Goal: Task Accomplishment & Management: Complete application form

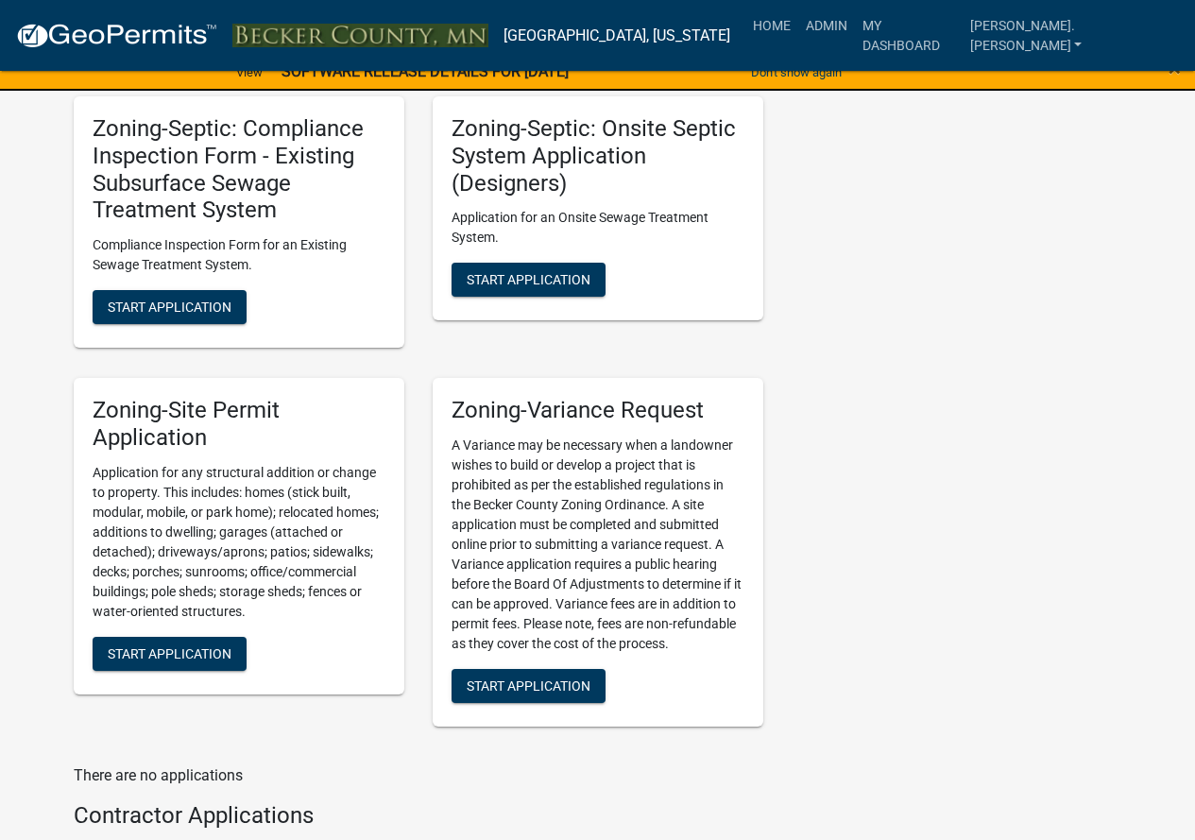
scroll to position [2173, 0]
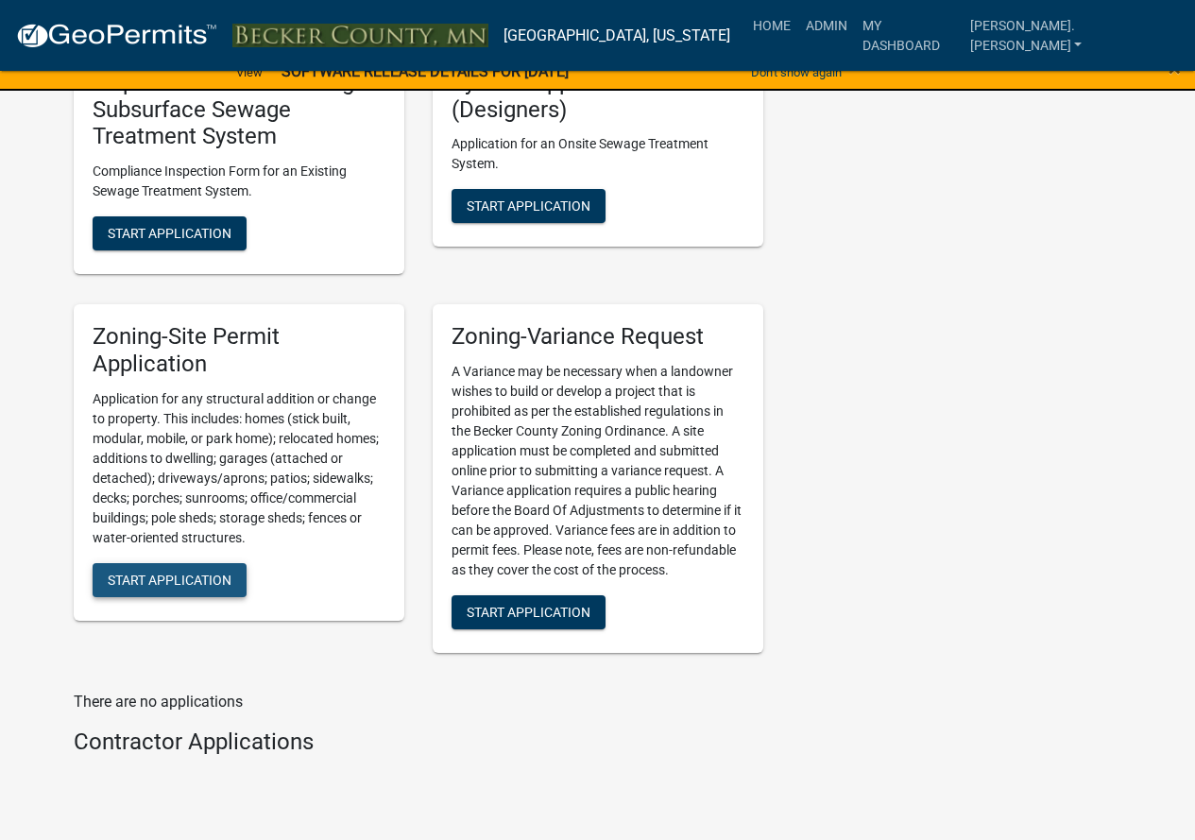
click at [189, 589] on button "Start Application" at bounding box center [170, 580] width 154 height 34
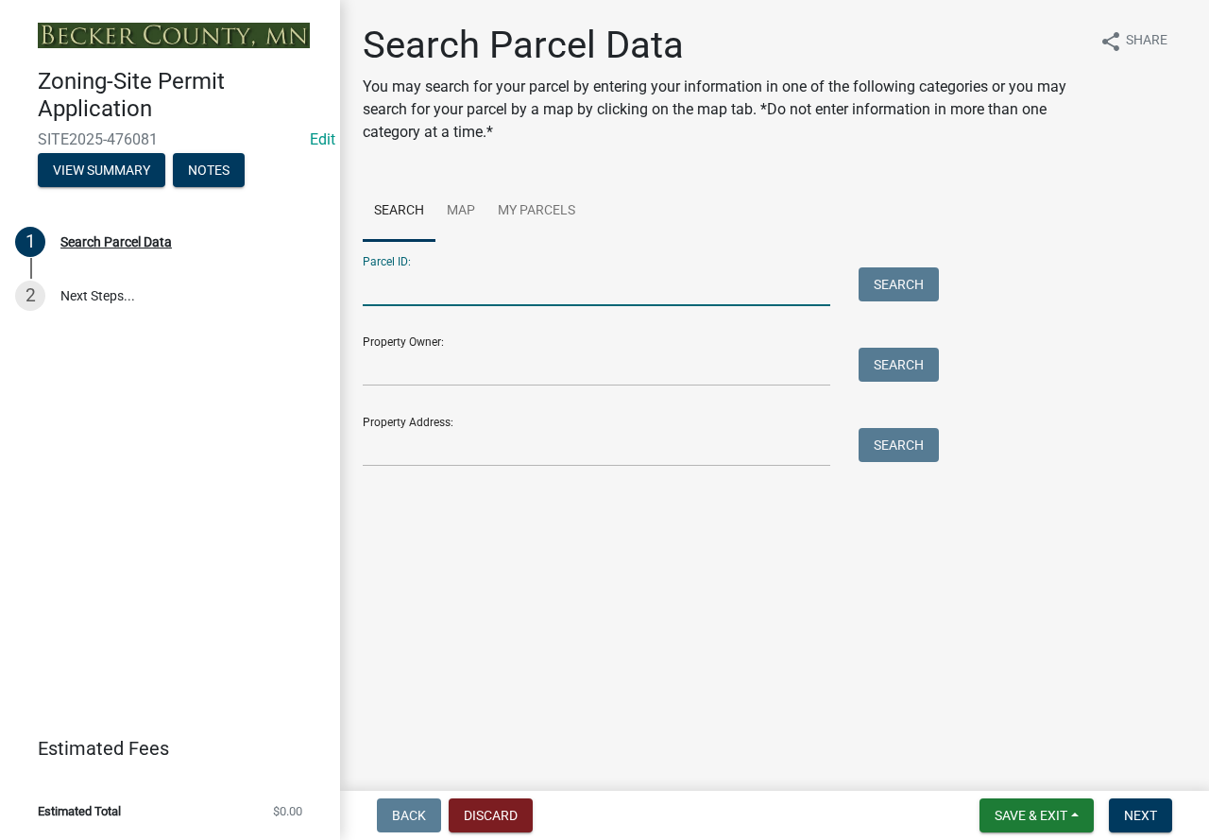
click at [402, 301] on input "Parcel ID:" at bounding box center [597, 286] width 468 height 39
paste input "200188000"
type input "200188000"
click at [906, 286] on button "Search" at bounding box center [899, 284] width 80 height 34
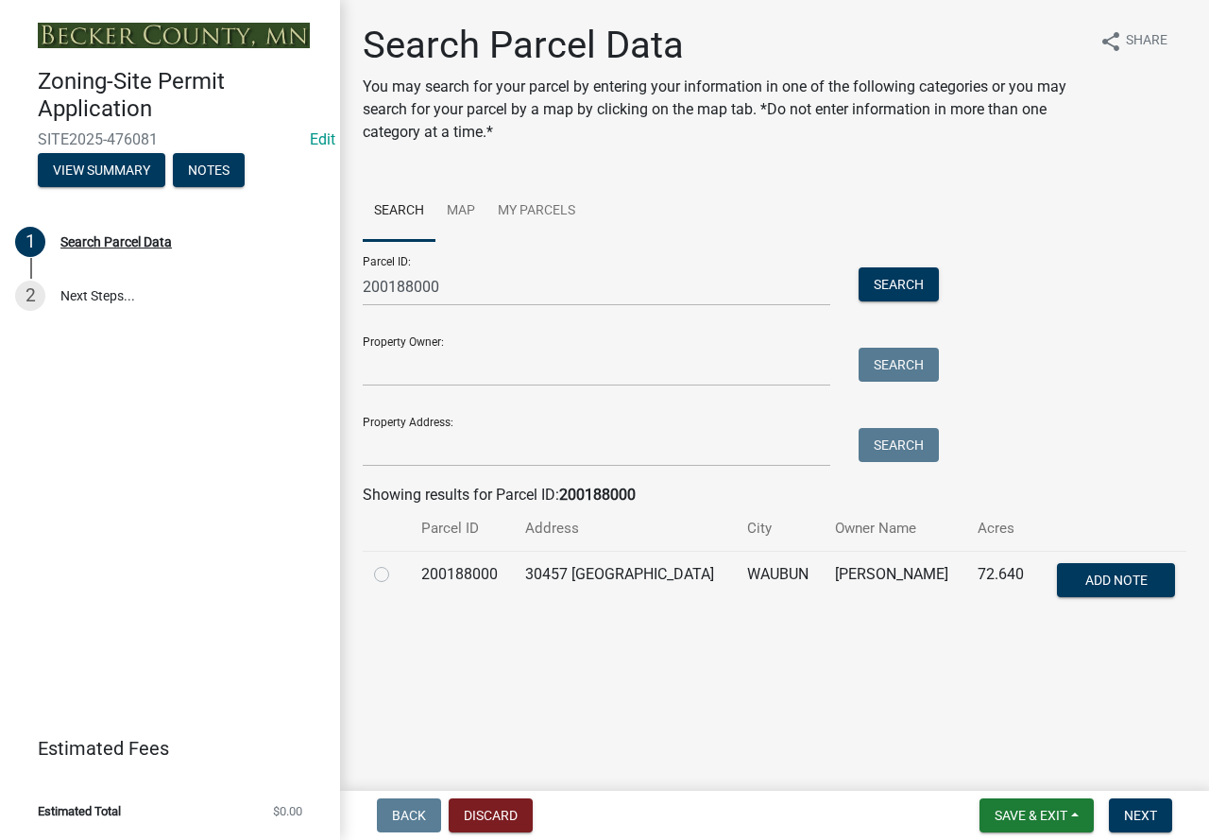
click at [397, 563] on label at bounding box center [397, 563] width 0 height 0
click at [397, 574] on input "radio" at bounding box center [403, 569] width 12 height 12
radio input "true"
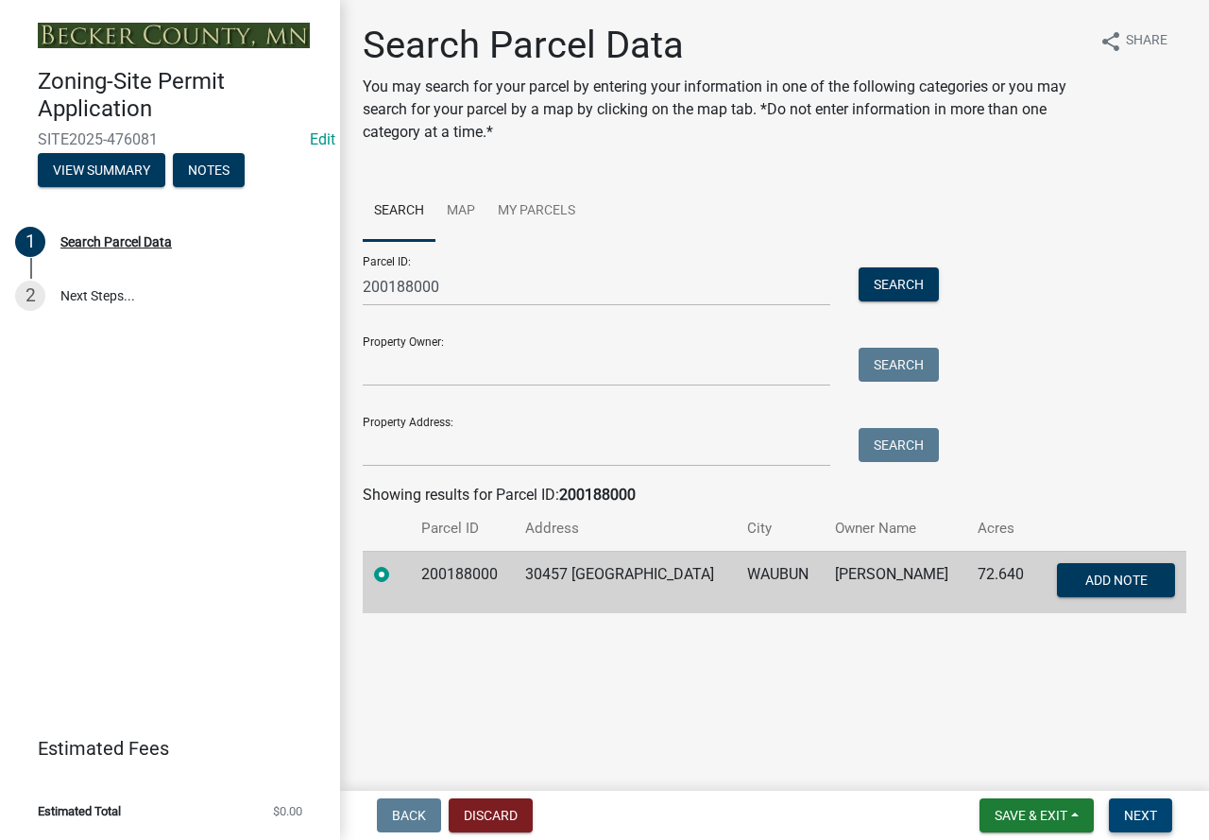
click at [1134, 812] on span "Next" at bounding box center [1140, 815] width 33 height 15
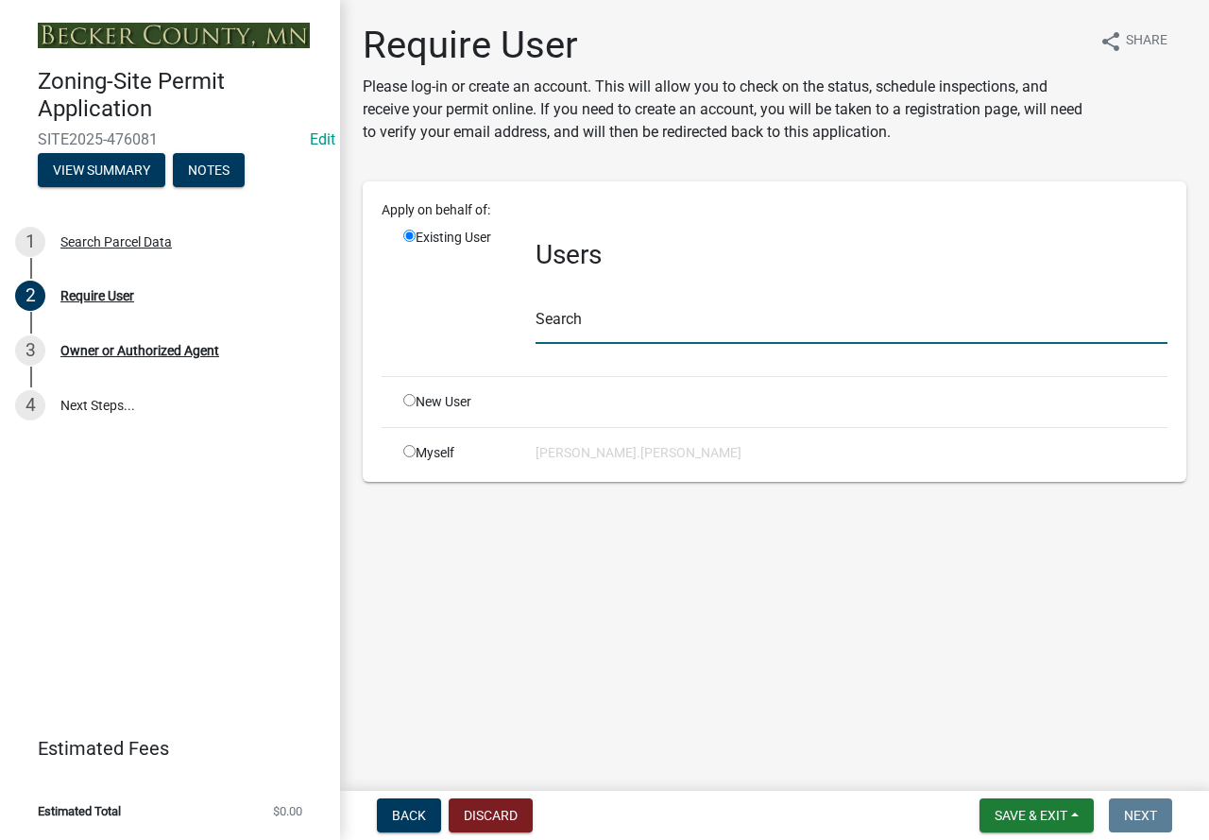
click at [603, 328] on input "text" at bounding box center [852, 324] width 632 height 39
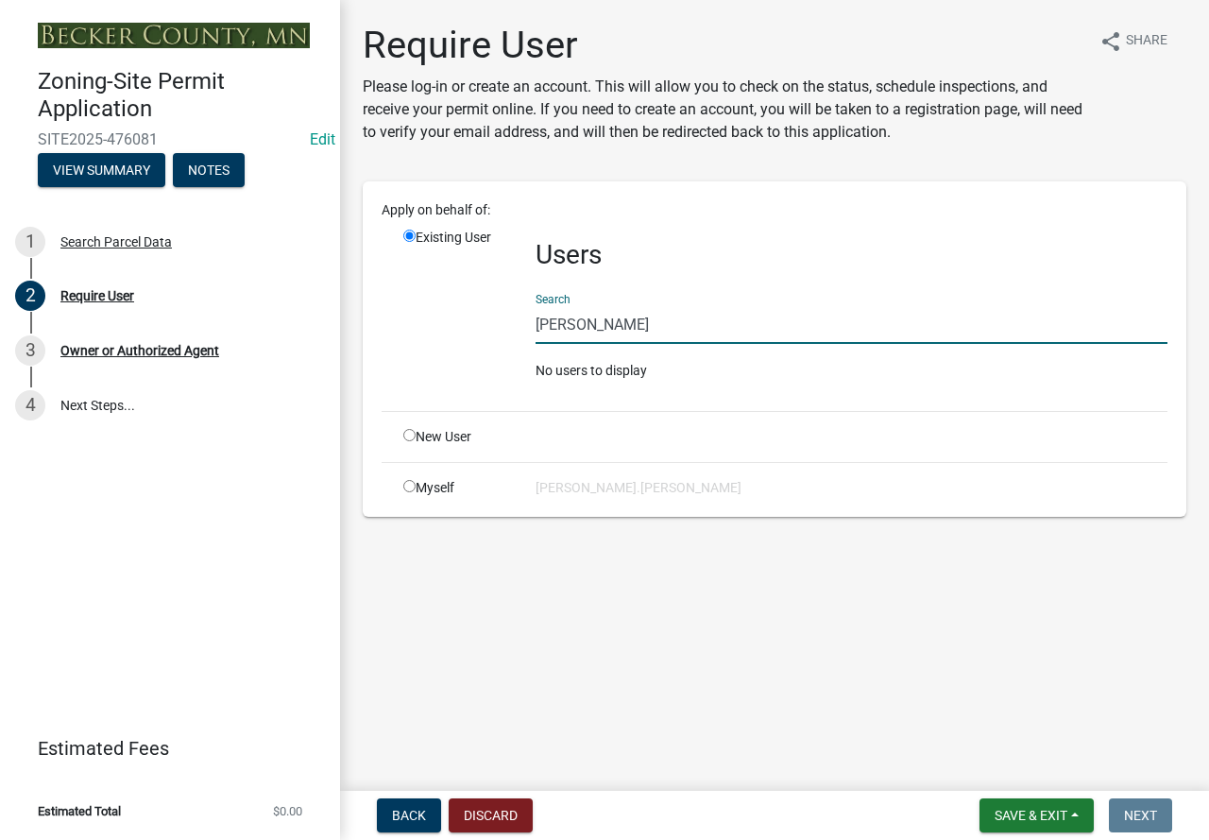
drag, startPoint x: 657, startPoint y: 333, endPoint x: 477, endPoint y: 311, distance: 180.8
click at [477, 311] on div "Existing User Users Search [PERSON_NAME] No users to display" at bounding box center [785, 312] width 793 height 168
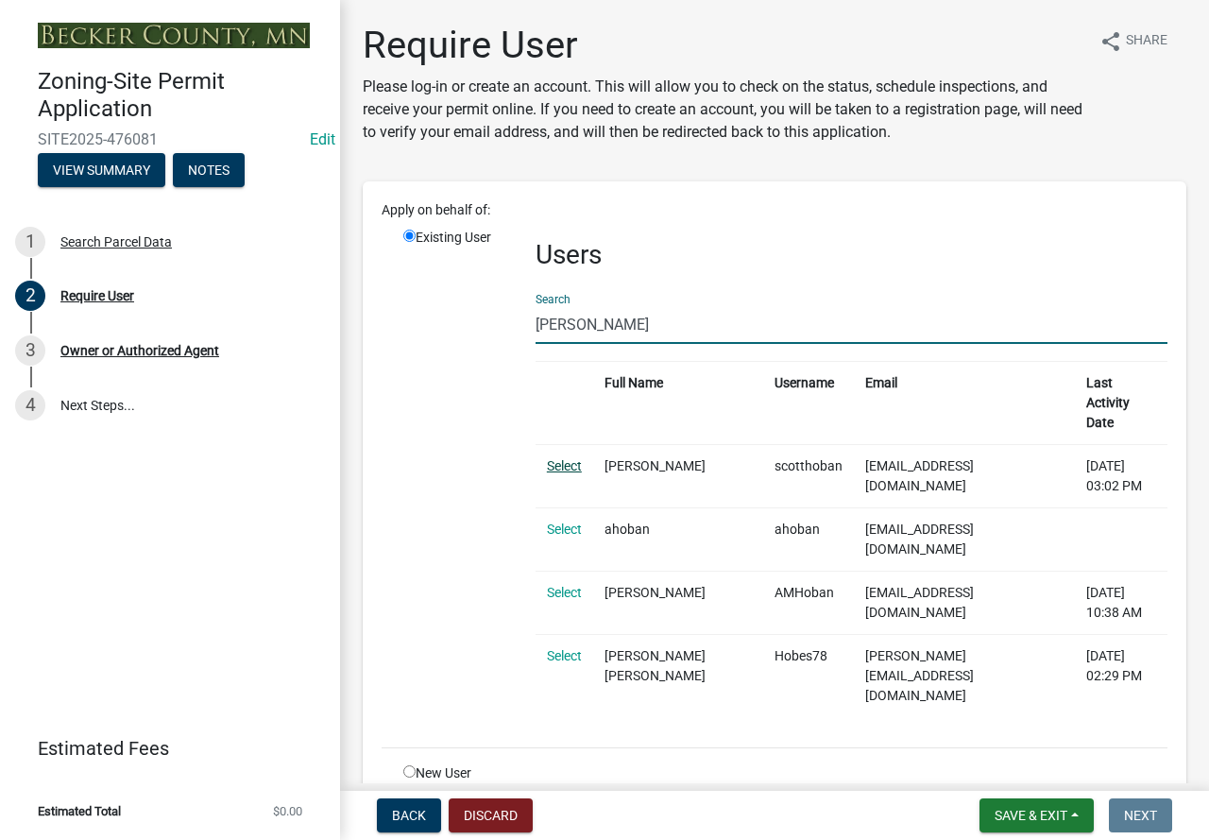
type input "[PERSON_NAME]"
click at [567, 458] on link "Select" at bounding box center [564, 465] width 35 height 15
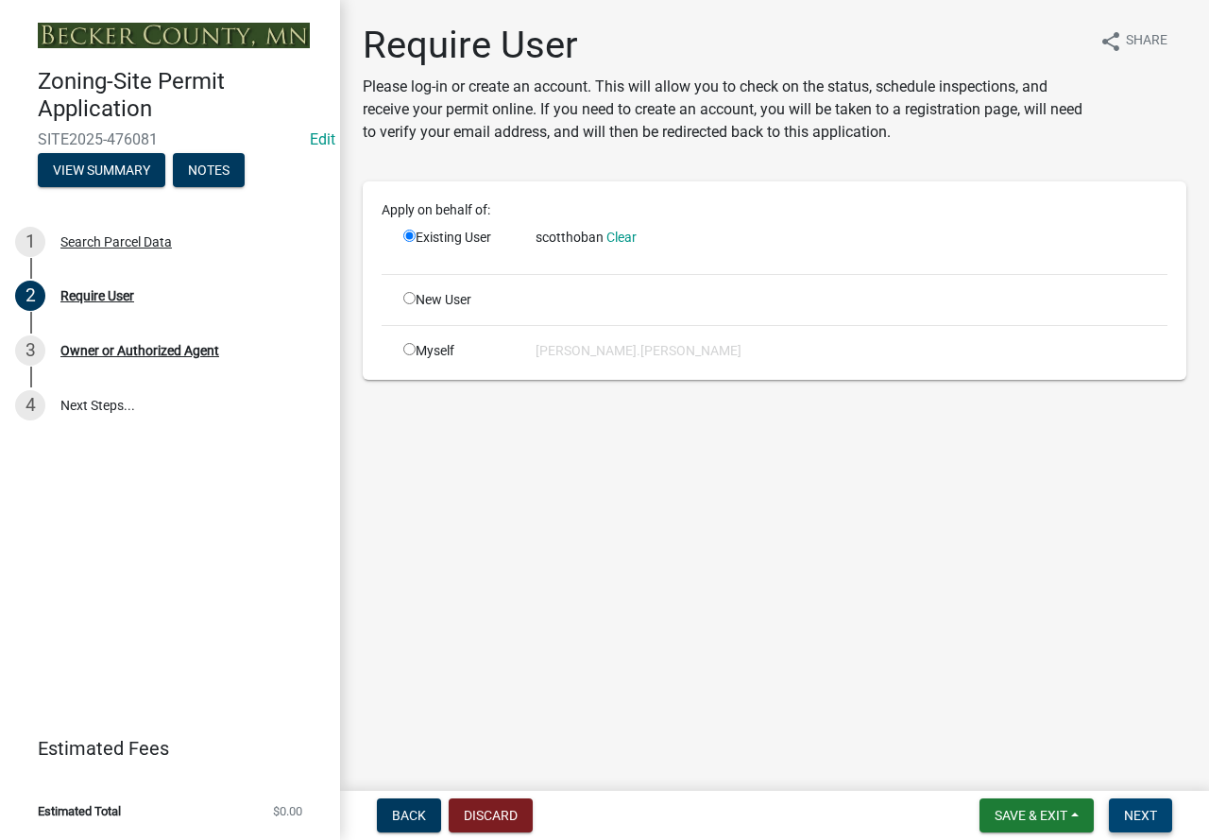
click at [1144, 809] on span "Next" at bounding box center [1140, 815] width 33 height 15
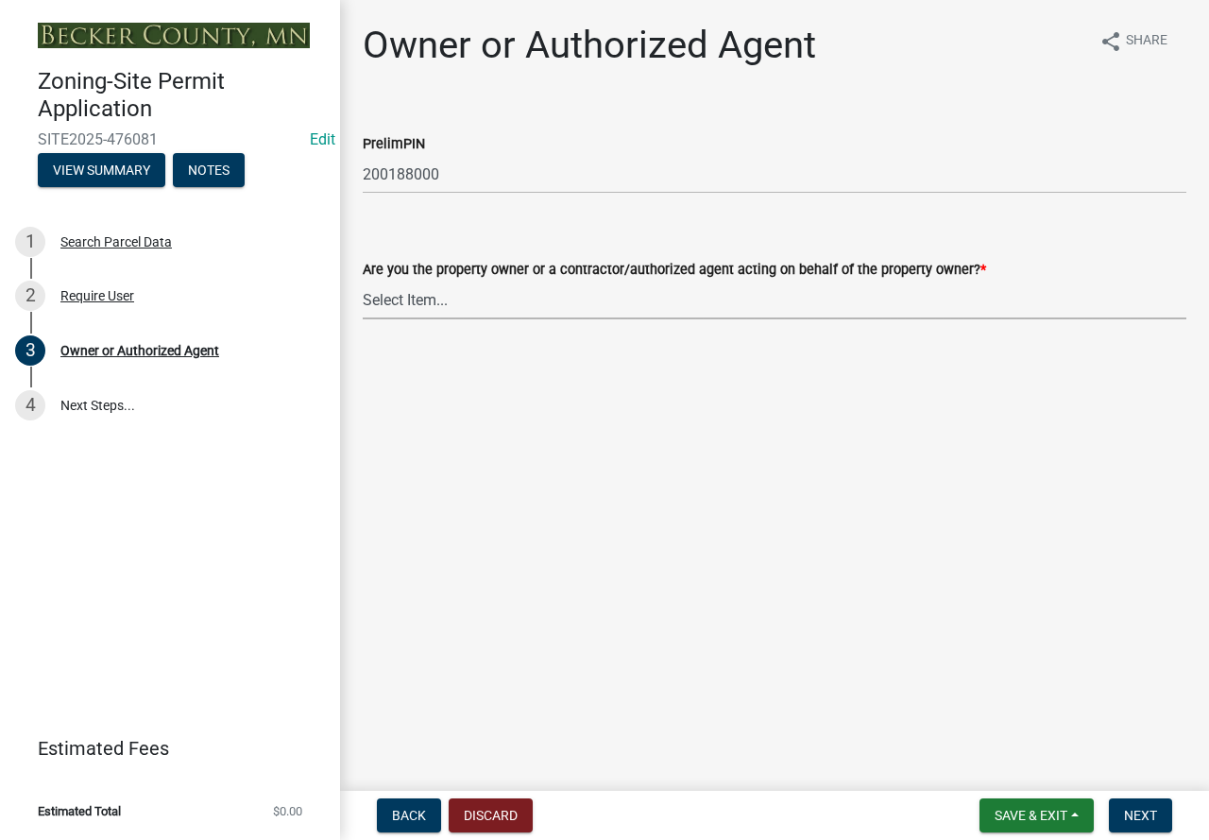
click at [444, 299] on select "Select Item... Property Owner Authorized Agent" at bounding box center [775, 300] width 824 height 39
click at [363, 281] on select "Select Item... Property Owner Authorized Agent" at bounding box center [775, 300] width 824 height 39
select select "3c674549-ed69-405f-b795-9fa3f7d47d9d"
click at [1146, 808] on span "Next" at bounding box center [1140, 815] width 33 height 15
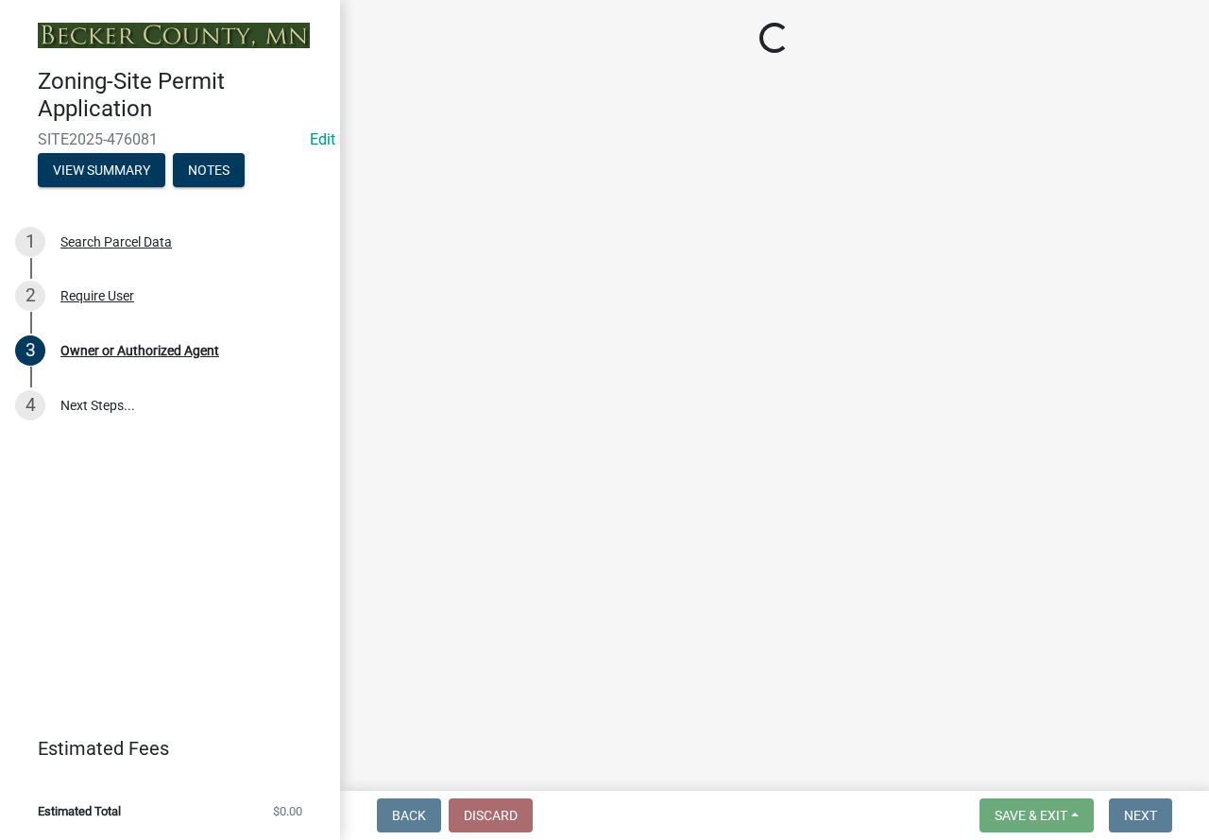
select select "5a3c243d-5cb2-4bc7-bda1-959088d74f81"
select select "bf5301ed-aa66-4b75-9f2b-793e89891956"
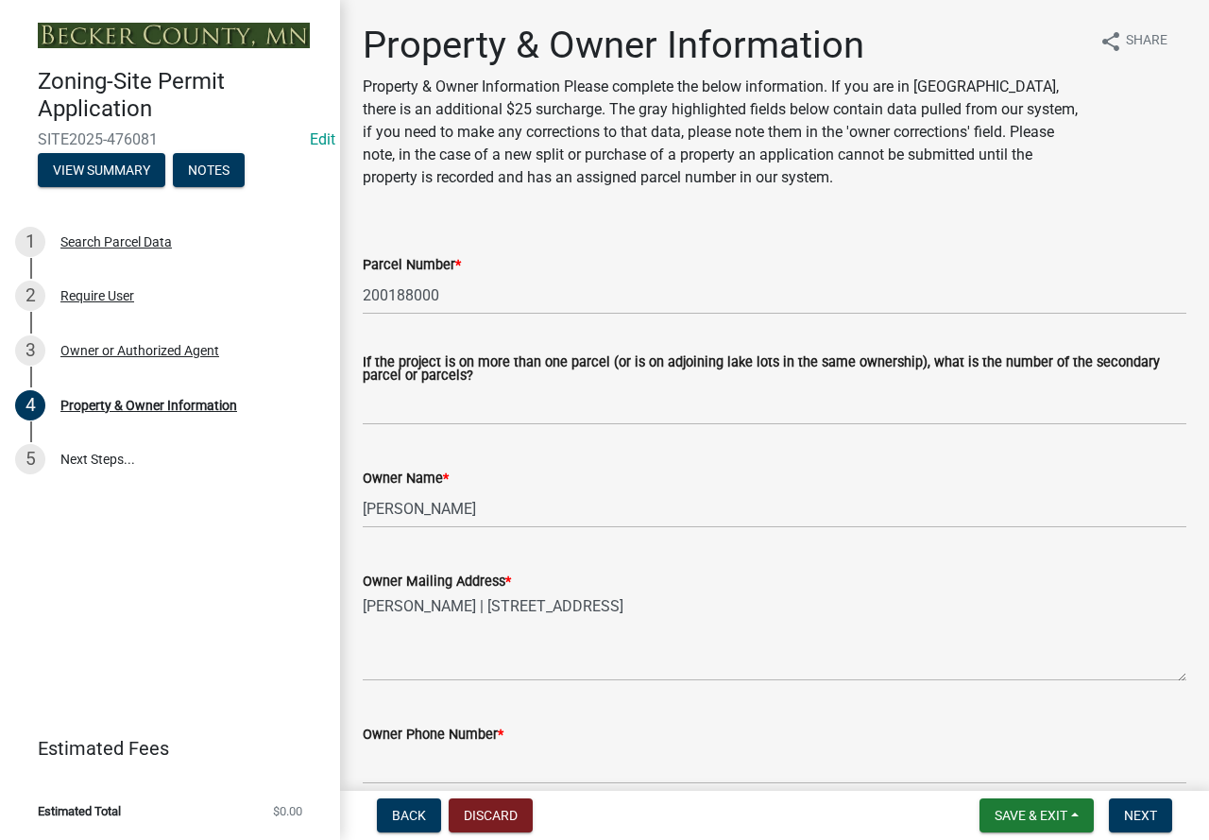
scroll to position [189, 0]
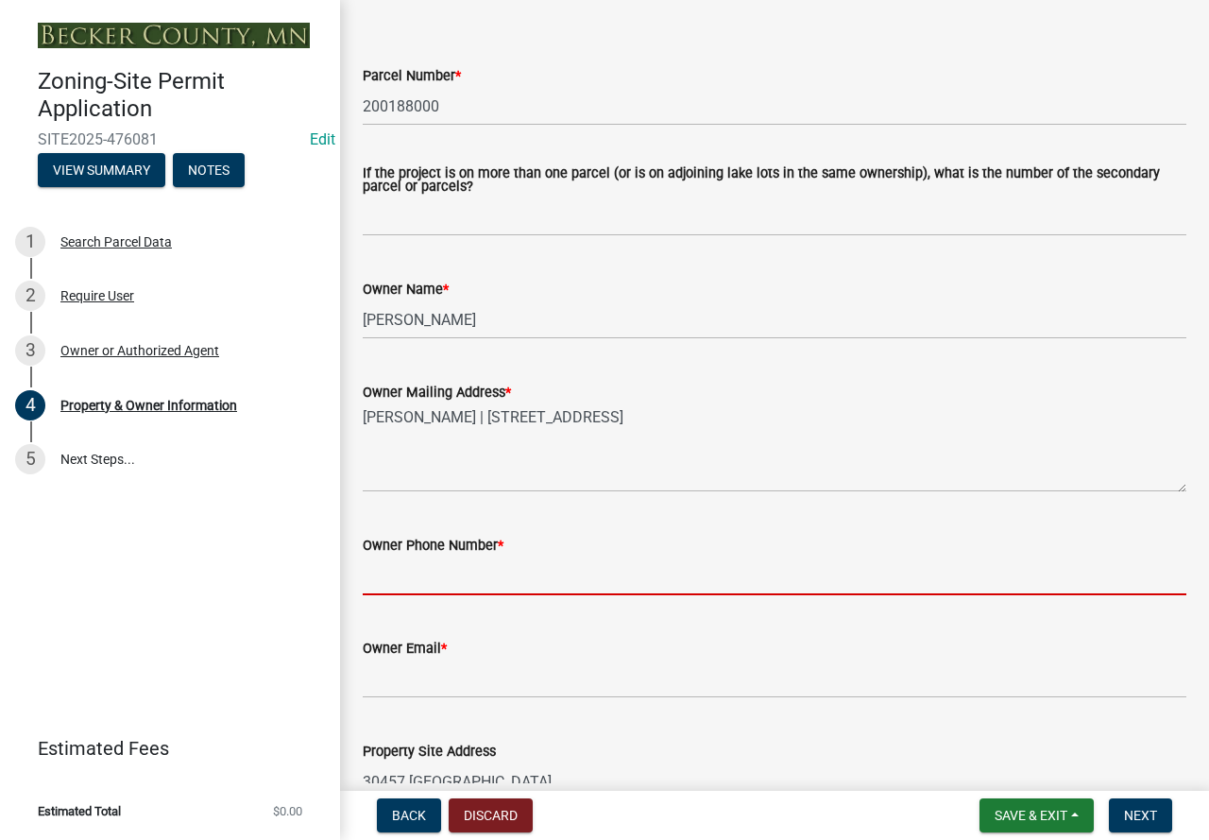
click at [454, 583] on input "Owner Phone Number *" at bounding box center [775, 575] width 824 height 39
type input "7012385896"
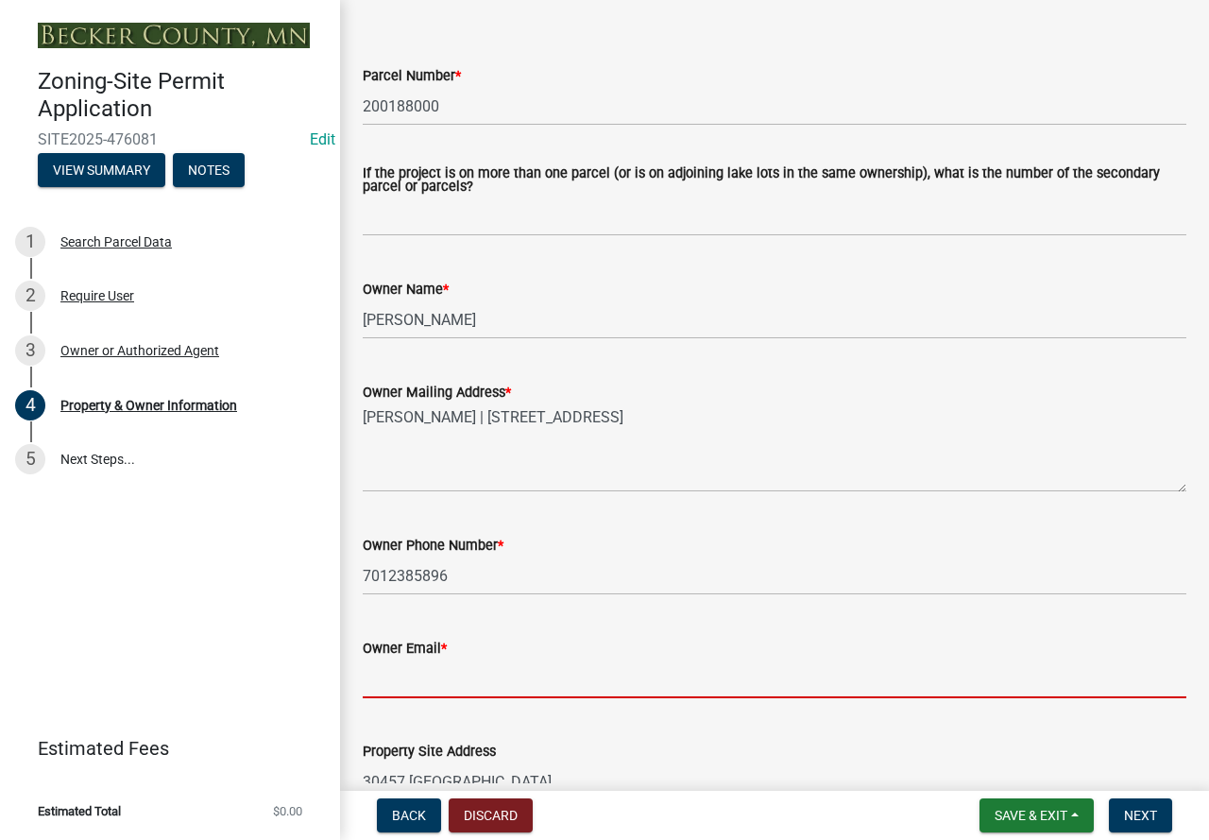
click at [513, 683] on input "Owner Email *" at bounding box center [775, 678] width 824 height 39
type input "[EMAIL_ADDRESS][DOMAIN_NAME]"
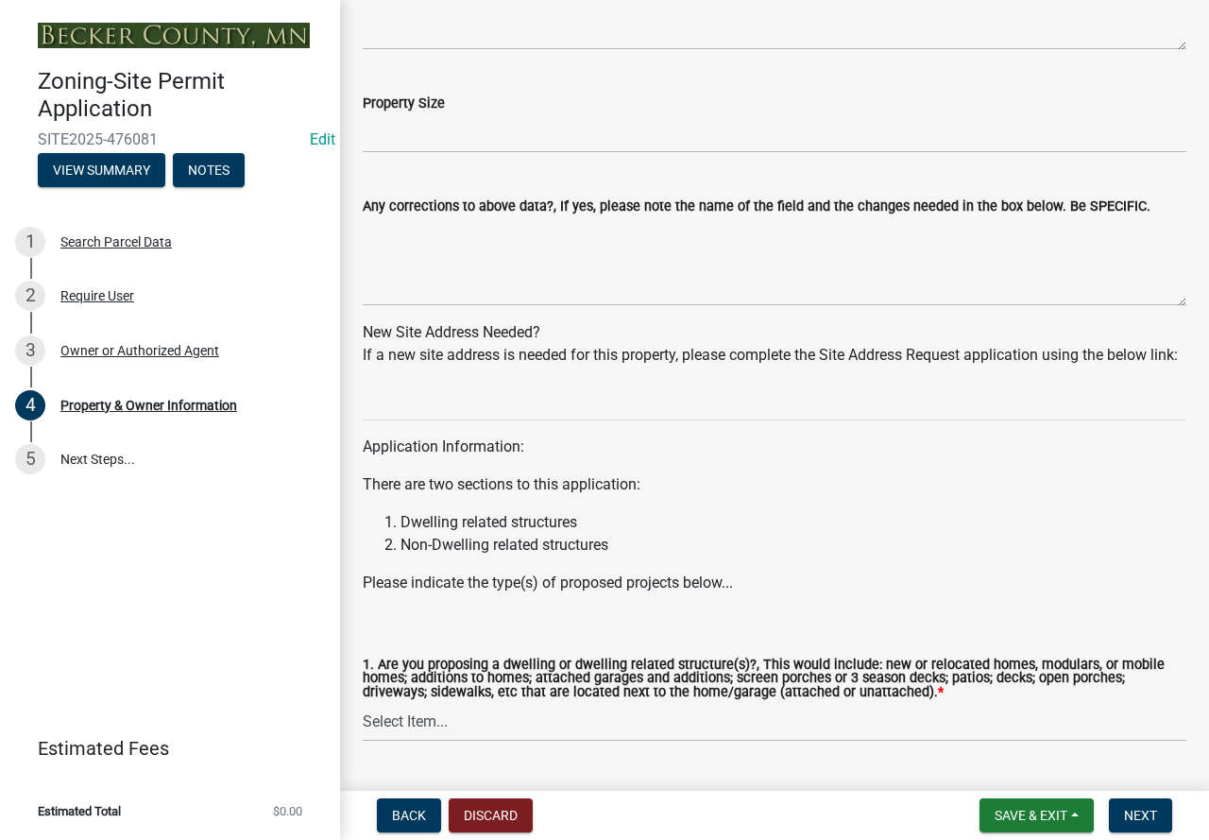
scroll to position [1700, 0]
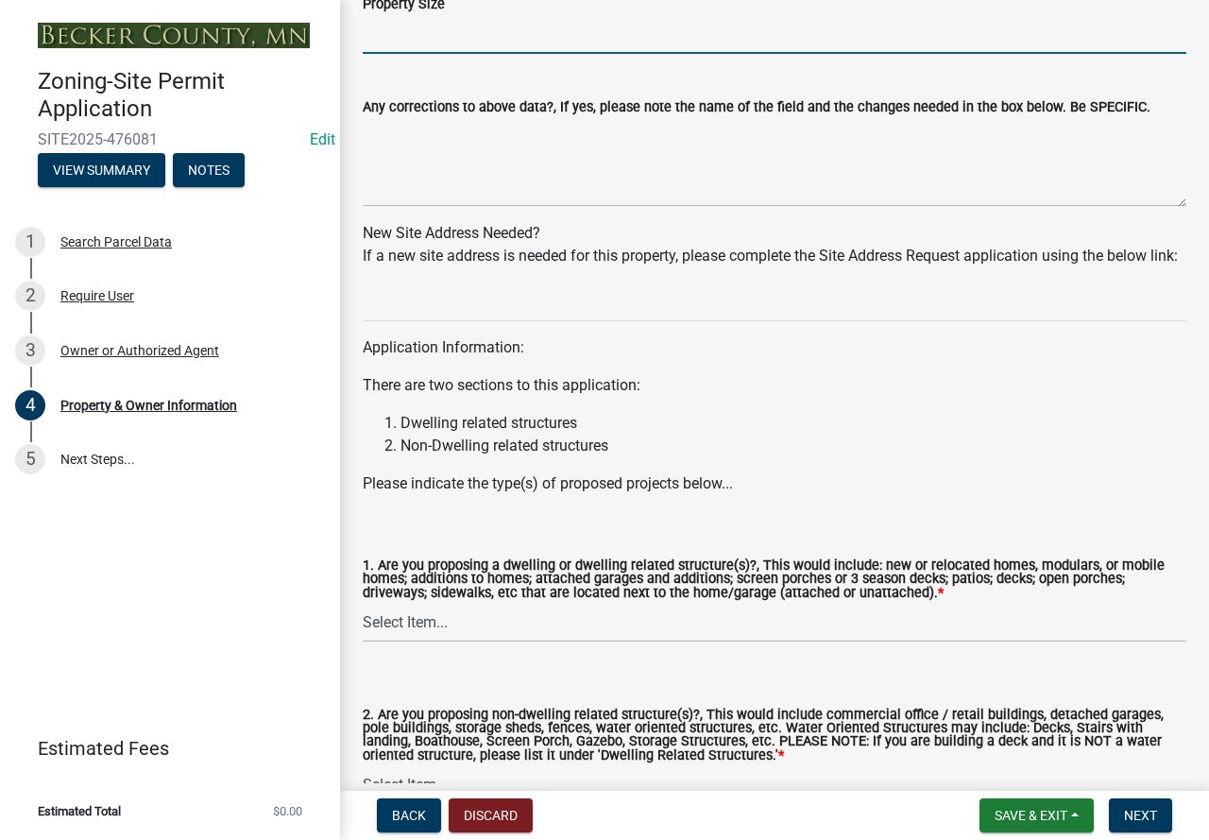
click at [435, 43] on input "Property Size" at bounding box center [775, 34] width 824 height 39
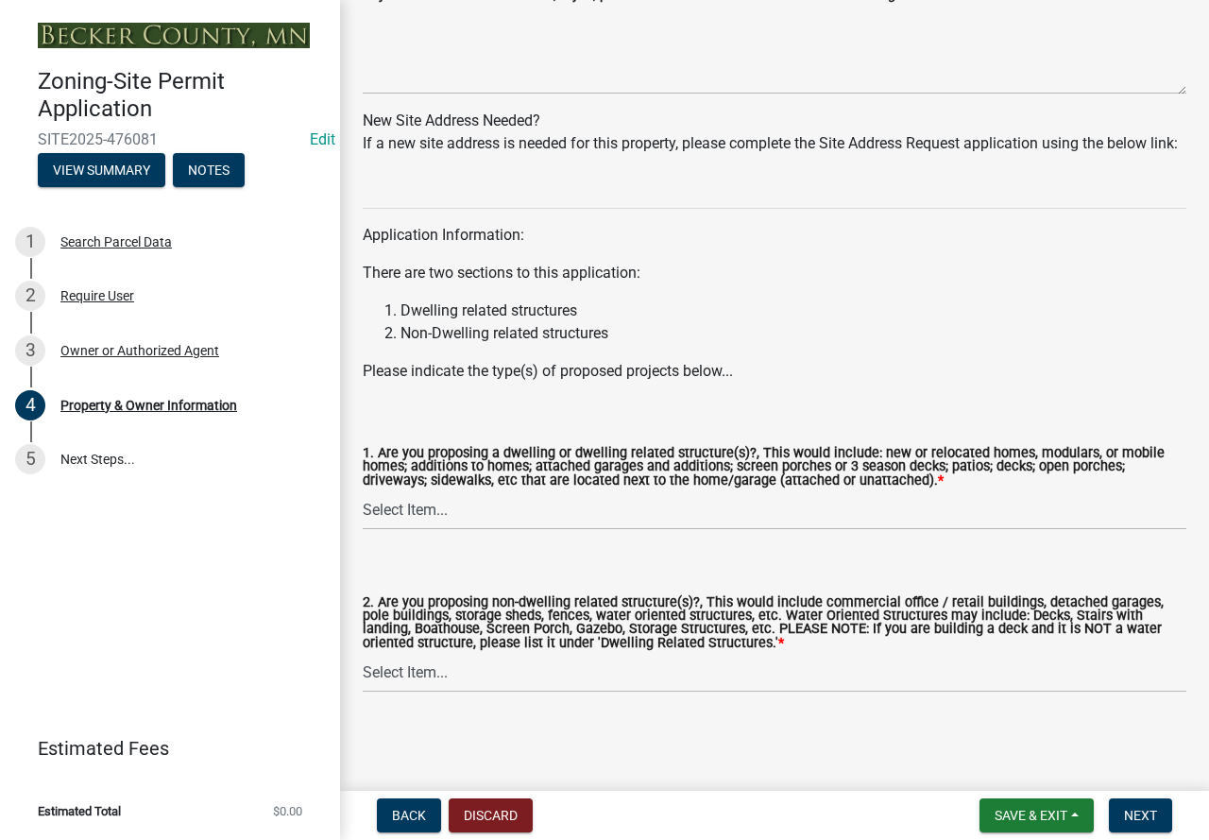
scroll to position [1839, 0]
type input "72.64"
click at [431, 503] on select "Select Item... Yes No" at bounding box center [775, 510] width 824 height 39
click at [363, 491] on select "Select Item... Yes No" at bounding box center [775, 510] width 824 height 39
select select "f87eba17-8ed9-4ad8-aefc-fe36a3f3544b"
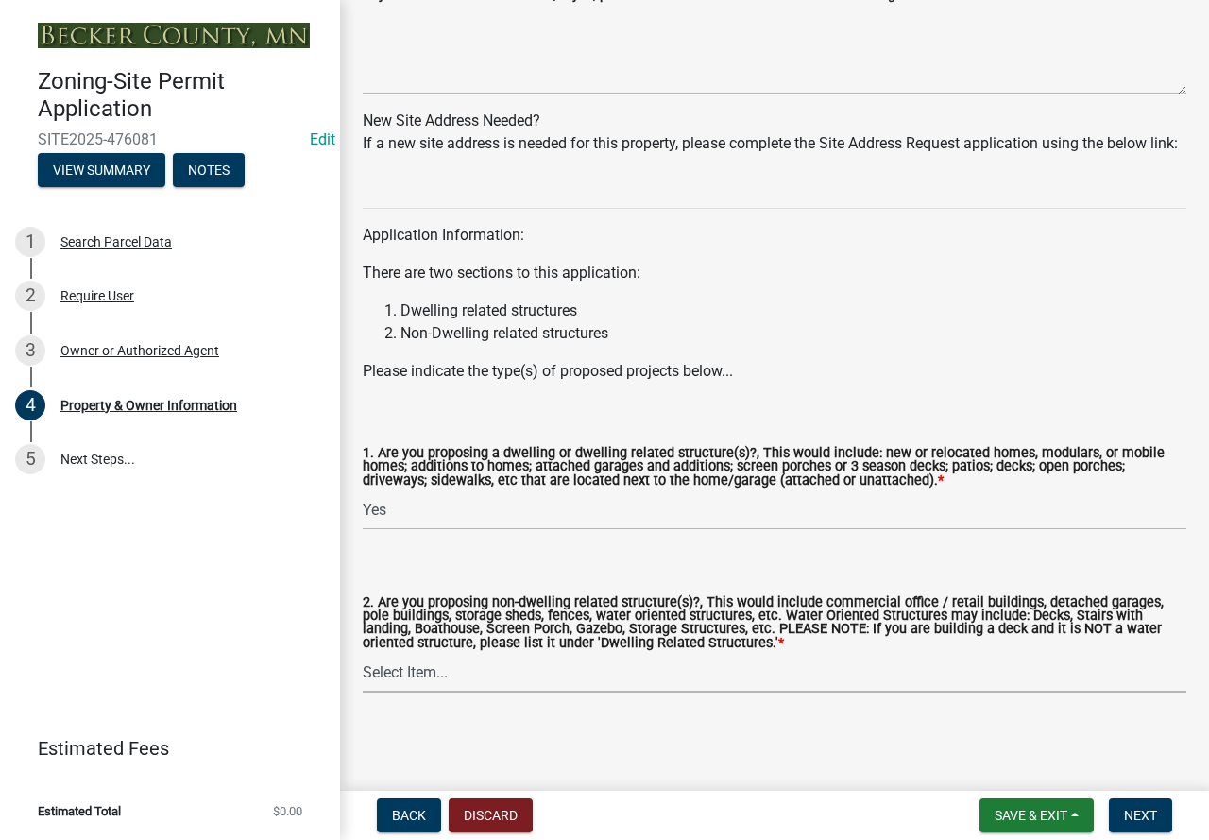
click at [599, 667] on select "Select Item... Yes No" at bounding box center [775, 673] width 824 height 39
click at [363, 654] on select "Select Item... Yes No" at bounding box center [775, 673] width 824 height 39
select select "393a978c-6bd5-4cb2-a6a0-db6feb8732b8"
click at [1144, 816] on span "Next" at bounding box center [1140, 815] width 33 height 15
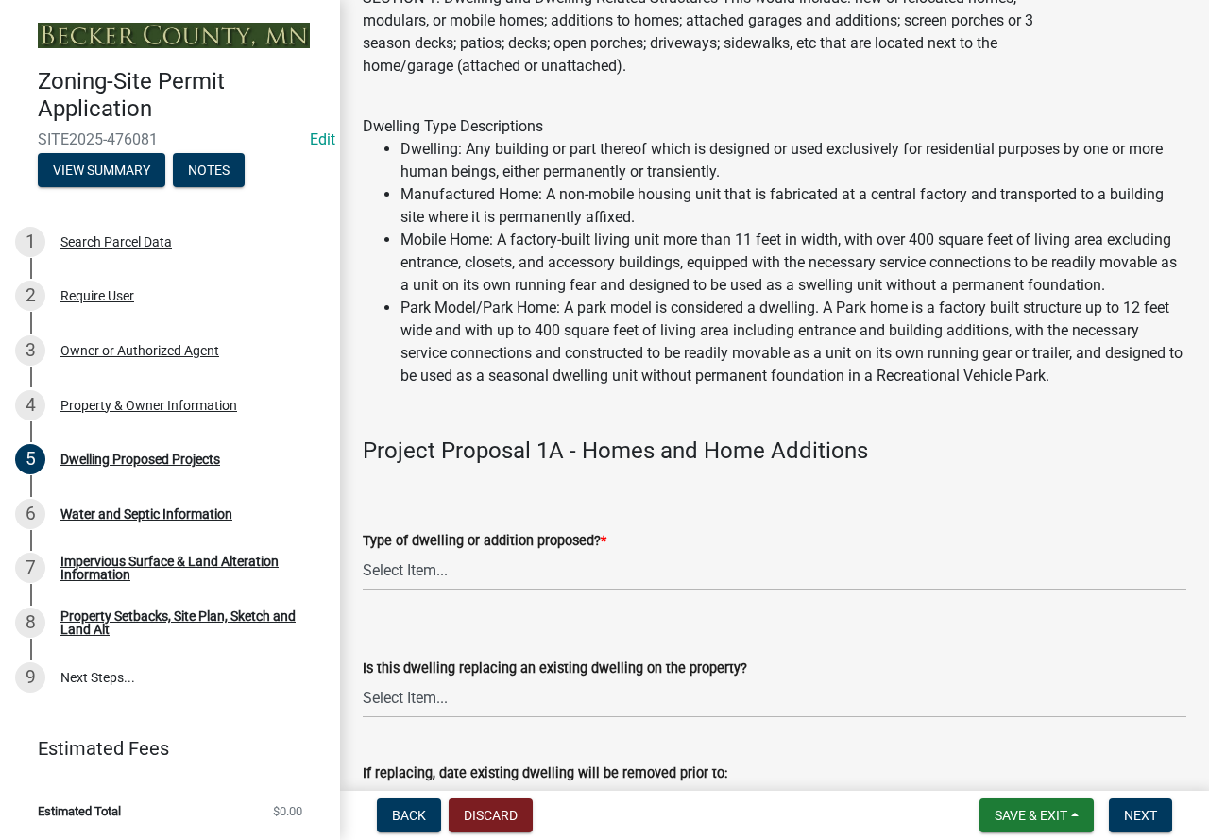
scroll to position [189, 0]
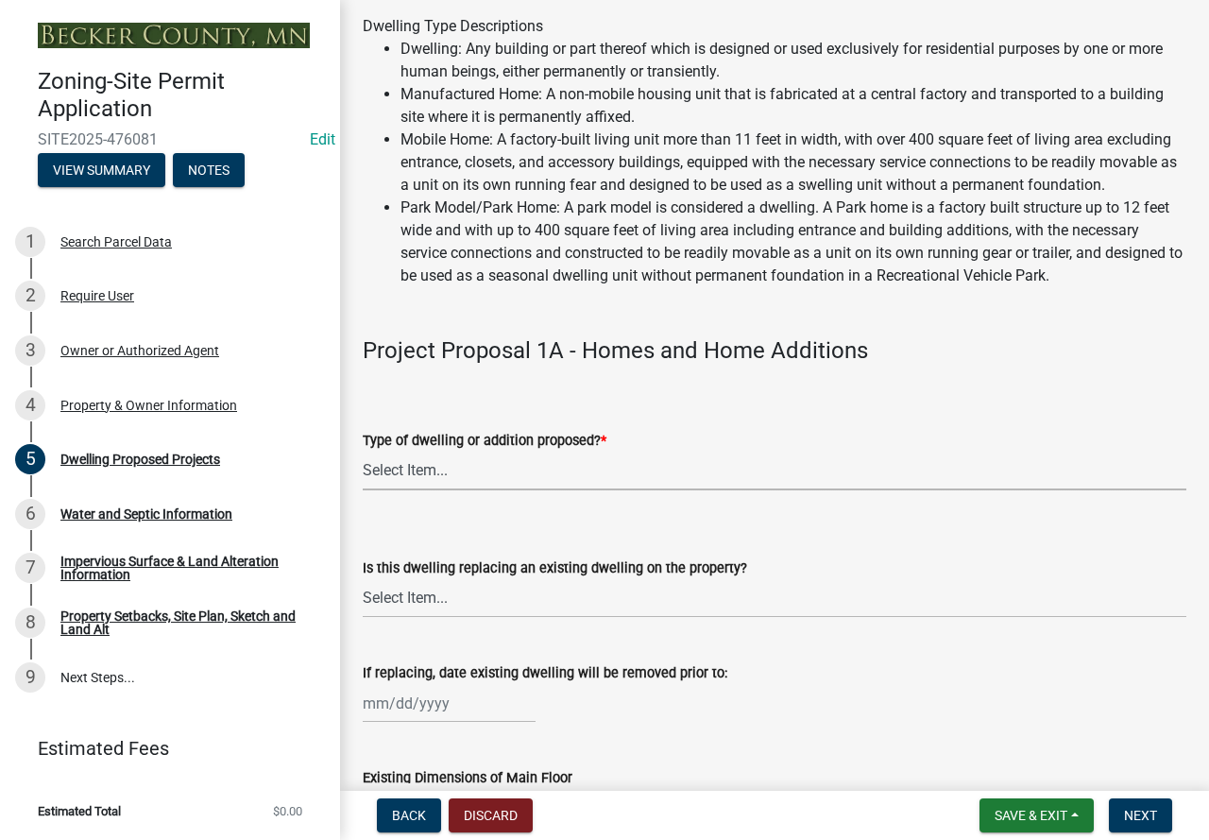
click at [553, 490] on select "Select Item... N/A - Not a dwelling New Home-Onsite Construction New Modular (E…" at bounding box center [775, 471] width 824 height 39
click at [363, 473] on select "Select Item... N/A - Not a dwelling New Home-Onsite Construction New Modular (E…" at bounding box center [775, 471] width 824 height 39
select select "5b8abcc6-67f7-49fb-8f25-c295ccc2b339"
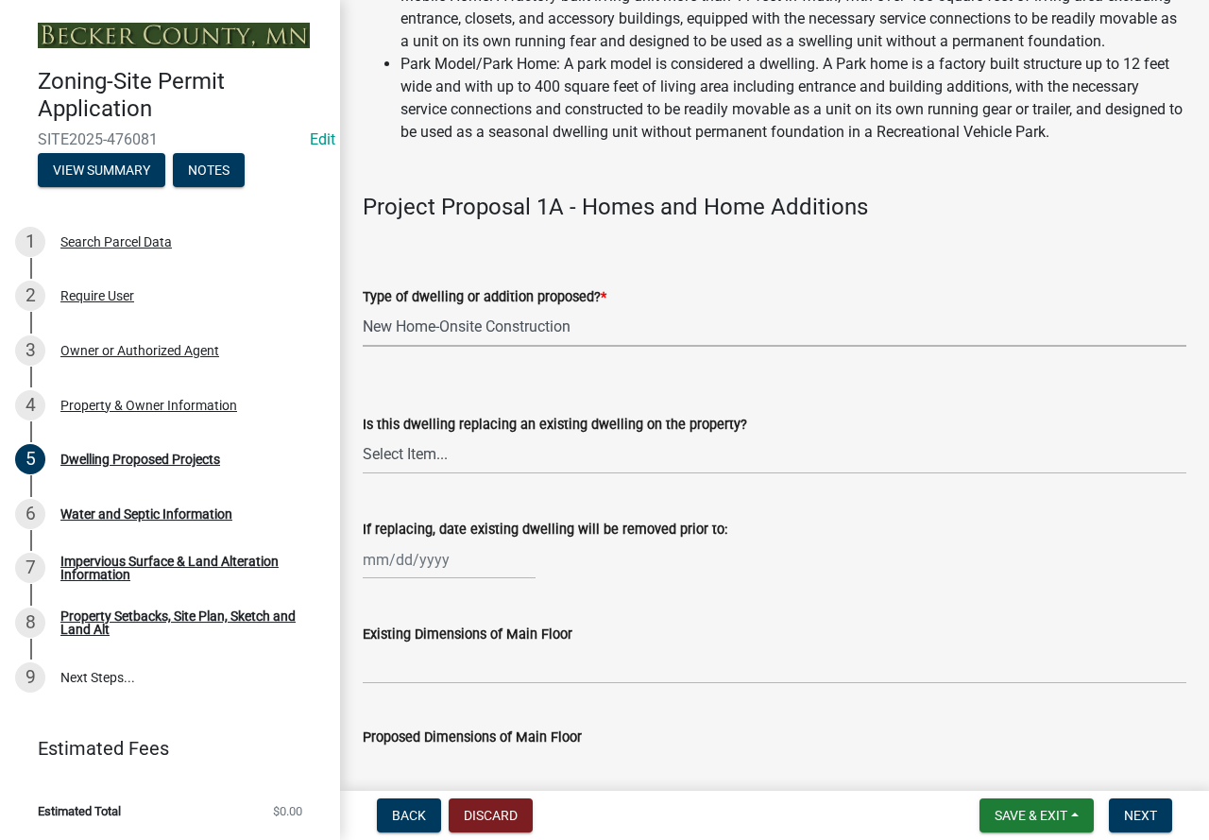
scroll to position [378, 0]
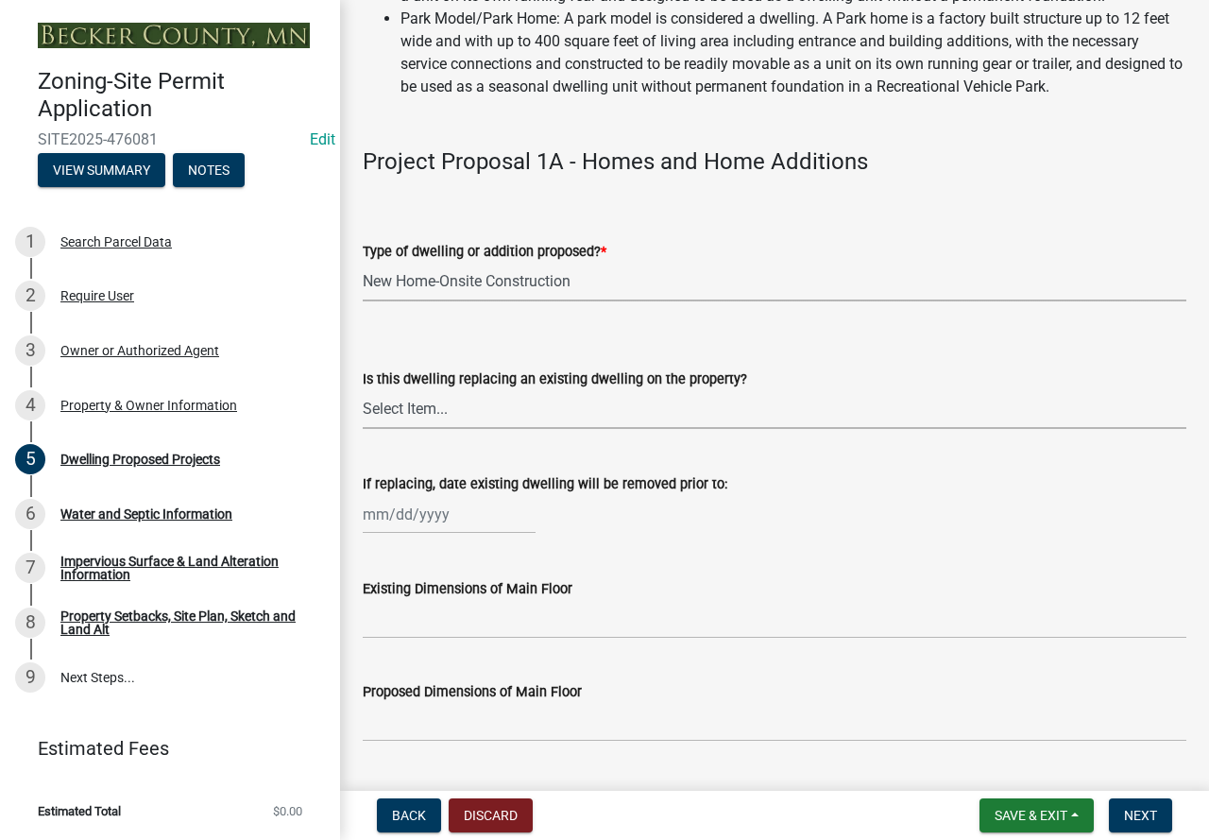
click at [547, 429] on select "Select Item... N/A Yes No" at bounding box center [775, 409] width 824 height 39
click at [363, 412] on select "Select Item... N/A Yes No" at bounding box center [775, 409] width 824 height 39
select select "2dc577ba-aef6-4196-bc52-35577603d189"
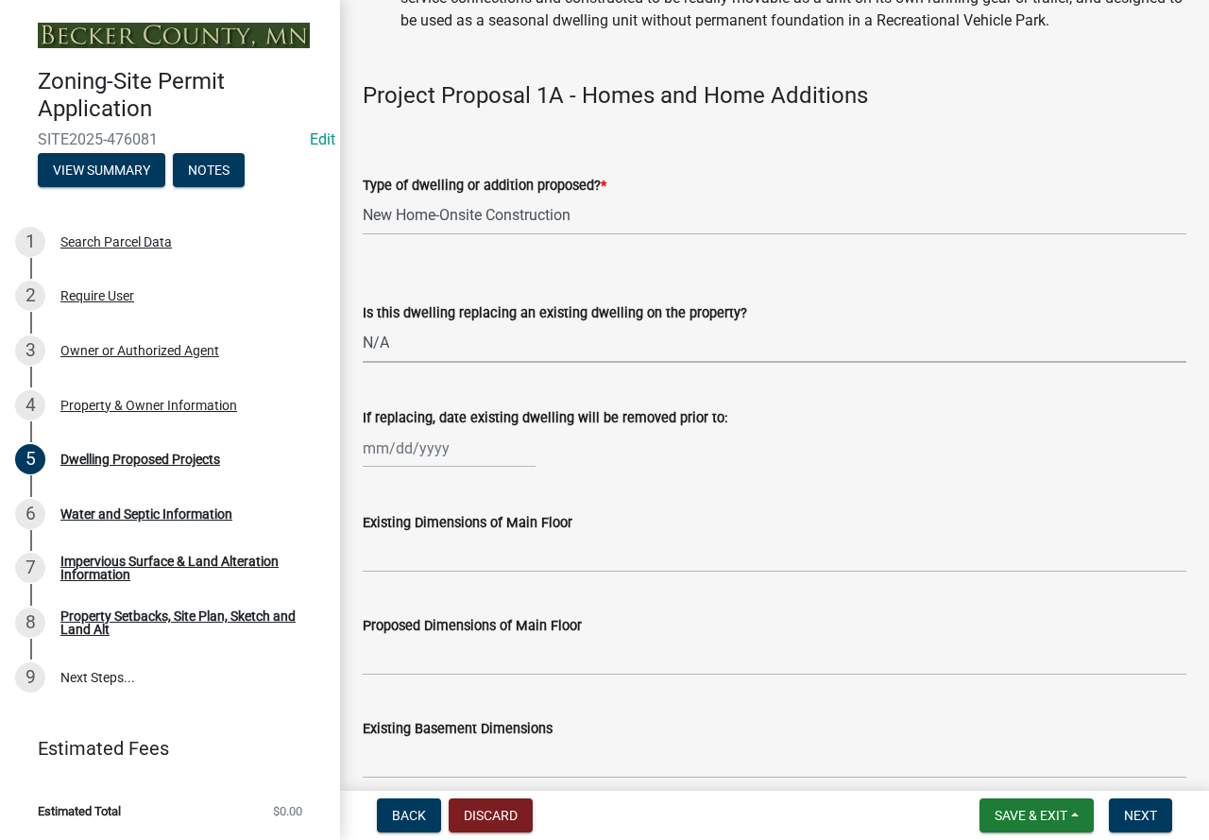
scroll to position [472, 0]
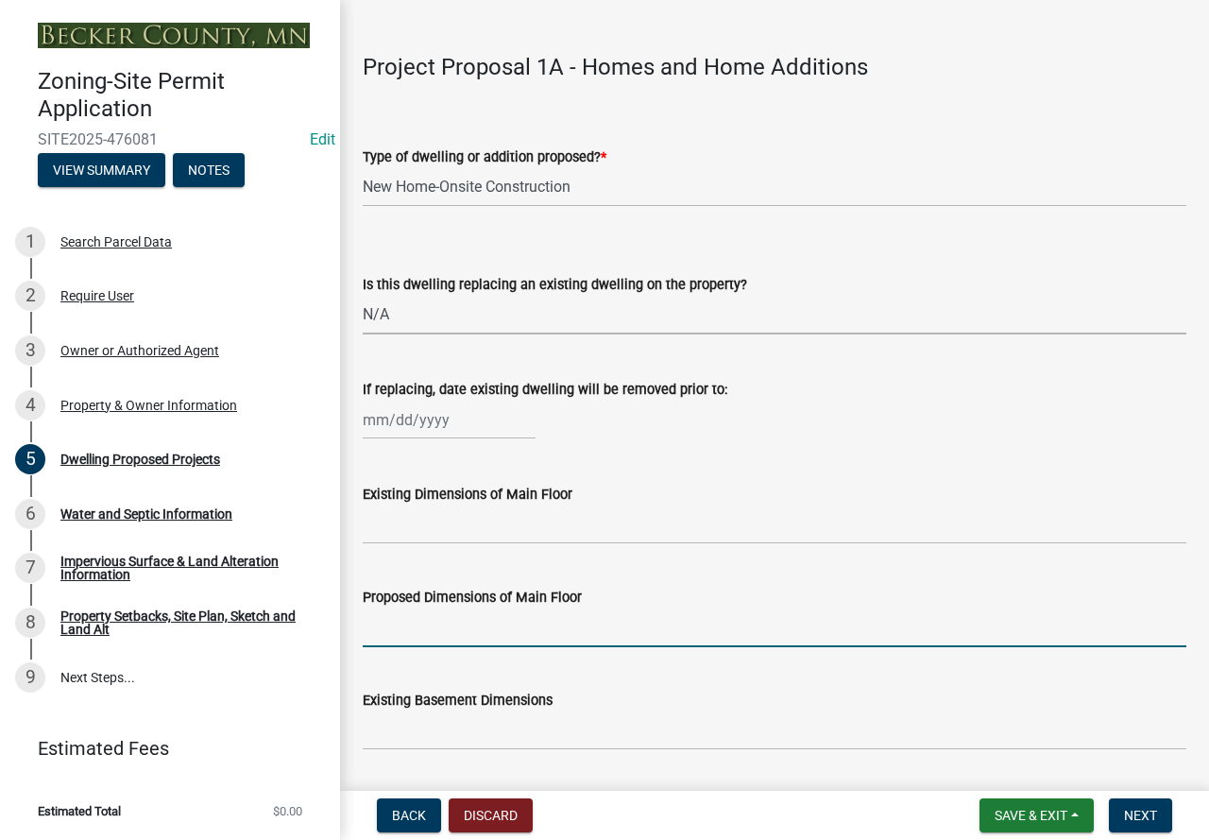
click at [509, 647] on input "Proposed Dimensions of Main Floor" at bounding box center [775, 627] width 824 height 39
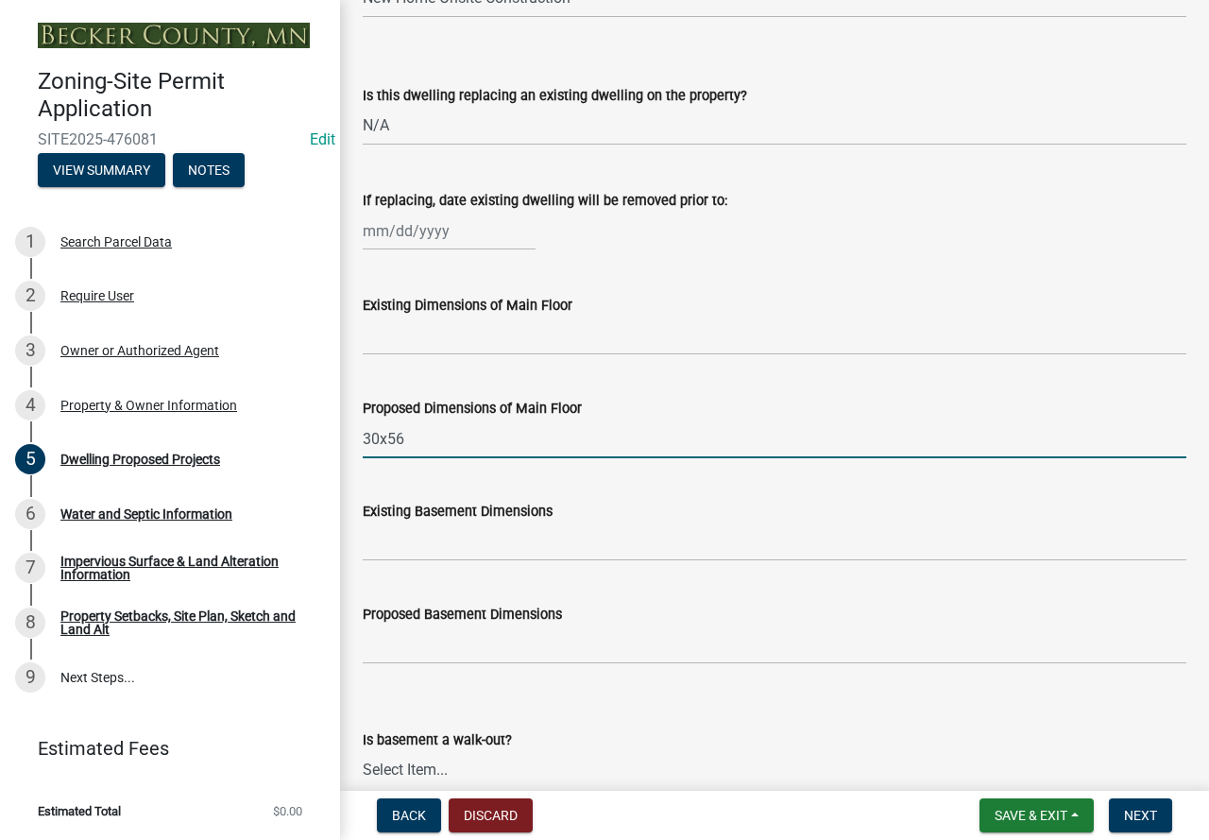
type input "30x56"
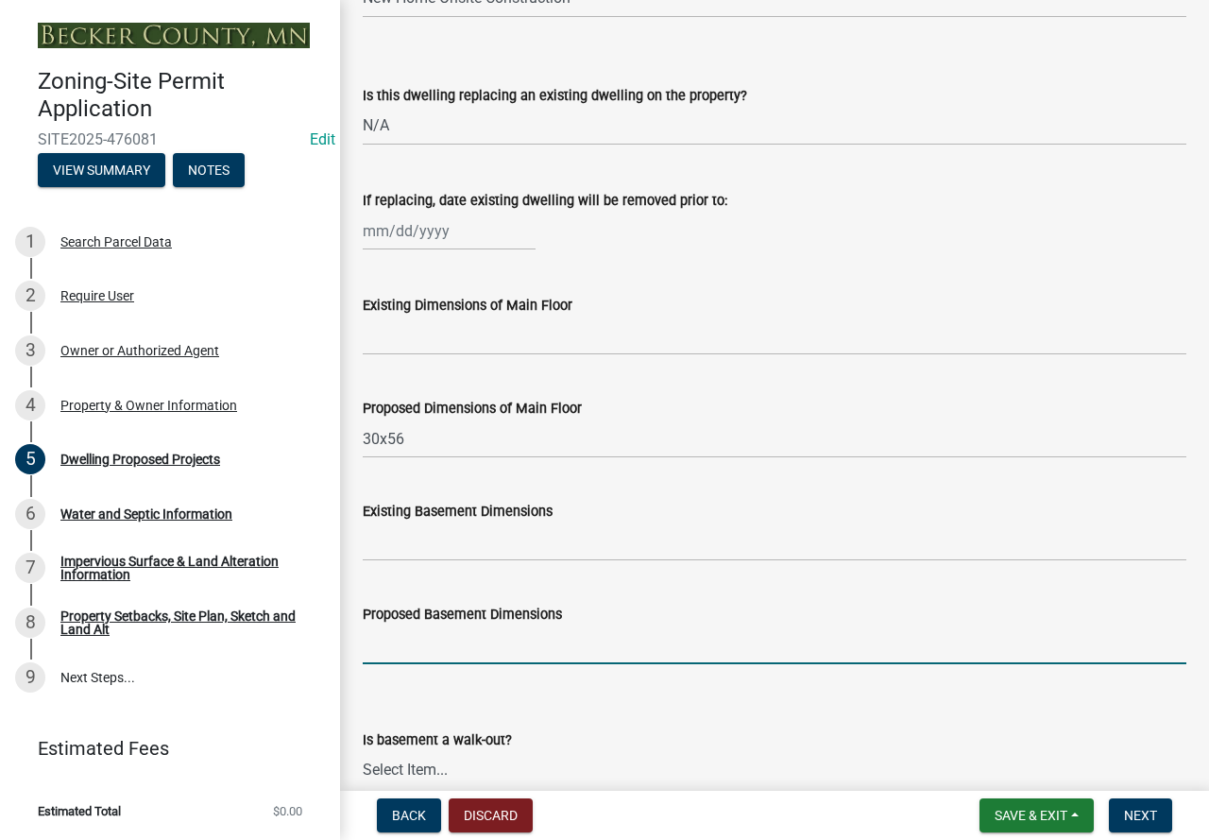
click at [443, 656] on input "Proposed Basement Dimensions" at bounding box center [775, 644] width 824 height 39
click at [436, 664] on input "Proposed Basement Dimensions" at bounding box center [775, 644] width 824 height 39
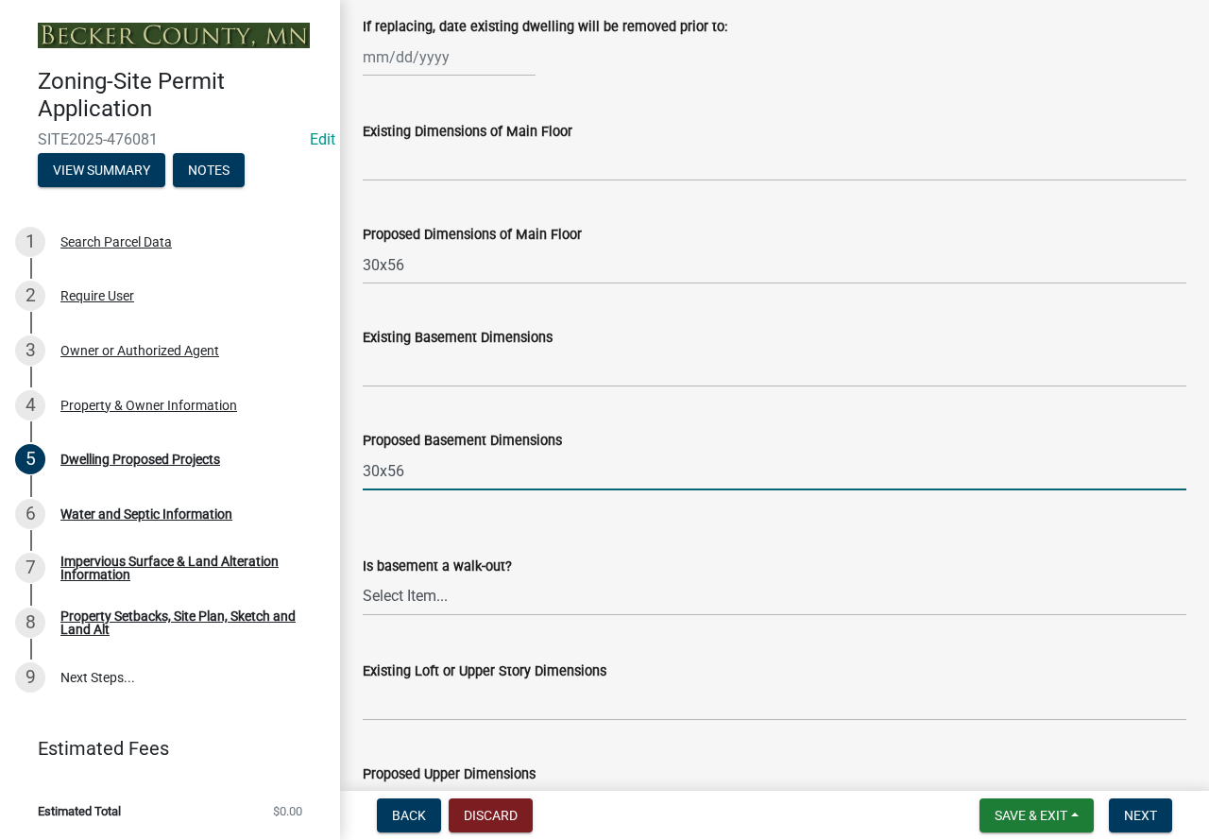
scroll to position [850, 0]
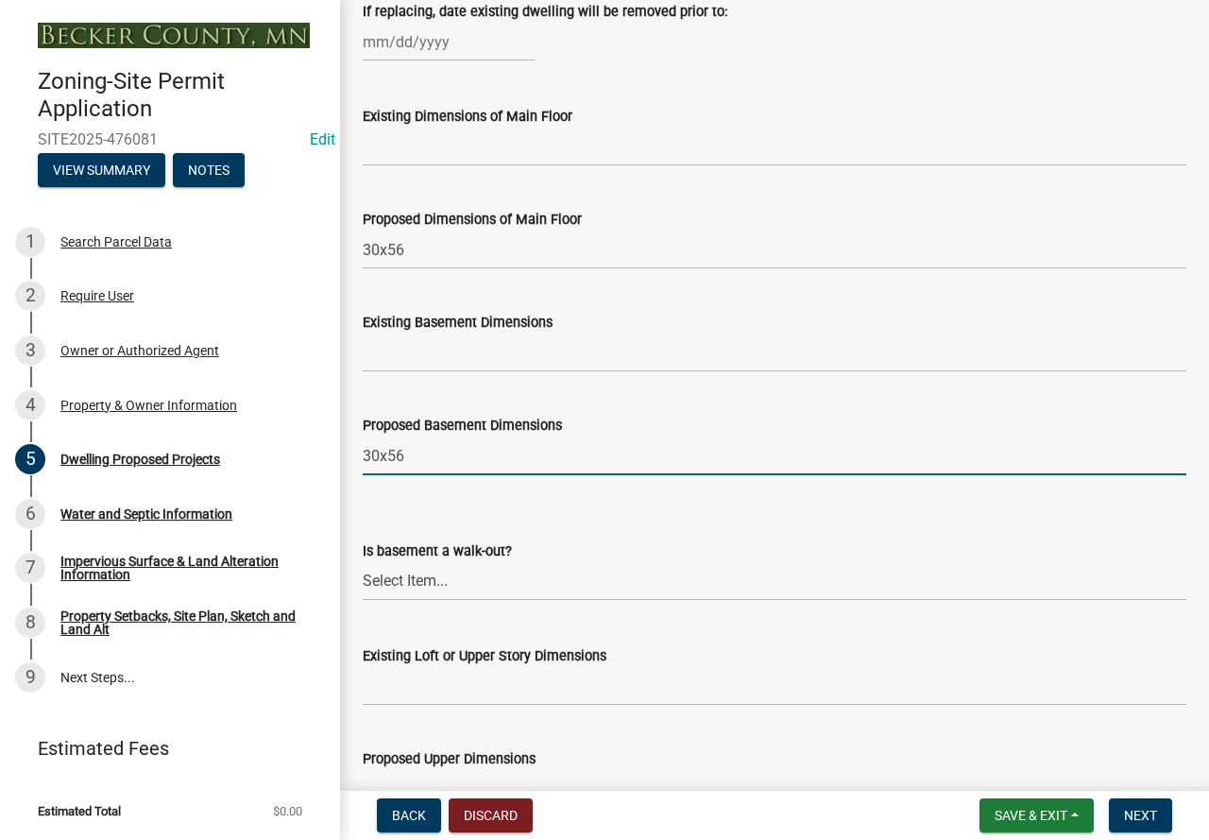
type input "30x56"
click at [398, 601] on select "Select Item... Yes No N/A" at bounding box center [775, 581] width 824 height 39
click at [363, 584] on select "Select Item... Yes No N/A" at bounding box center [775, 581] width 824 height 39
select select "03c1fec4-1fbe-4331-bc18-34e24145556f"
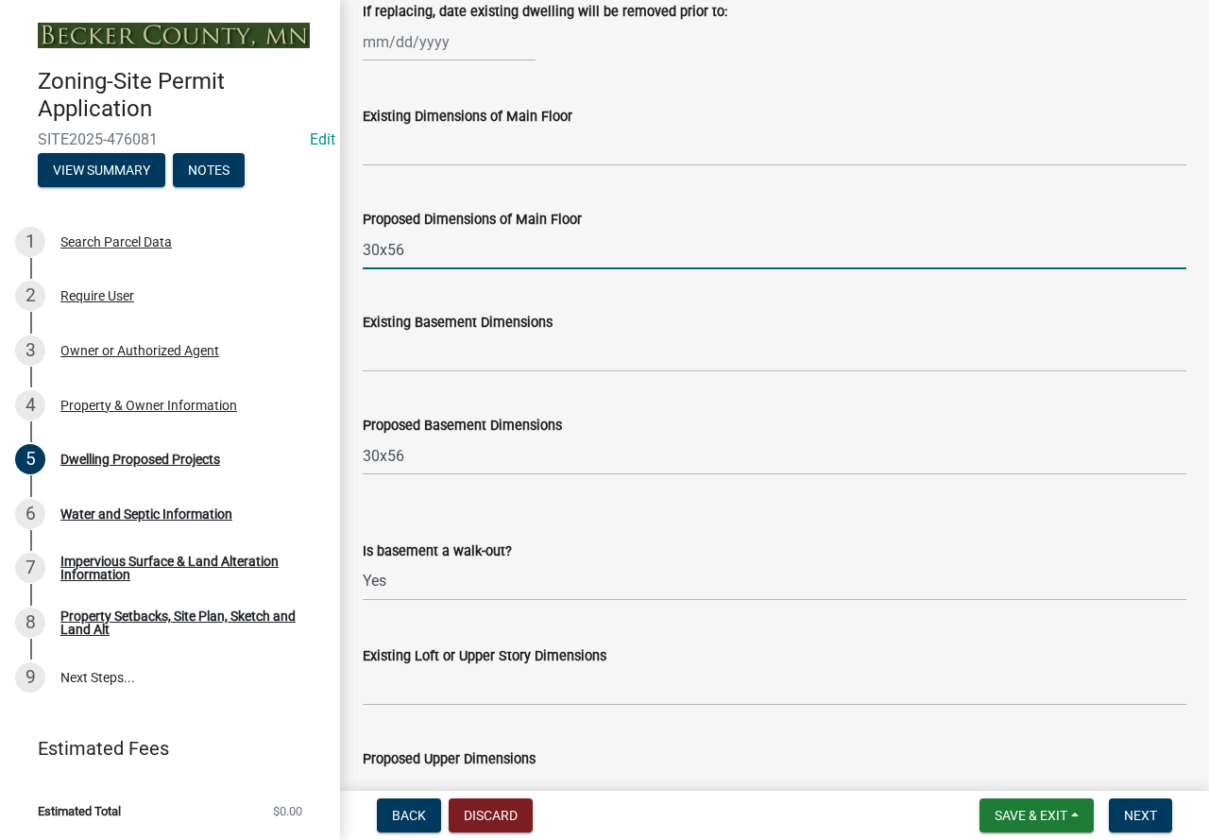
click at [418, 269] on input "30x56" at bounding box center [775, 250] width 824 height 39
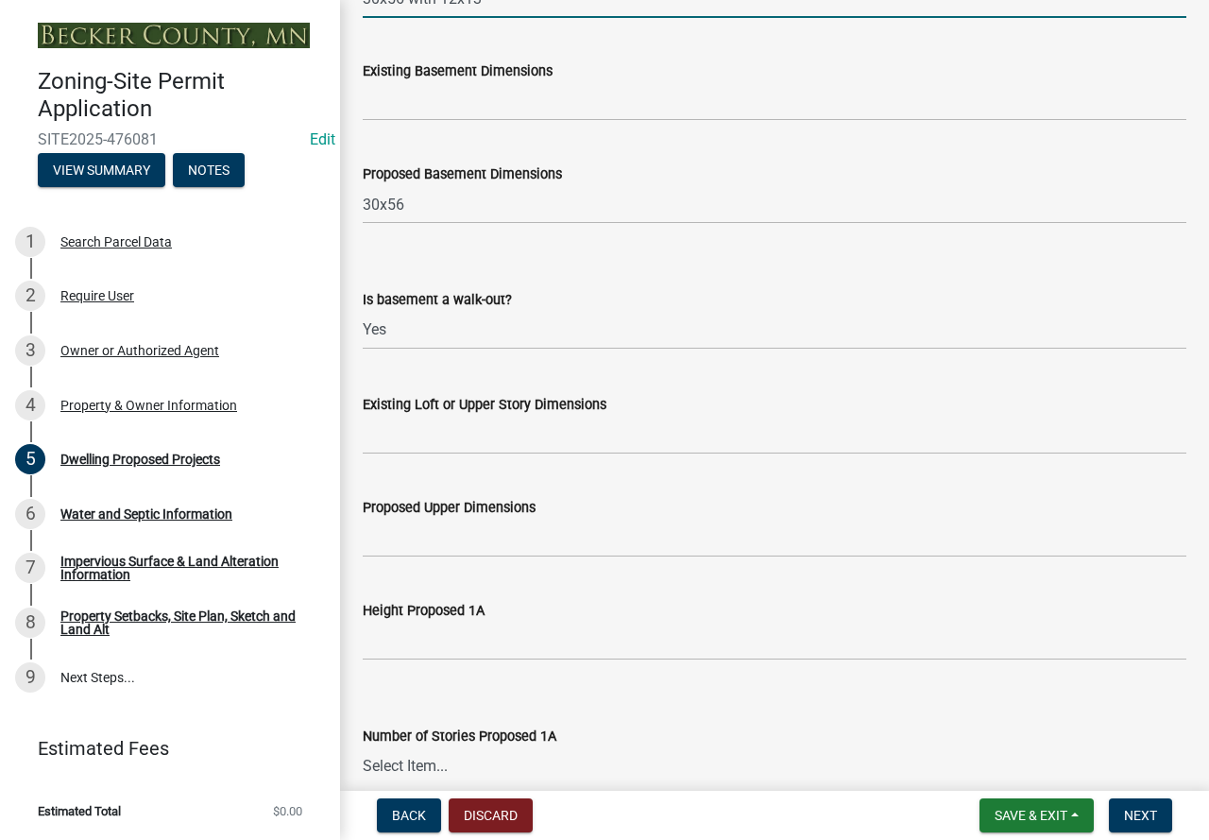
scroll to position [1134, 0]
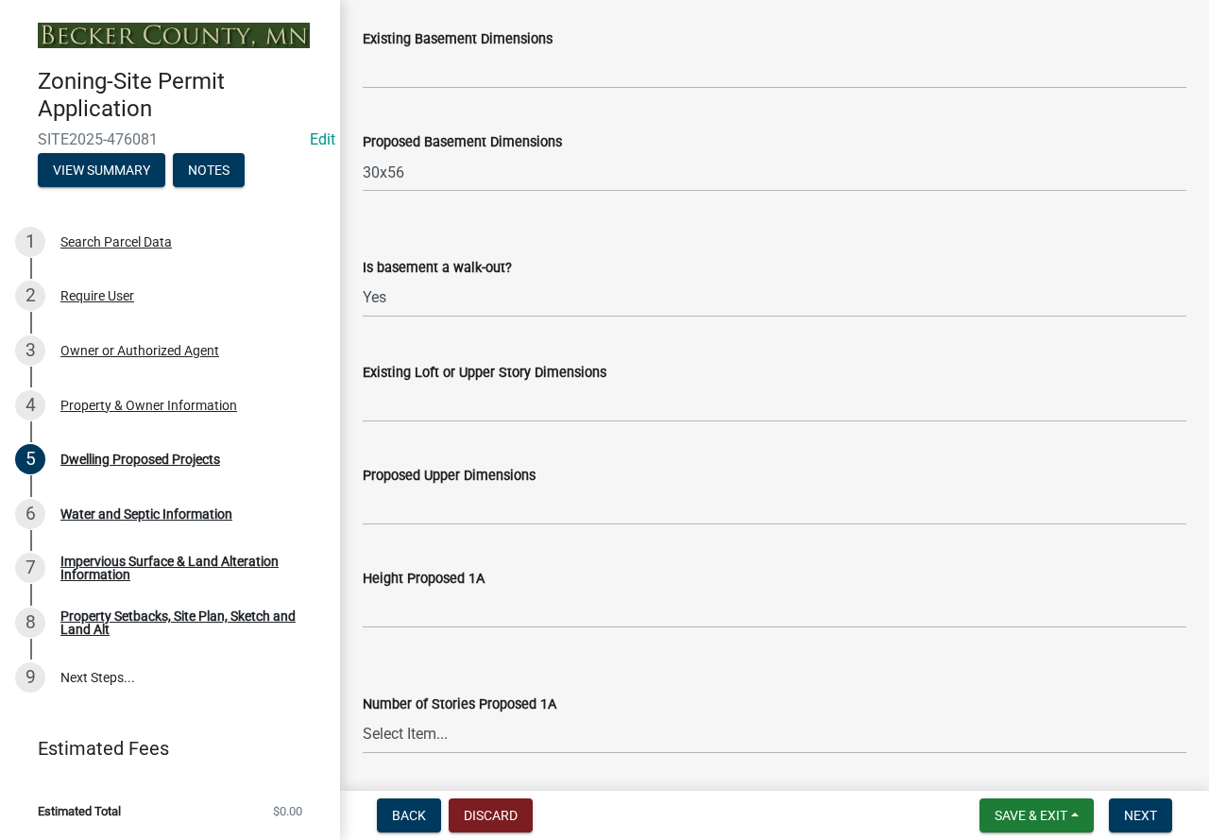
type input "30x56 with 12x13"
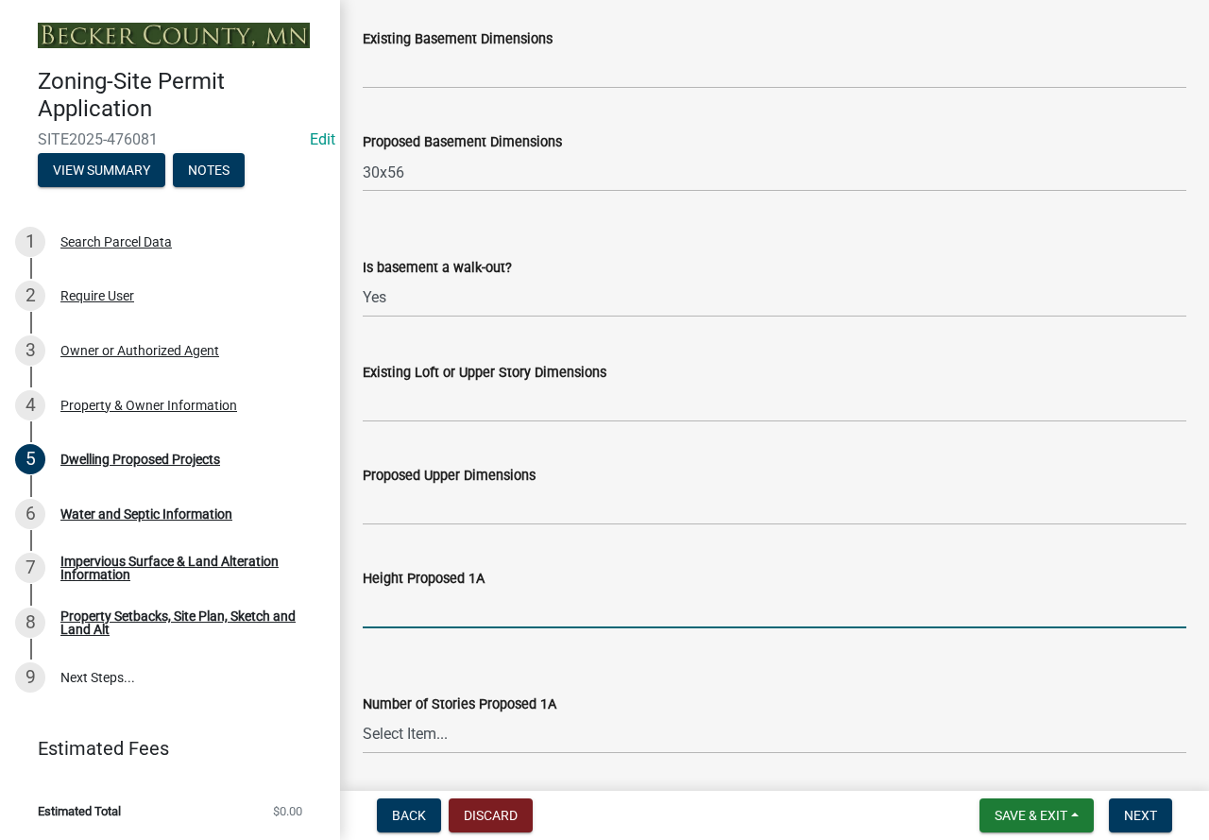
click at [486, 628] on input "Height Proposed 1A" at bounding box center [775, 608] width 824 height 39
type input "9"
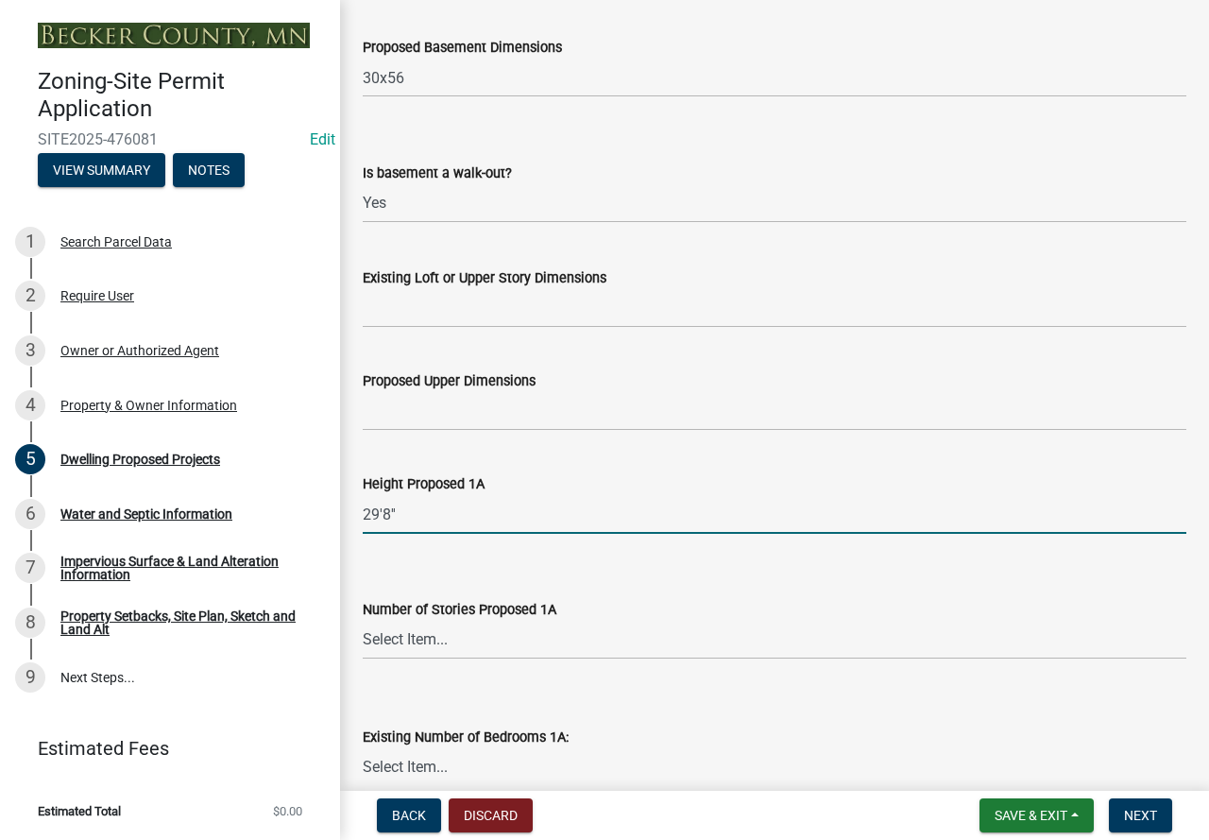
type input "29'8''"
click at [480, 651] on select "Select Item... N/A 1 1.25 1.5 1.75 2 2.25 2.5" at bounding box center [775, 640] width 824 height 39
click at [363, 642] on select "Select Item... N/A 1 1.25 1.5 1.75 2 2.25 2.5" at bounding box center [775, 640] width 824 height 39
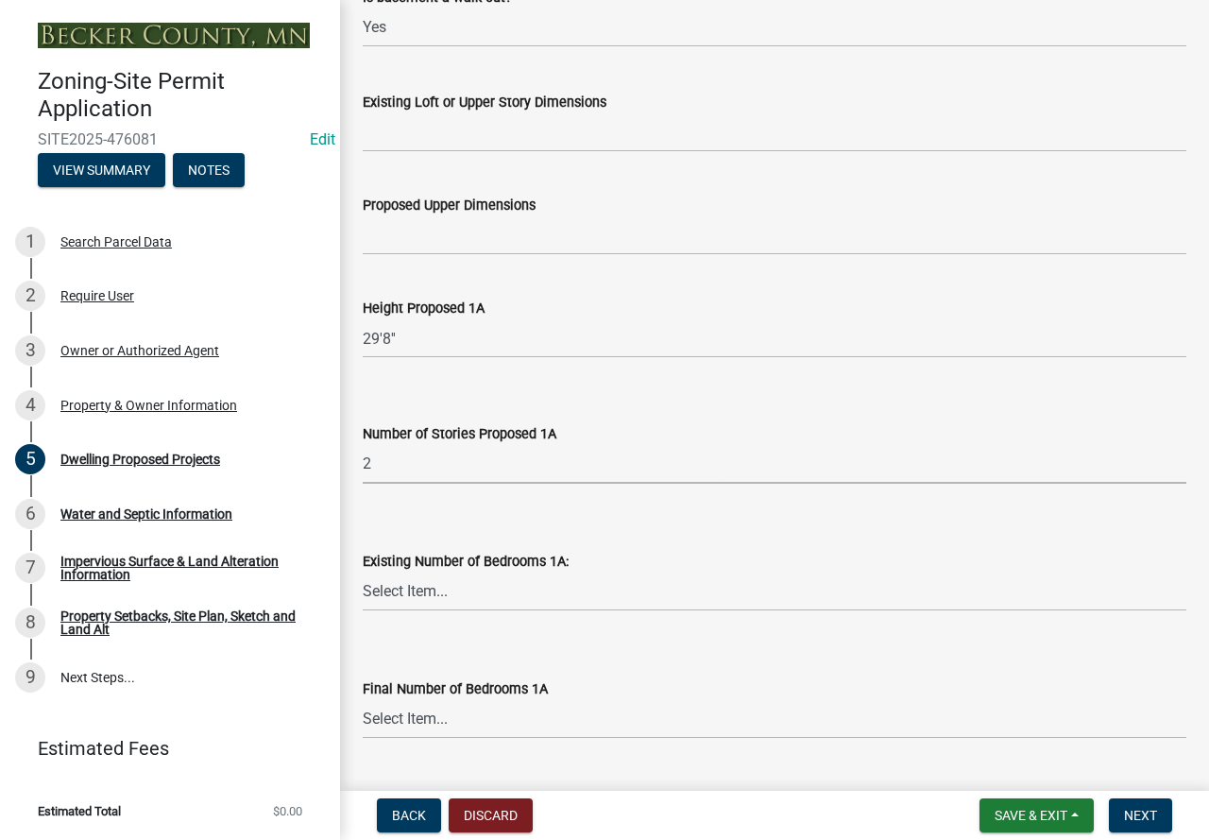
scroll to position [1417, 0]
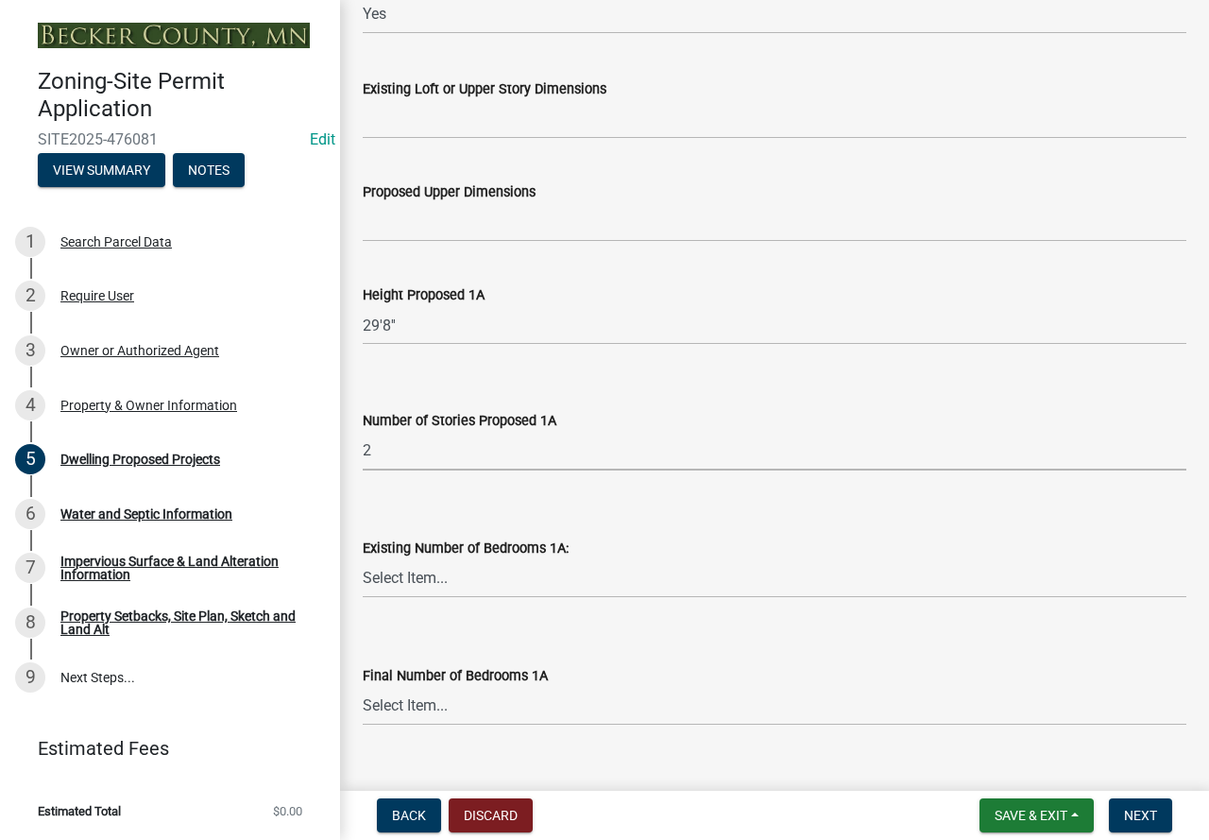
click at [401, 470] on select "Select Item... N/A 1 1.25 1.5 1.75 2 2.25 2.5" at bounding box center [775, 451] width 824 height 39
click at [394, 470] on select "Select Item... N/A 1 1.25 1.5 1.75 2 2.25 2.5" at bounding box center [775, 451] width 824 height 39
click at [363, 453] on select "Select Item... N/A 1 1.25 1.5 1.75 2 2.25 2.5" at bounding box center [775, 451] width 824 height 39
select select "4f5e2784-8c40-49a3-b0e9-8f1a3cbab4f4"
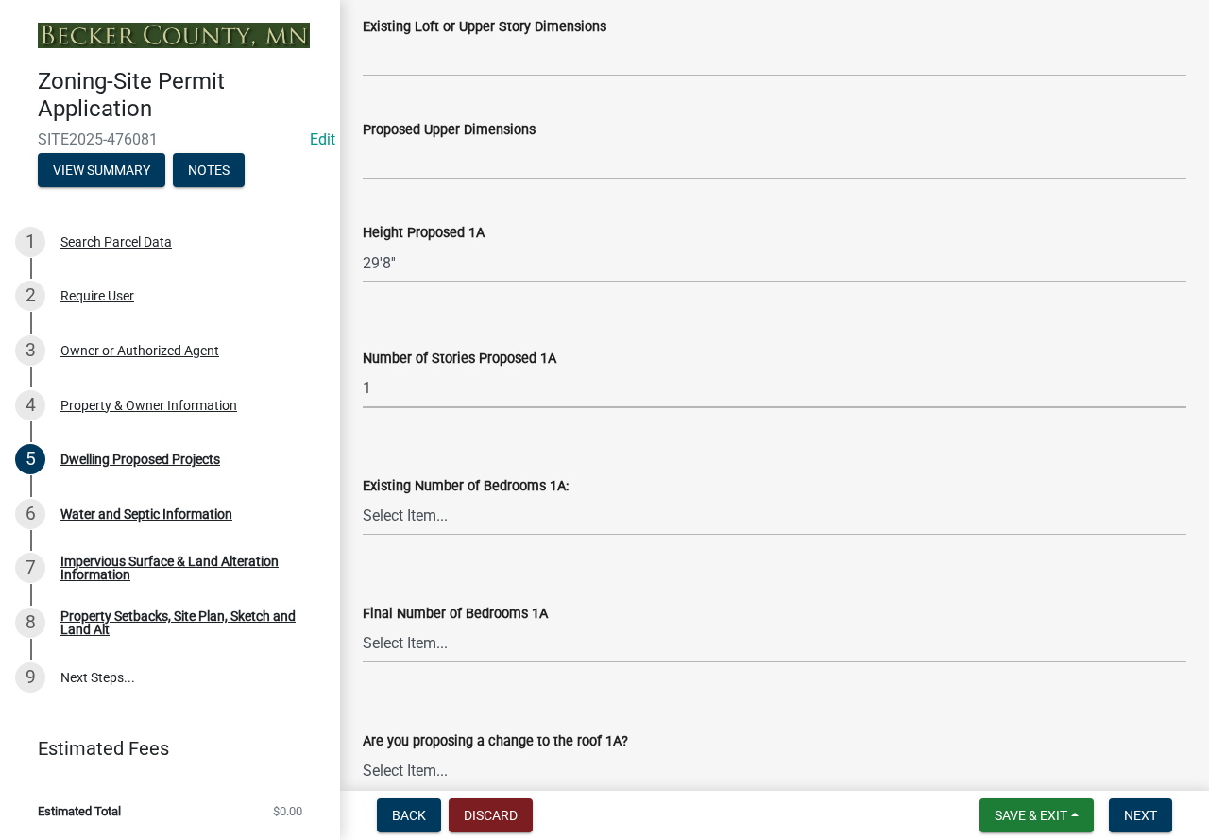
scroll to position [1511, 0]
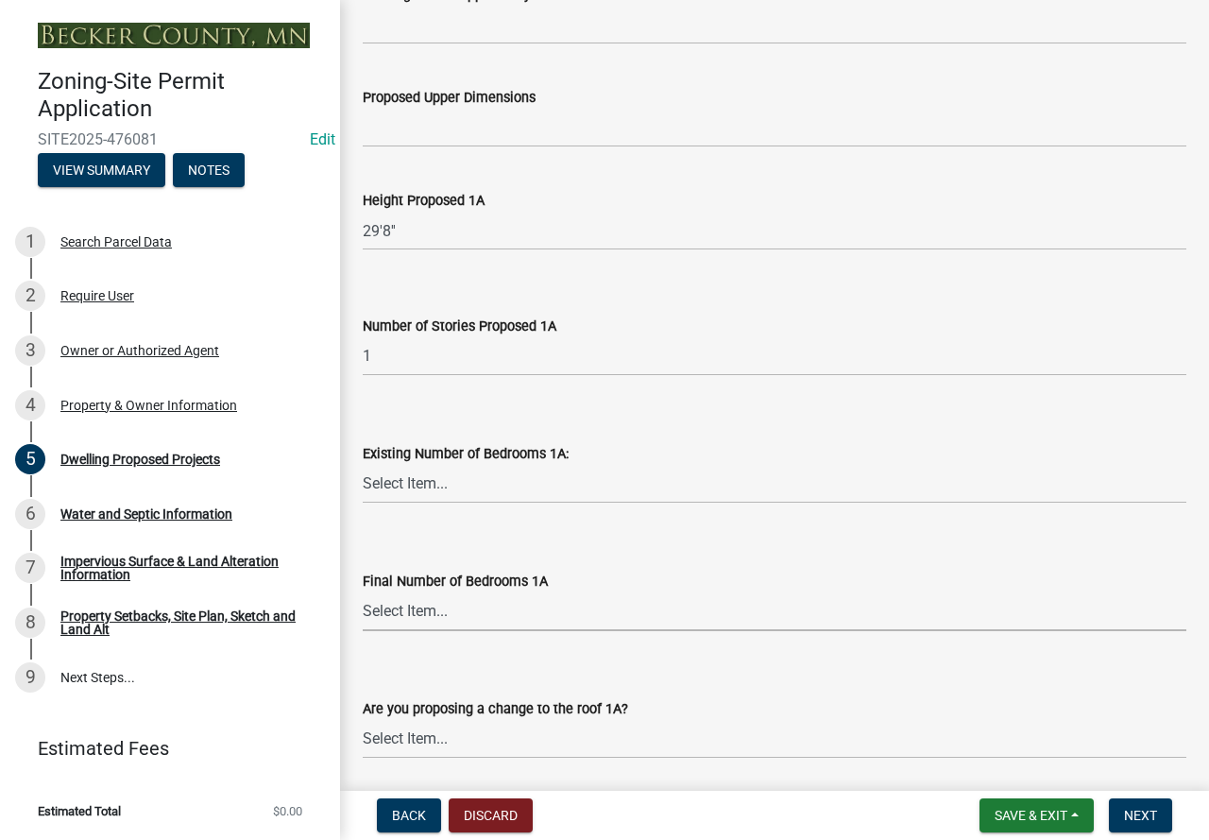
click at [467, 621] on select "Select Item... 0 1 2 3 4 5 6 7 8" at bounding box center [775, 611] width 824 height 39
click at [363, 614] on select "Select Item... 0 1 2 3 4 5 6 7 8" at bounding box center [775, 611] width 824 height 39
select select "247d334f-ddb5-435c-9042-0e10186c5422"
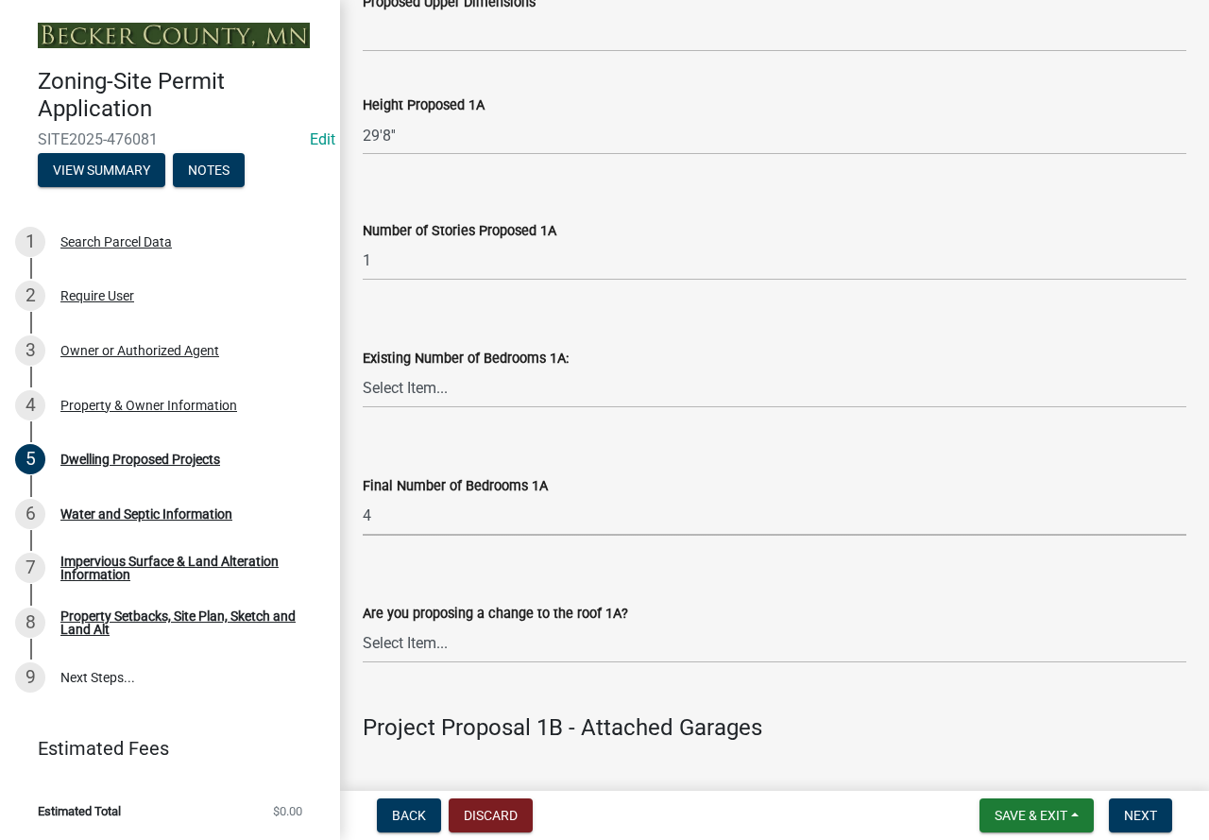
scroll to position [1889, 0]
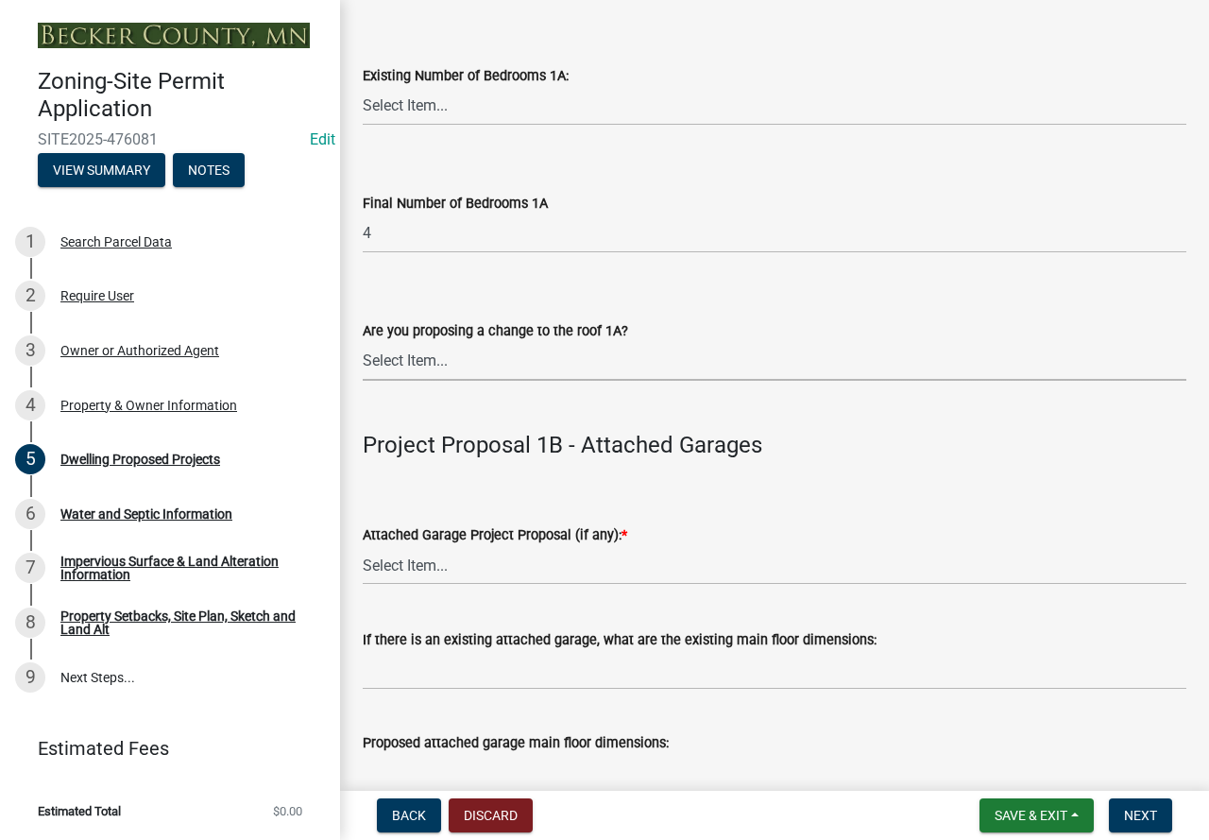
click at [565, 381] on select "Select Item... N/A Yes No" at bounding box center [775, 361] width 824 height 39
click at [363, 364] on select "Select Item... N/A Yes No" at bounding box center [775, 361] width 824 height 39
select select "c6a0a915-8859-4117-97a8-42e675f9bace"
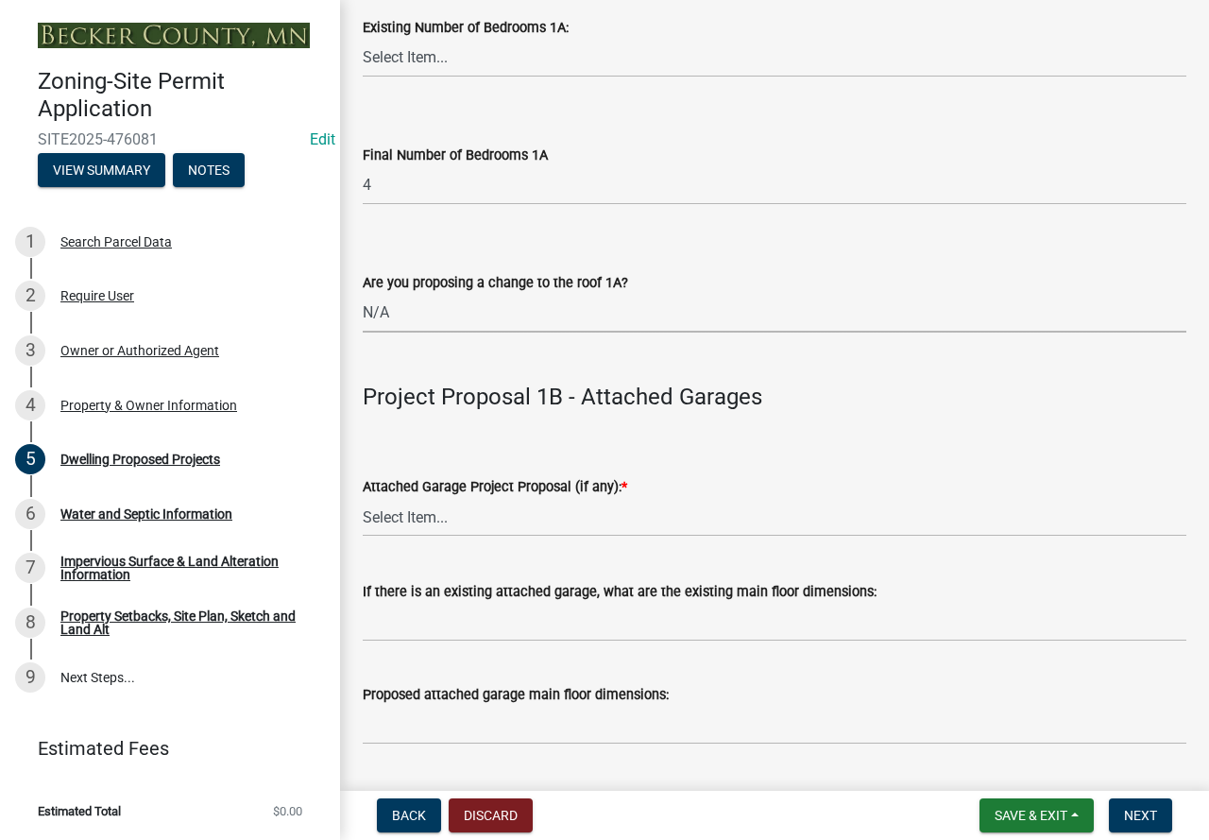
scroll to position [1984, 0]
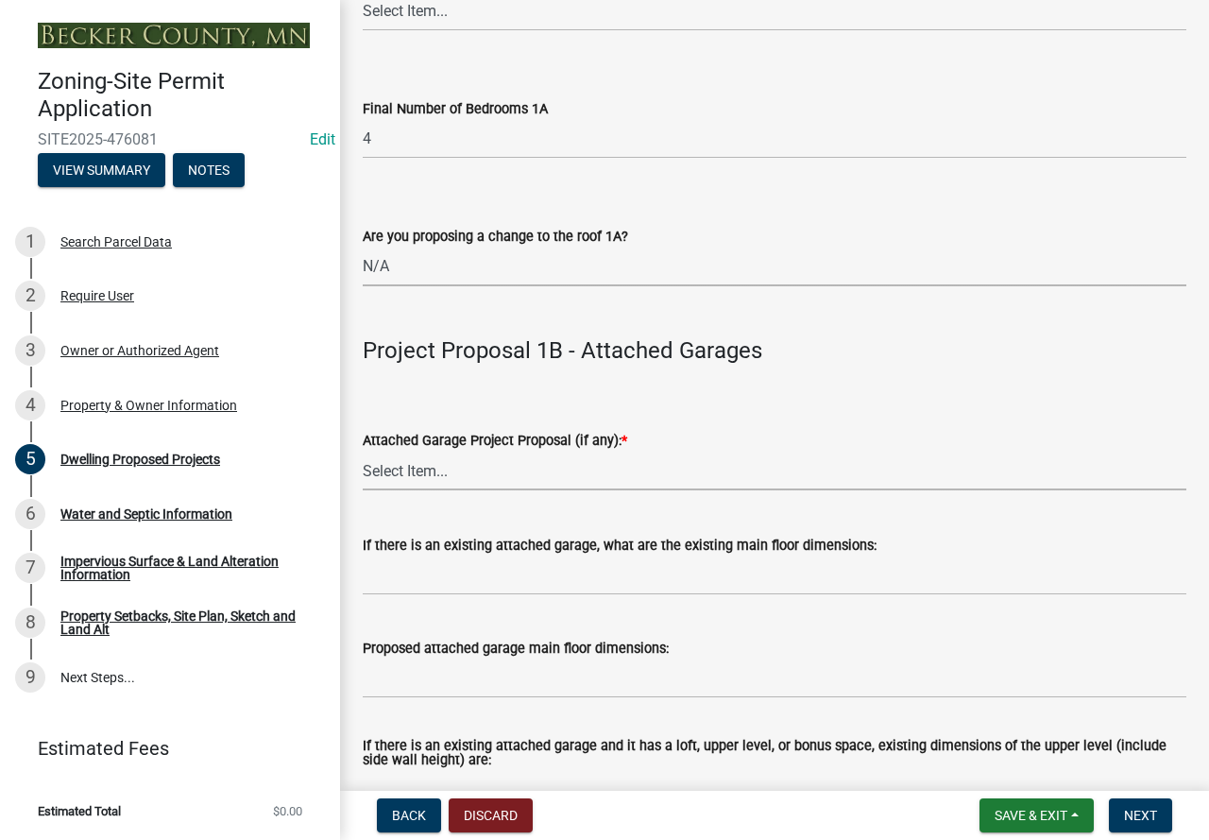
click at [487, 484] on select "Select Item... N/A New Attached Garage Addition to Attached Garage" at bounding box center [775, 471] width 824 height 39
click at [363, 474] on select "Select Item... N/A New Attached Garage Addition to Attached Garage" at bounding box center [775, 471] width 824 height 39
select select "638dddef-31f4-4d73-b0b5-0ffc7b344434"
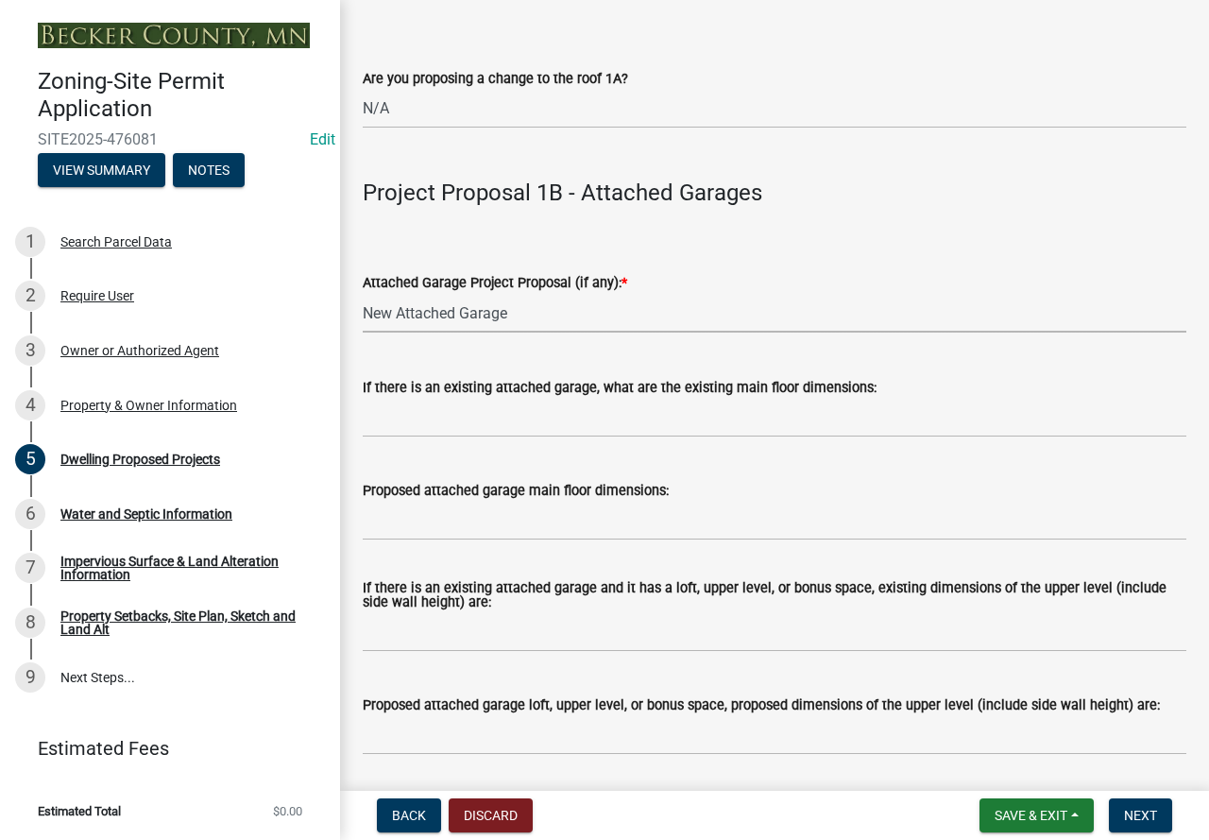
scroll to position [2173, 0]
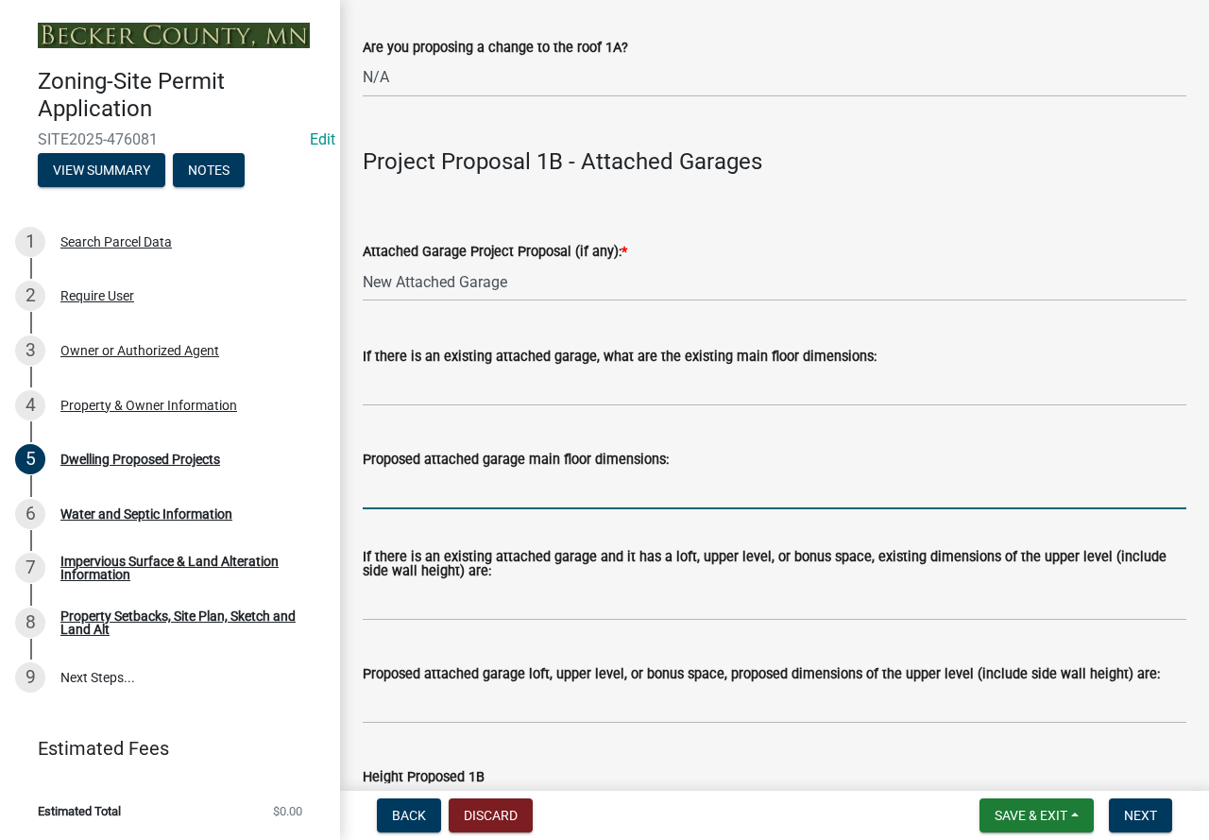
click at [442, 509] on input "Proposed attached garage main floor dimensions:" at bounding box center [775, 489] width 824 height 39
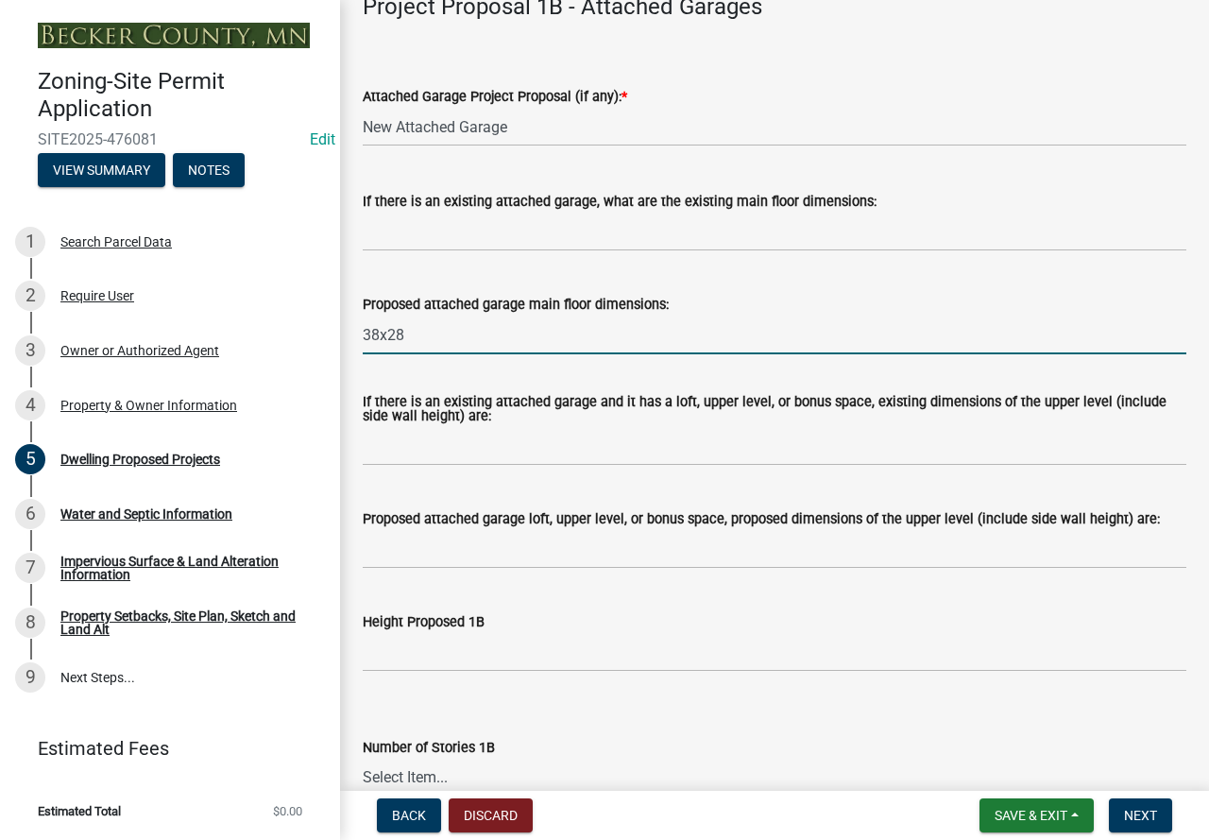
scroll to position [2362, 0]
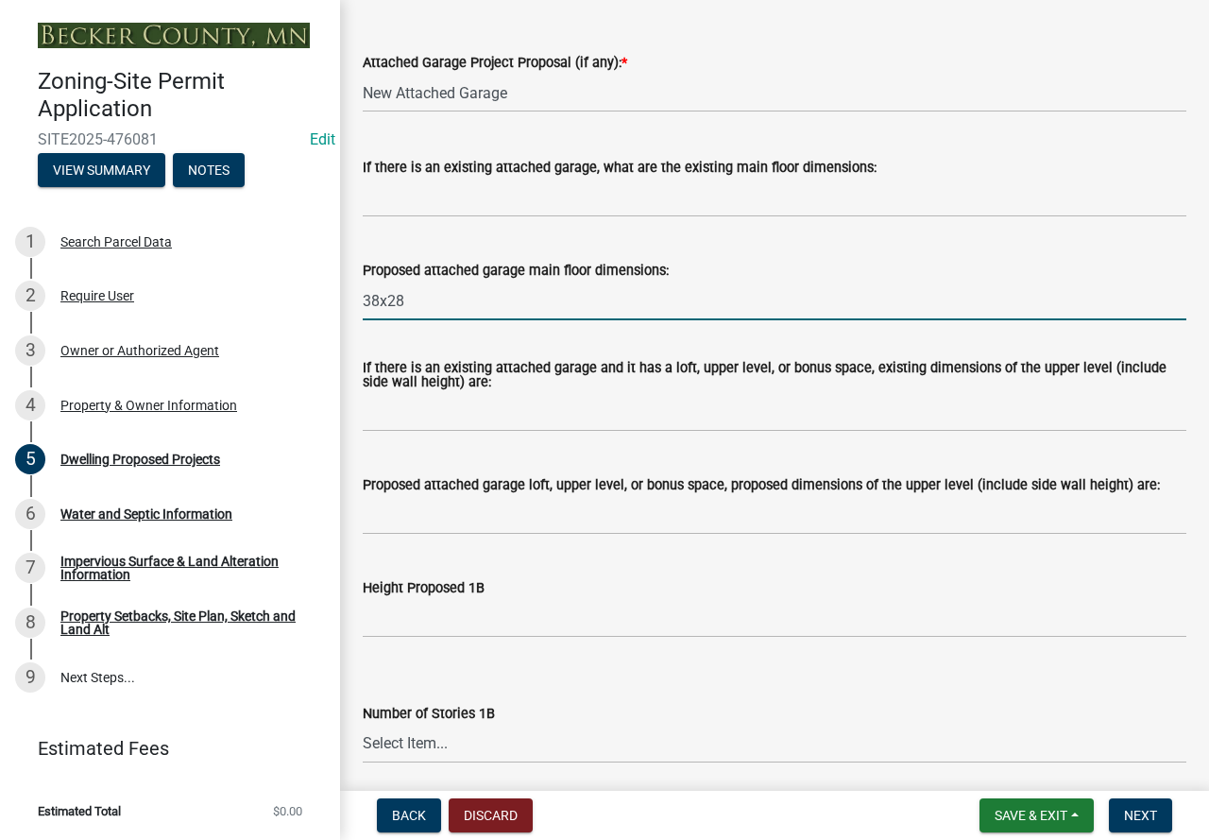
type input "38x28"
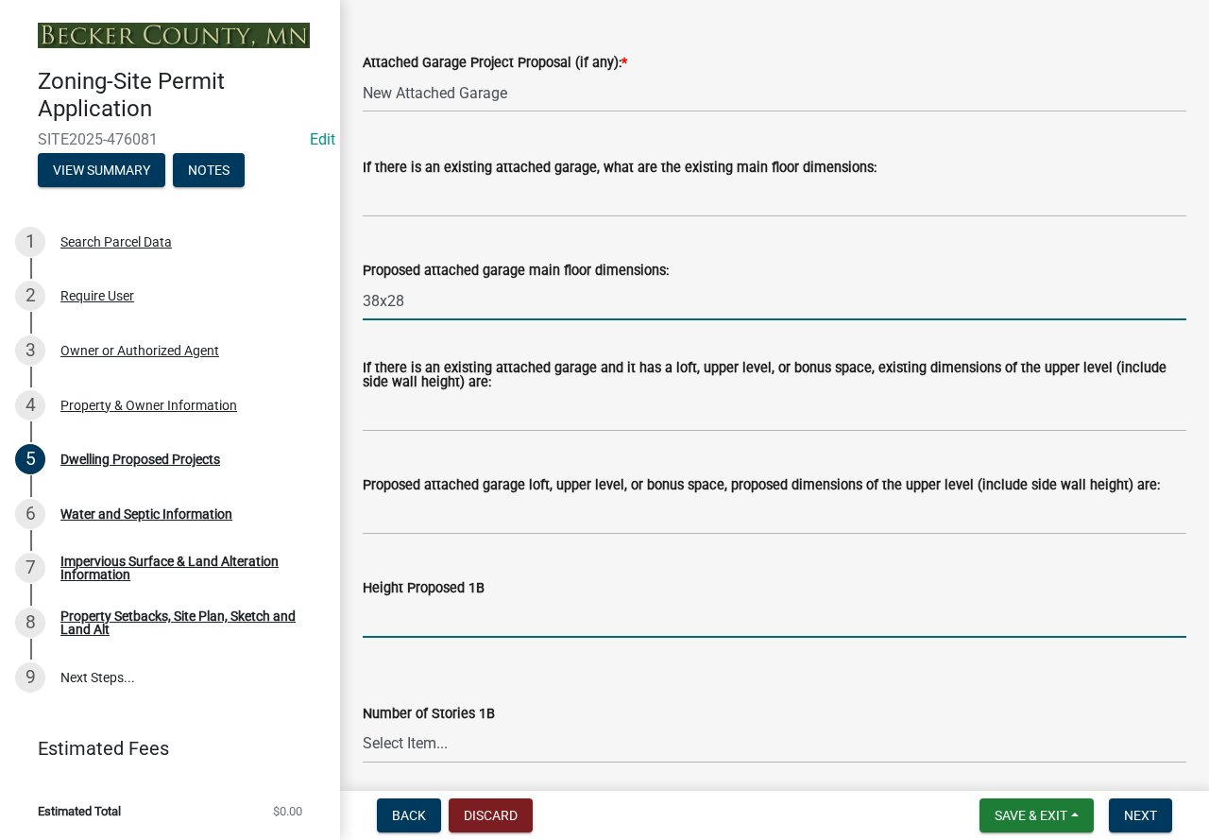
click at [426, 638] on input "Height Proposed 1B" at bounding box center [775, 618] width 824 height 39
click at [419, 638] on input "Height Proposed 1B" at bounding box center [775, 618] width 824 height 39
click at [419, 638] on input "15" at bounding box center [775, 618] width 824 height 39
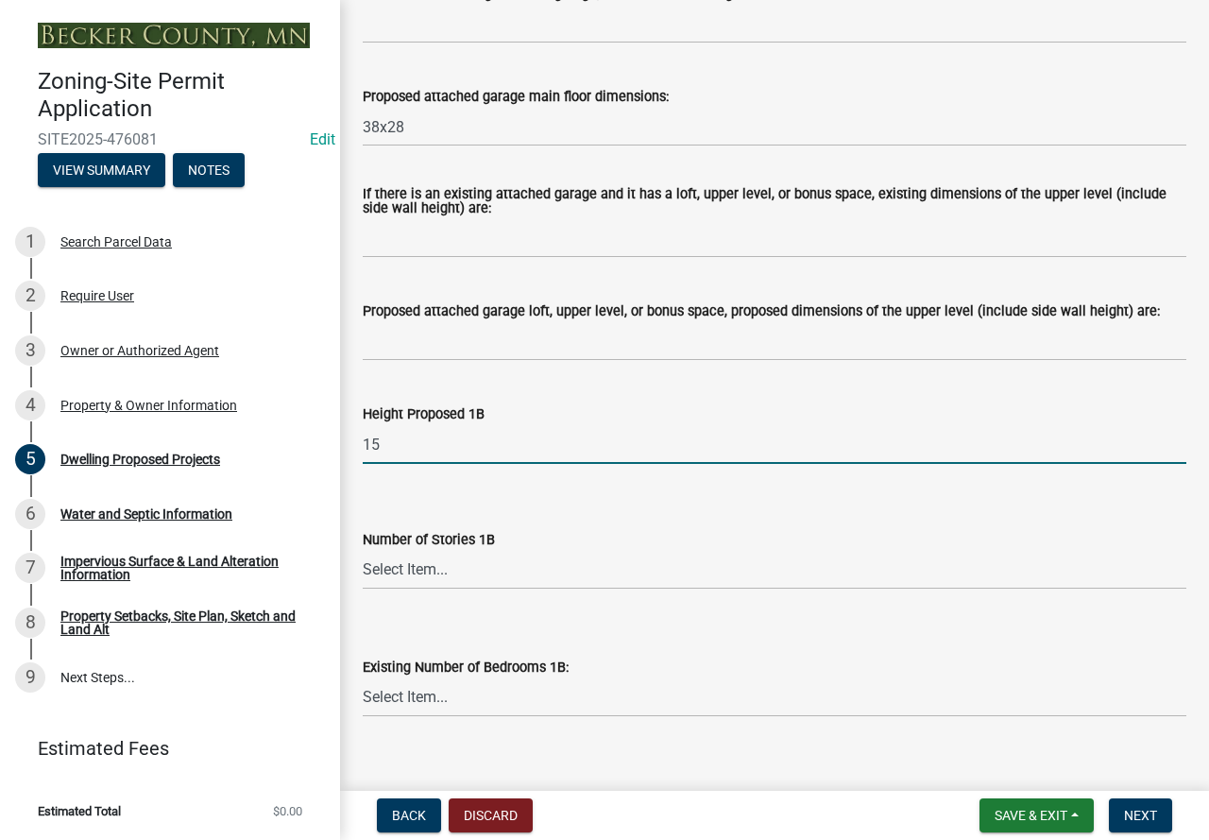
scroll to position [2551, 0]
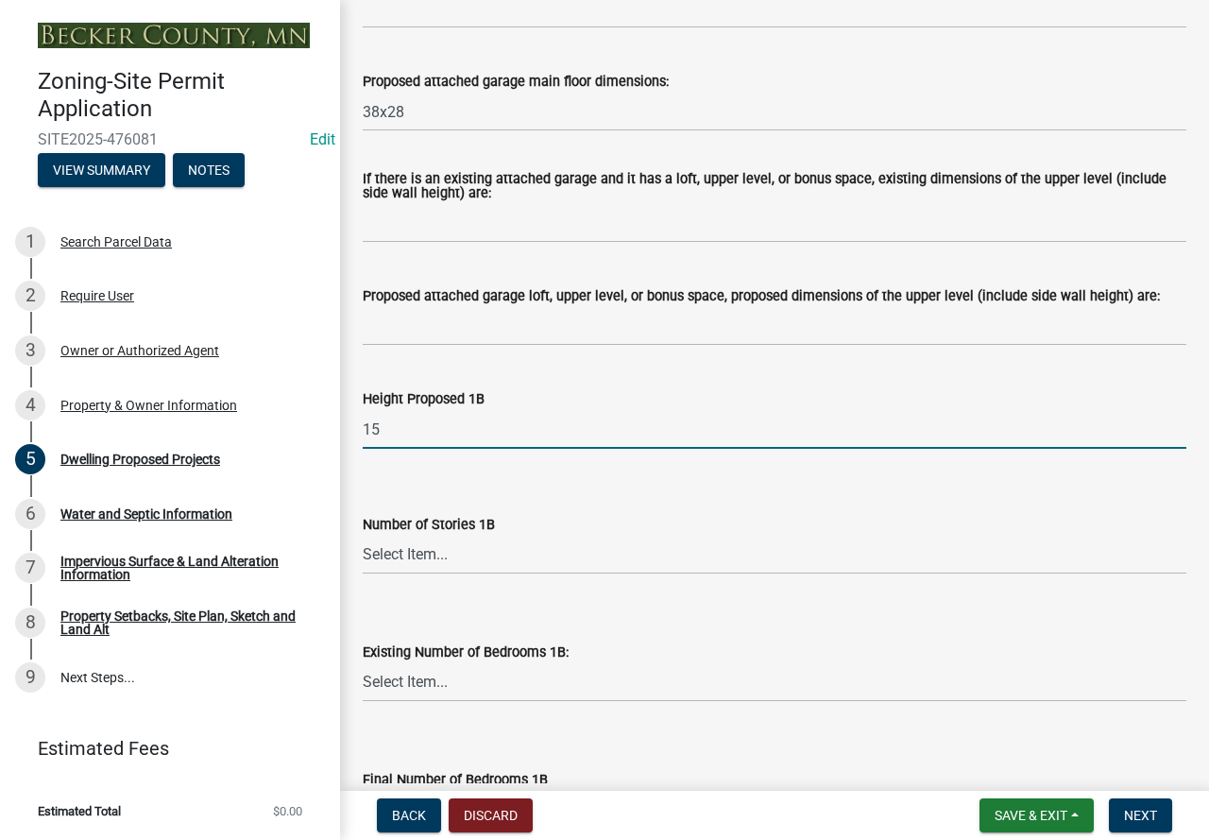
type input "15"
click at [441, 574] on select "Select Item... N/A 1 1.25 1.5 1.75 2 2.25 2.5" at bounding box center [775, 555] width 824 height 39
click at [363, 558] on select "Select Item... N/A 1 1.25 1.5 1.75 2 2.25 2.5" at bounding box center [775, 555] width 824 height 39
select select "43dc438e-12cf-4fa6-b4ef-a236ffc627d7"
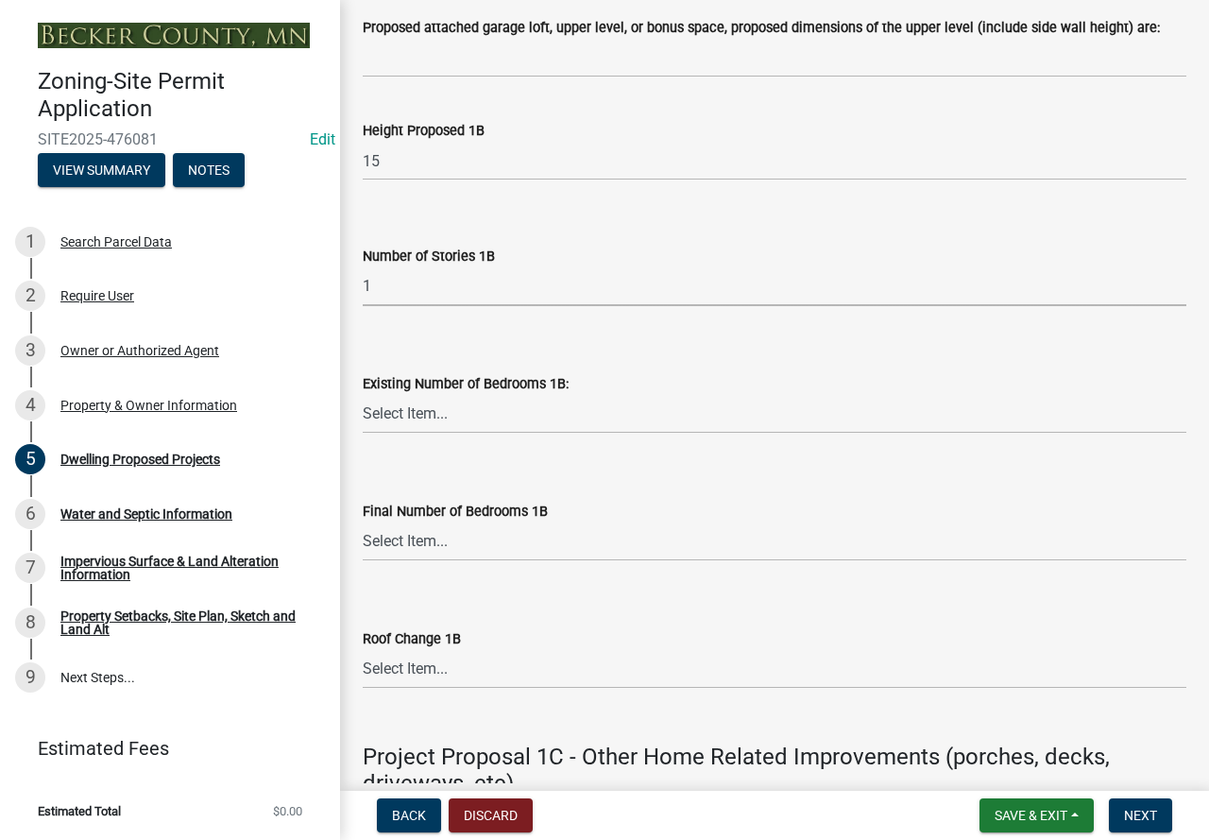
scroll to position [2929, 0]
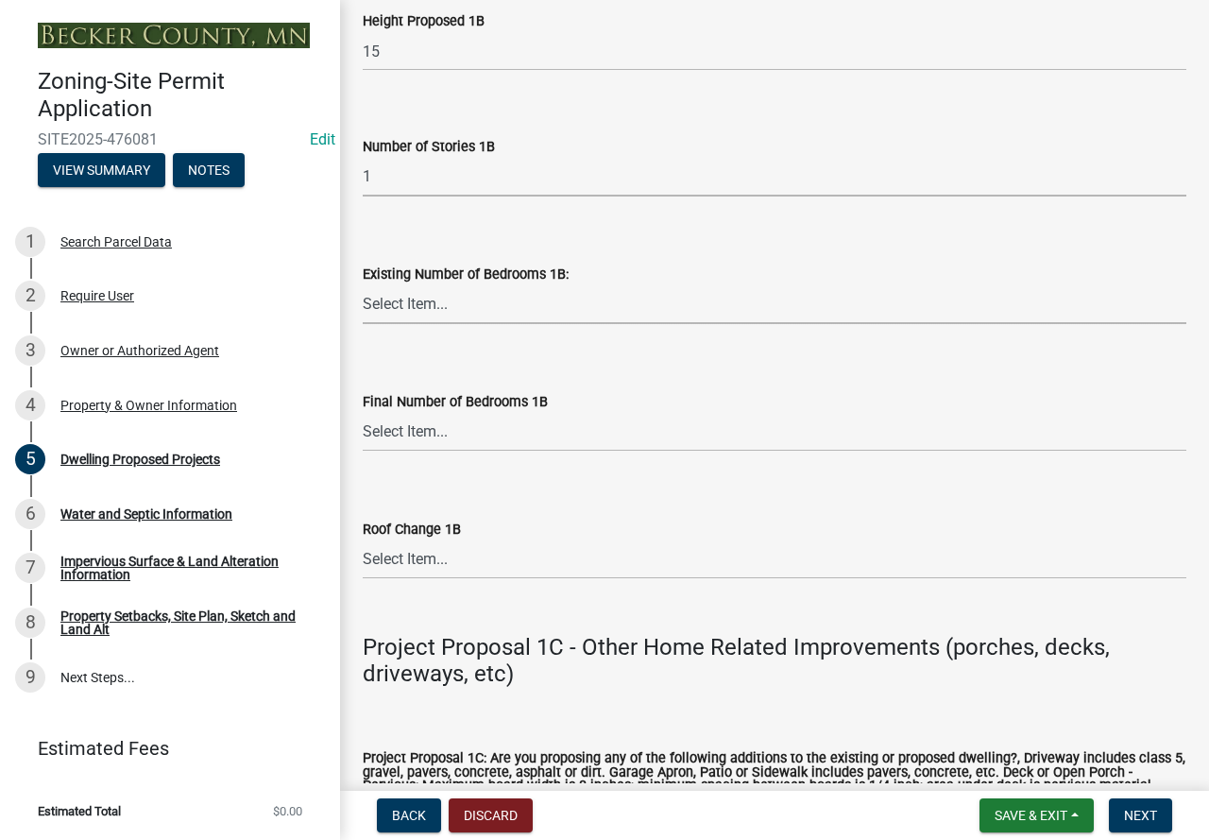
click at [521, 324] on select "Select Item... 0 1 2 3 4 5 6 7 8" at bounding box center [775, 304] width 824 height 39
click at [363, 308] on select "Select Item... 0 1 2 3 4 5 6 7 8" at bounding box center [775, 304] width 824 height 39
select select "8786fdd2-7f96-462d-8069-e958fae6b9a0"
click at [458, 452] on select "Select Item... N/A 0 1 2 3 4 5 6 7 8" at bounding box center [775, 432] width 824 height 39
click at [363, 436] on select "Select Item... N/A 0 1 2 3 4 5 6 7 8" at bounding box center [775, 432] width 824 height 39
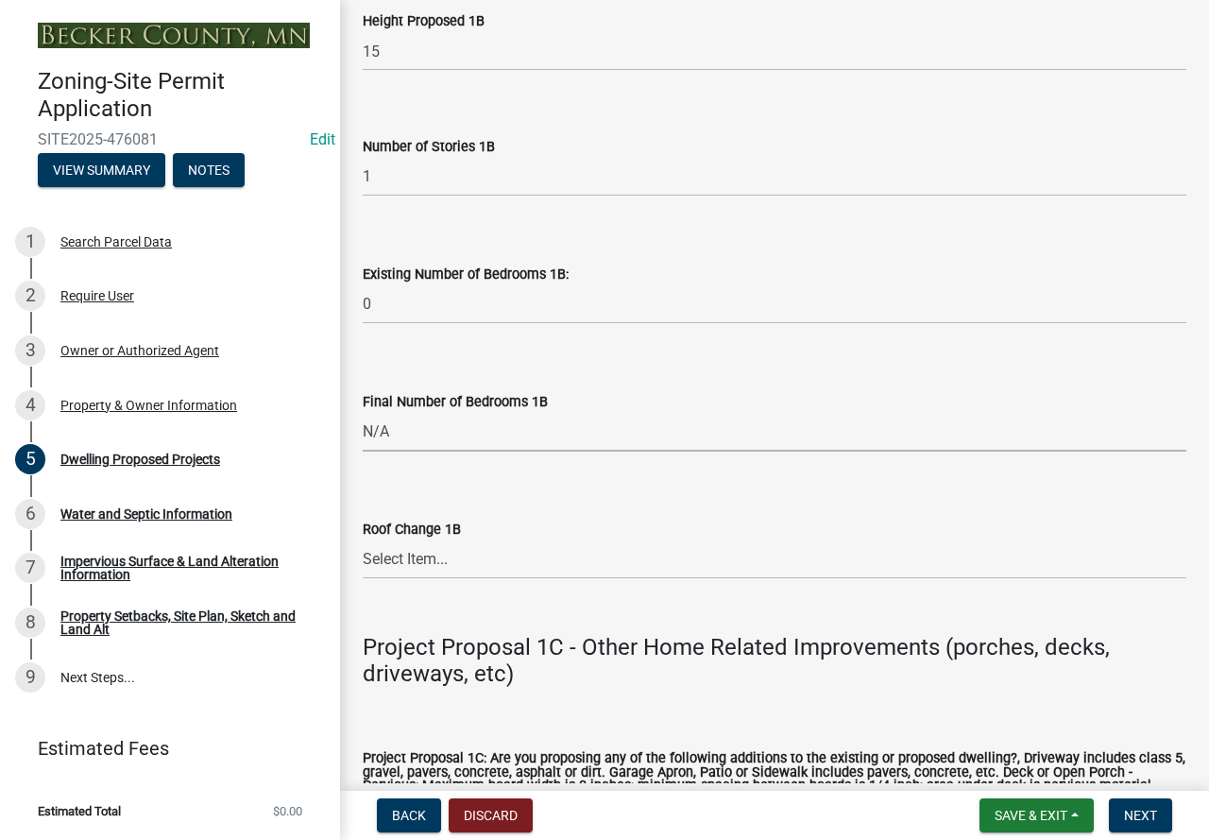
select select "256d326d-7a65-4b43-bb27-2952fbe4c534"
click at [453, 579] on select "Select Item... N/A Yes No" at bounding box center [775, 559] width 824 height 39
click at [363, 563] on select "Select Item... N/A Yes No" at bounding box center [775, 559] width 824 height 39
select select "75cb6c0c-1bab-4101-a7ce-eb87cbd598c1"
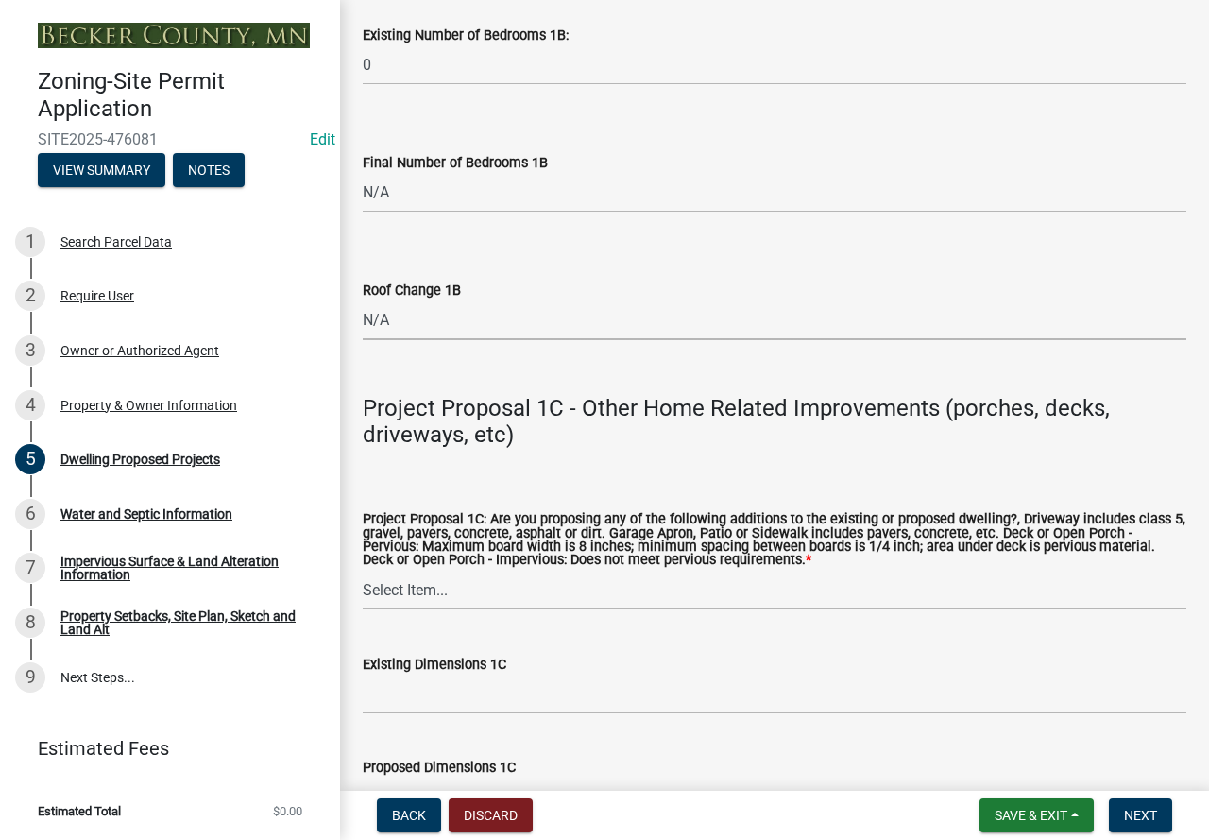
scroll to position [3212, 0]
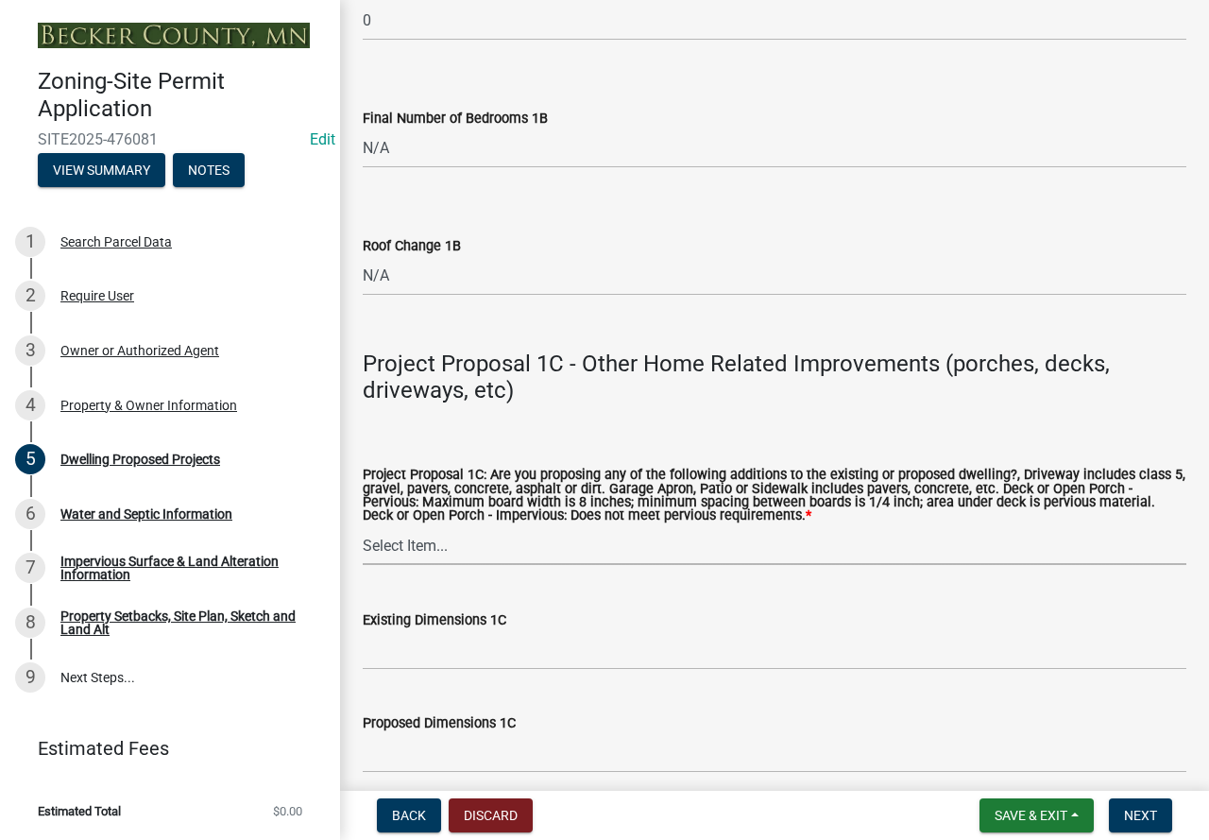
click at [477, 565] on select "Select Item... N/A Driveway Garage Apron Home Patio Sidewalk Deck - Pervious De…" at bounding box center [775, 545] width 824 height 39
click at [363, 551] on select "Select Item... N/A Driveway Garage Apron Home Patio Sidewalk Deck - Pervious De…" at bounding box center [775, 545] width 824 height 39
select select "92a0ce08-7963-4b1d-9a71-a10ef3c9fec5"
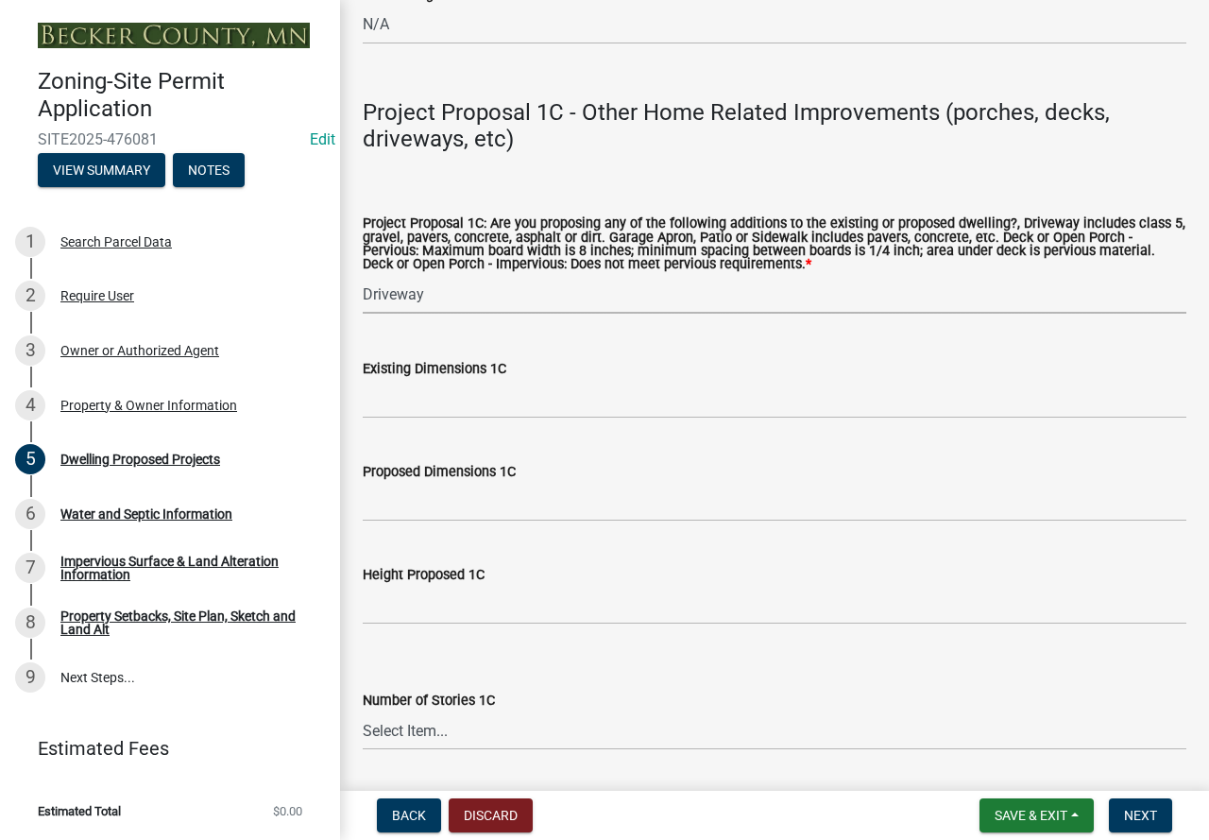
scroll to position [3495, 0]
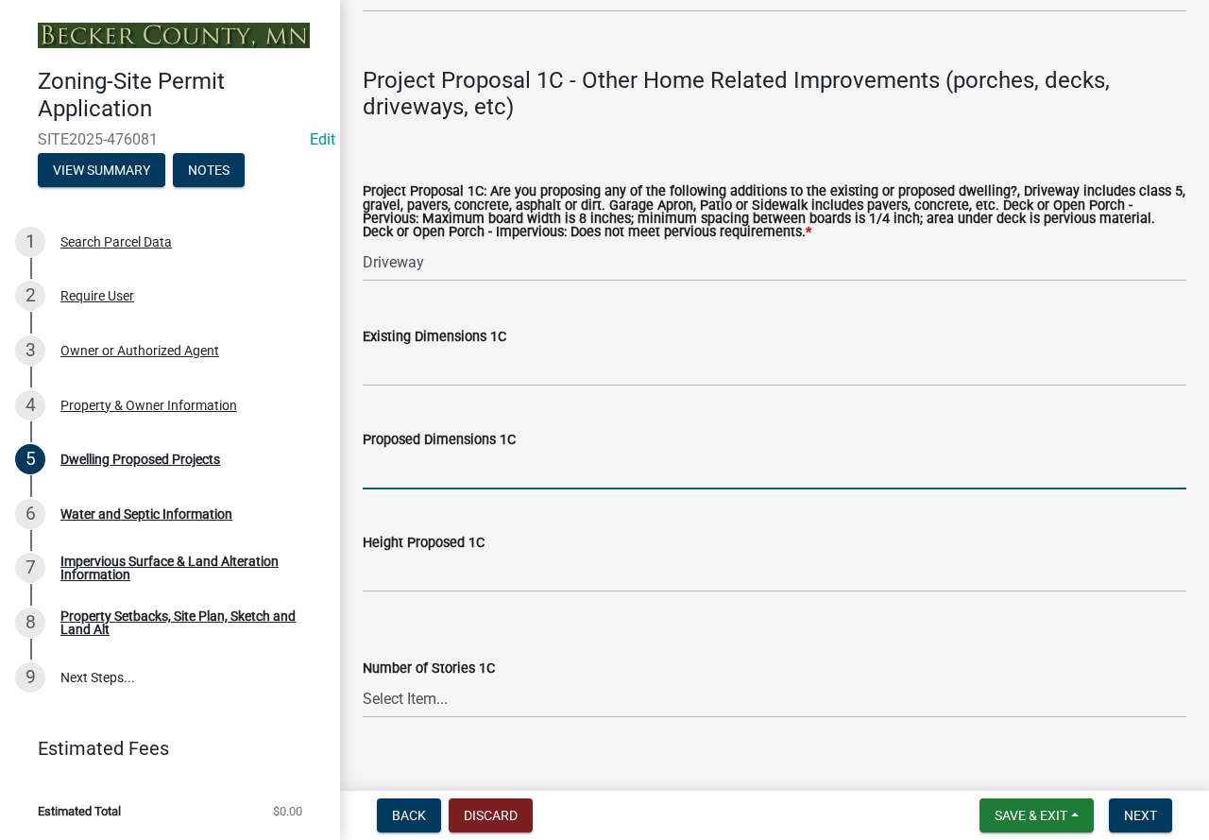
click at [471, 489] on input "Proposed Dimensions 1C" at bounding box center [775, 470] width 824 height 39
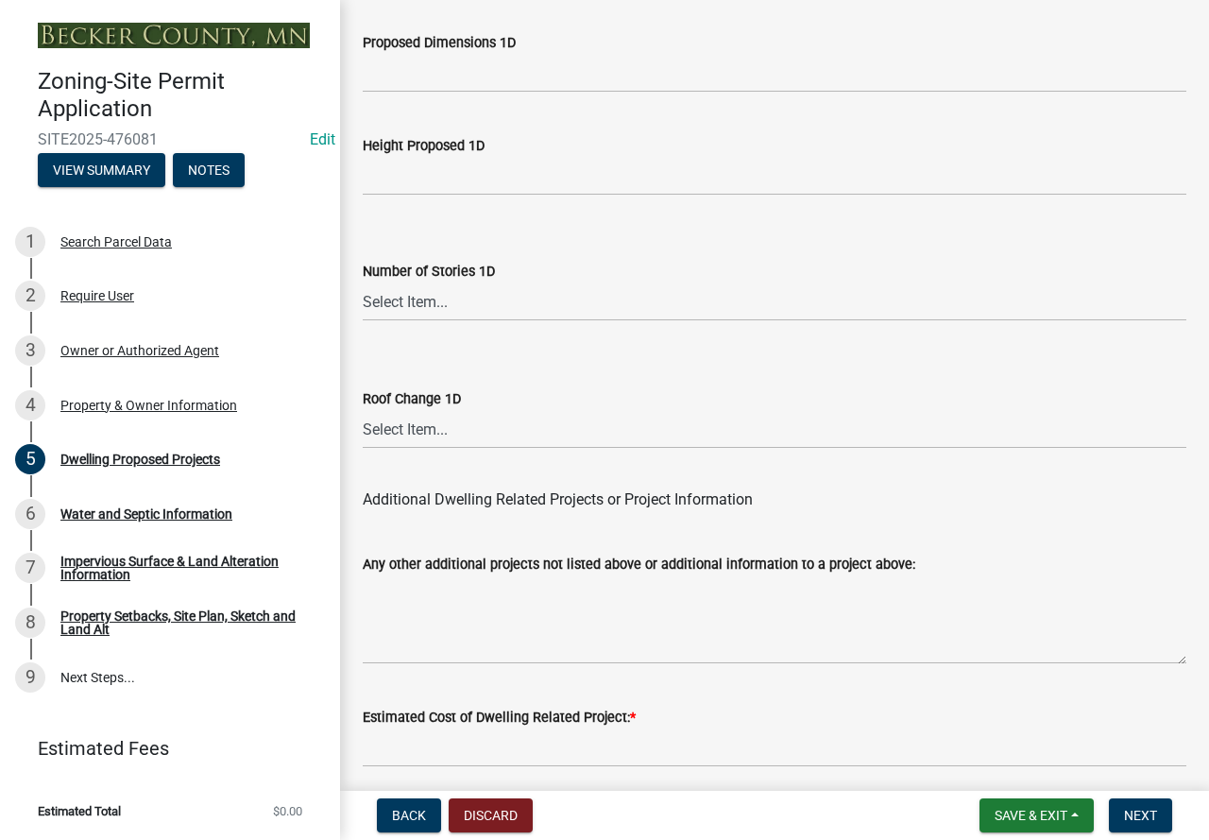
scroll to position [4354, 0]
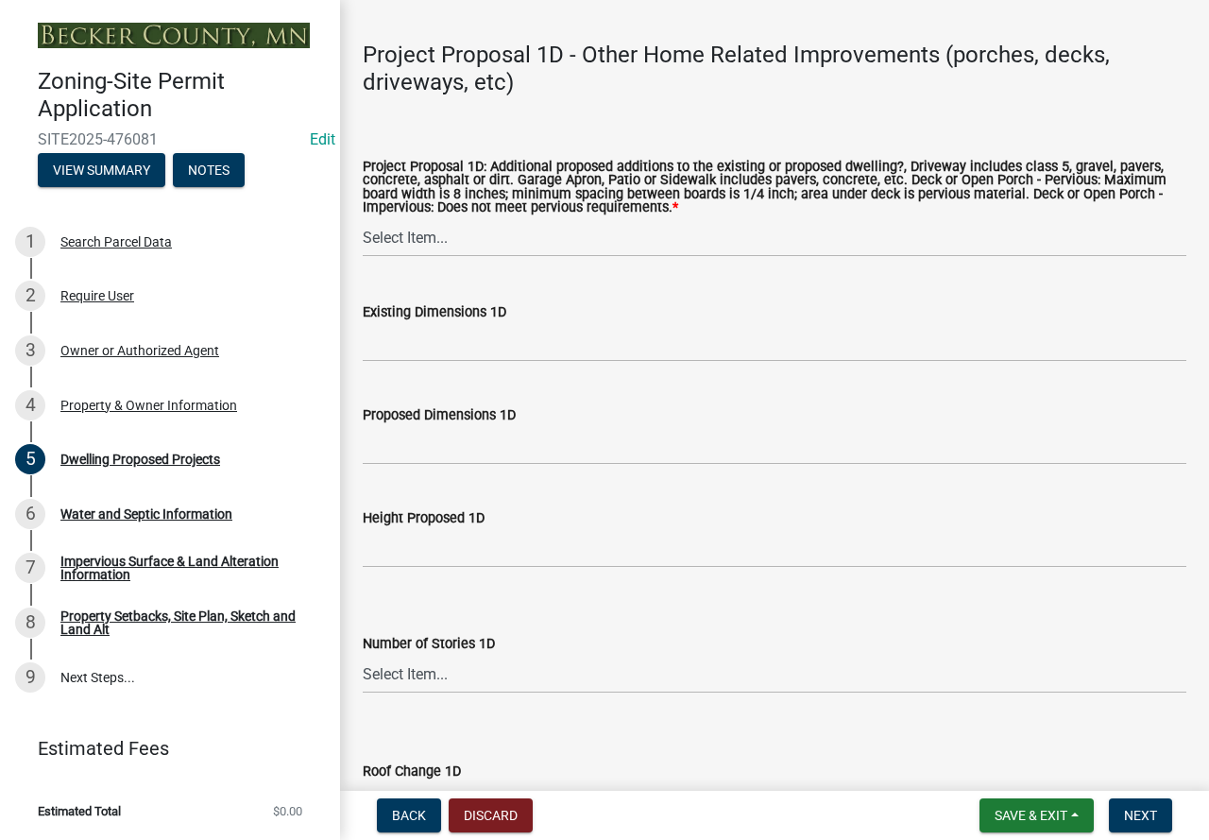
type input "12x1065"
click at [503, 257] on select "Select Item... N/A Driveway Garage Apron Home Patio Sidewalk Deck - Pervious De…" at bounding box center [775, 237] width 824 height 39
click at [363, 244] on select "Select Item... N/A Driveway Garage Apron Home Patio Sidewalk Deck - Pervious De…" at bounding box center [775, 237] width 824 height 39
click at [443, 257] on select "Select Item... N/A Driveway Garage Apron Home Patio Sidewalk Deck - Pervious De…" at bounding box center [775, 237] width 824 height 39
click at [363, 244] on select "Select Item... N/A Driveway Garage Apron Home Patio Sidewalk Deck - Pervious De…" at bounding box center [775, 237] width 824 height 39
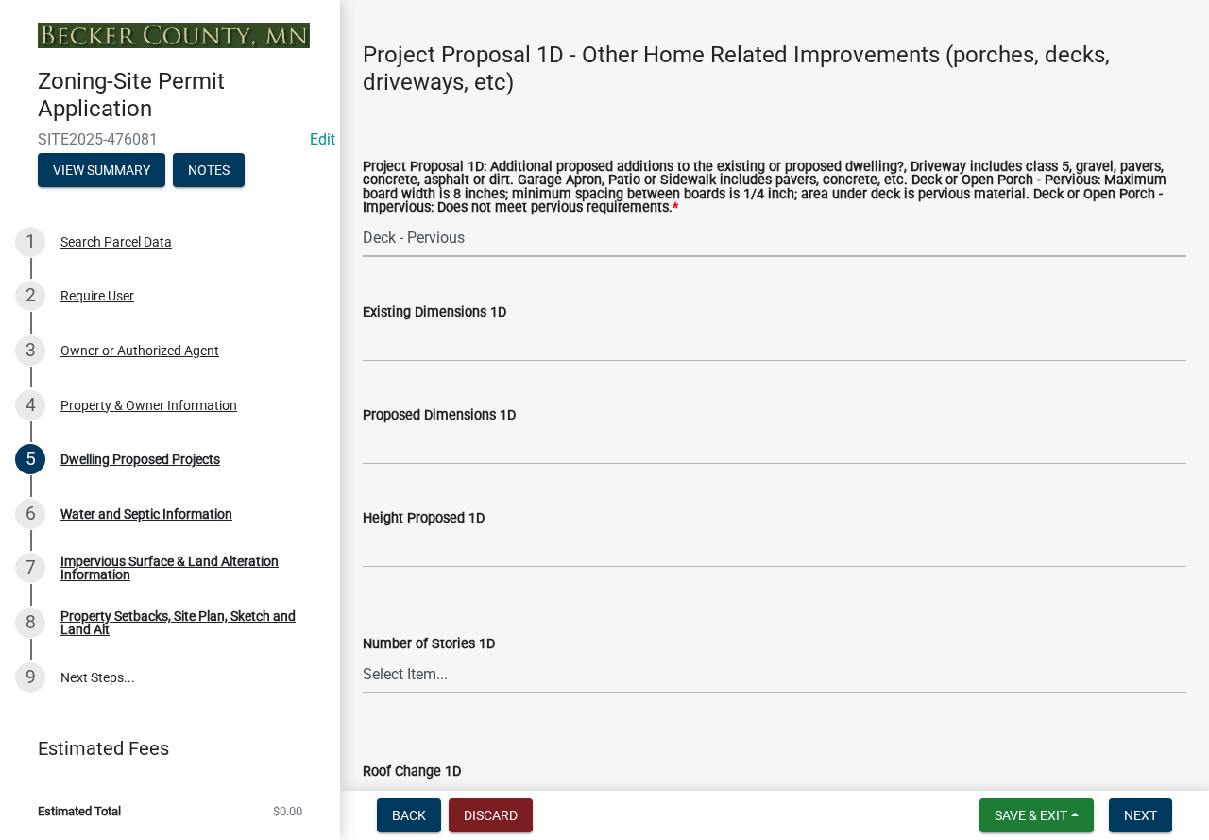
select select "f1d8ab9f-3049-45ab-b225-68f6b4f5b1c8"
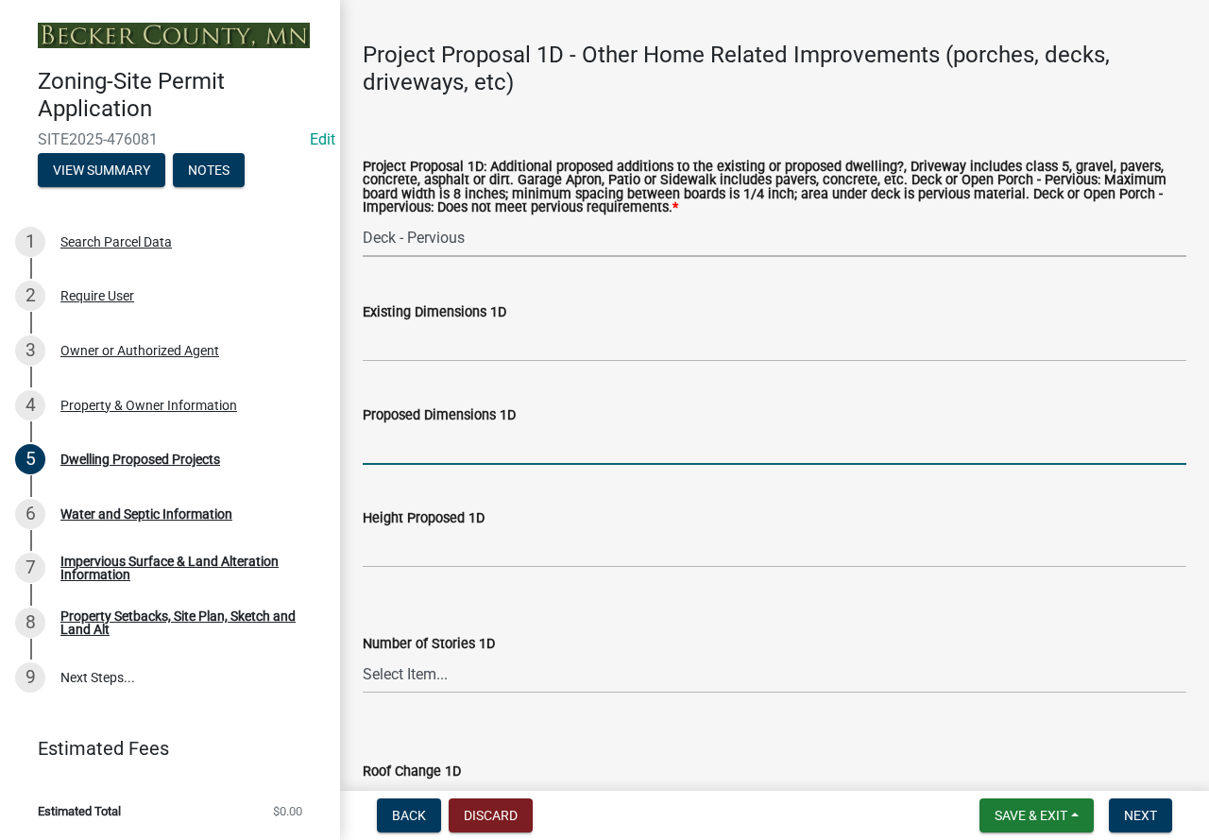
click at [454, 465] on input "Proposed Dimensions 1D" at bounding box center [775, 445] width 824 height 39
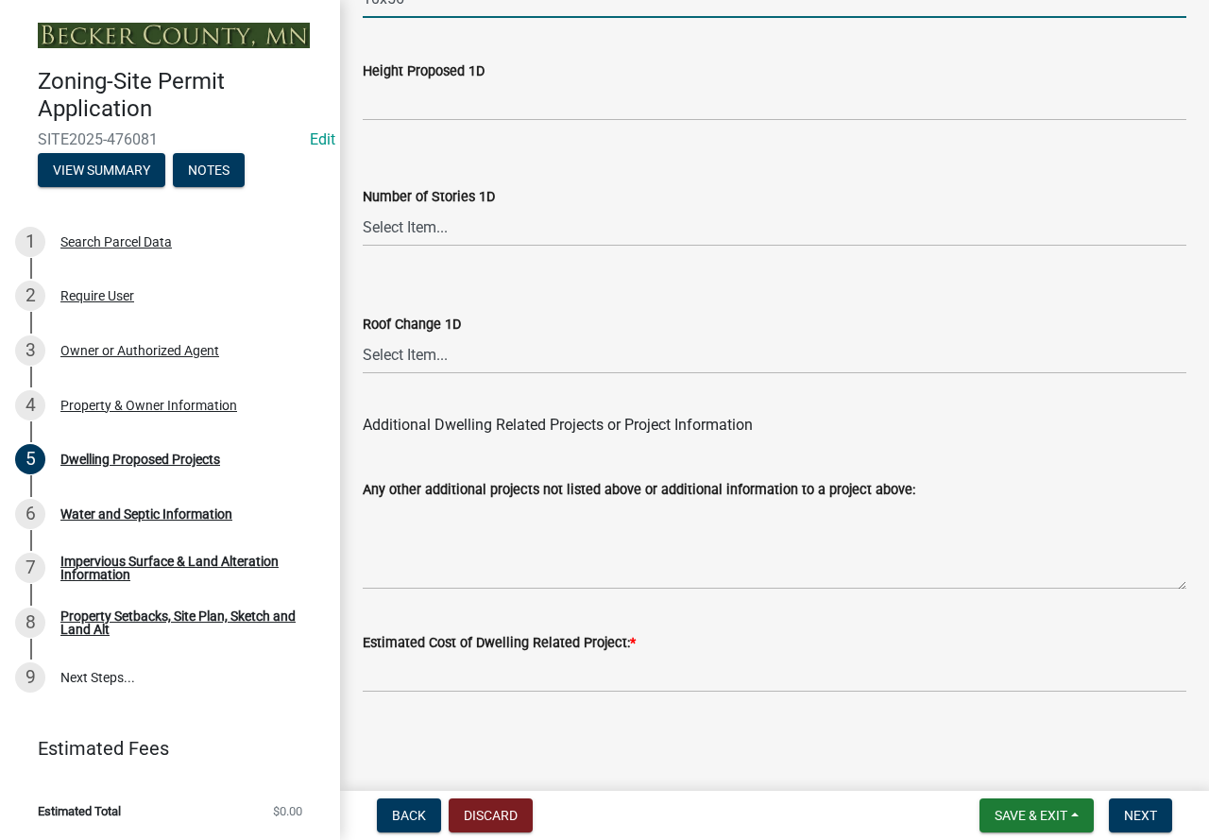
scroll to position [4826, 0]
type input "10x56"
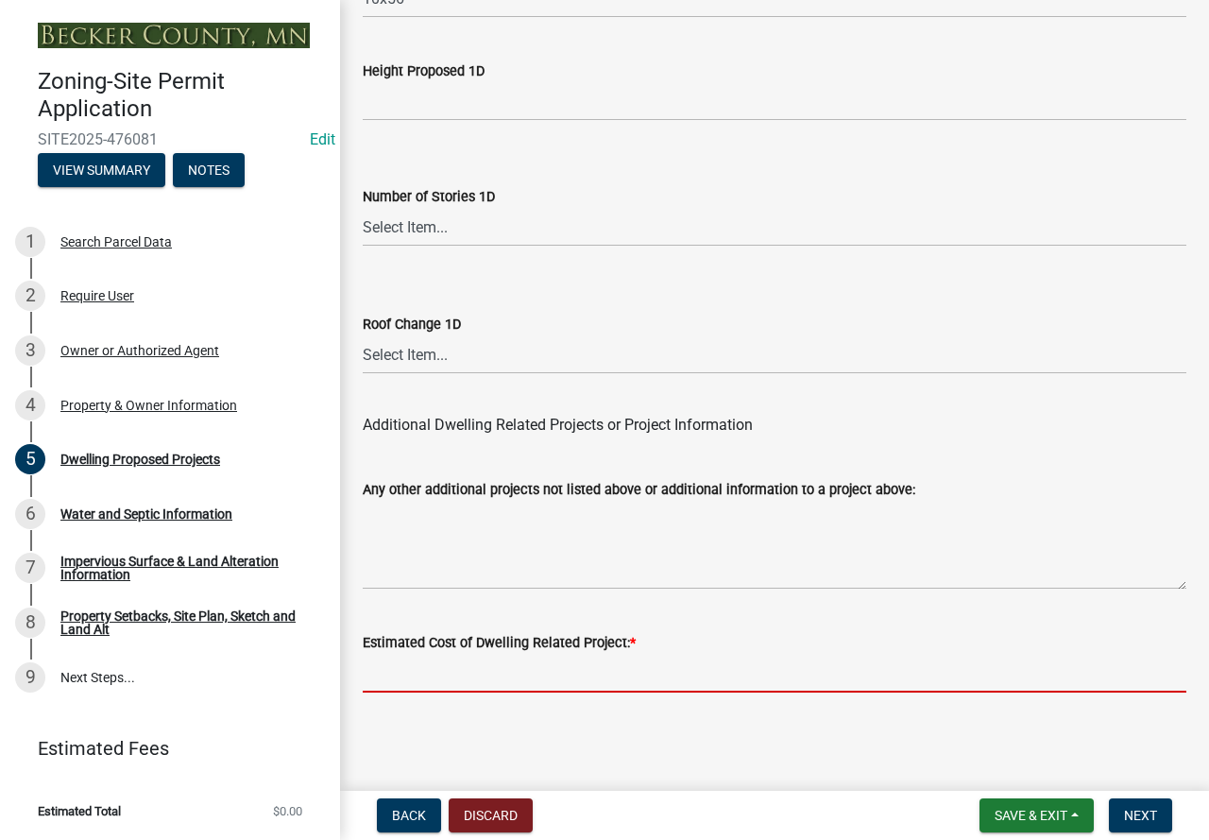
click at [460, 664] on input "text" at bounding box center [775, 673] width 824 height 39
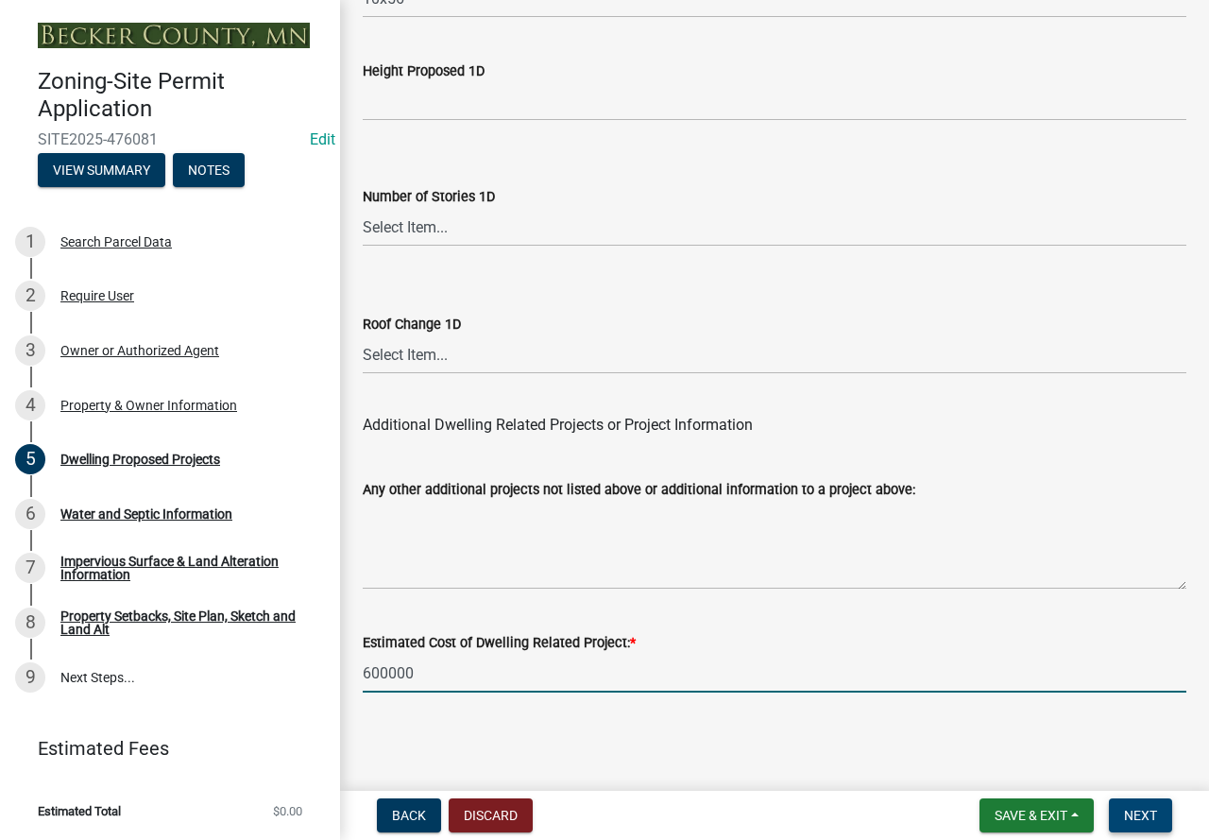
type input "600000"
click at [1142, 820] on span "Next" at bounding box center [1140, 815] width 33 height 15
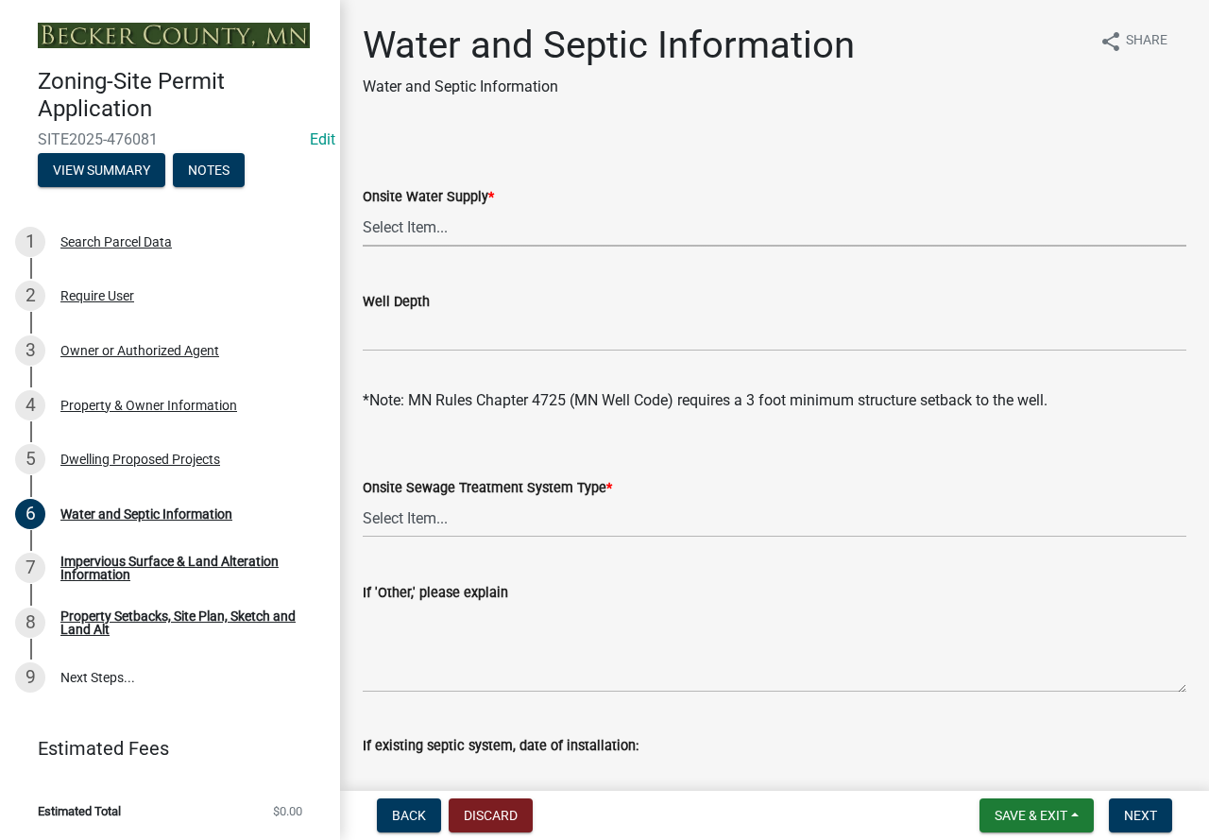
click at [500, 227] on select "Select Item... Well New Well to be Installed Attached to City Water System No o…" at bounding box center [775, 227] width 824 height 39
click at [363, 208] on select "Select Item... Well New Well to be Installed Attached to City Water System No o…" at bounding box center [775, 227] width 824 height 39
click at [456, 227] on select "Select Item... Well New Well to be Installed Attached to City Water System No o…" at bounding box center [775, 227] width 824 height 39
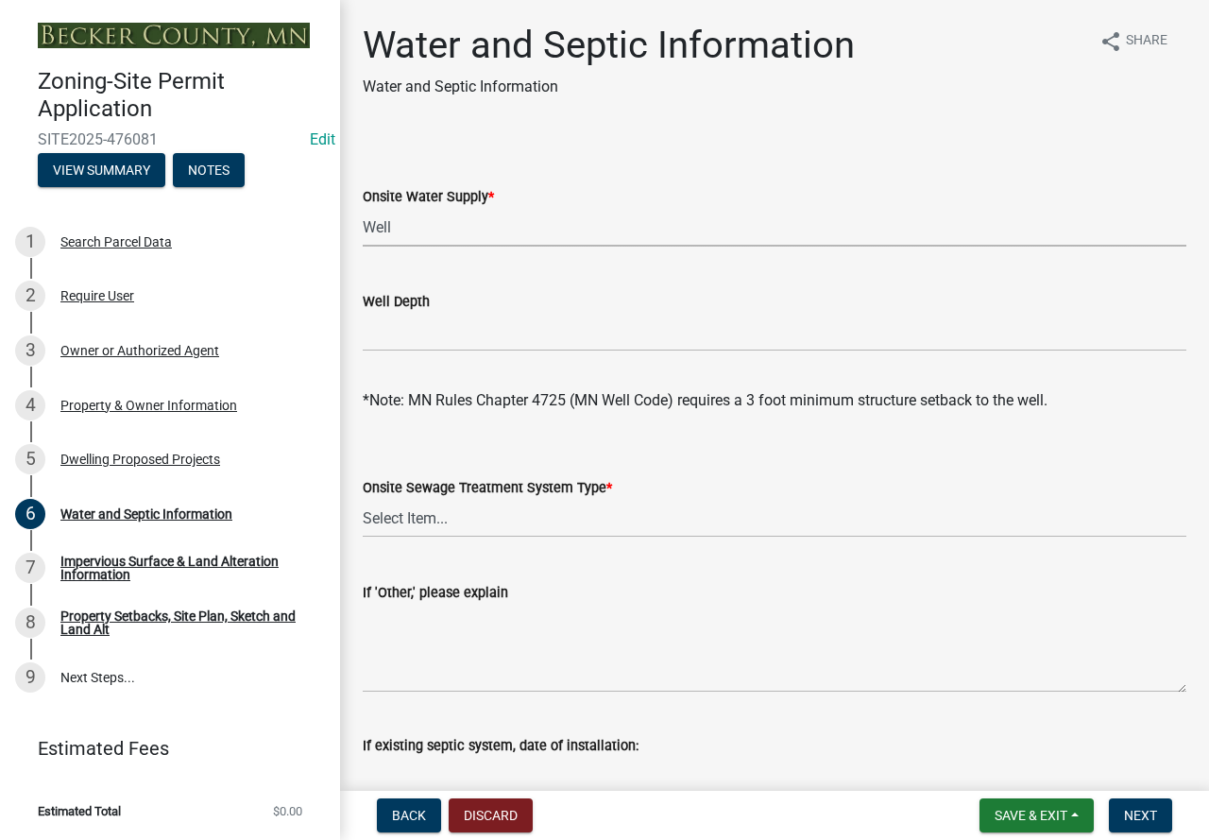
click at [363, 208] on select "Select Item... Well New Well to be Installed Attached to City Water System No o…" at bounding box center [775, 227] width 824 height 39
select select "9c51a48b-0bee-4836-8d5c-beab6e77ad2a"
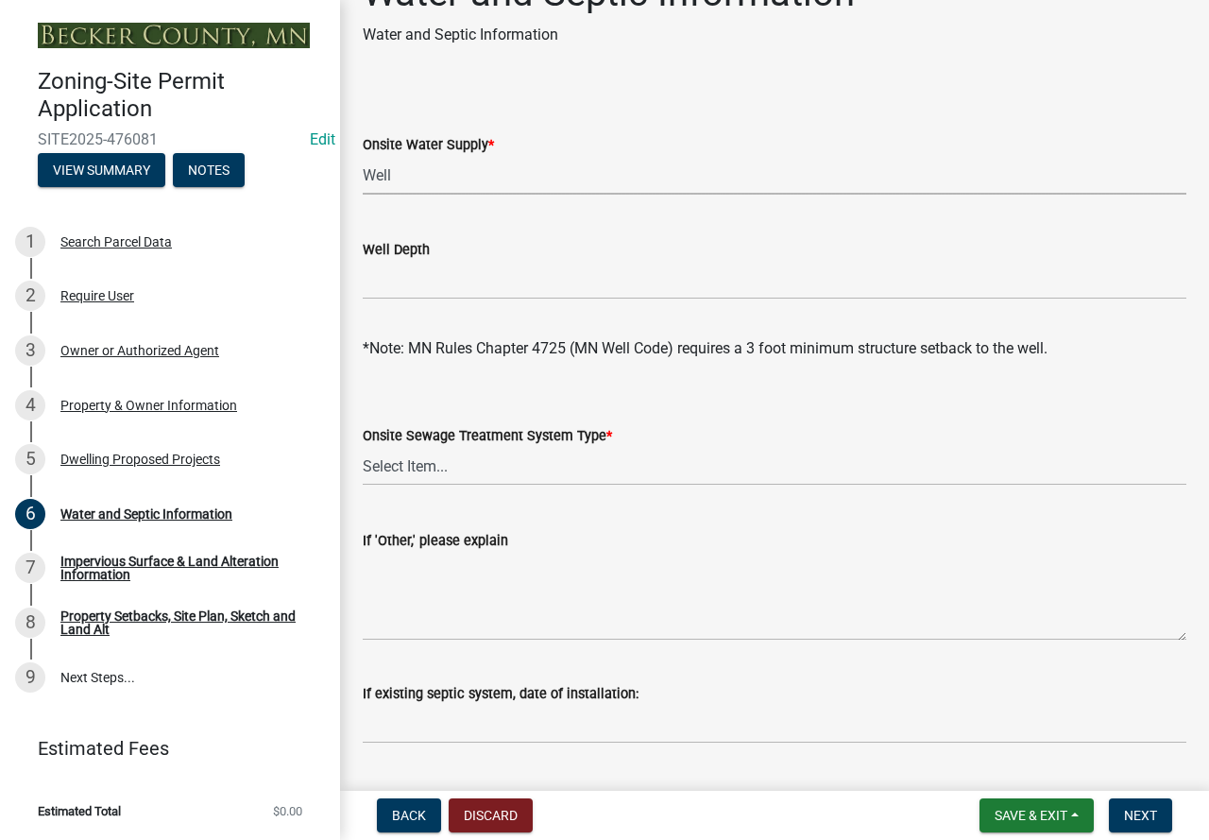
scroll to position [94, 0]
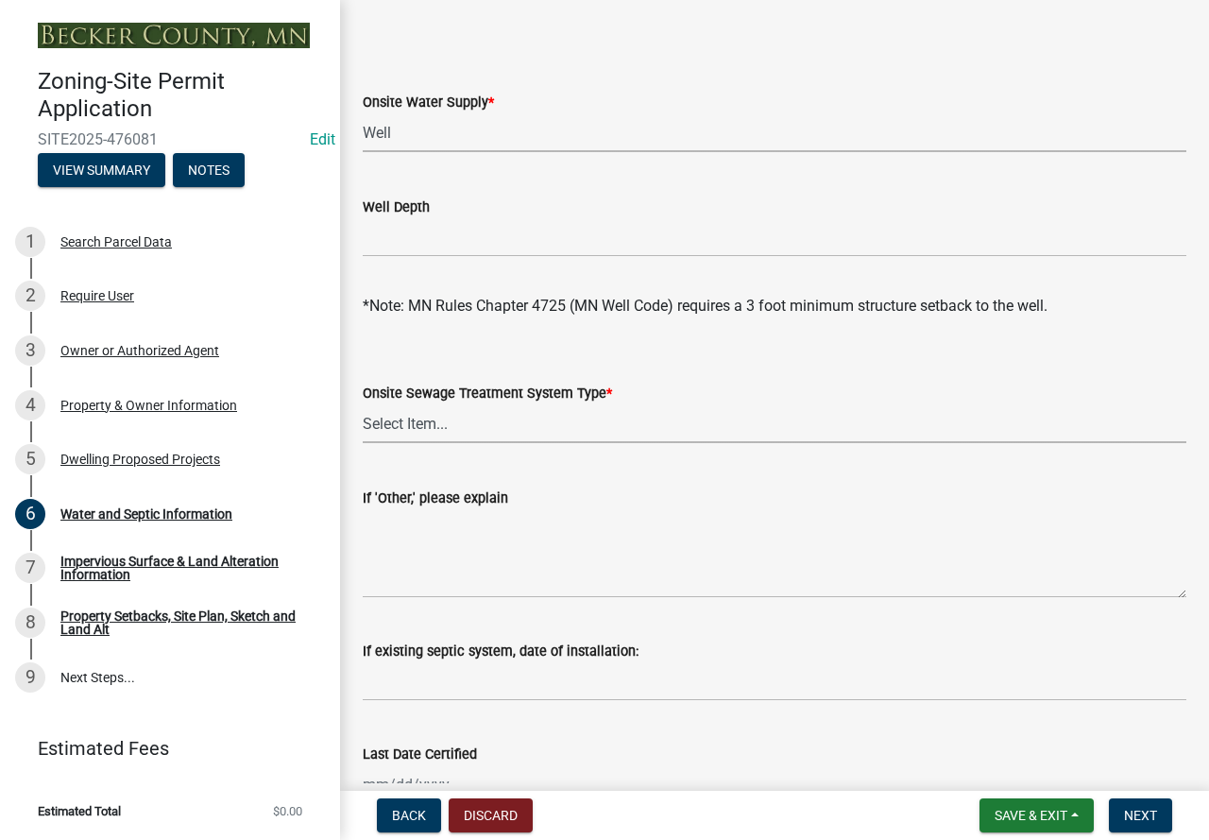
click at [467, 417] on select "Select Item... No existing or proposed septic Proposed New or Corrected Septic …" at bounding box center [775, 423] width 824 height 39
click at [363, 404] on select "Select Item... No existing or proposed septic Proposed New or Corrected Septic …" at bounding box center [775, 423] width 824 height 39
select select "4828487e-2007-429b-991d-671fae0459c9"
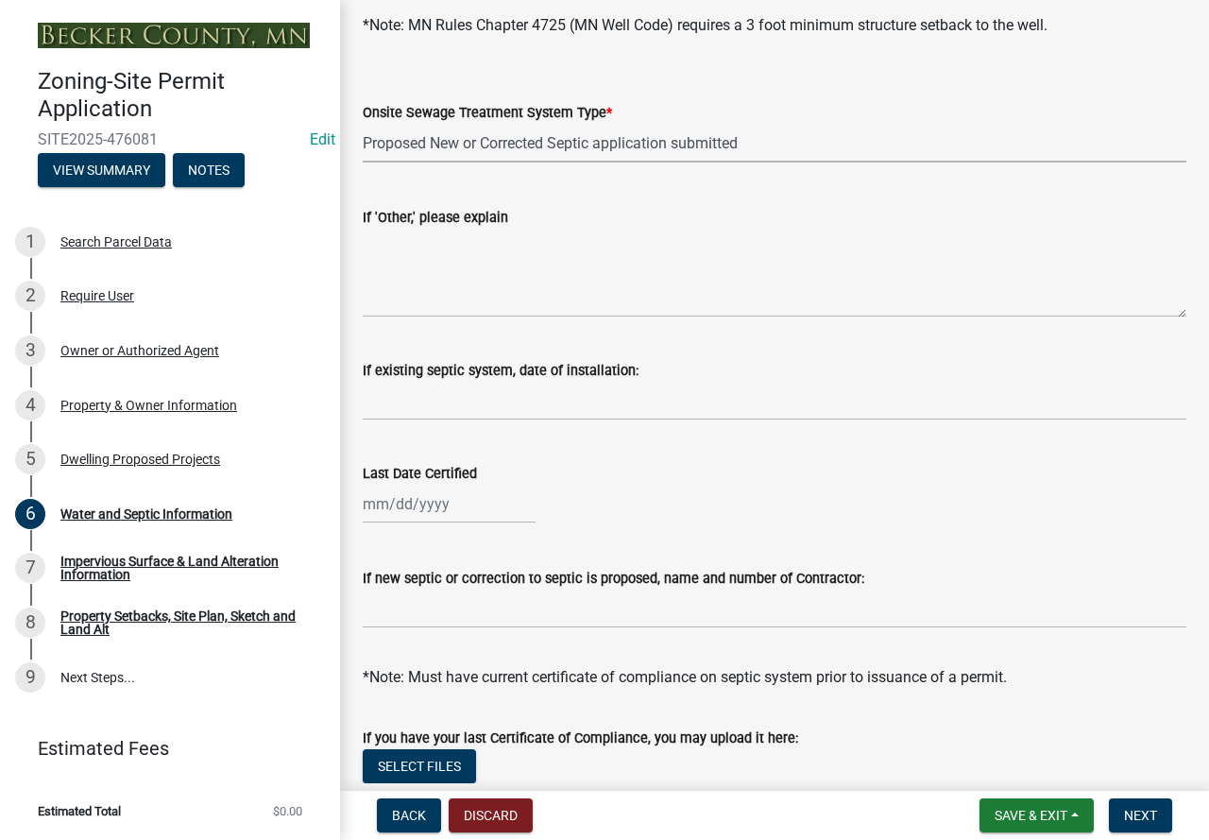
scroll to position [378, 0]
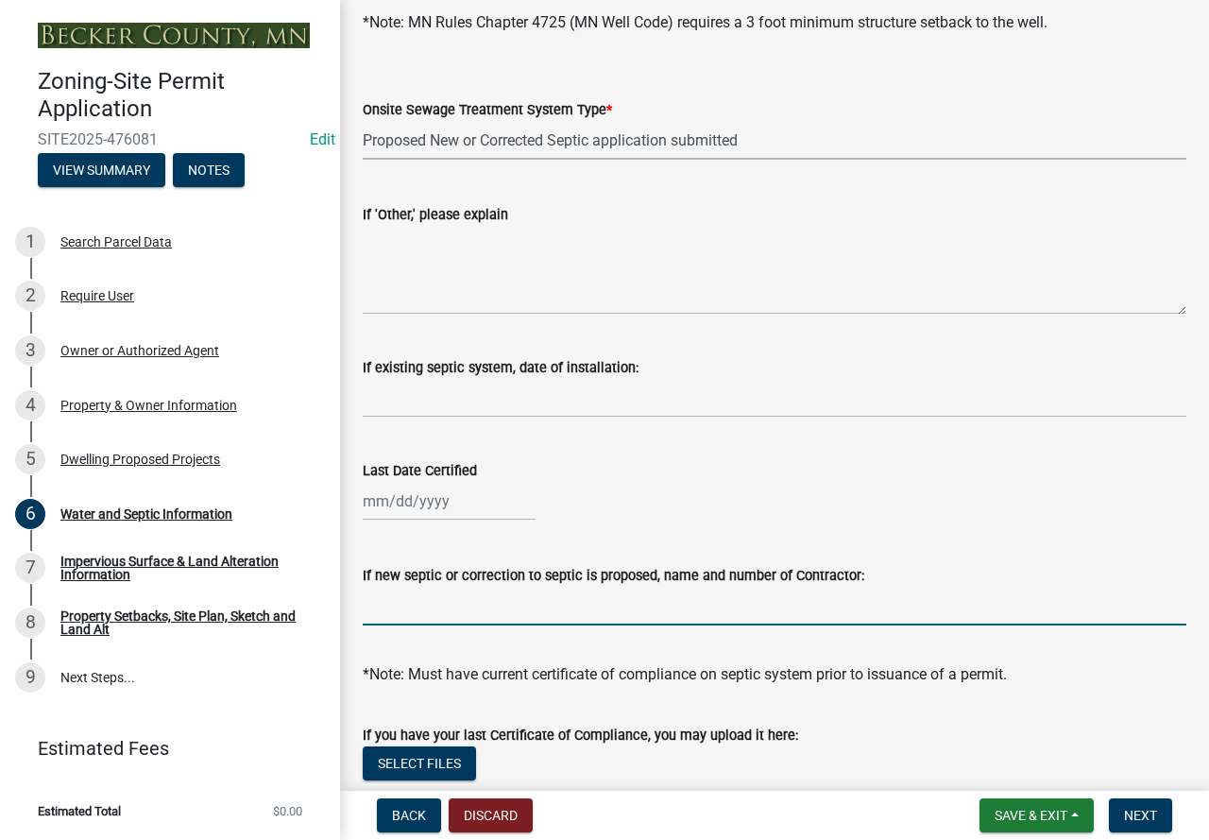
click at [538, 607] on input "If new septic or correction to septic is proposed, name and number of Contracto…" at bounding box center [775, 606] width 824 height 39
type input "????"
click at [1147, 811] on span "Next" at bounding box center [1140, 815] width 33 height 15
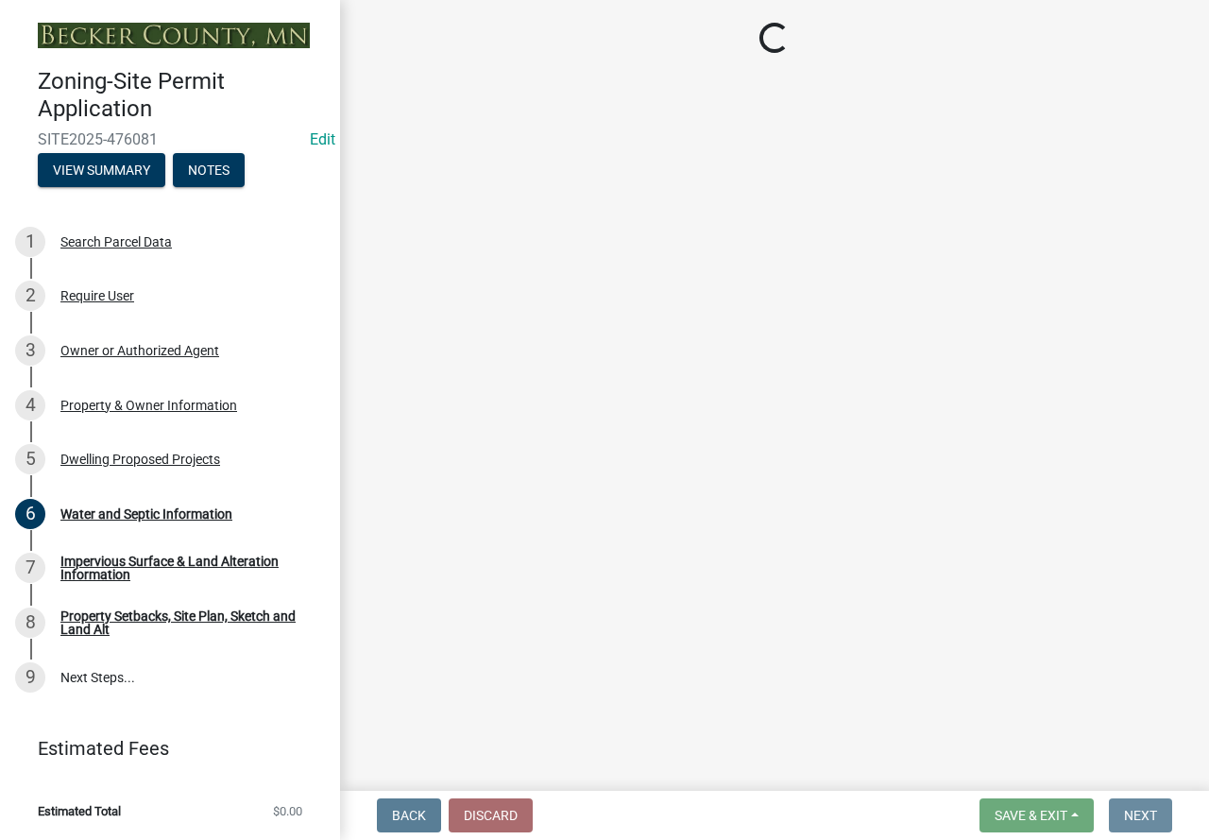
scroll to position [0, 0]
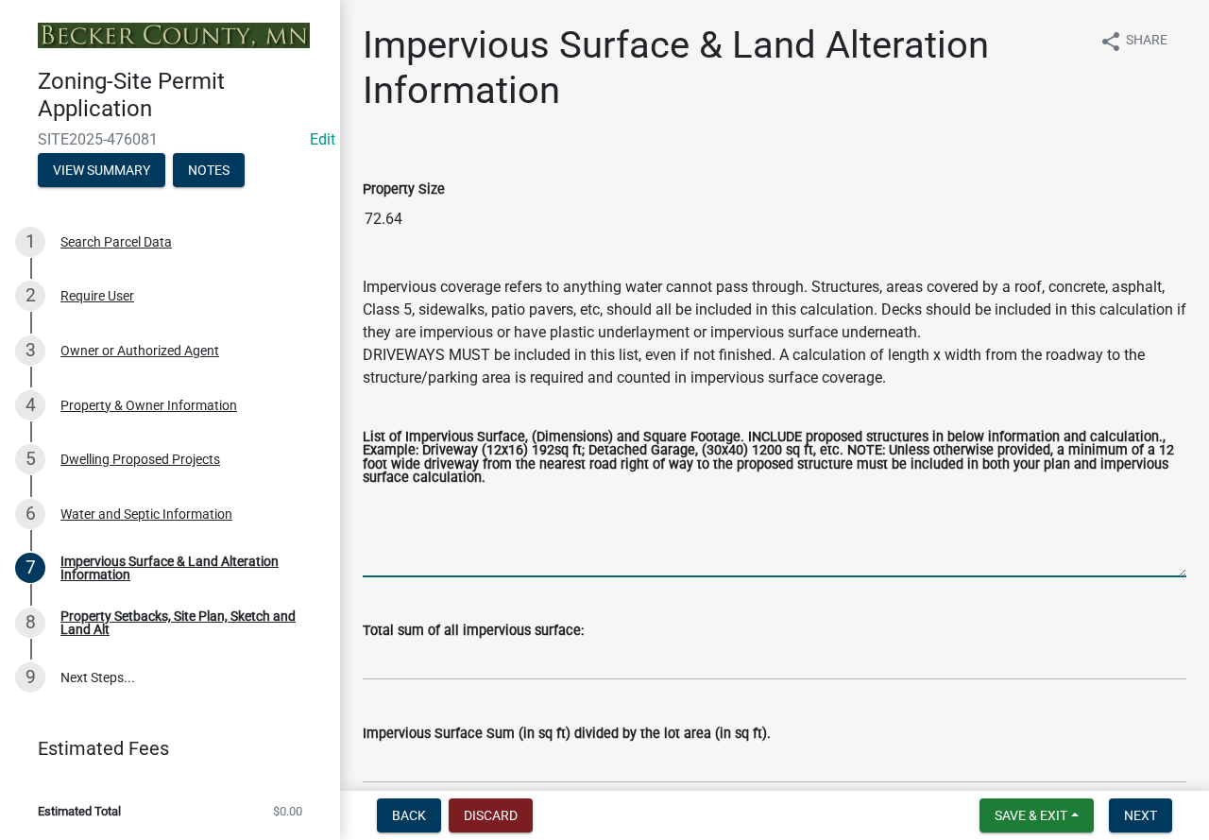
click at [527, 527] on textarea "List of Impervious Surface, (Dimensions) and Square Footage. INCLUDE proposed s…" at bounding box center [775, 532] width 824 height 89
click at [433, 505] on textarea "[STREET_ADDRESS]" at bounding box center [775, 532] width 824 height 89
type textarea "[STREET_ADDRESS]"
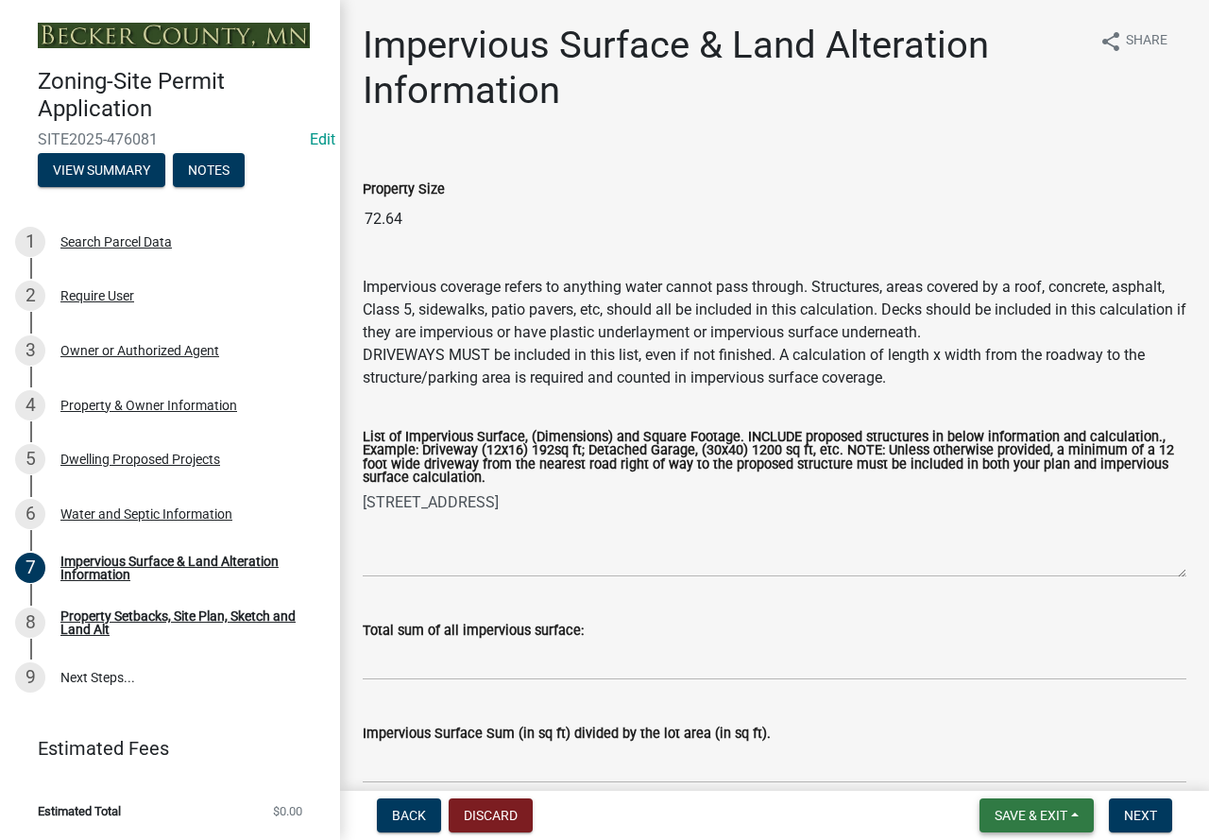
click at [1026, 822] on span "Save & Exit" at bounding box center [1031, 815] width 73 height 15
click at [996, 730] on button "Save" at bounding box center [1018, 720] width 151 height 45
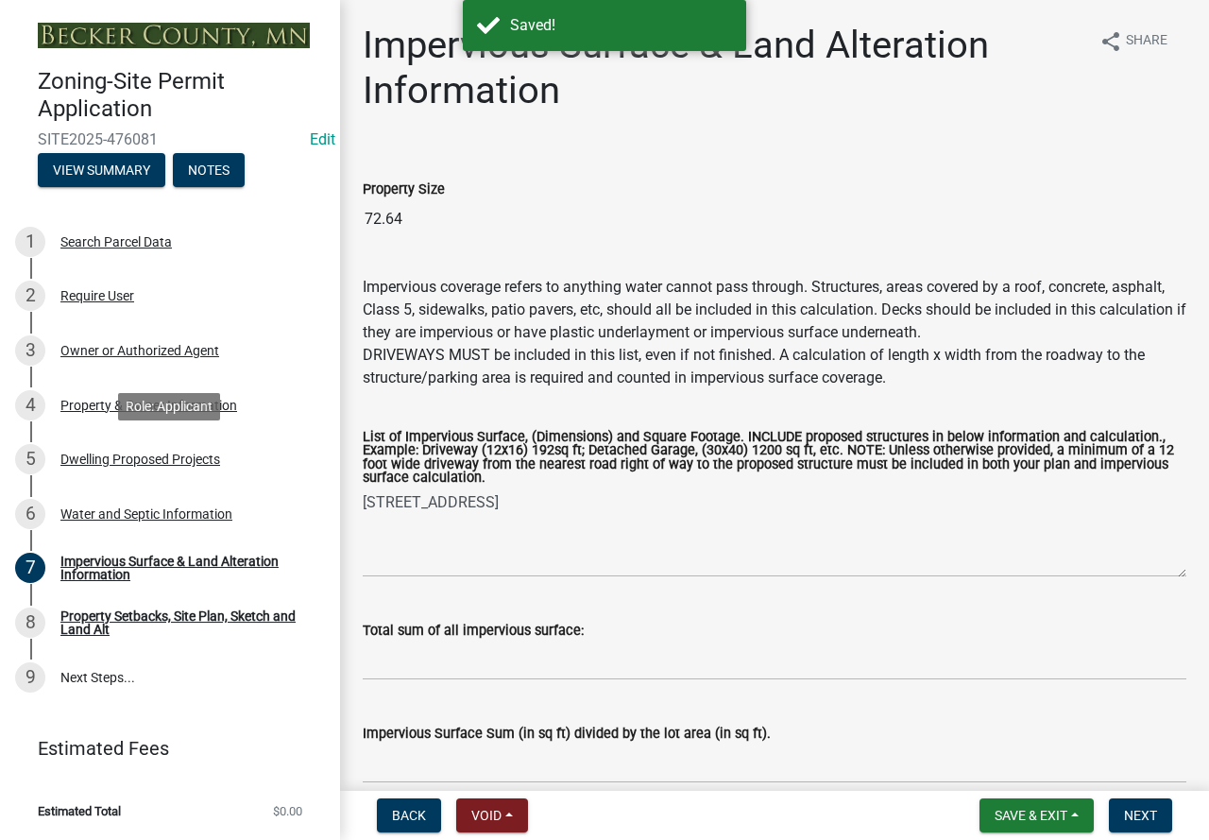
click at [178, 457] on div "Dwelling Proposed Projects" at bounding box center [140, 459] width 160 height 13
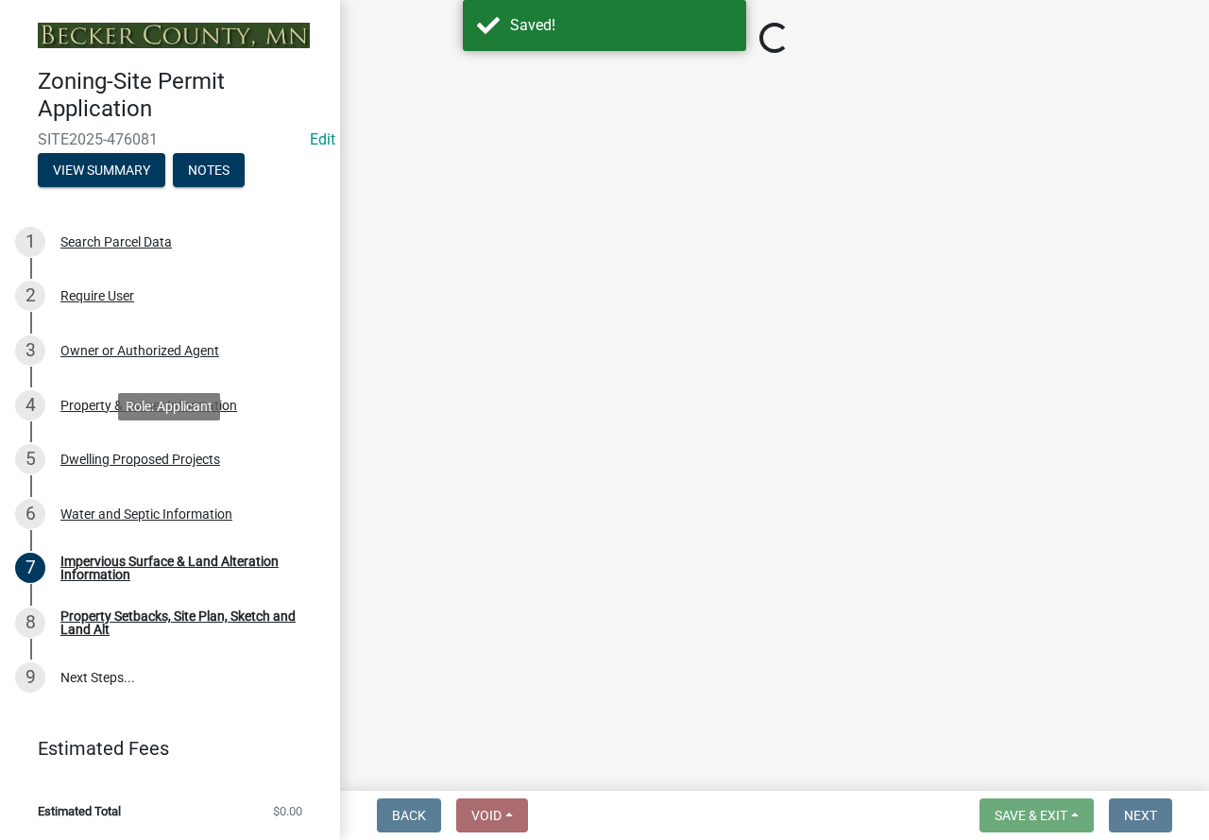
select select "5b8abcc6-67f7-49fb-8f25-c295ccc2b339"
select select "2dc577ba-aef6-4196-bc52-35577603d189"
select select "03c1fec4-1fbe-4331-bc18-34e24145556f"
select select "4f5e2784-8c40-49a3-b0e9-8f1a3cbab4f4"
select select "247d334f-ddb5-435c-9042-0e10186c5422"
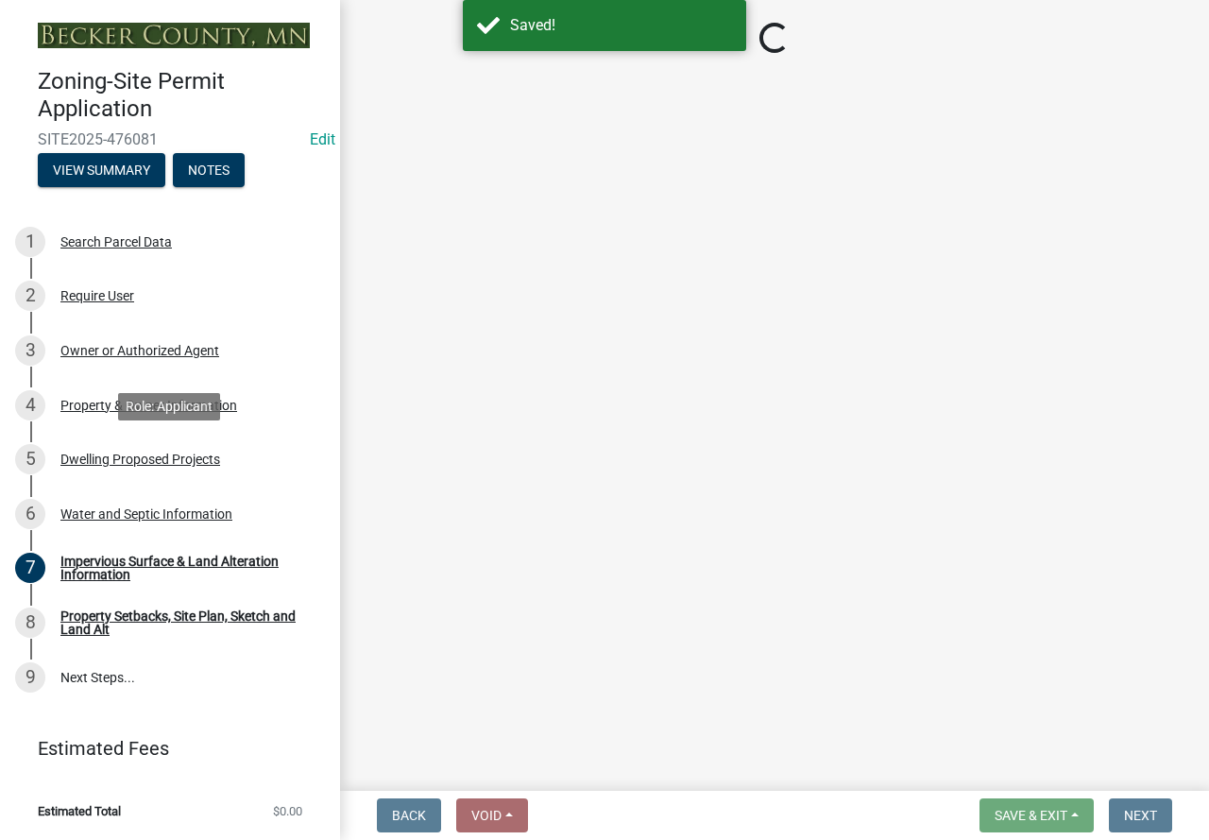
select select "c6a0a915-8859-4117-97a8-42e675f9bace"
select select "638dddef-31f4-4d73-b0b5-0ffc7b344434"
select select "43dc438e-12cf-4fa6-b4ef-a236ffc627d7"
select select "8786fdd2-7f96-462d-8069-e958fae6b9a0"
select select "256d326d-7a65-4b43-bb27-2952fbe4c534"
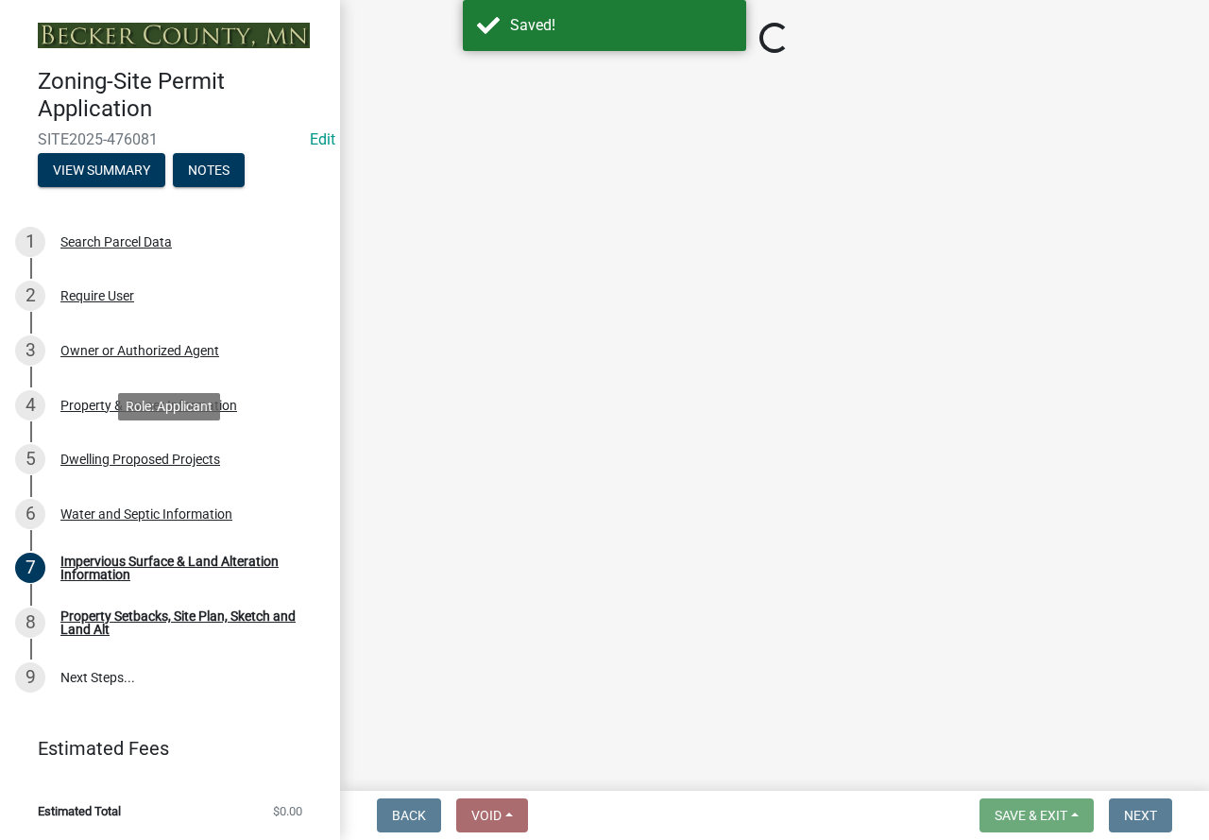
select select "75cb6c0c-1bab-4101-a7ce-eb87cbd598c1"
select select "92a0ce08-7963-4b1d-9a71-a10ef3c9fec5"
select select "f1d8ab9f-3049-45ab-b225-68f6b4f5b1c8"
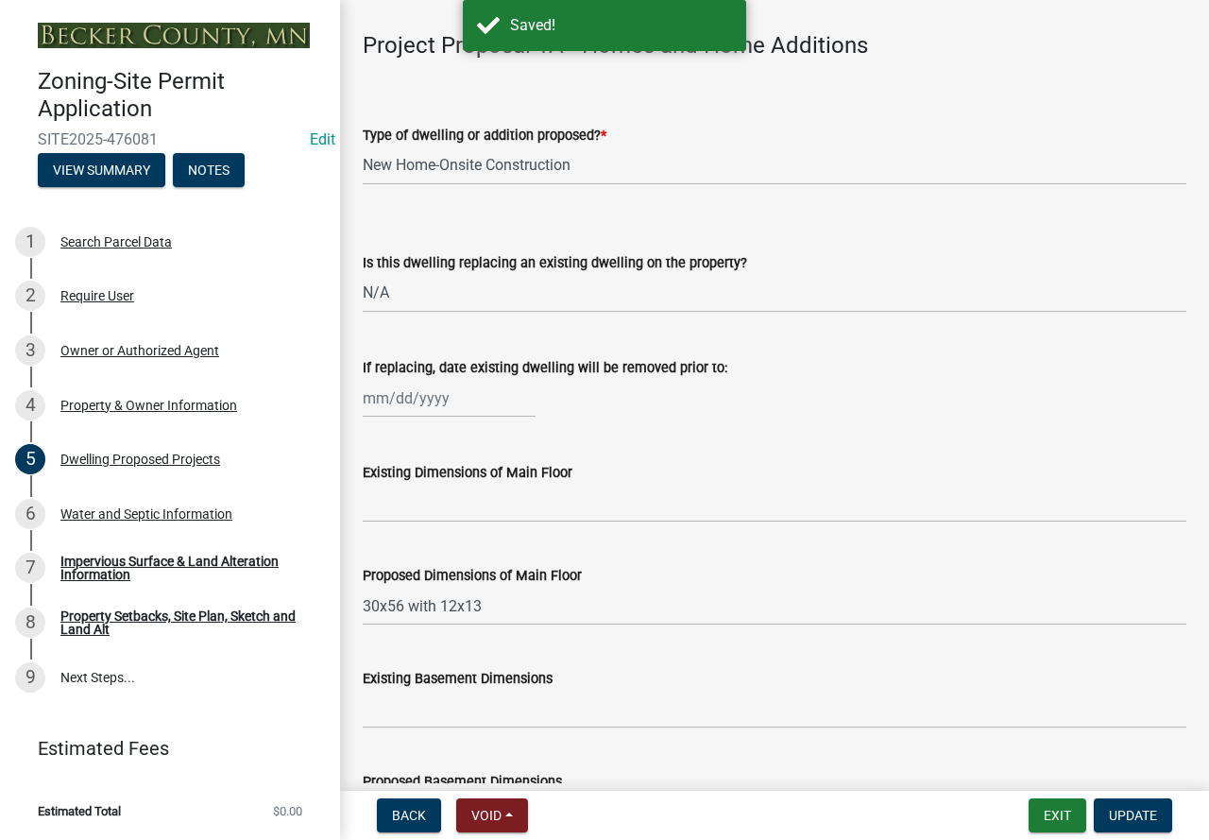
scroll to position [661, 0]
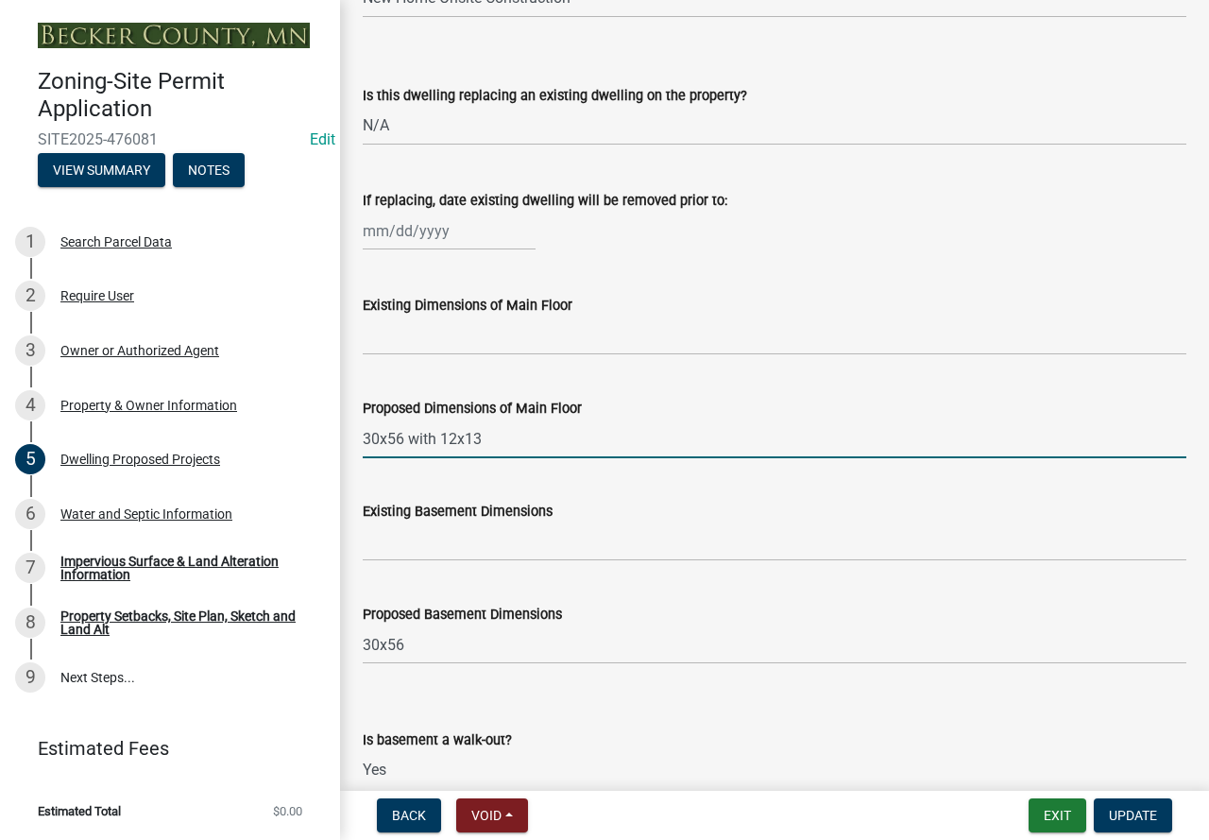
drag, startPoint x: 497, startPoint y: 463, endPoint x: 357, endPoint y: 460, distance: 139.8
click at [357, 458] on div "Proposed Dimensions of Main Floor 30x56 with 12x13" at bounding box center [775, 414] width 852 height 88
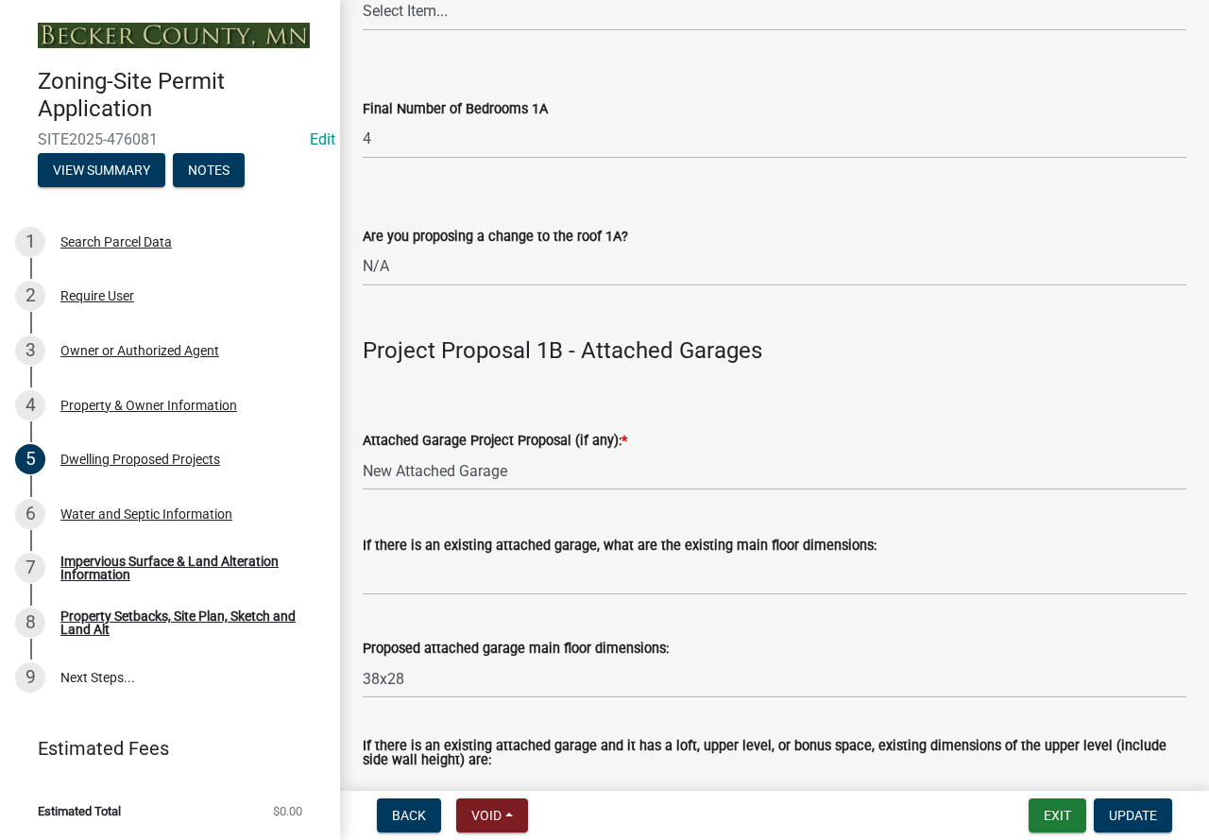
scroll to position [2173, 0]
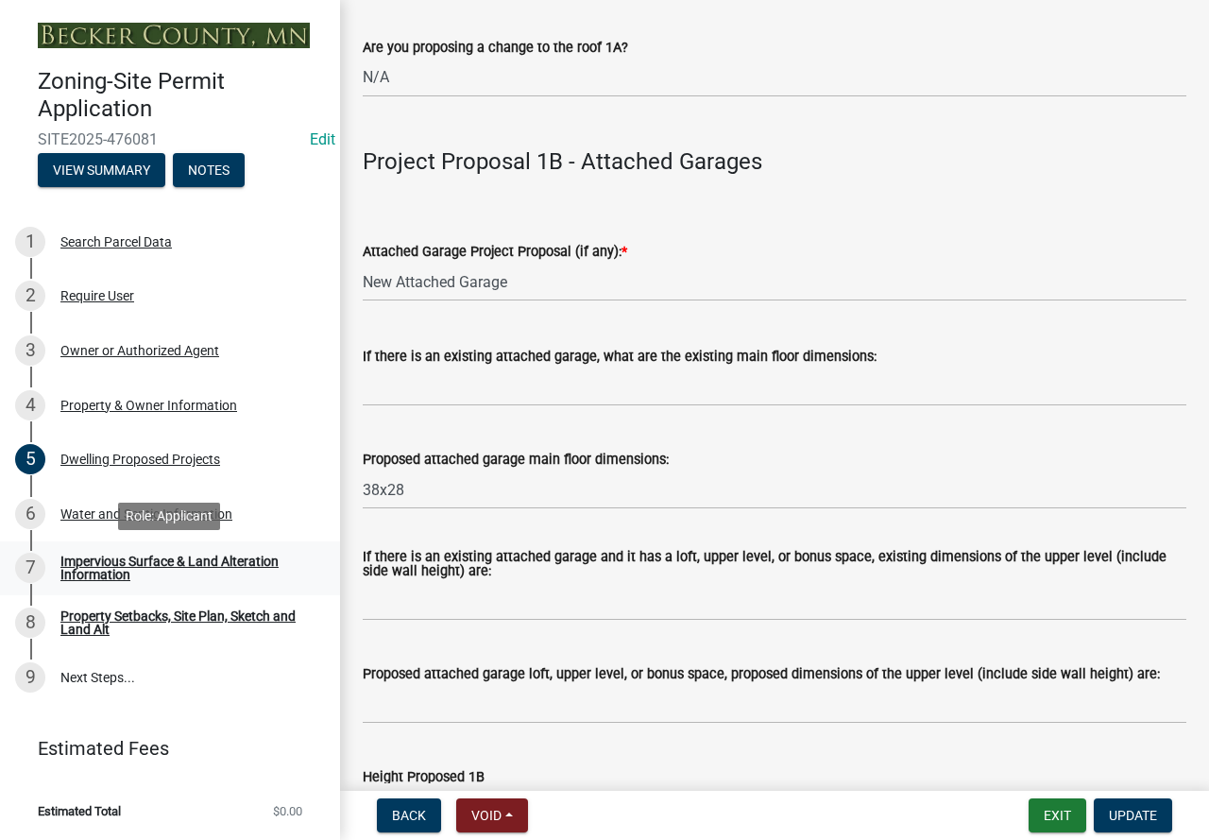
click at [196, 552] on link "7 Impervious Surface & Land Alteration Information" at bounding box center [170, 568] width 340 height 55
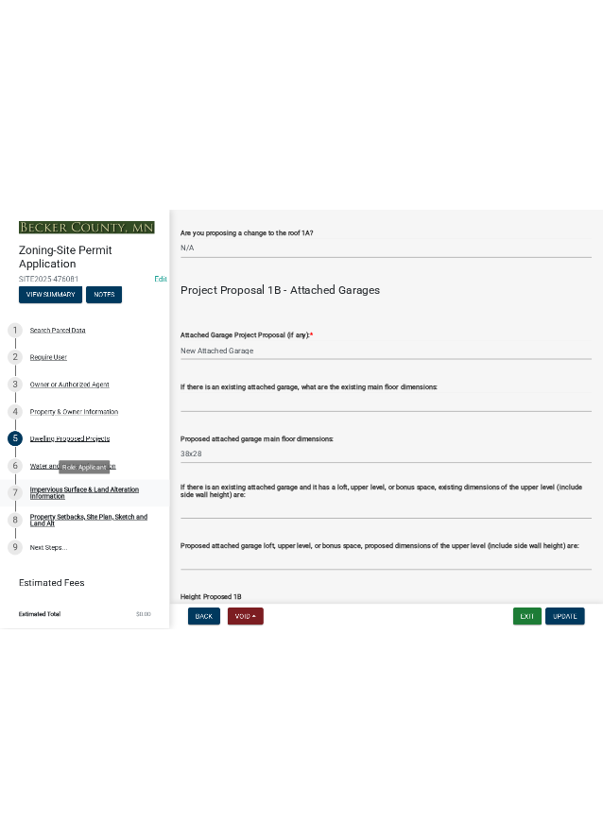
scroll to position [0, 0]
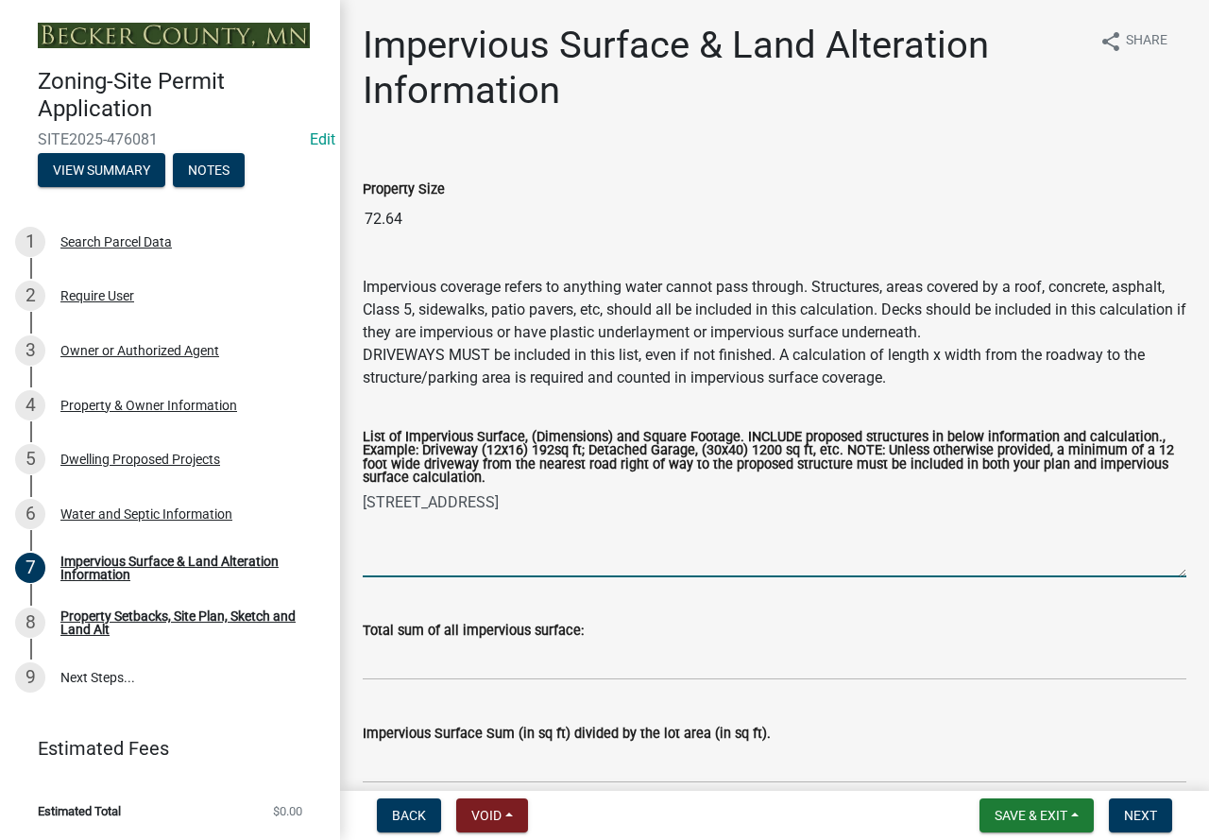
click at [448, 512] on textarea "[STREET_ADDRESS]" at bounding box center [775, 532] width 824 height 89
click at [485, 488] on div "List of Impervious Surface, (Dimensions) and Square Footage. INCLUDE proposed s…" at bounding box center [775, 460] width 824 height 58
click at [433, 502] on textarea "house garage 38*28 driveway 12*1065" at bounding box center [775, 532] width 824 height 89
paste textarea "30x56 with 12x13"
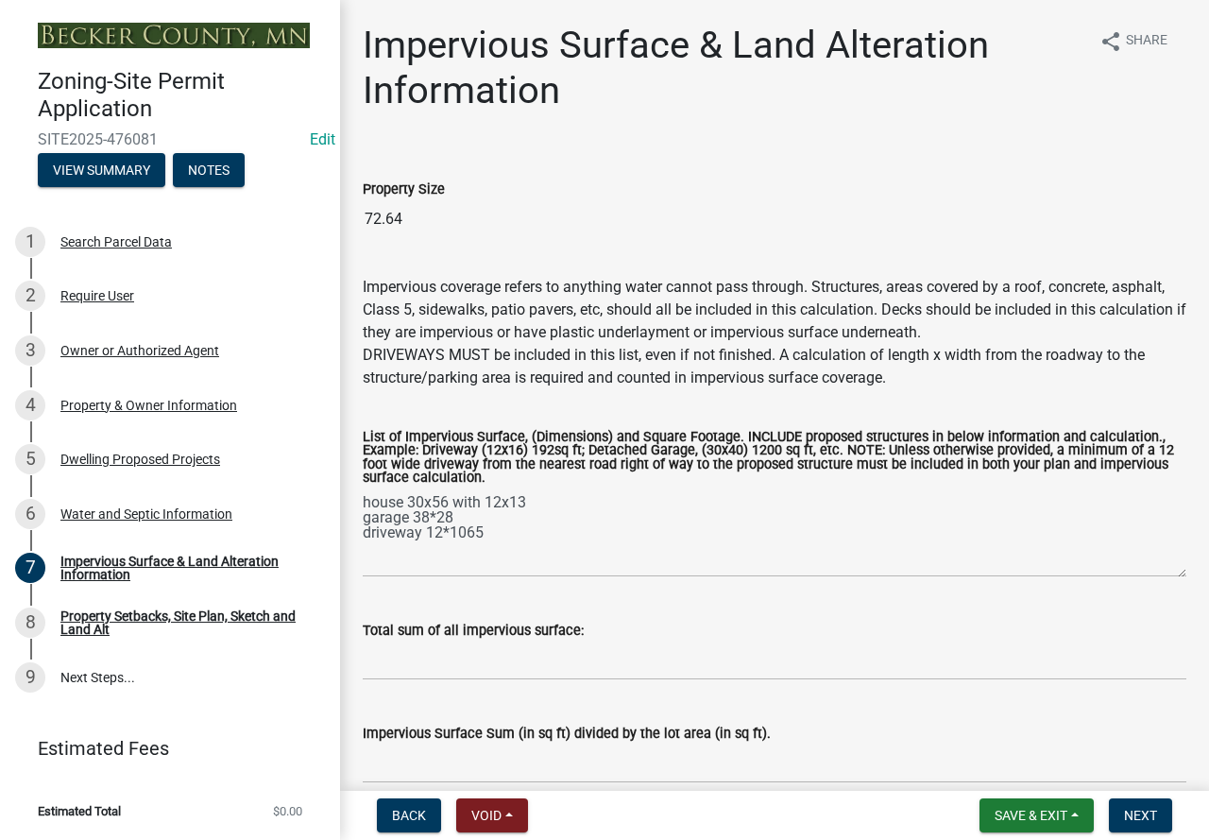
click at [519, 77] on h1 "Impervious Surface & Land Alteration Information" at bounding box center [724, 68] width 722 height 91
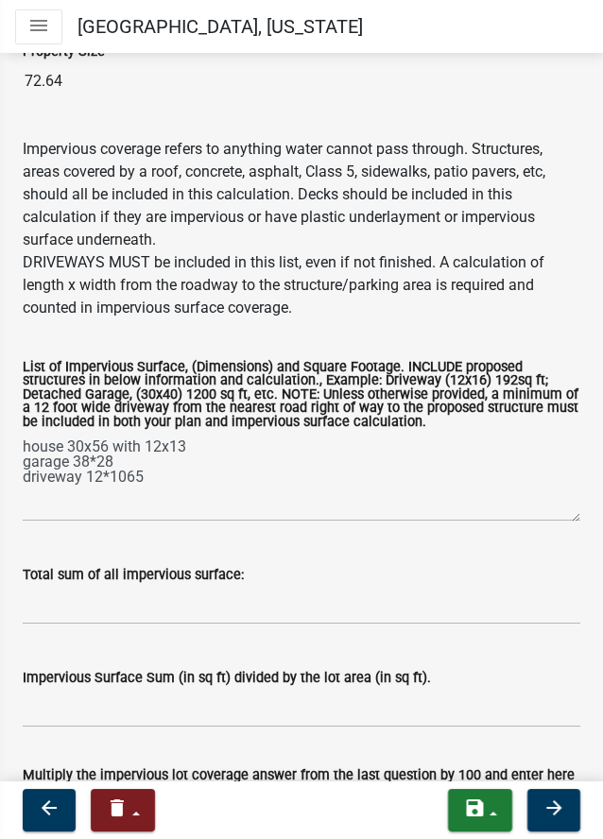
scroll to position [189, 0]
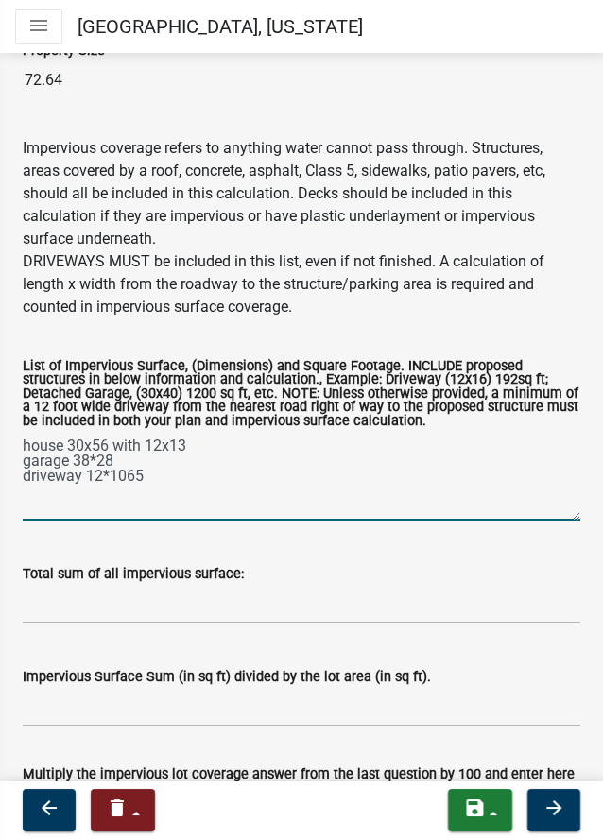
click at [275, 494] on textarea "house 30x56 with 12x13 garage 38*28 driveway 12*1065" at bounding box center [301, 476] width 557 height 89
click at [207, 504] on textarea "house 30x56 with 12x13 1836 garage 38*28 driveway 12*1065" at bounding box center [301, 476] width 557 height 89
click at [198, 505] on textarea "house 30x56 with 12x13 1836 garage 38*28 driveway 12*1065" at bounding box center [301, 476] width 557 height 89
click at [185, 519] on textarea "house 30x56 with 12x13 1836 garage 38*[STREET_ADDRESS]" at bounding box center [301, 476] width 557 height 89
type textarea "house 30x56 with 12x13 1836 garage 38*28 1064 driveway 12*1065 12780"
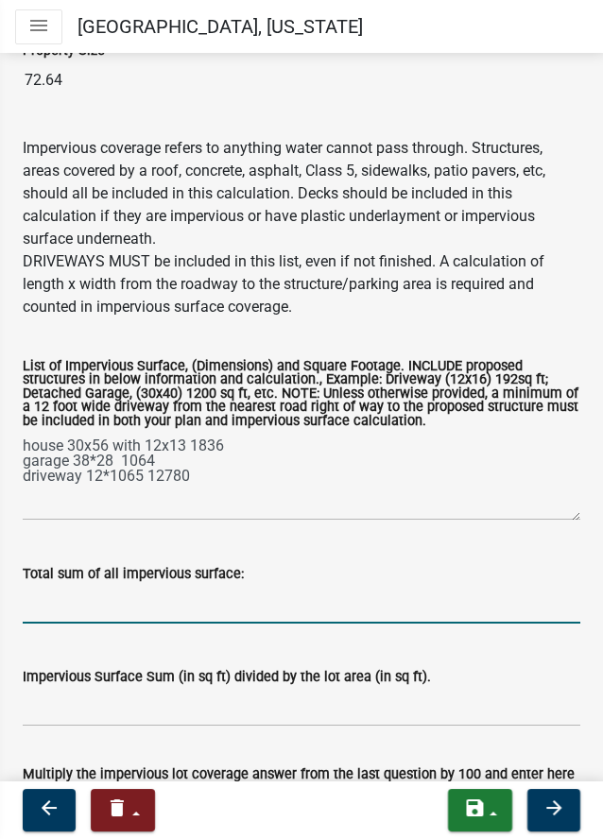
click at [79, 623] on input "Total sum of all impervious surface:" at bounding box center [301, 604] width 557 height 39
click at [199, 623] on input "15680" at bounding box center [301, 604] width 557 height 39
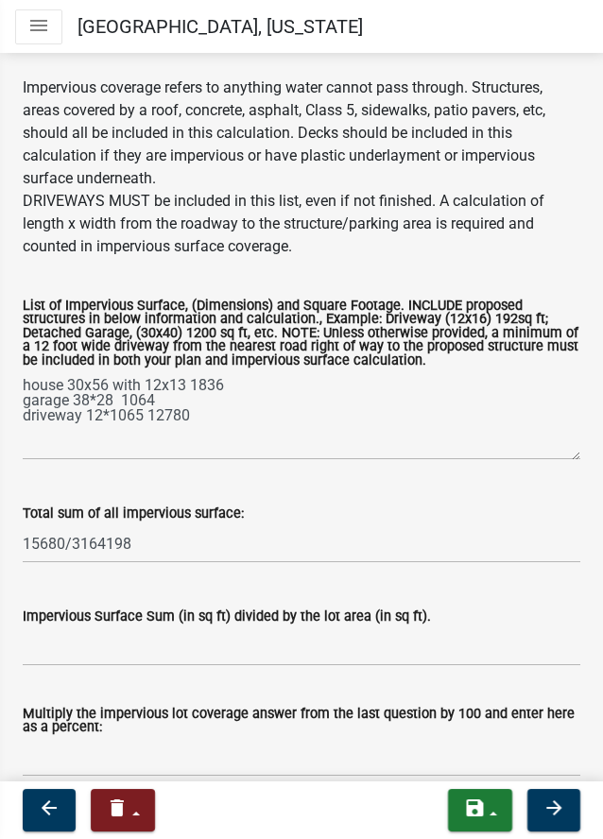
scroll to position [283, 0]
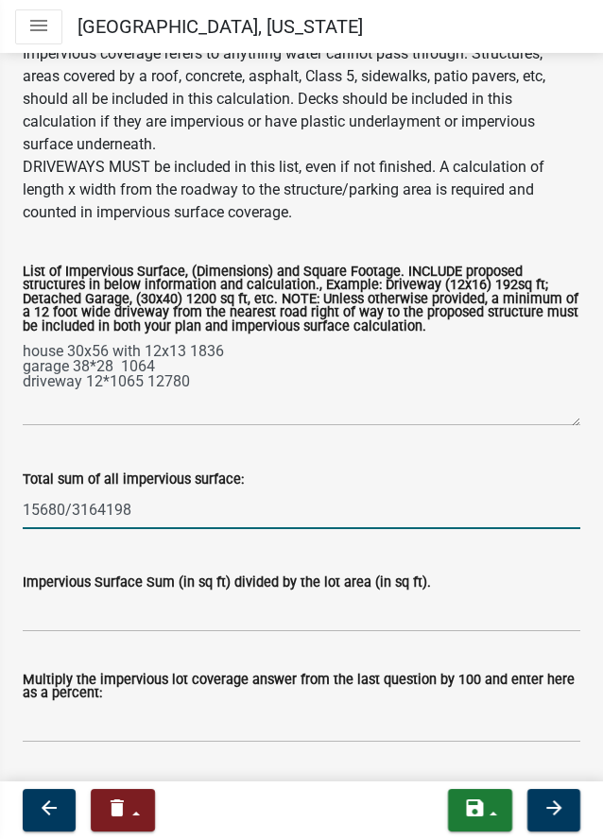
click at [152, 529] on input "15680/3164198" at bounding box center [301, 509] width 557 height 39
drag, startPoint x: 211, startPoint y: 555, endPoint x: -1, endPoint y: 534, distance: 212.6
click at [0, 534] on html "Internet Explorer does NOT work with GeoPermits. Get a new browser for more sec…" at bounding box center [301, 419] width 603 height 839
type input "15680/3164198=0.0049"
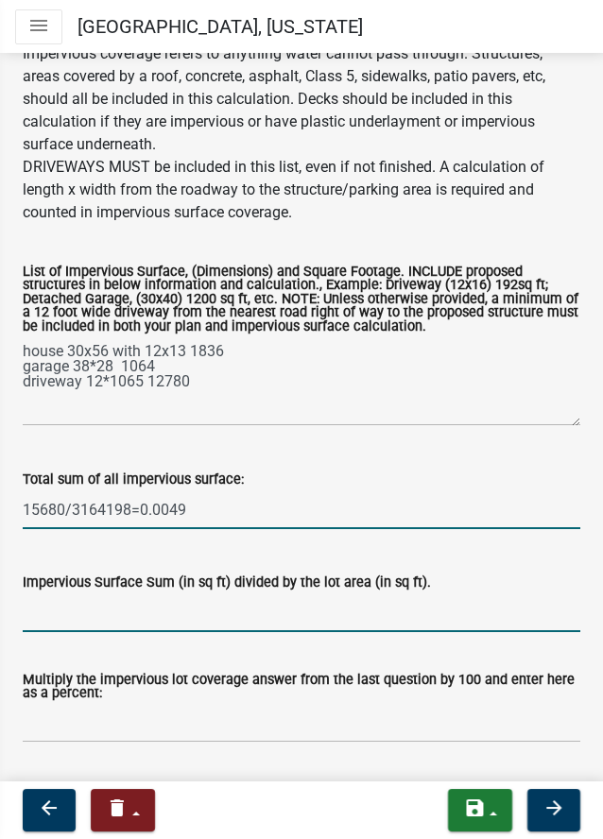
click at [66, 632] on input "Impervious Surface Sum (in sq ft) divided by the lot area (in sq ft)." at bounding box center [301, 612] width 557 height 39
paste input "15680/3164198=0.0049"
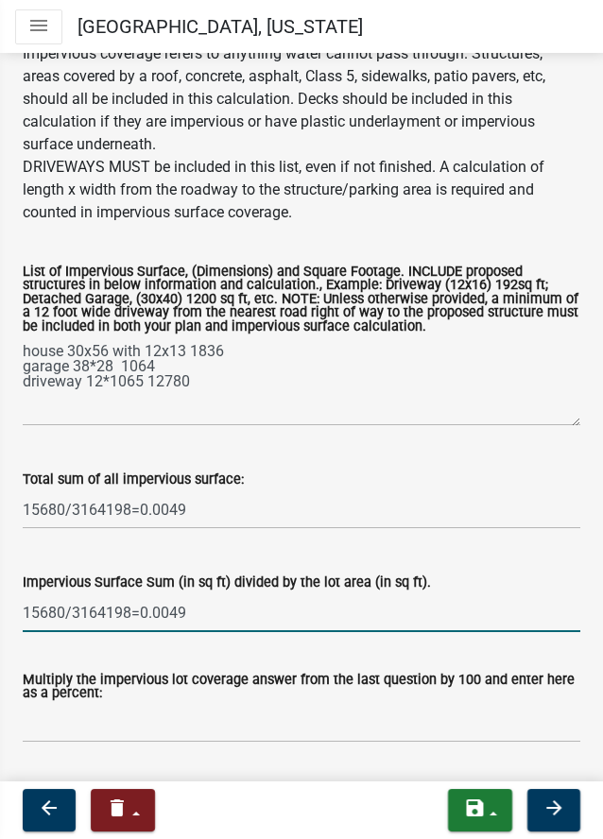
scroll to position [380, 0]
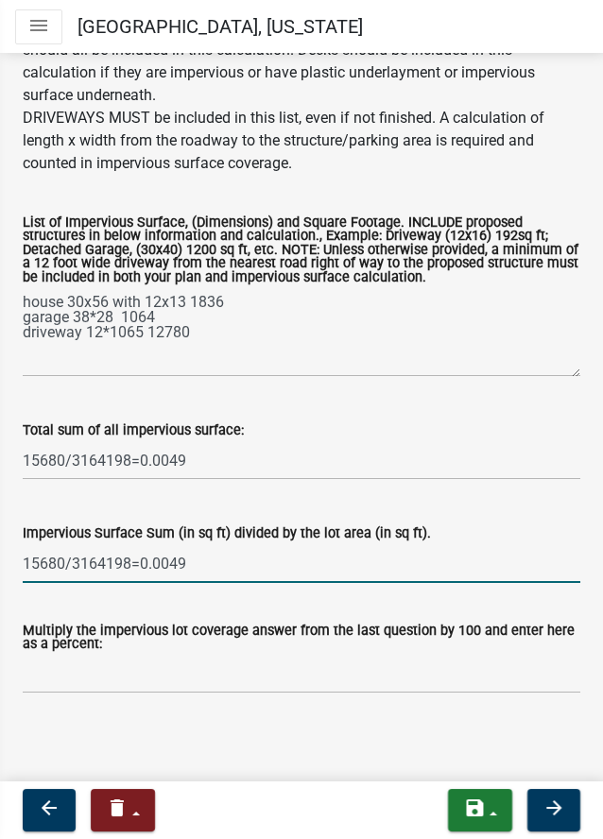
type input "15680/3164198=0.0049"
click at [67, 663] on input "Multiply the impervious lot coverage answer from the last question by 100 and e…" at bounding box center [301, 674] width 557 height 39
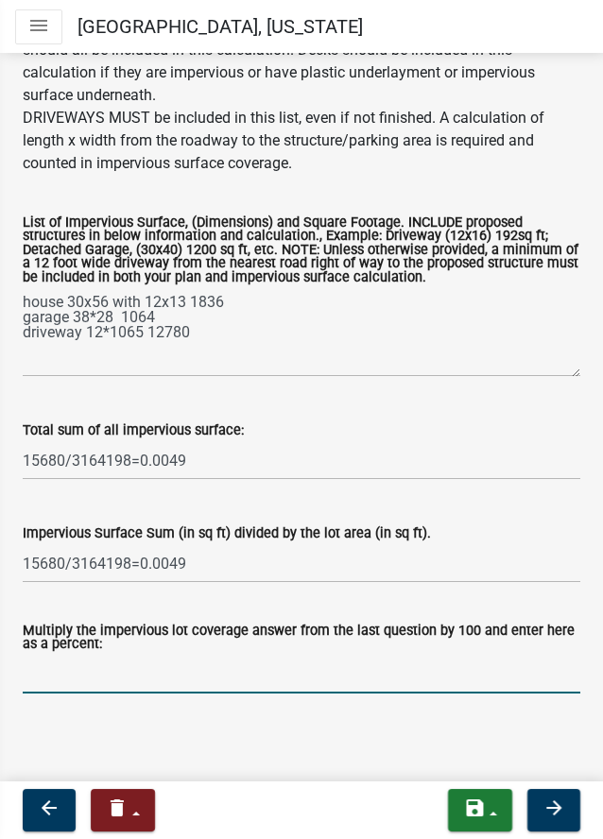
paste input "15680/3164198=0.0049"
type input "15680/3164198=0.0049"
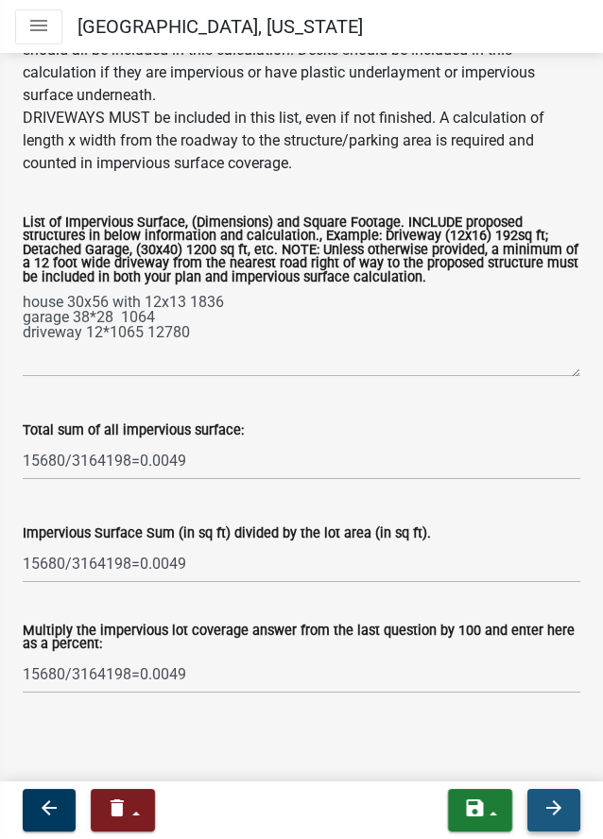
click at [546, 811] on icon "arrow_forward" at bounding box center [553, 807] width 23 height 23
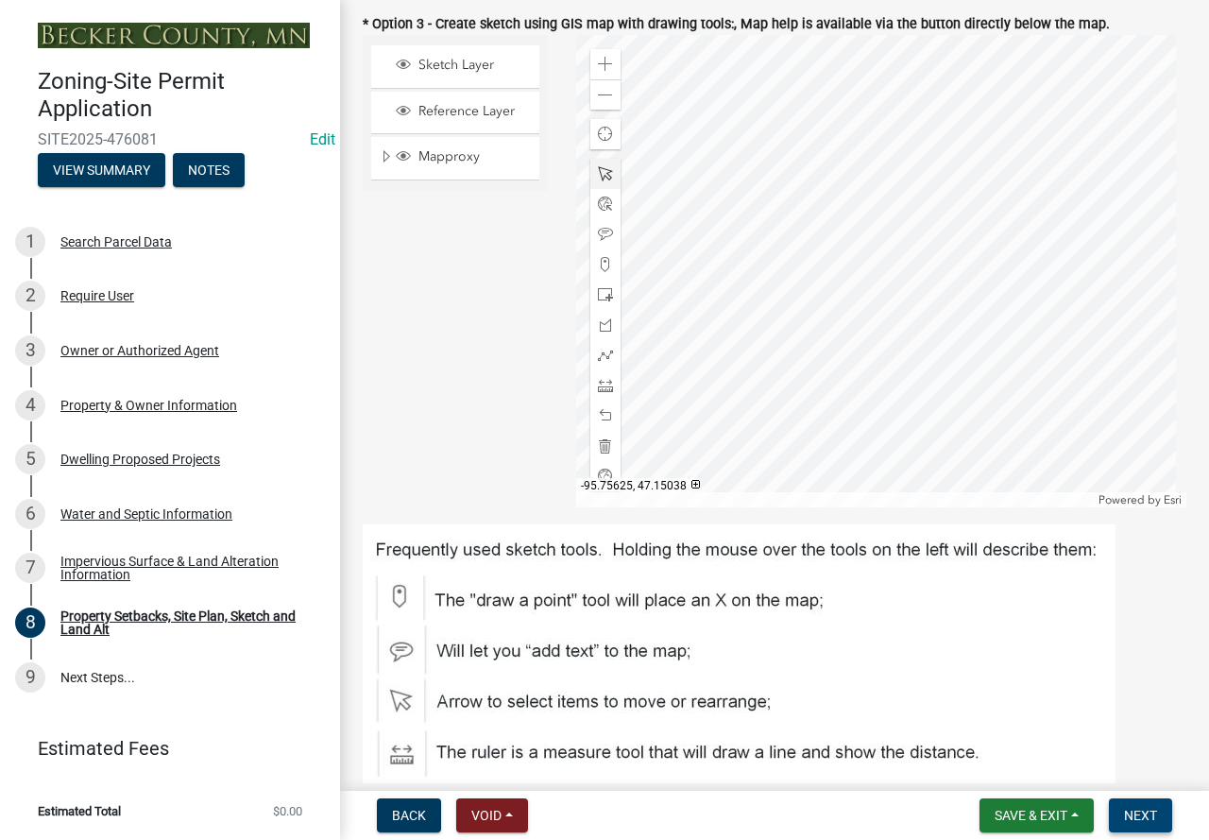
scroll to position [710, 0]
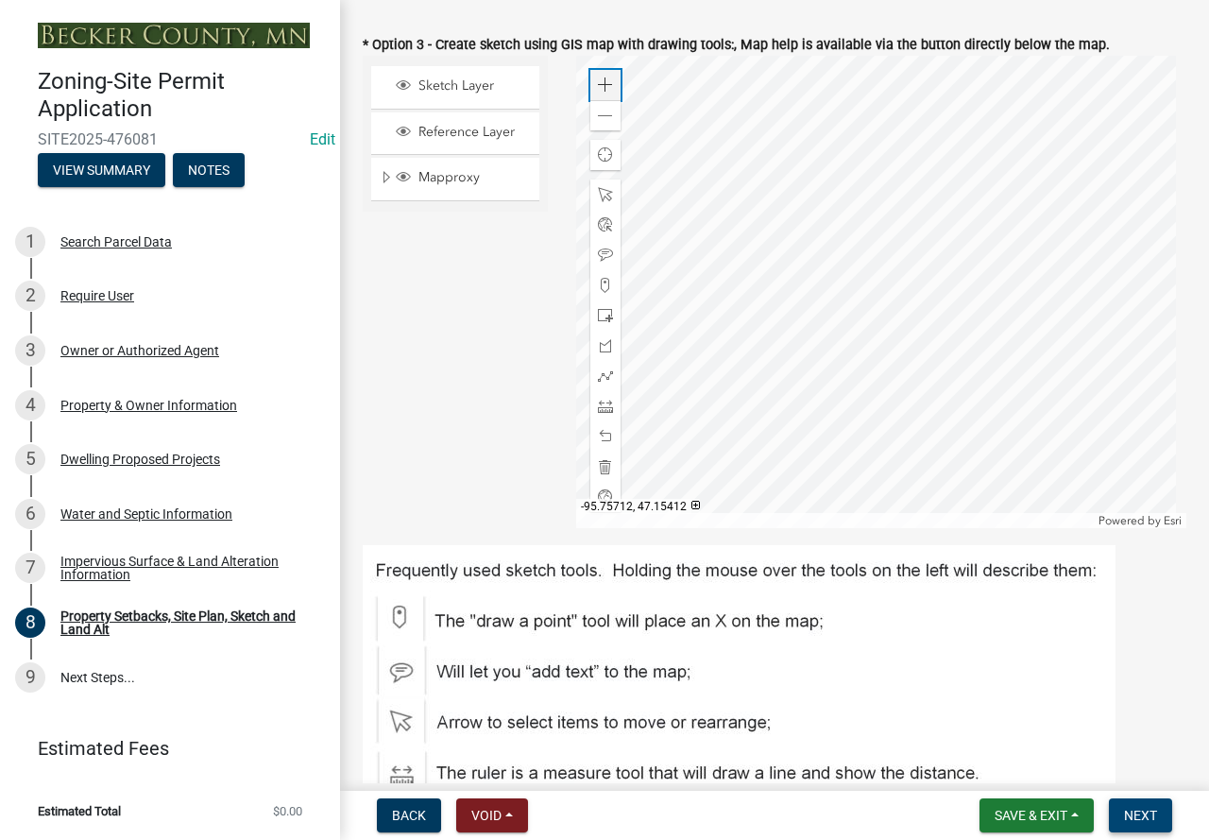
click at [605, 85] on span at bounding box center [605, 84] width 15 height 15
click at [1163, 193] on div at bounding box center [881, 292] width 611 height 472
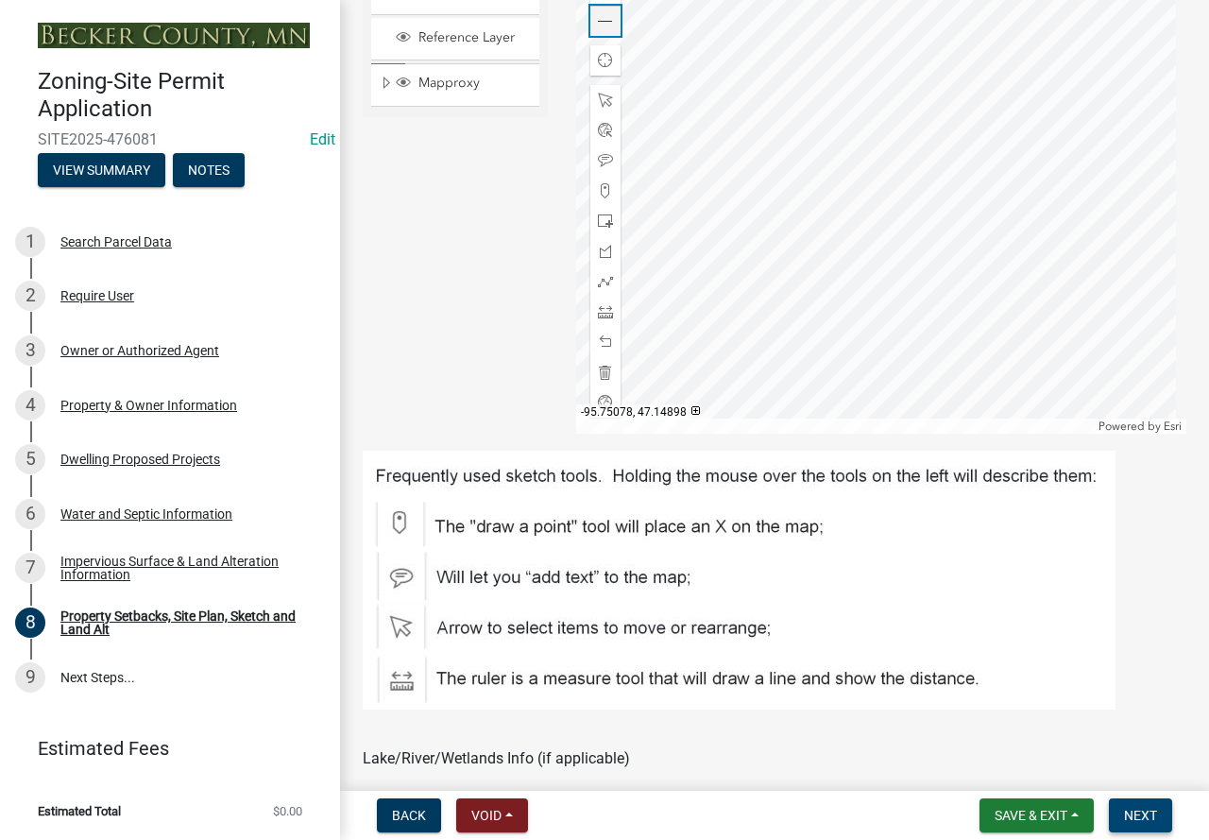
click at [603, 21] on span at bounding box center [605, 21] width 15 height 15
click at [841, 311] on div at bounding box center [881, 197] width 611 height 472
click at [735, 384] on div at bounding box center [881, 197] width 611 height 472
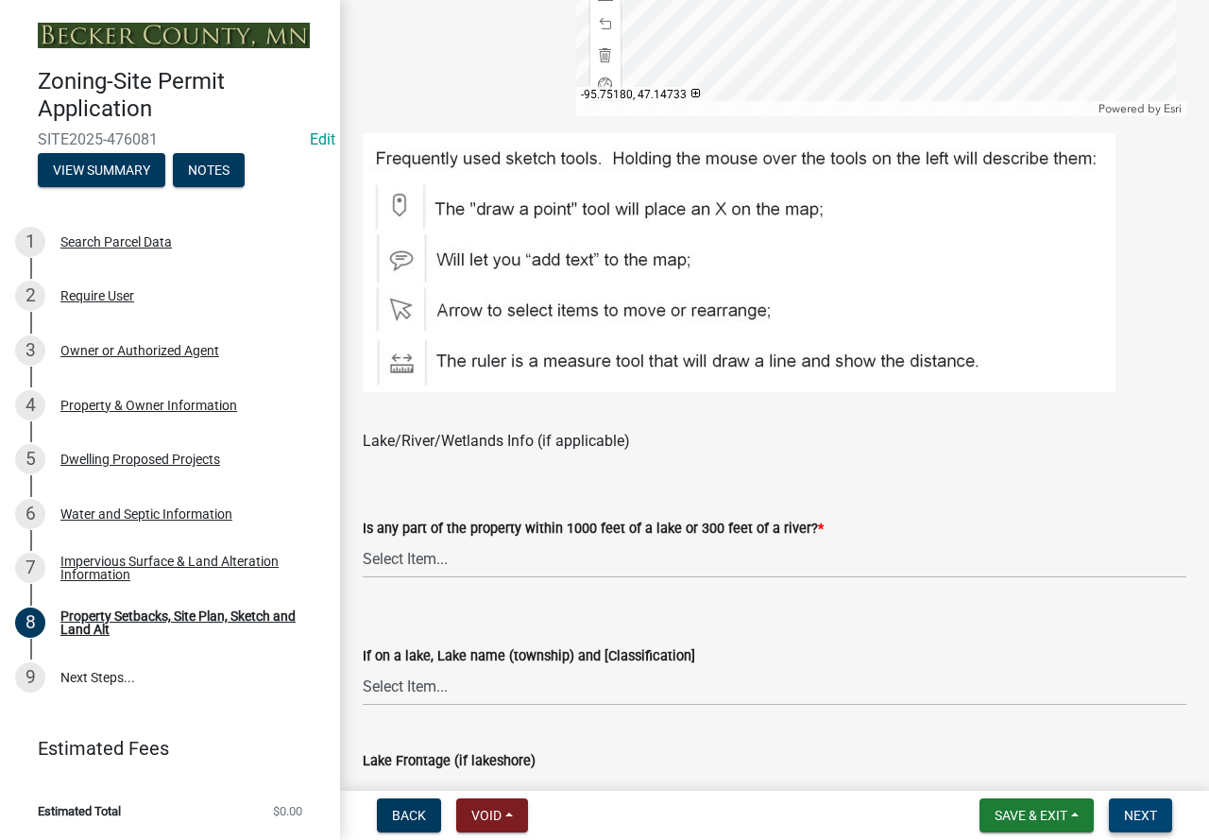
scroll to position [1183, 0]
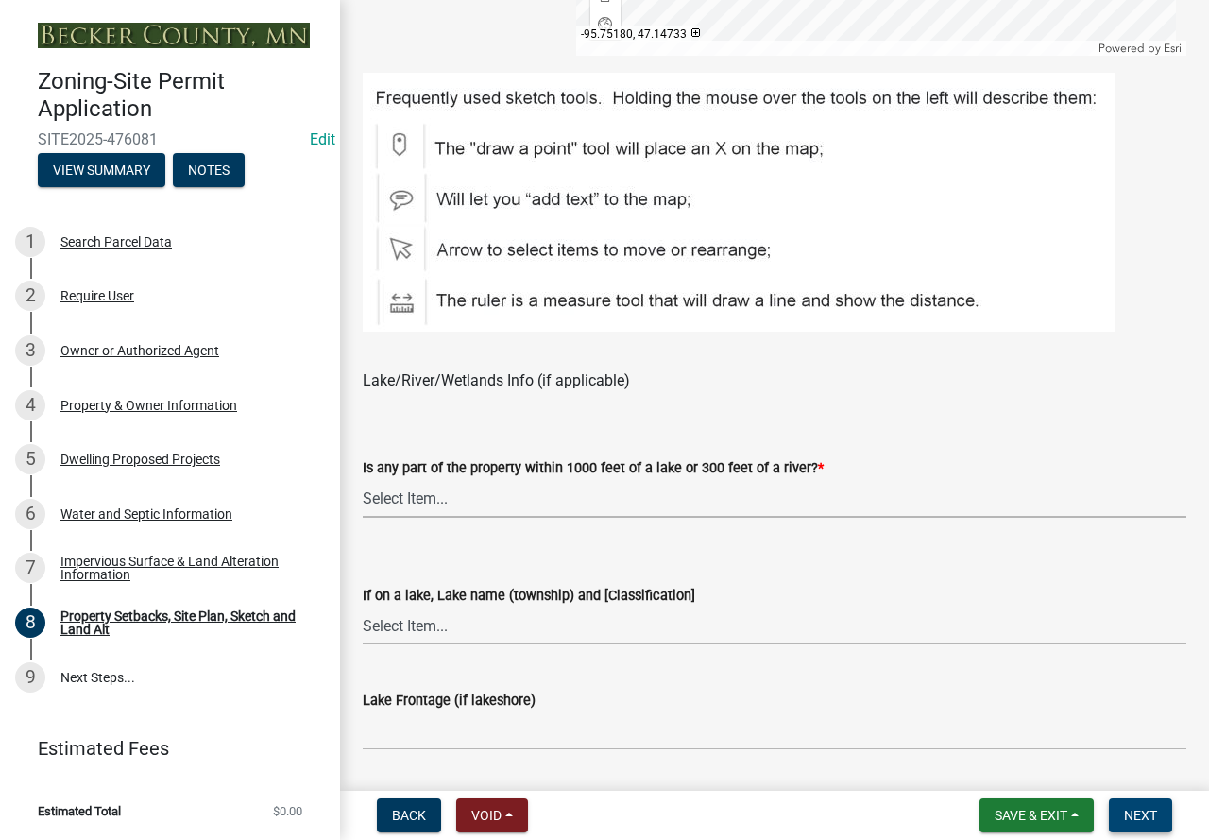
click at [436, 488] on select "Select Item... Shoreland-Riparian (Property is bordering a lake, river or strea…" at bounding box center [775, 498] width 824 height 39
click at [363, 480] on select "Select Item... Shoreland-Riparian (Property is bordering a lake, river or strea…" at bounding box center [775, 498] width 824 height 39
select select "7b13c63f-e699-4112-b373-98fbd28ec536"
click at [469, 617] on select "Select Item... [GEOGRAPHIC_DATA] is not listed below [GEOGRAPHIC_DATA] ([GEOGRA…" at bounding box center [775, 625] width 824 height 39
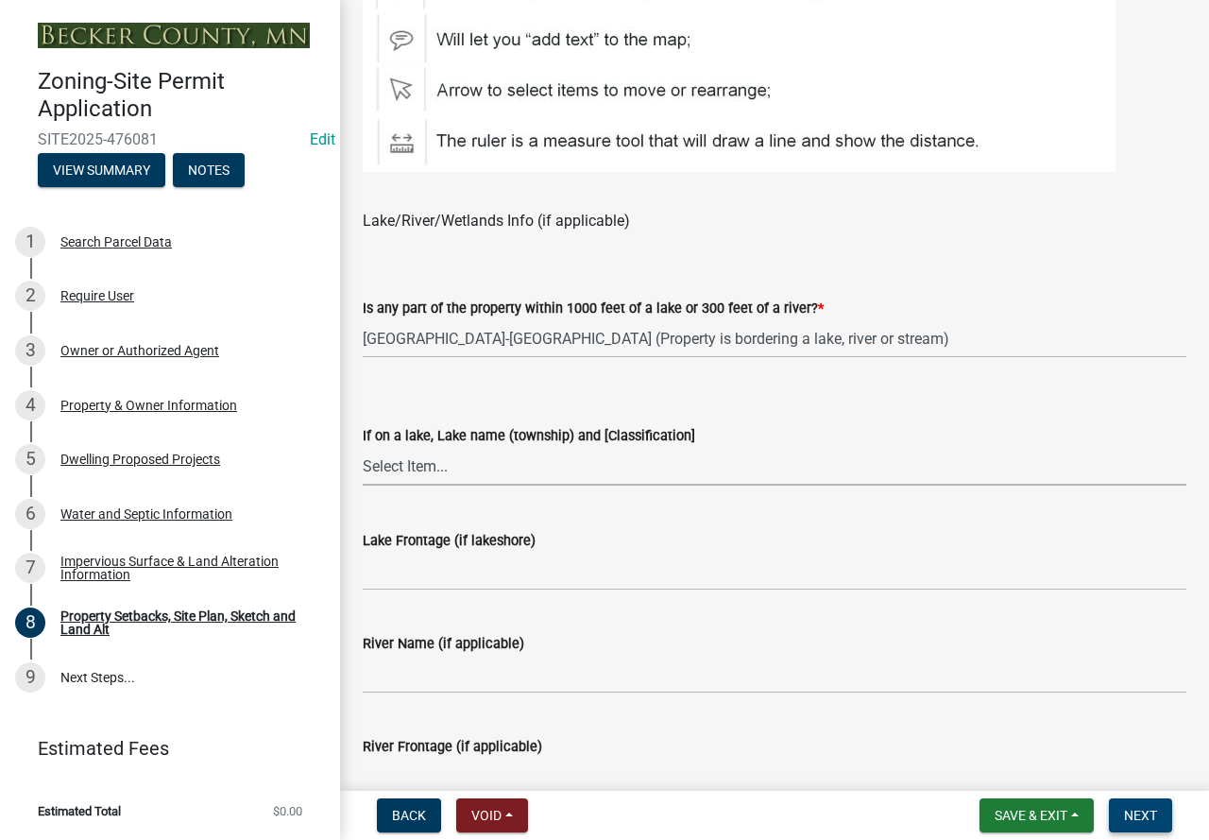
scroll to position [1372, 0]
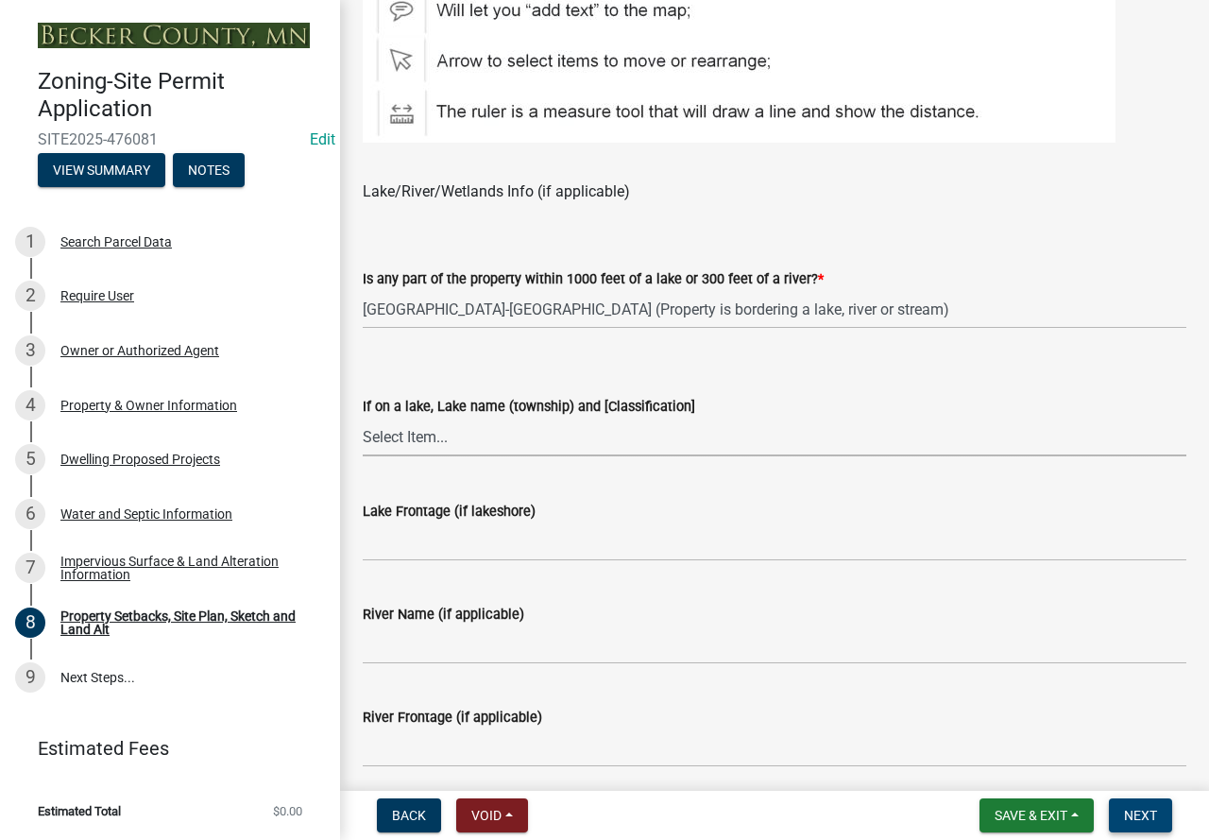
click at [458, 433] on select "Select Item... [GEOGRAPHIC_DATA] is not listed below [GEOGRAPHIC_DATA] ([GEOGRA…" at bounding box center [775, 437] width 824 height 39
click at [363, 418] on select "Select Item... [GEOGRAPHIC_DATA] is not listed below [GEOGRAPHIC_DATA] ([GEOGRA…" at bounding box center [775, 437] width 824 height 39
select select "87640abb-5130-4065-bced-0c1b260ce984"
click at [464, 538] on input "Lake Frontage (if lakeshore)" at bounding box center [775, 541] width 824 height 39
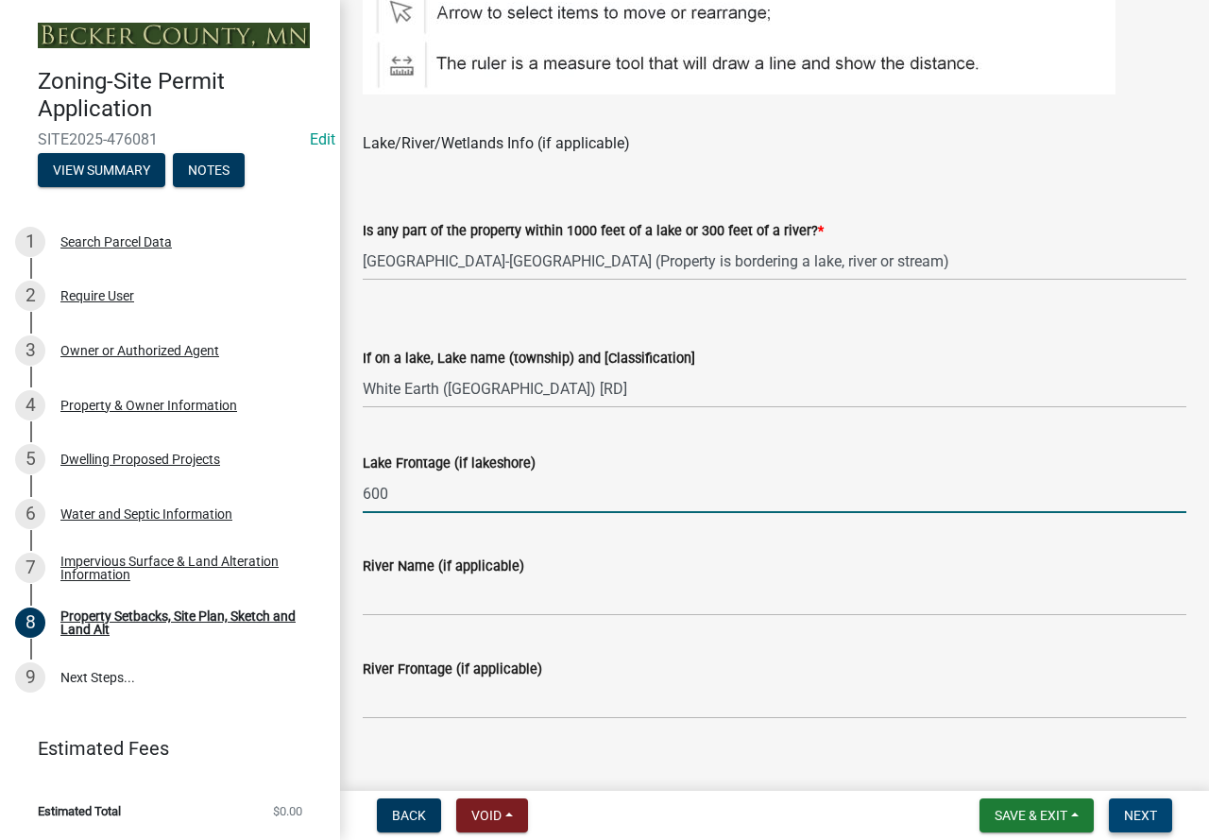
scroll to position [1466, 0]
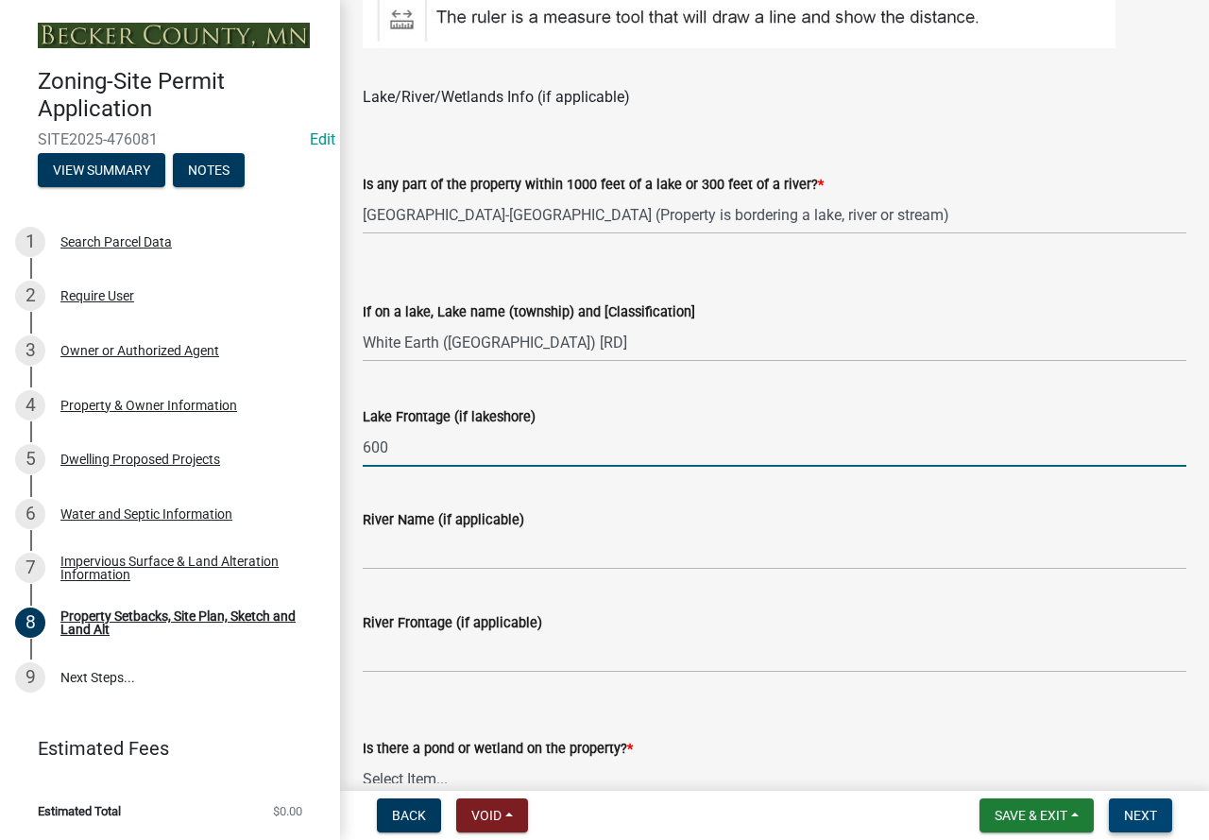
type input "600"
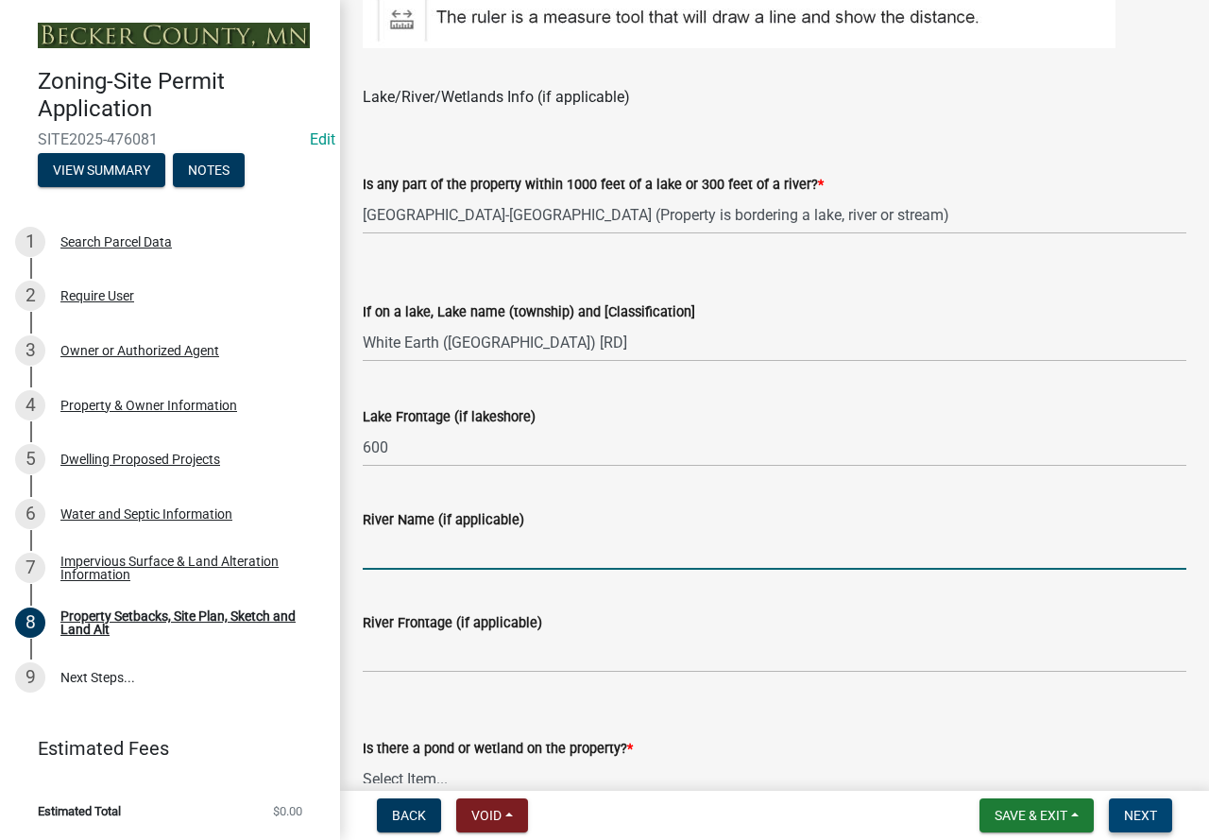
click at [467, 565] on input "River Name (if applicable)" at bounding box center [775, 550] width 824 height 39
type input "N/A"
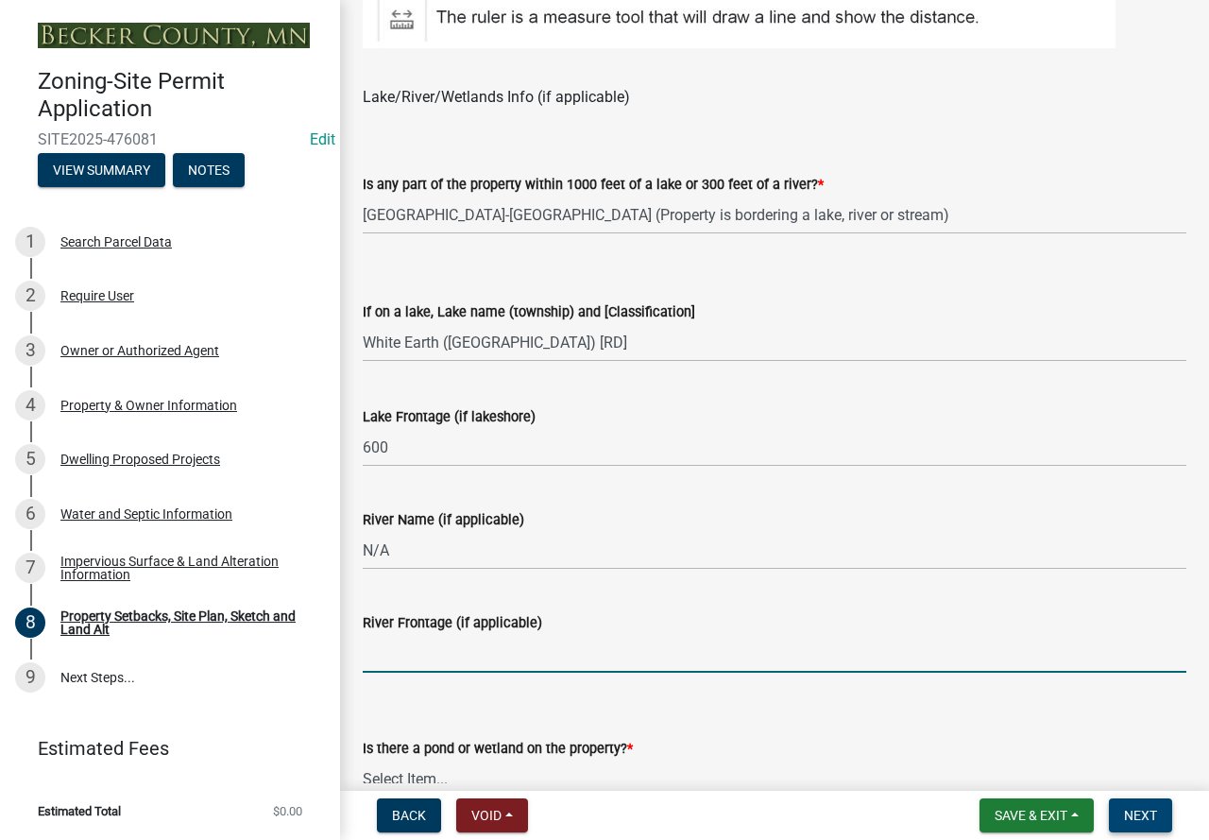
click at [469, 640] on input "River Frontage (if applicable)" at bounding box center [775, 653] width 824 height 39
type input "N/A"
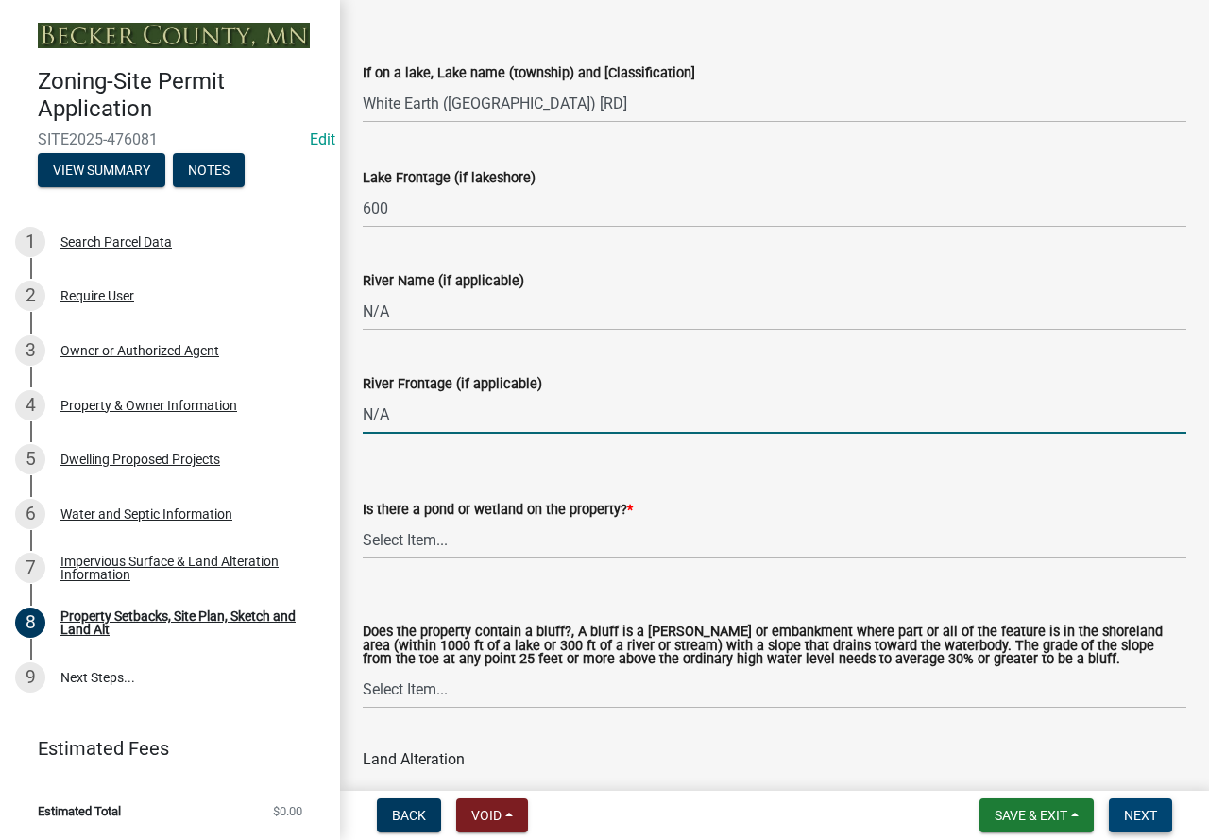
scroll to position [1750, 0]
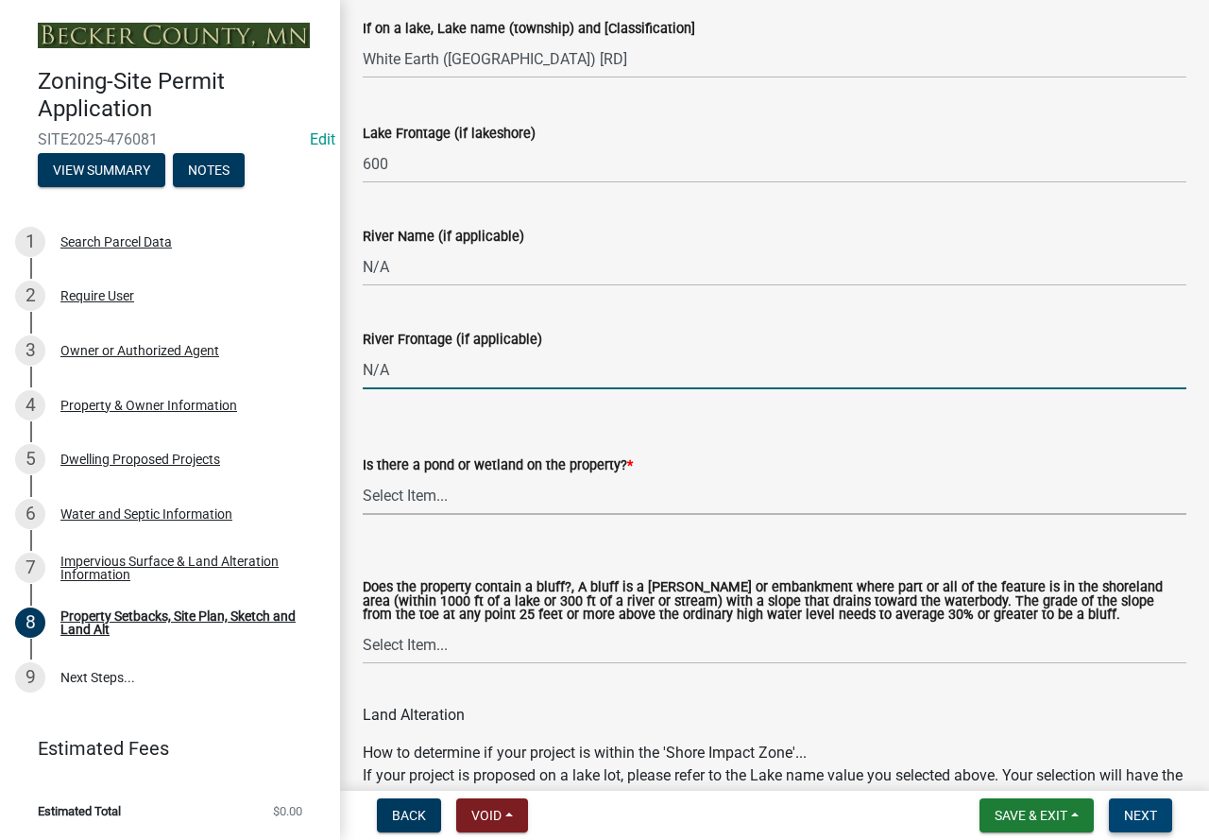
click at [488, 501] on select "Select Item... Yes No" at bounding box center [775, 495] width 824 height 39
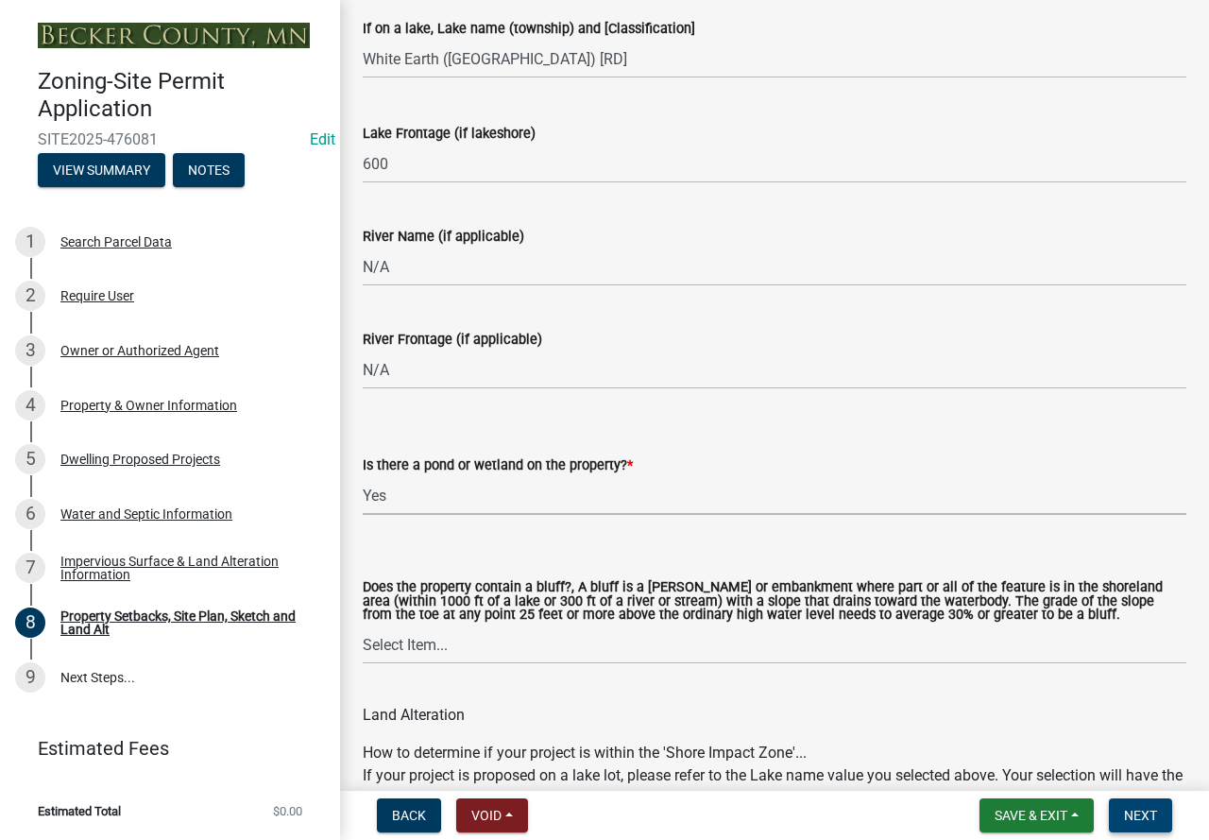
click at [363, 477] on select "Select Item... Yes No" at bounding box center [775, 495] width 824 height 39
select select "fd58f24c-a096-4195-863e-b494ea1fd324"
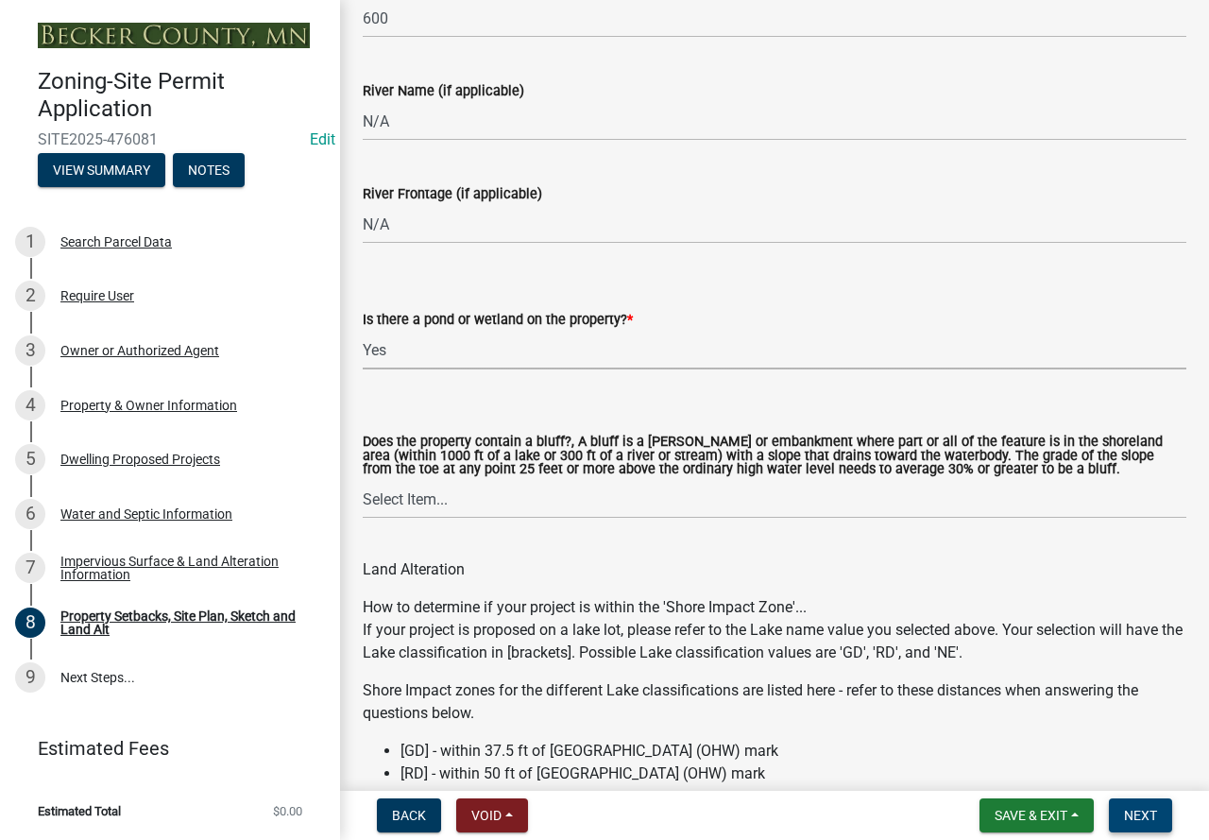
scroll to position [1938, 0]
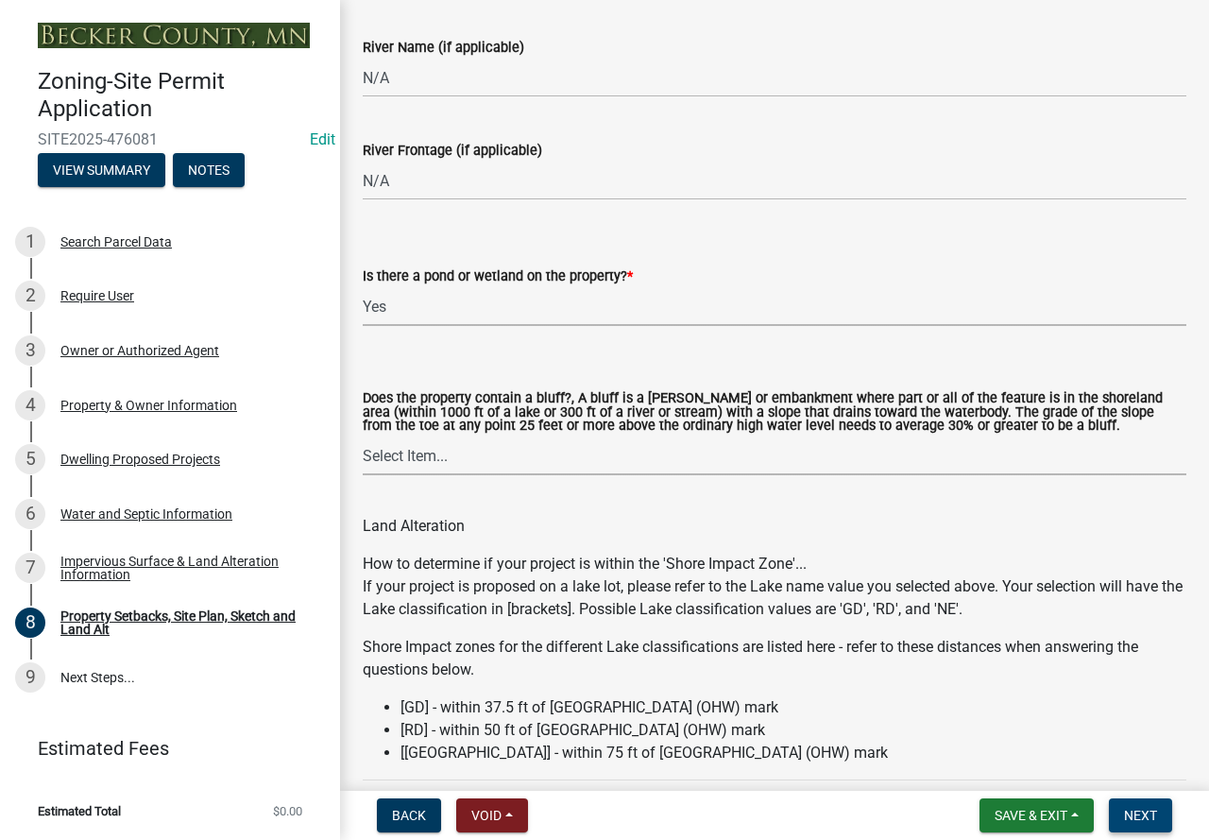
click at [460, 460] on select "Select Item... Yes No" at bounding box center [775, 455] width 824 height 39
click at [363, 438] on select "Select Item... Yes No" at bounding box center [775, 455] width 824 height 39
select select "b9185151-7fec-488a-a719-f11a93338dbd"
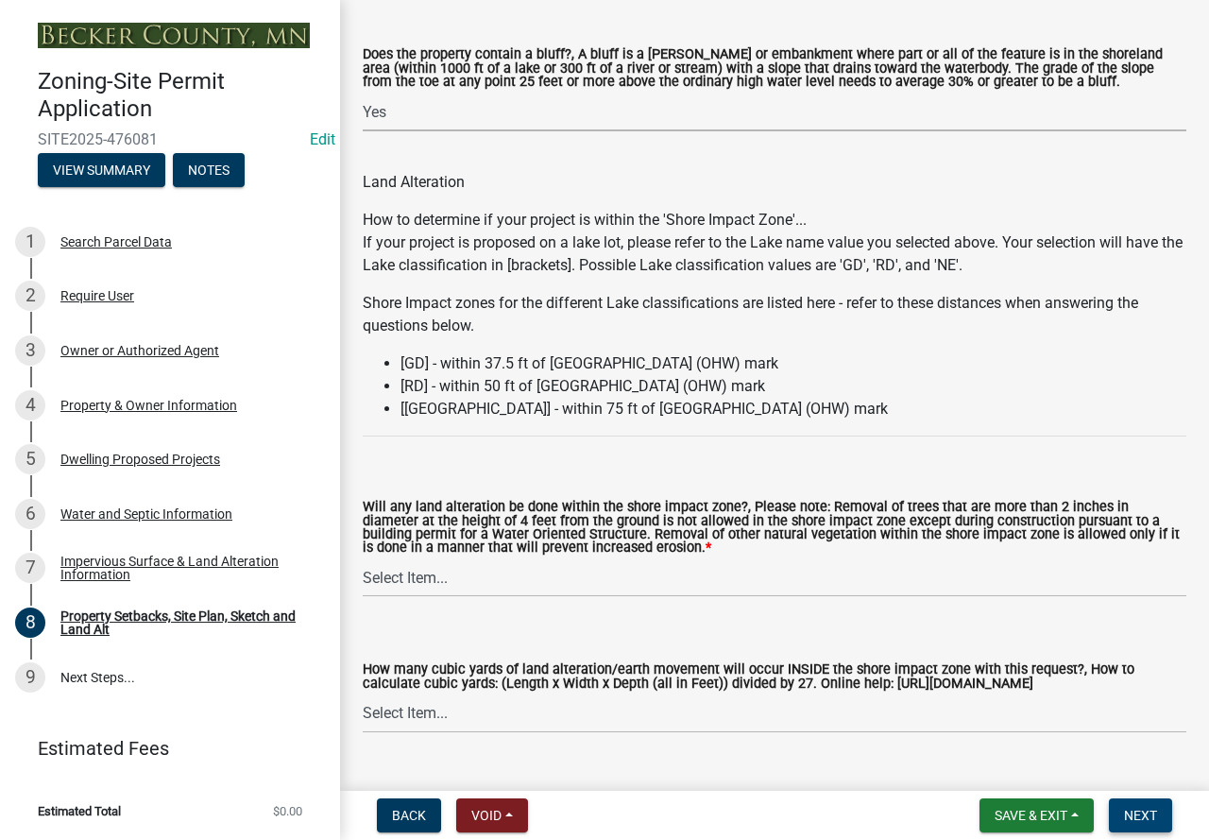
scroll to position [2316, 0]
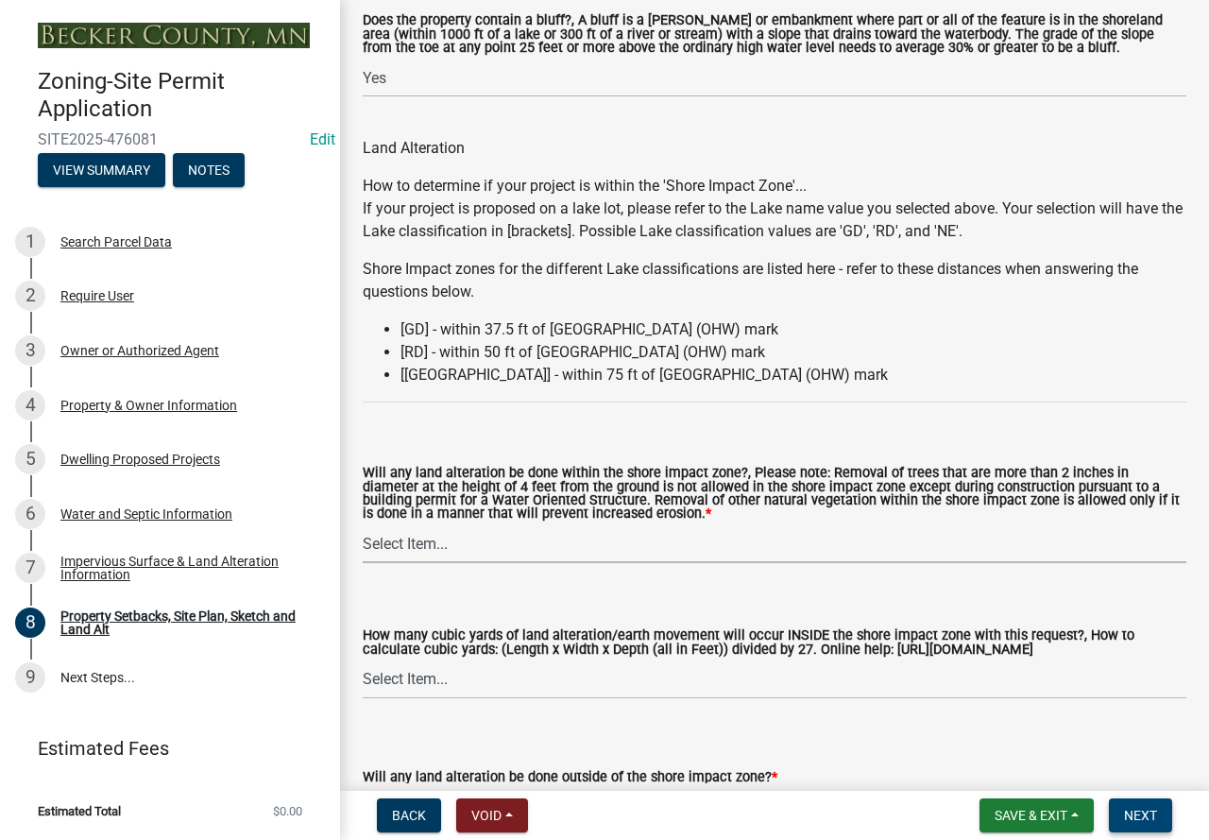
click at [643, 544] on select "Select Item... Yes No N/A" at bounding box center [775, 543] width 824 height 39
click at [363, 527] on select "Select Item... Yes No N/A" at bounding box center [775, 543] width 824 height 39
select select "12da6293-5841-4f5c-bd92-3658833964cd"
click at [514, 682] on select "Select Item... None 10 Cubic Yards or less 11-50 Cubic Yards Over 50 Cubic Yards" at bounding box center [775, 679] width 824 height 39
click at [363, 663] on select "Select Item... None 10 Cubic Yards or less 11-50 Cubic Yards Over 50 Cubic Yards" at bounding box center [775, 679] width 824 height 39
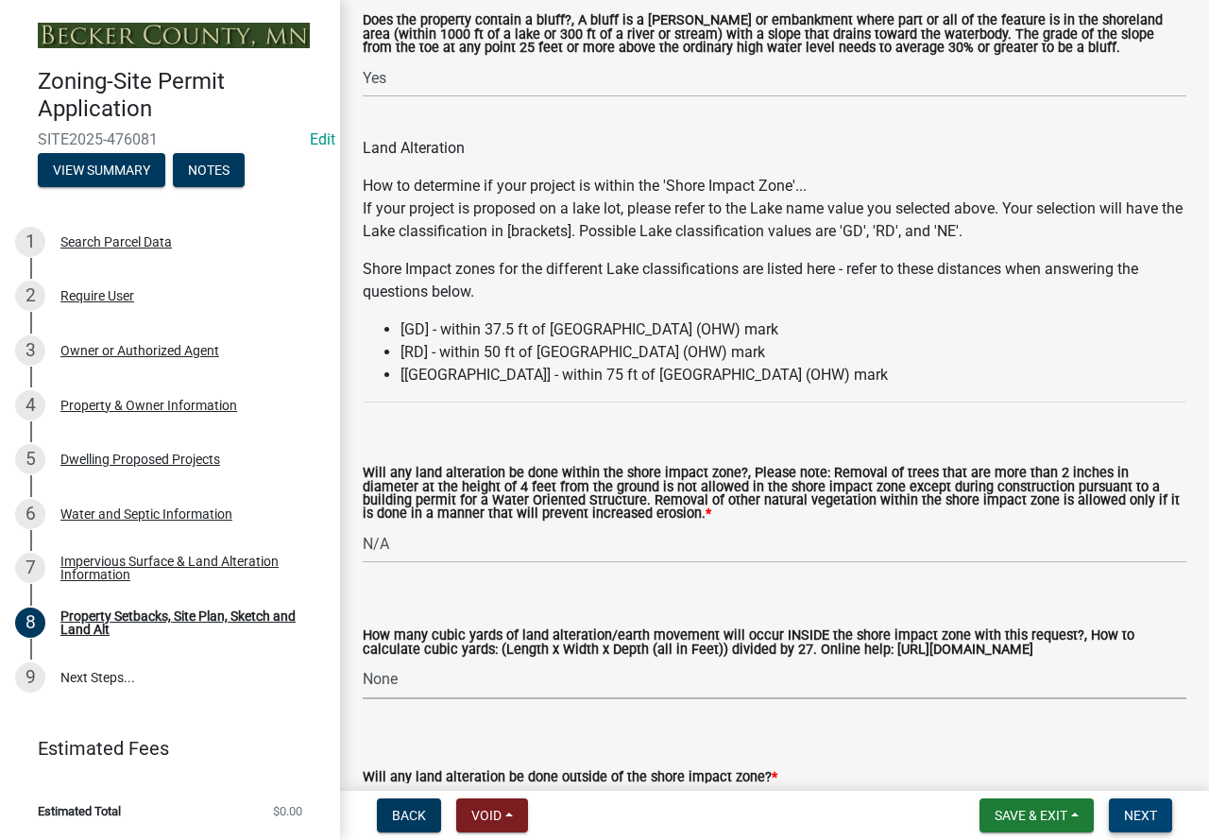
select select "27b2a8b4-abf6-463e-8c0c-7c5d2b4fe26f"
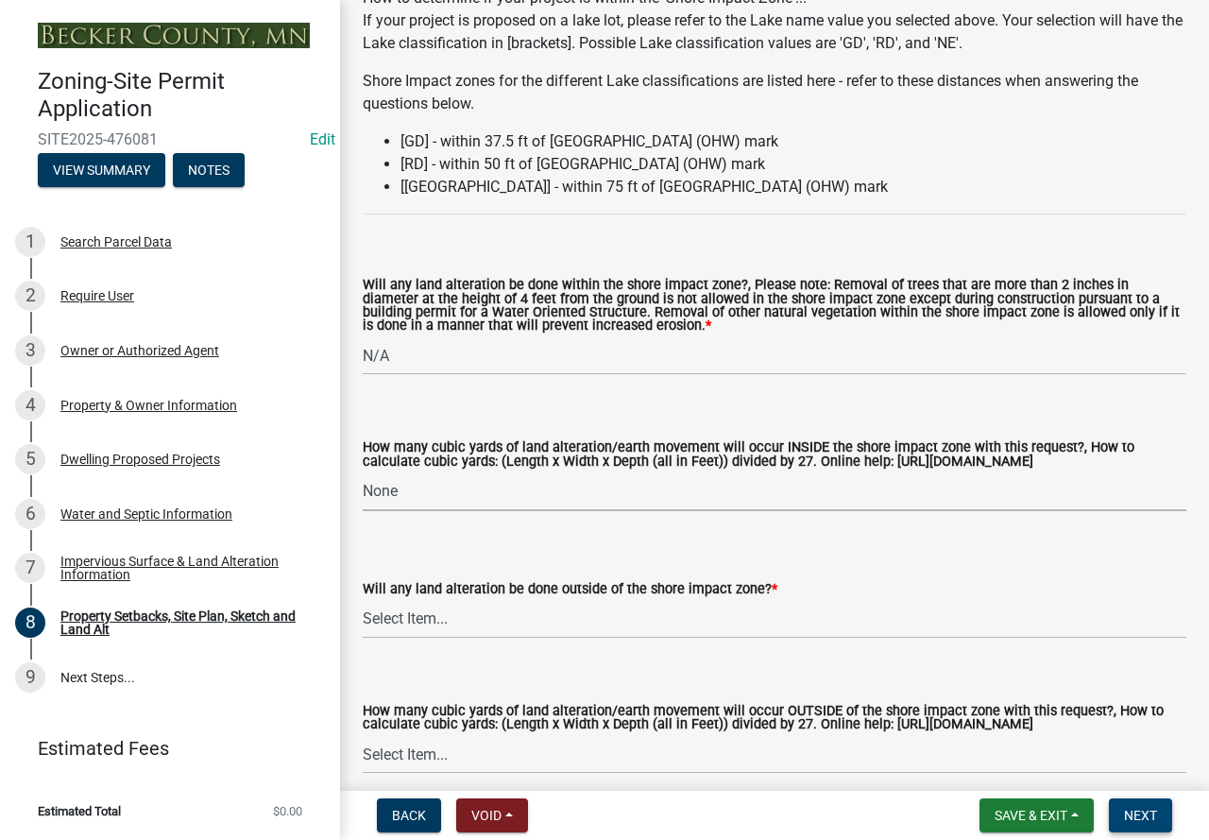
scroll to position [2600, 0]
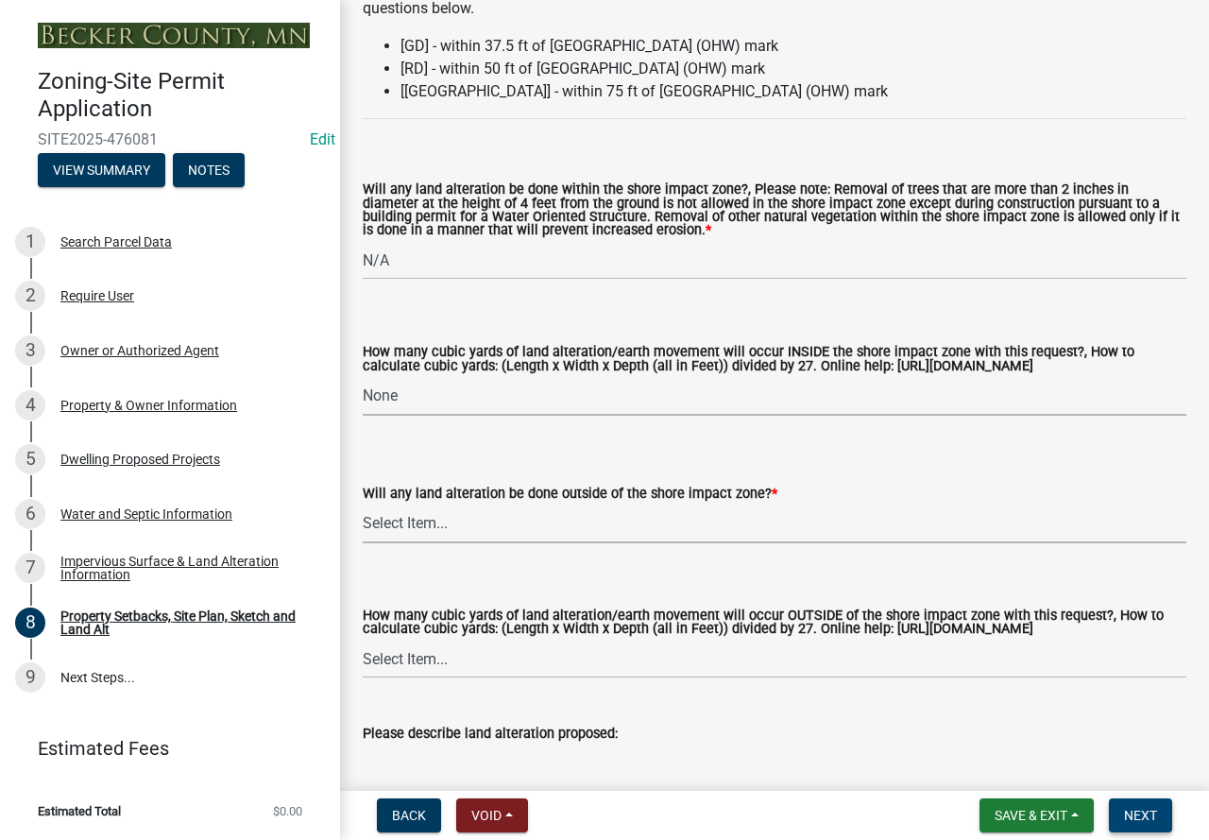
click at [501, 527] on select "Select Item... Yes No N/A" at bounding box center [775, 523] width 824 height 39
click at [363, 507] on select "Select Item... Yes No N/A" at bounding box center [775, 523] width 824 height 39
select select "5ad4ab64-b44e-481c-9000-9e5907aa74e1"
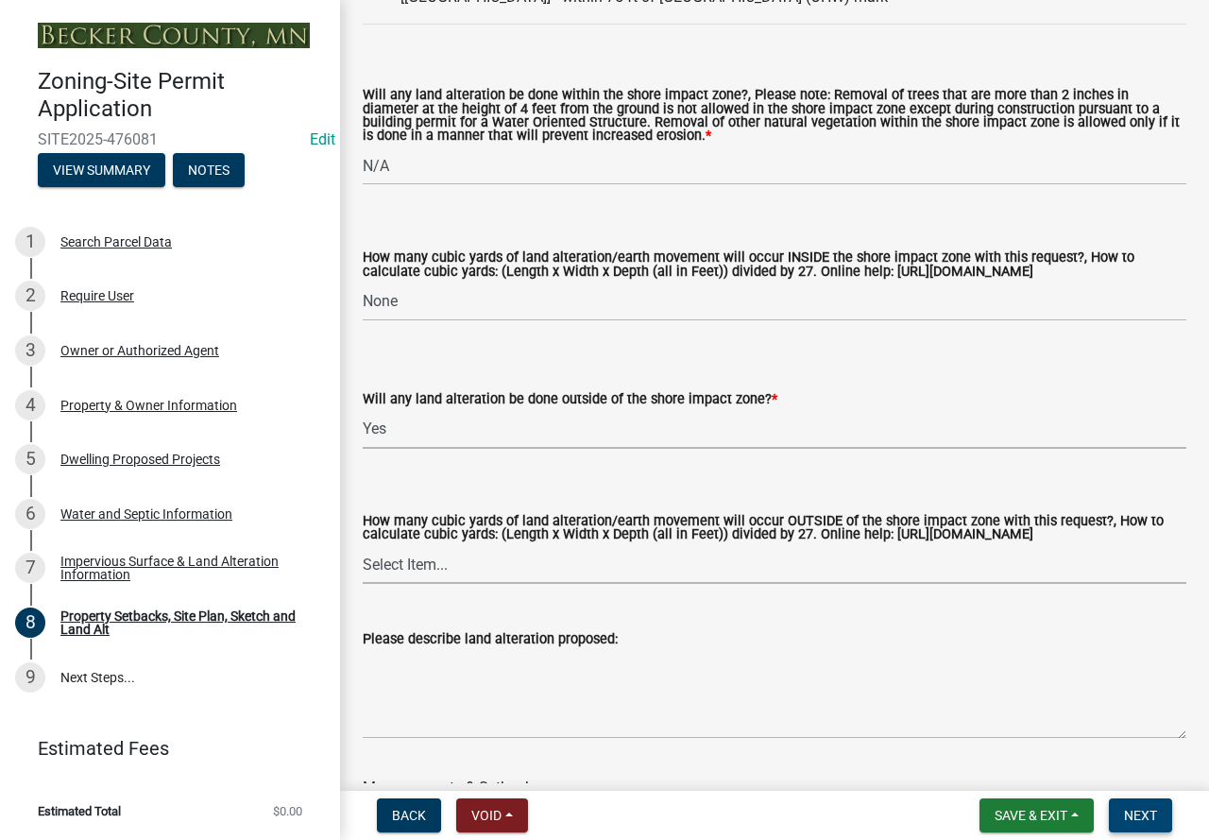
click at [455, 584] on select "Select Item... None 10 Cubic Yards or less 11-50 Cubic Yards Over 50 Cubic Yards" at bounding box center [775, 564] width 824 height 39
click at [363, 563] on select "Select Item... None 10 Cubic Yards or less 11-50 Cubic Yards Over 50 Cubic Yards" at bounding box center [775, 564] width 824 height 39
select select "e019de12-4845-45f2-ad10-5fb76eee0e55"
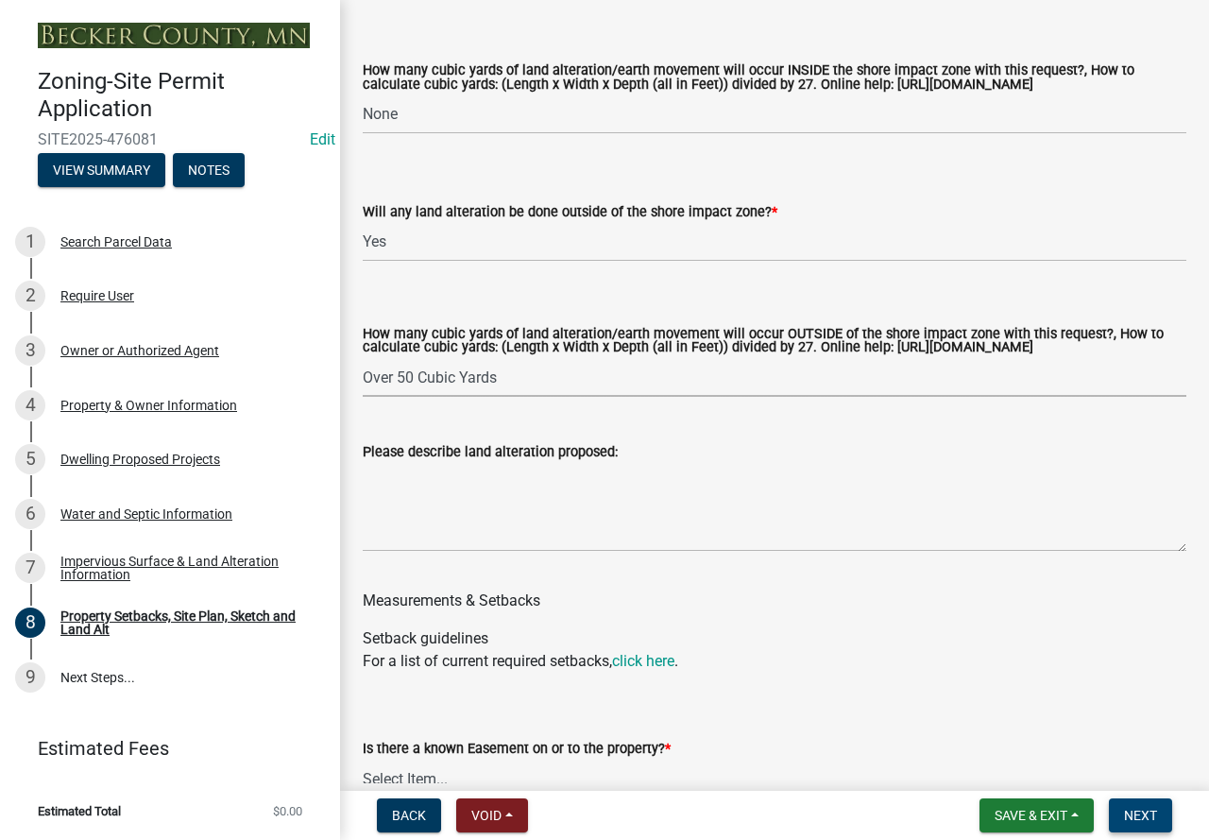
scroll to position [2883, 0]
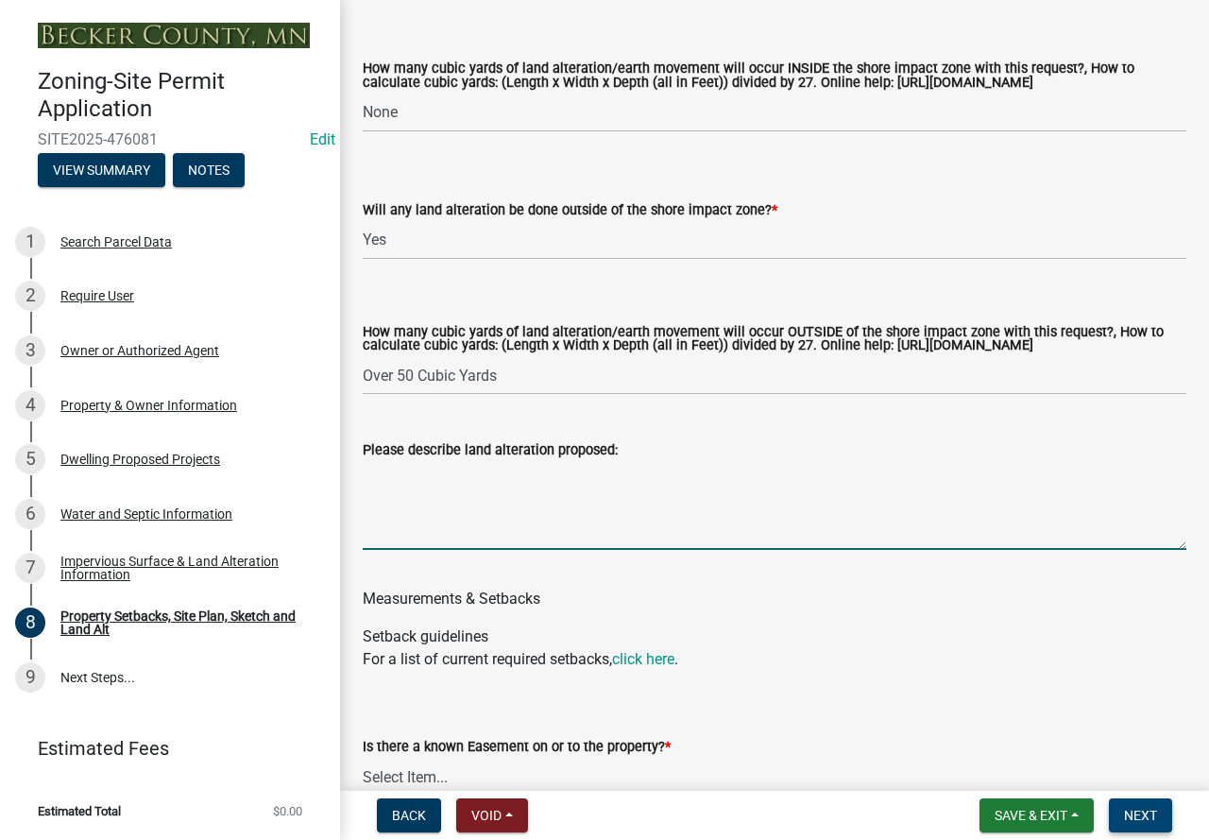
click at [469, 496] on textarea "Please describe land alteration proposed:" at bounding box center [775, 505] width 824 height 89
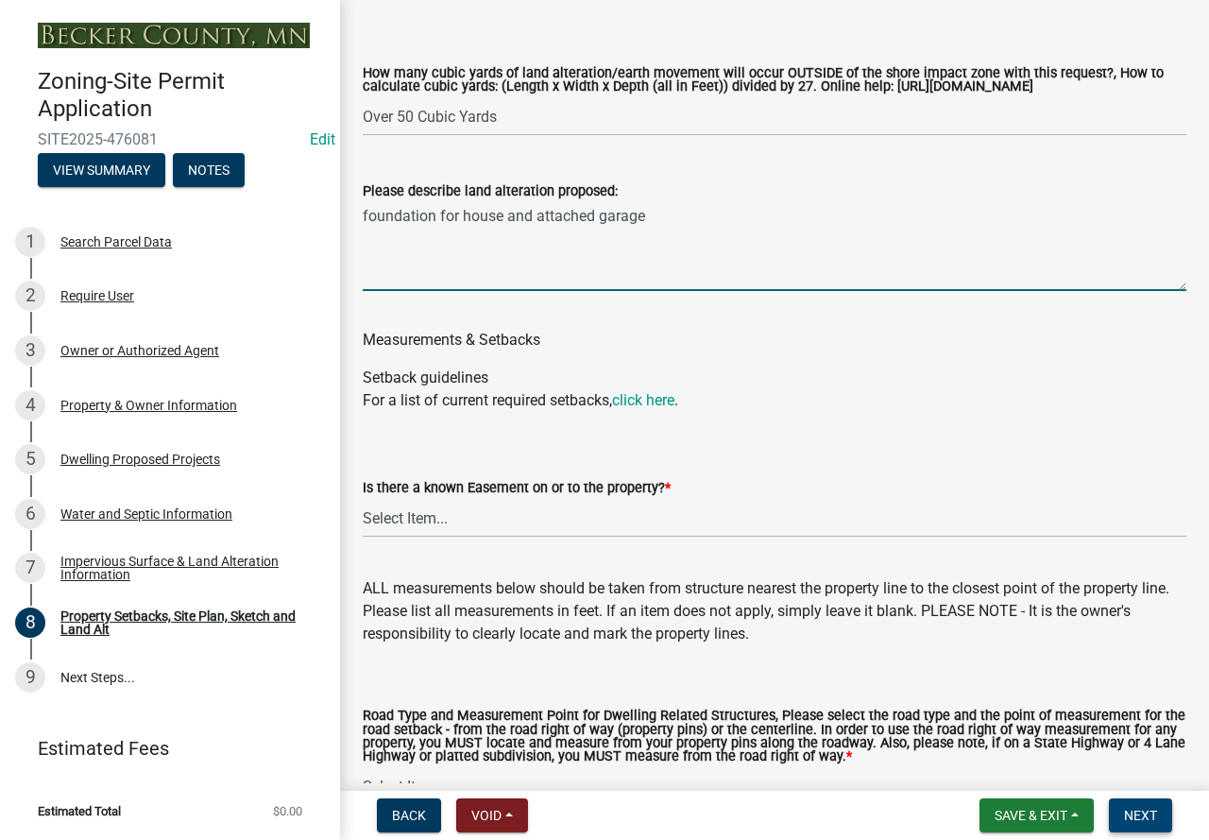
scroll to position [3167, 0]
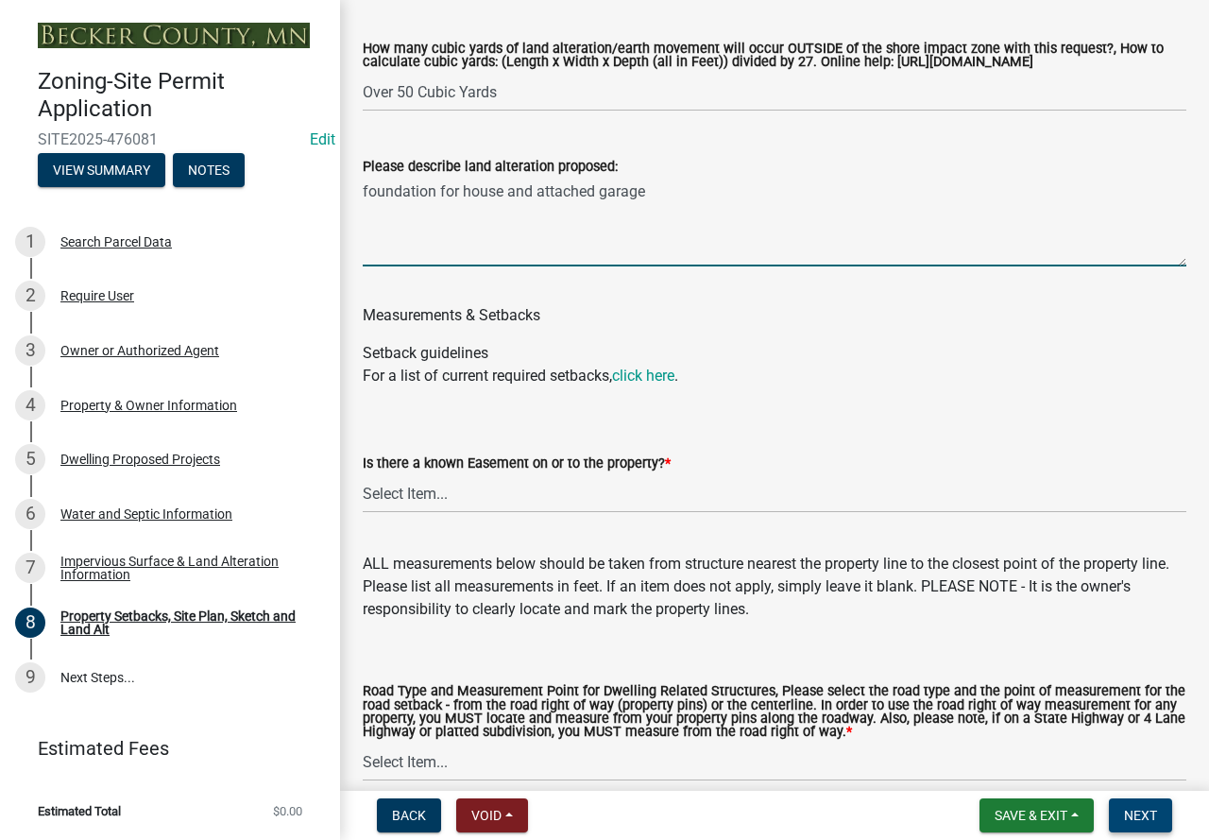
type textarea "foundation for house and attached garage"
click at [492, 513] on select "Select Item... Yes No" at bounding box center [775, 493] width 824 height 39
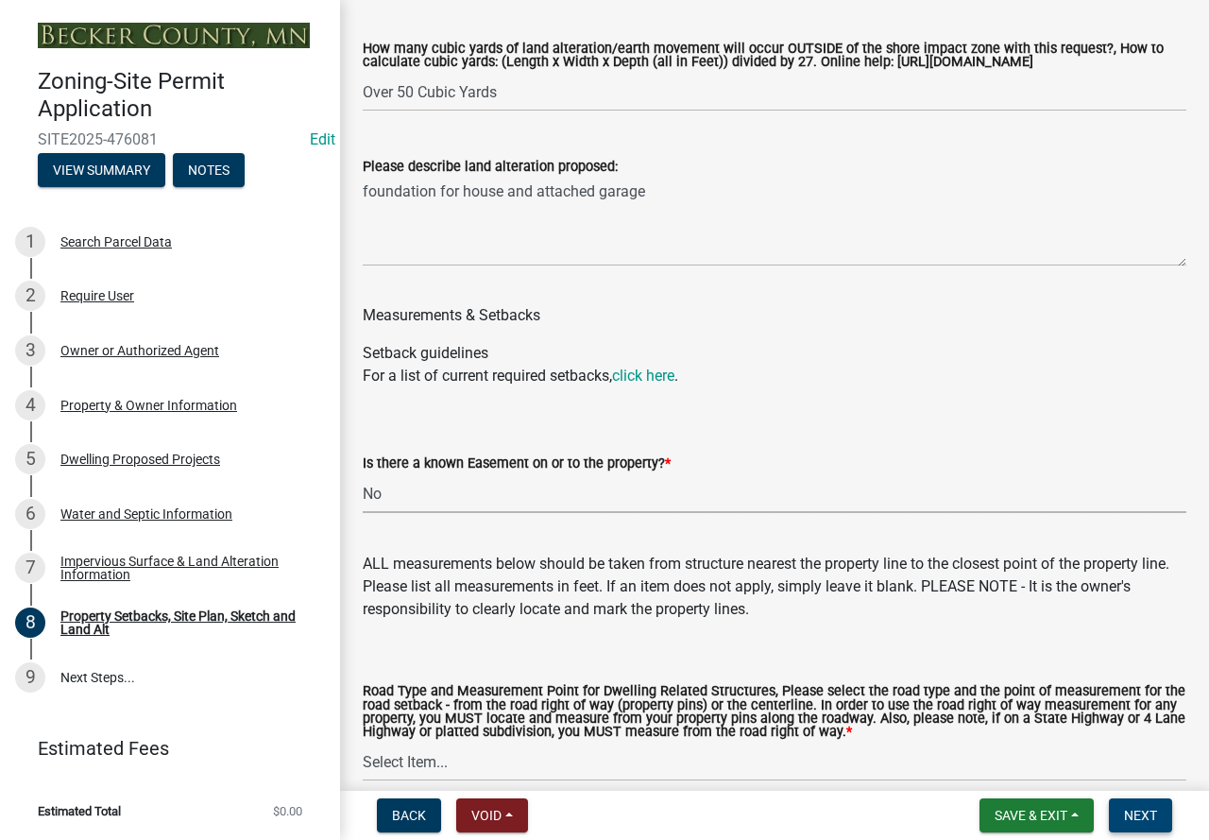
click at [363, 492] on select "Select Item... Yes No" at bounding box center [775, 493] width 824 height 39
select select "c8b8ea71-7088-4e87-a493-7bc88cc2835b"
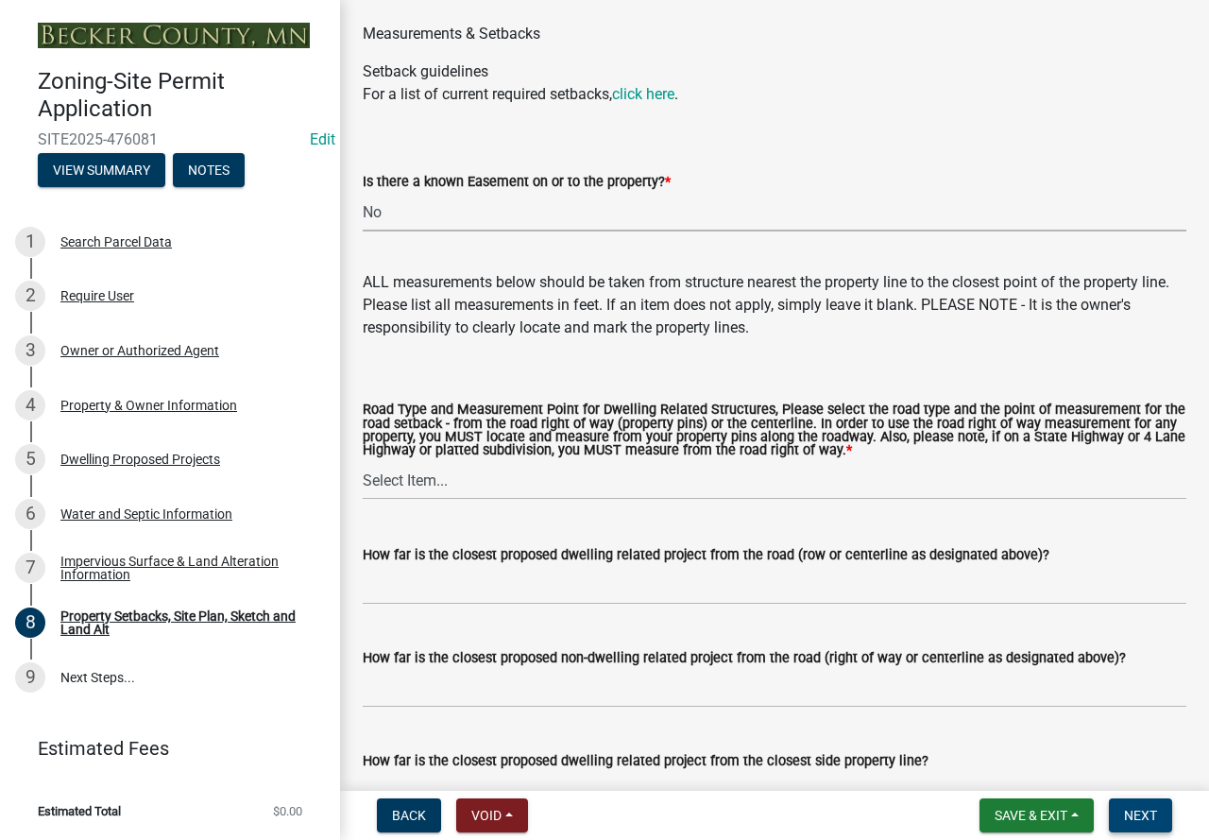
scroll to position [3450, 0]
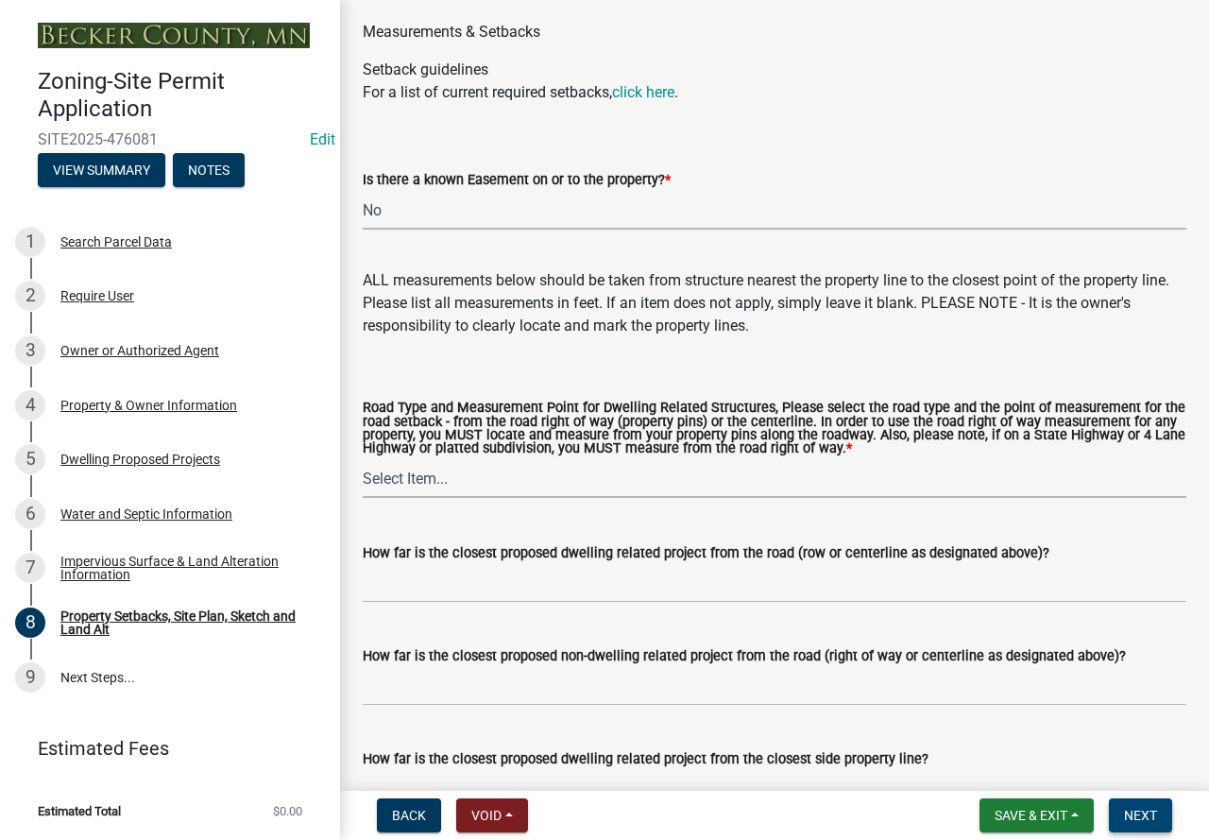
click at [543, 497] on select "Select Item... Private Easement - Right of Way Private Easement - Centerline Pu…" at bounding box center [775, 478] width 824 height 39
click at [543, 496] on select "Select Item... Private Easement - Right of Way Private Easement - Centerline Pu…" at bounding box center [775, 478] width 824 height 39
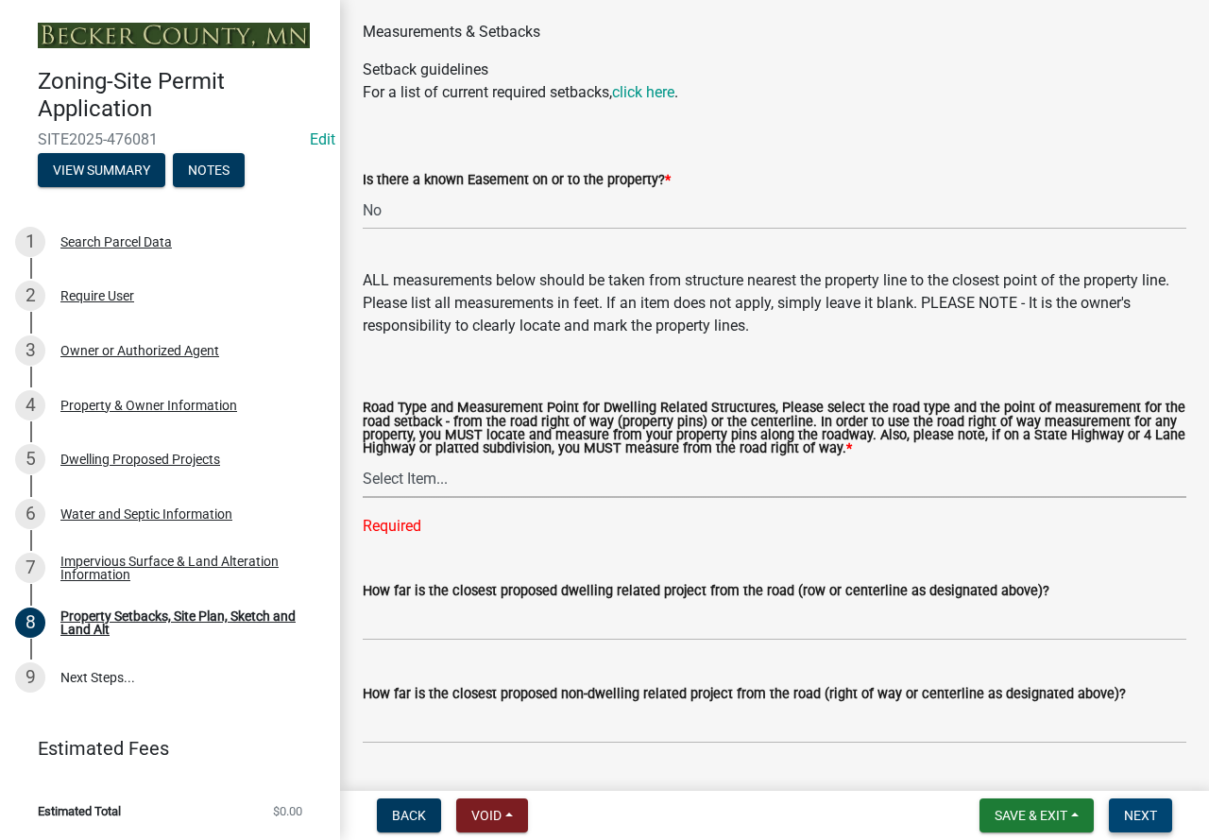
click at [493, 498] on select "Select Item... Private Easement - Right of Way Private Easement - Centerline Pu…" at bounding box center [775, 478] width 824 height 39
click at [363, 478] on select "Select Item... Private Easement - Right of Way Private Easement - Centerline Pu…" at bounding box center [775, 478] width 824 height 39
select select "a4ce8fad-3c47-4e2b-9375-28a8f2ee630b"
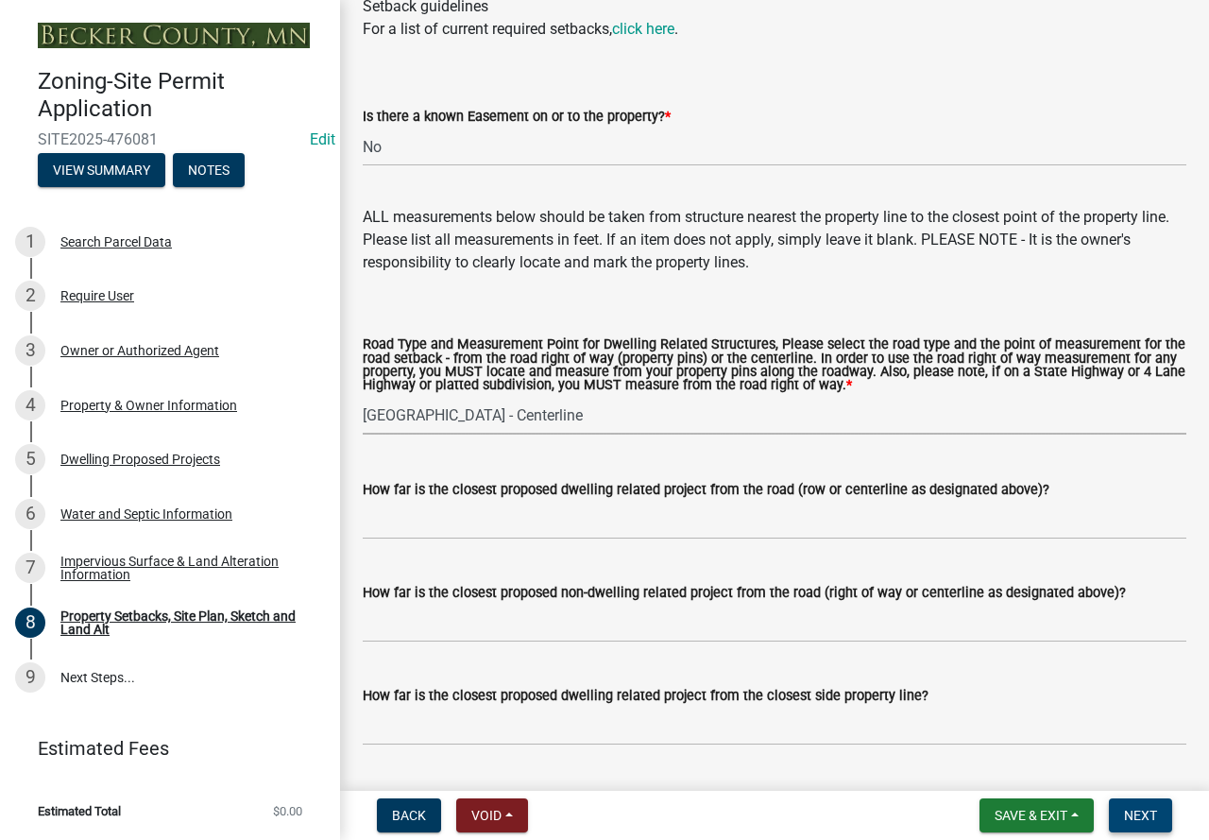
scroll to position [3639, 0]
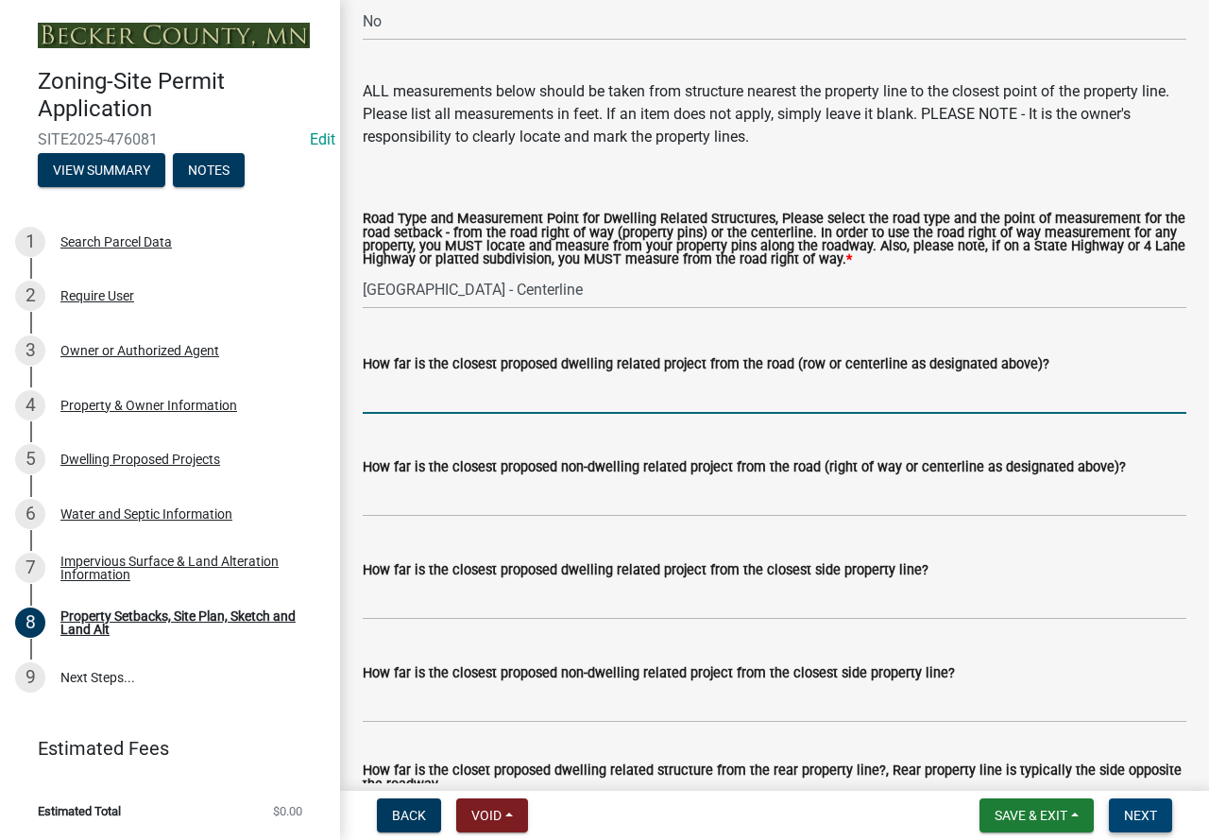
click at [503, 414] on input "How far is the closest proposed dwelling related project from the road (row or …" at bounding box center [775, 394] width 824 height 39
type input "950"
click at [540, 620] on input "How far is the closest proposed dwelling related project from the closest side …" at bounding box center [775, 600] width 824 height 39
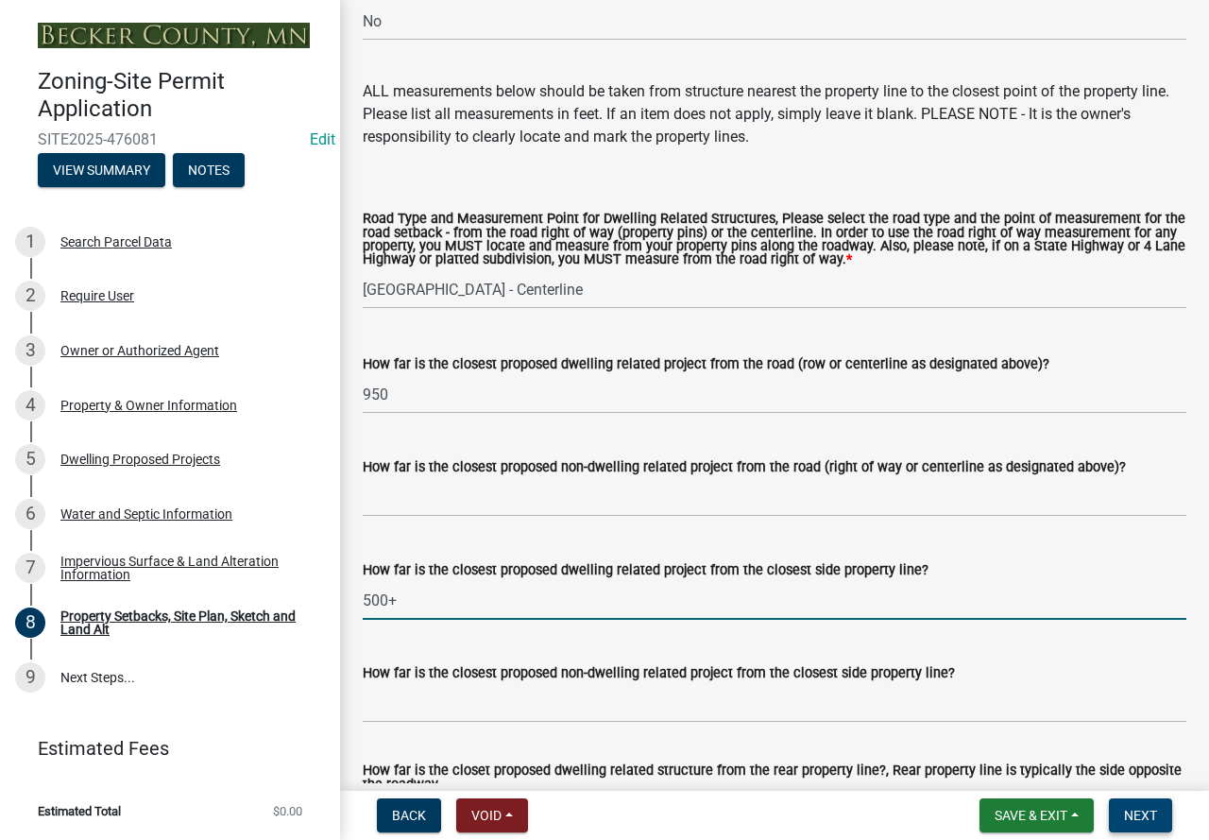
type input "500+"
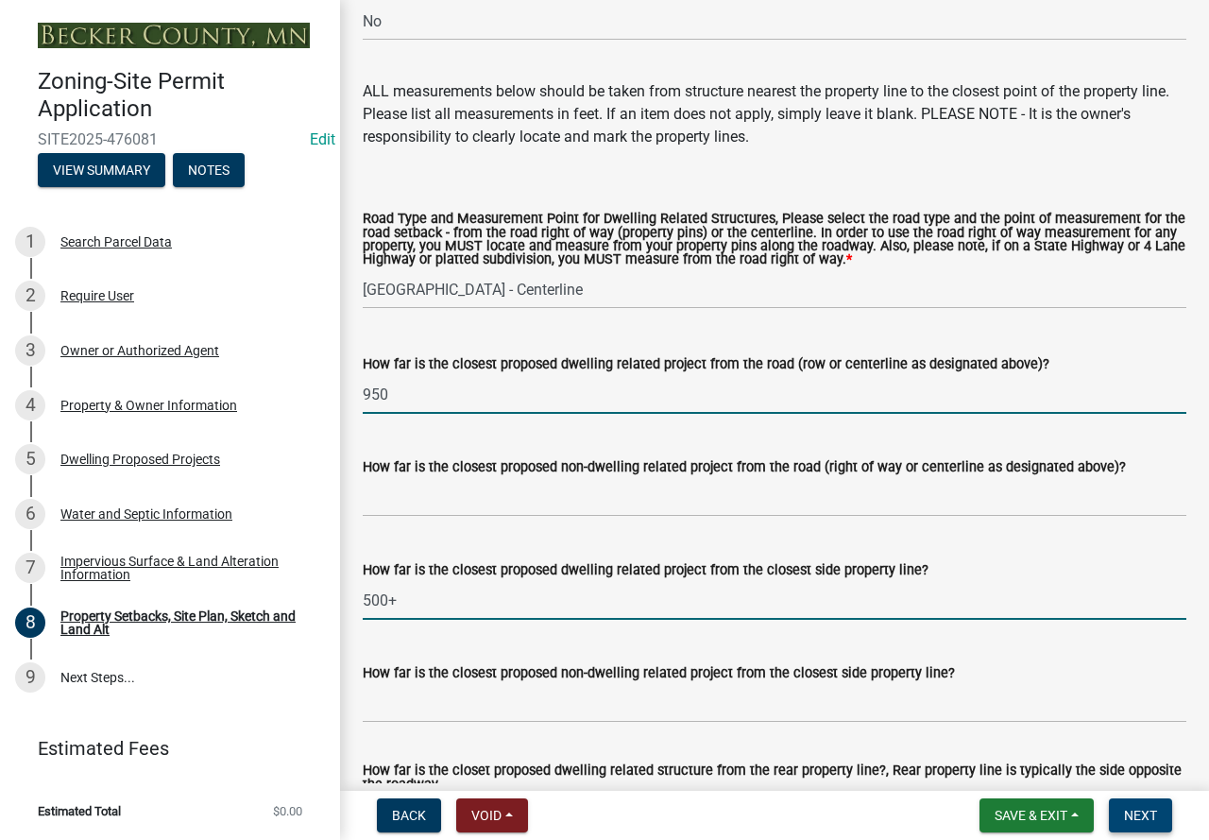
click at [421, 414] on input "950" at bounding box center [775, 394] width 824 height 39
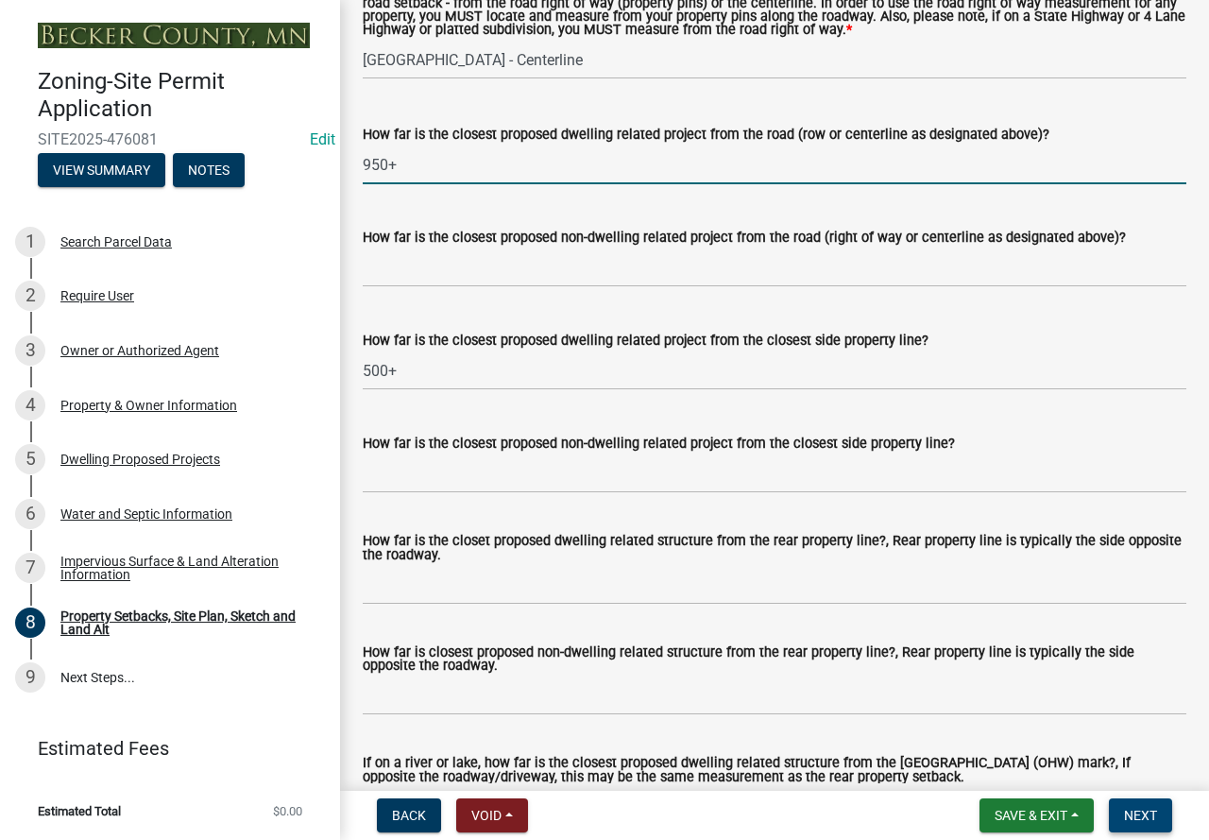
scroll to position [3922, 0]
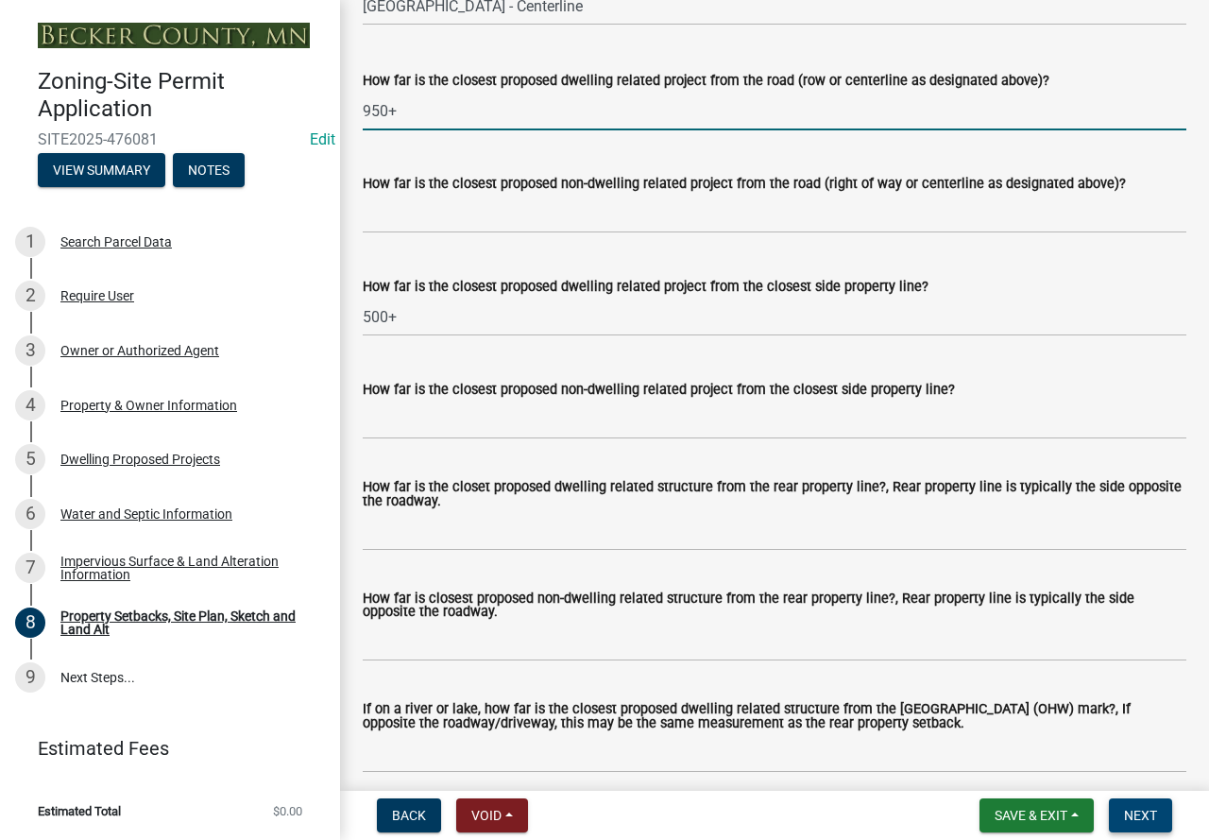
type input "950+"
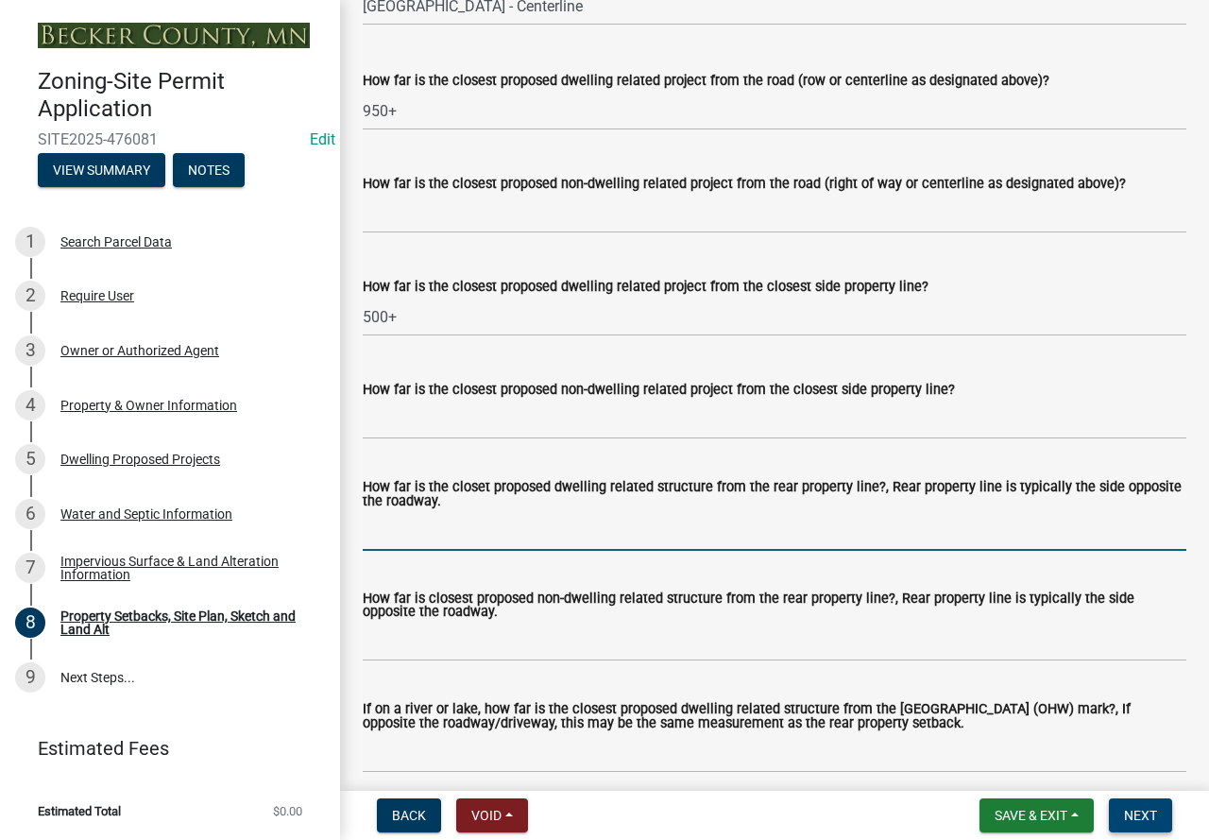
click at [453, 547] on input "How far is the closet proposed dwelling related structure from the rear propert…" at bounding box center [775, 531] width 824 height 39
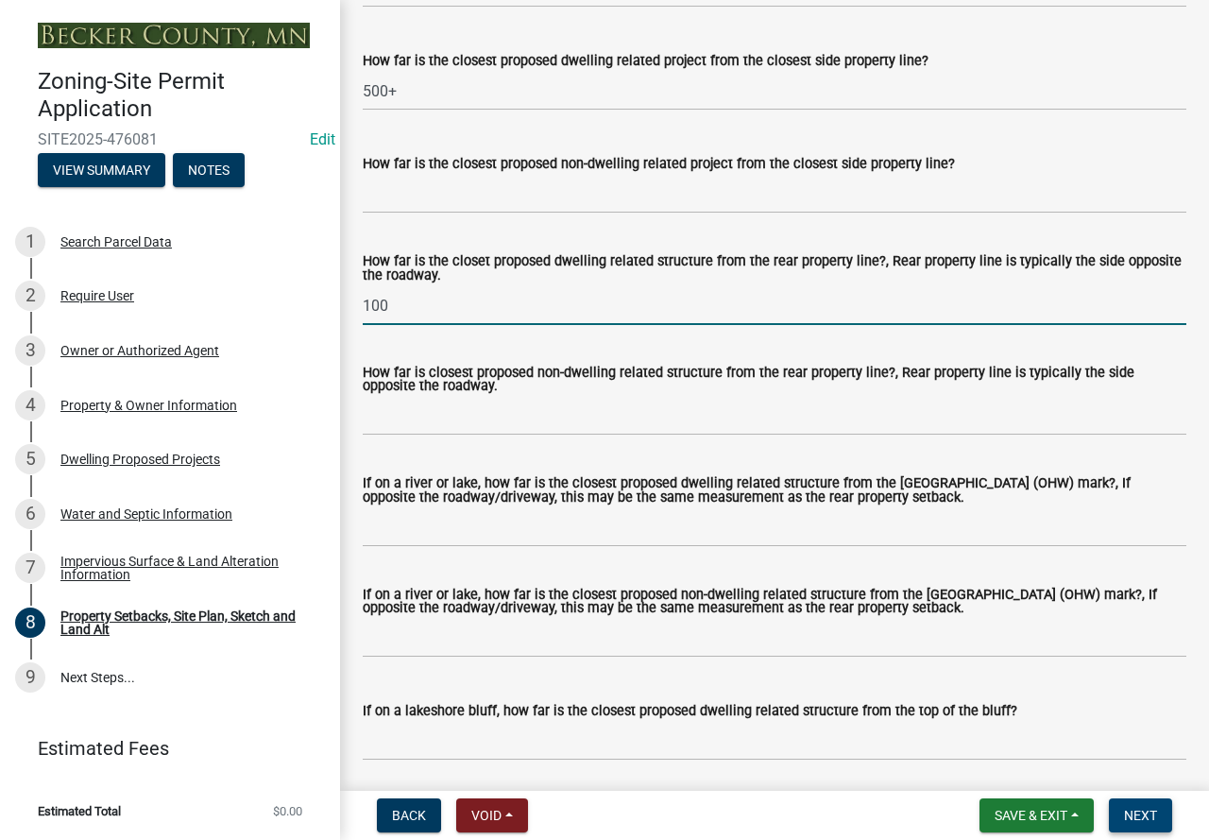
scroll to position [4206, 0]
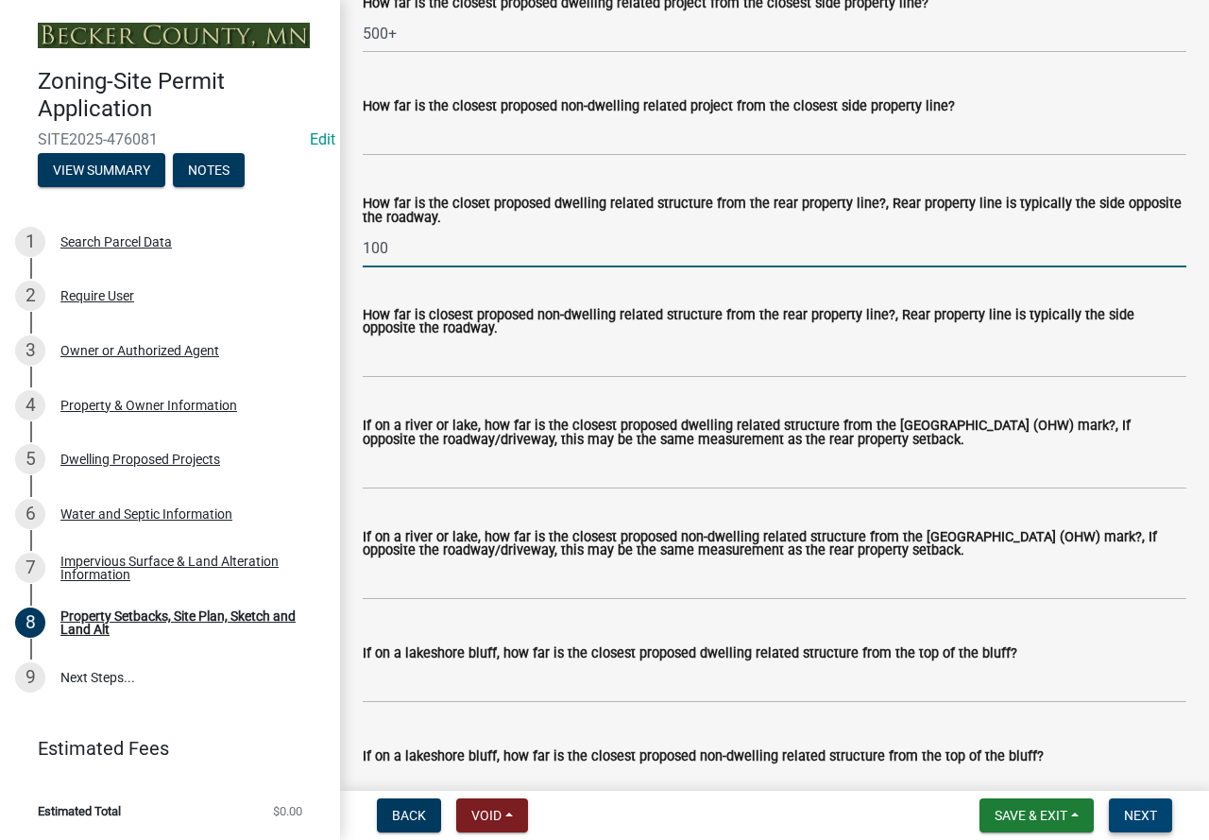
type input "100"
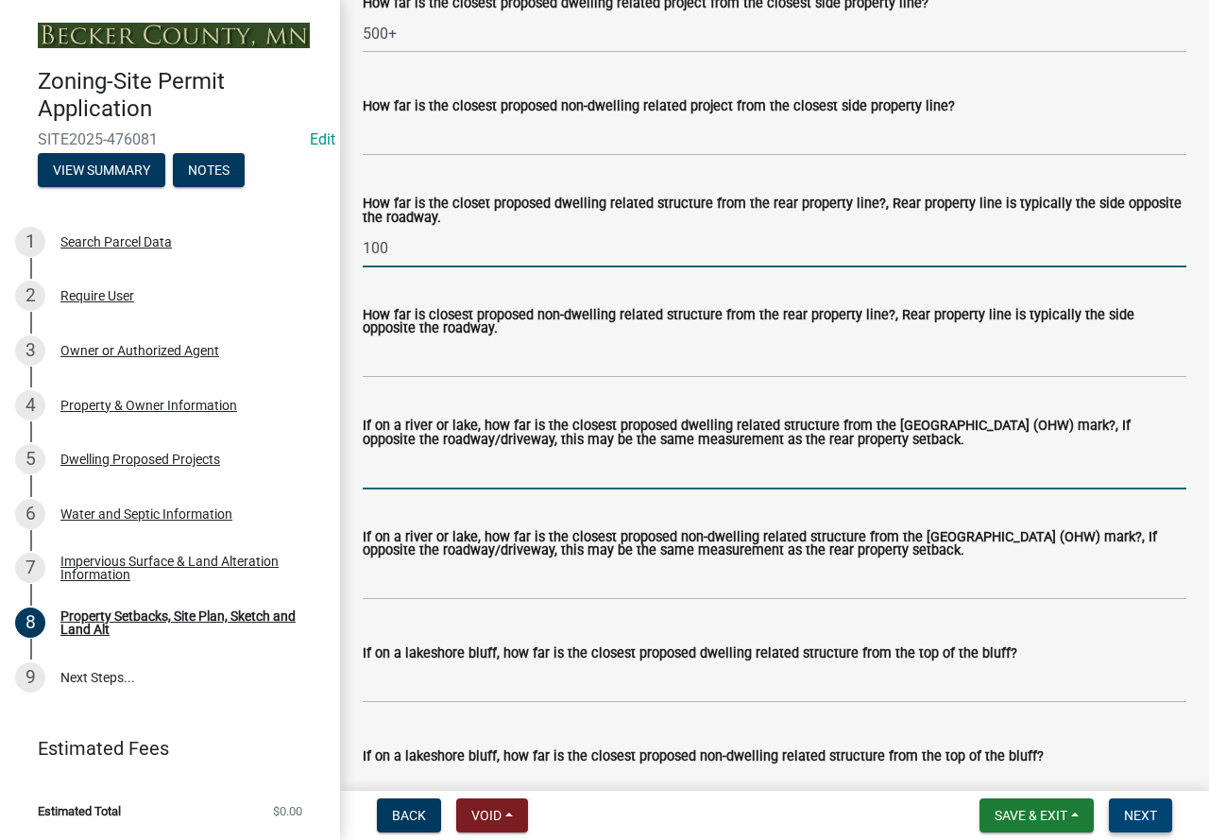
click at [504, 489] on input "If on a river or lake, how far is the closest proposed dwelling related structu…" at bounding box center [775, 470] width 824 height 39
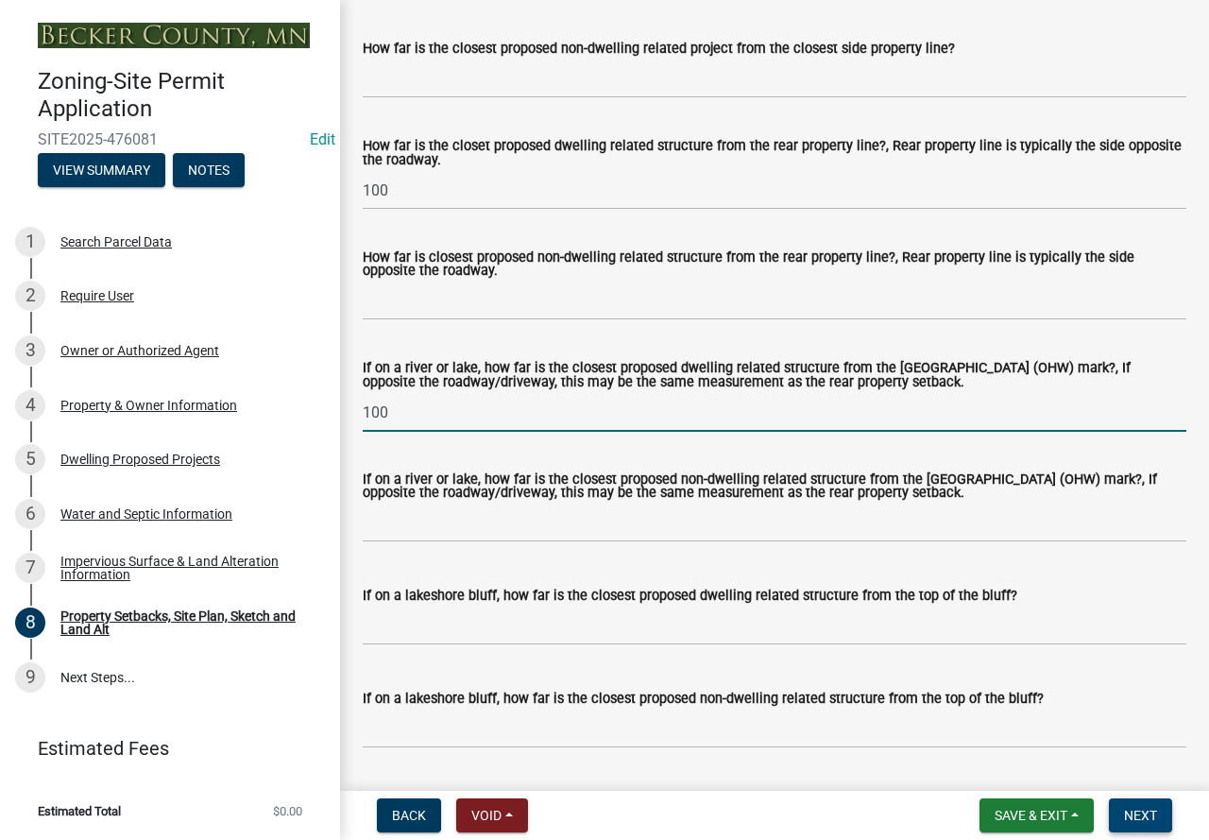
scroll to position [4489, 0]
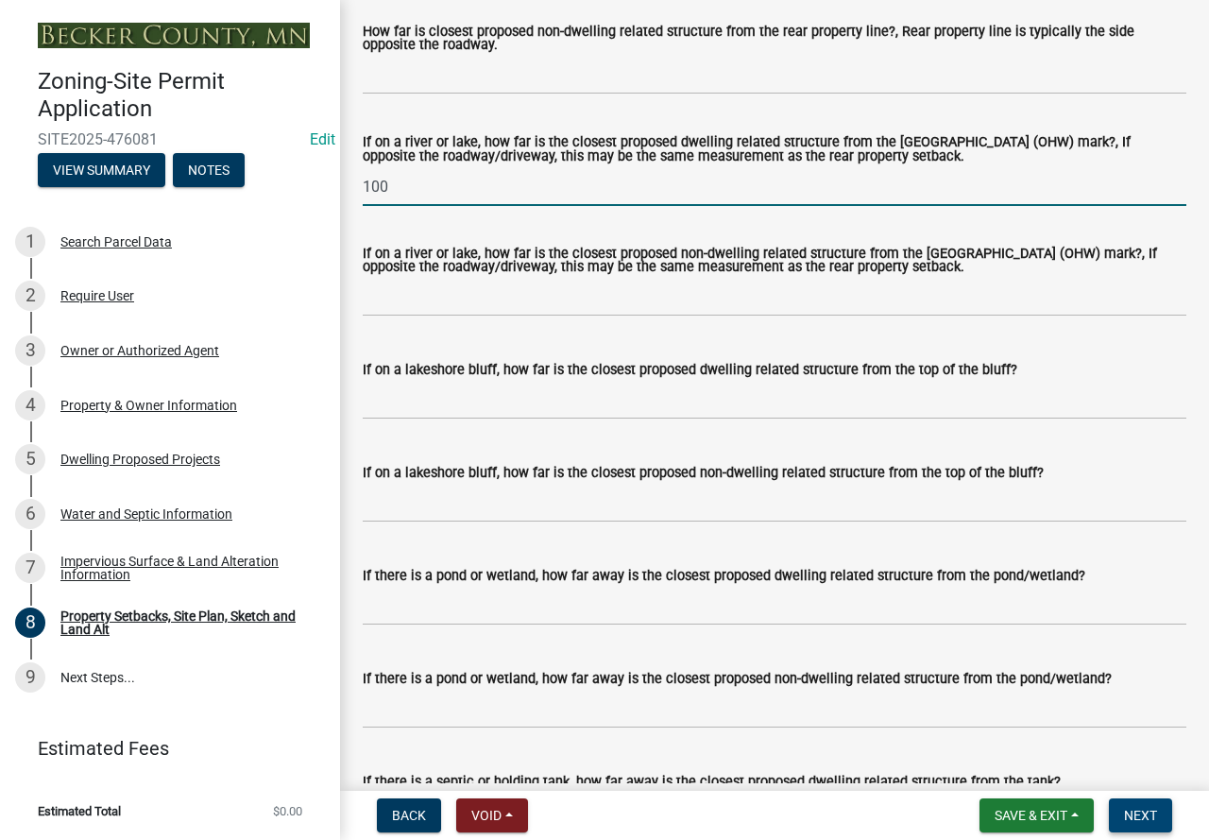
type input "100"
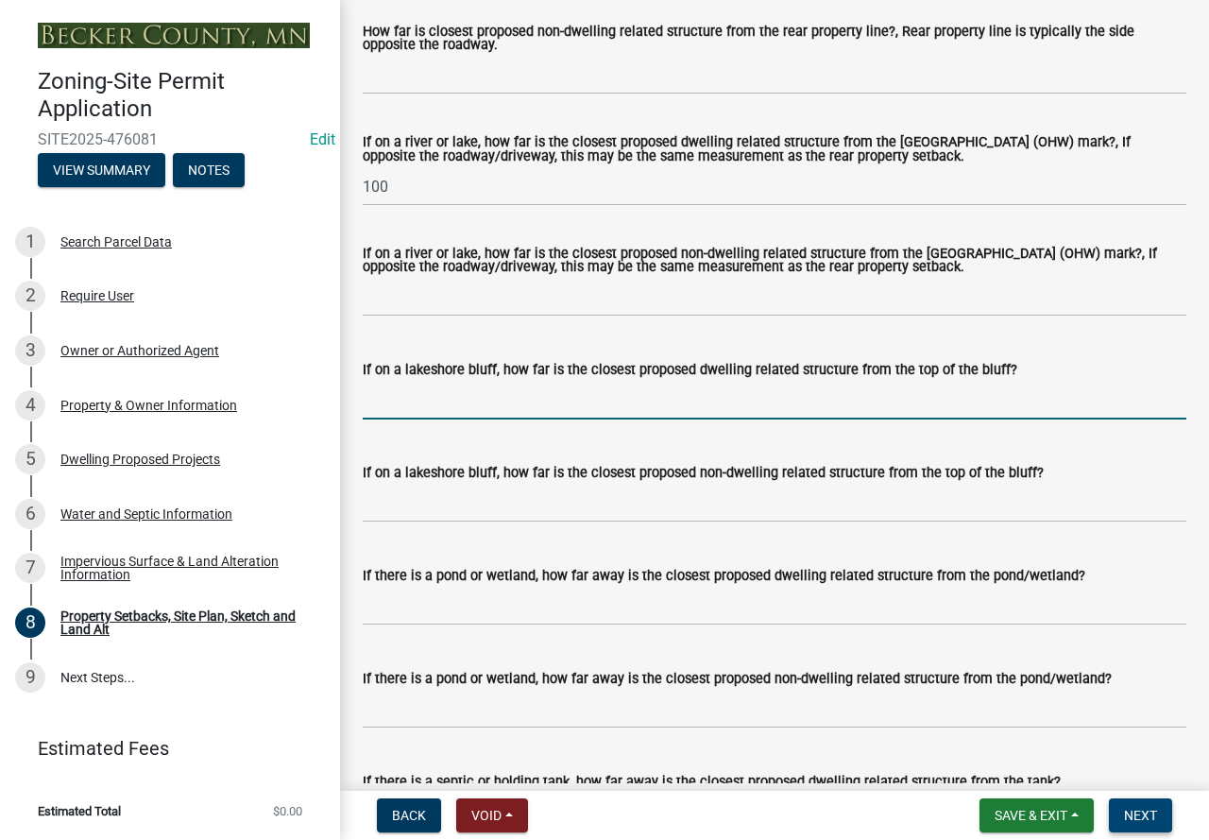
click at [470, 419] on input "If on a lakeshore bluff, how far is the closest proposed dwelling related struc…" at bounding box center [775, 400] width 824 height 39
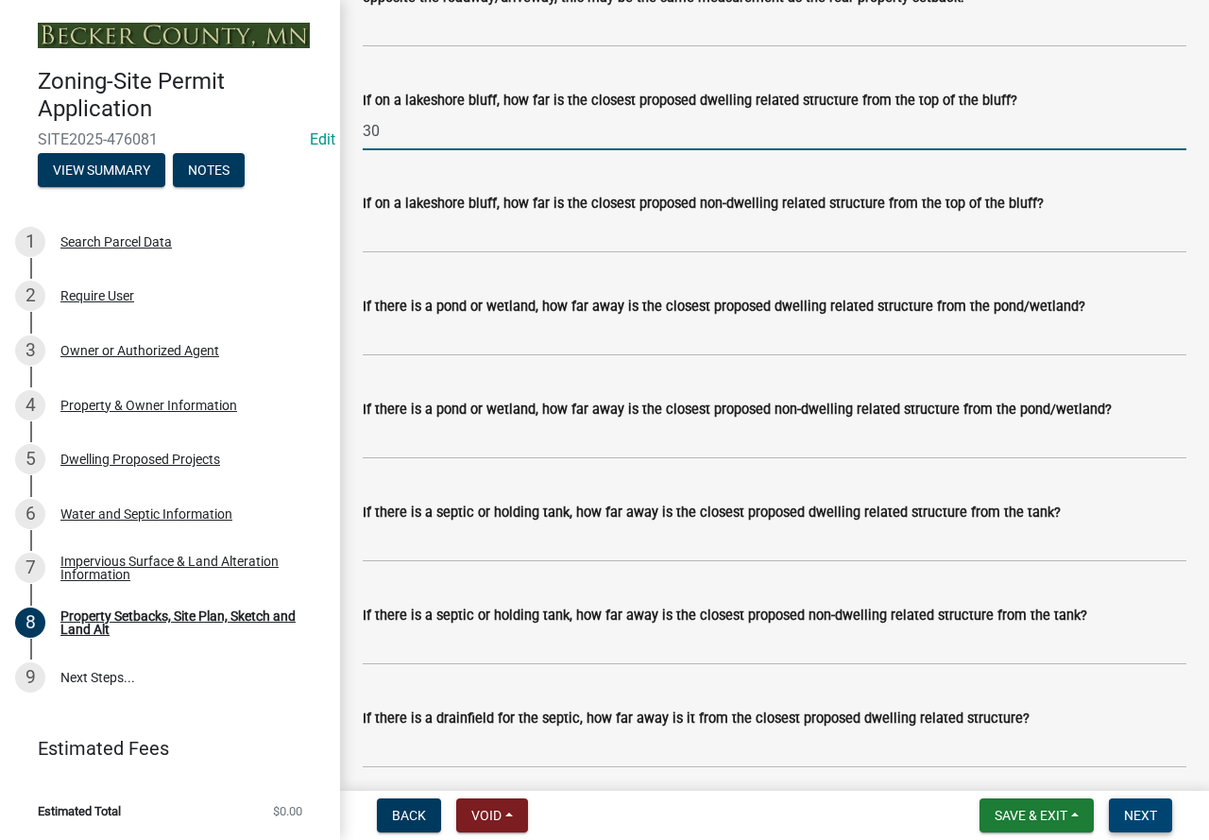
scroll to position [4773, 0]
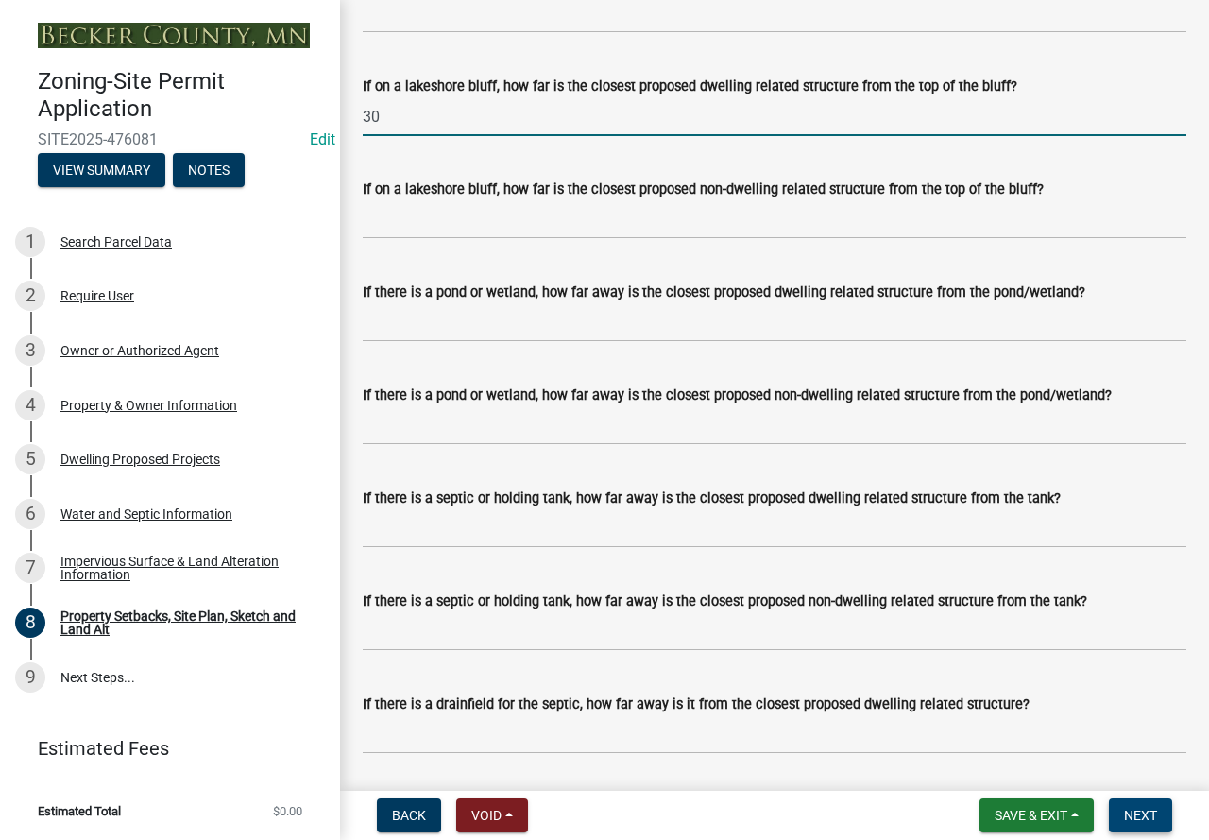
type input "30"
click at [533, 342] on input "If there is a pond or wetland, how far away is the closest proposed dwelling re…" at bounding box center [775, 322] width 824 height 39
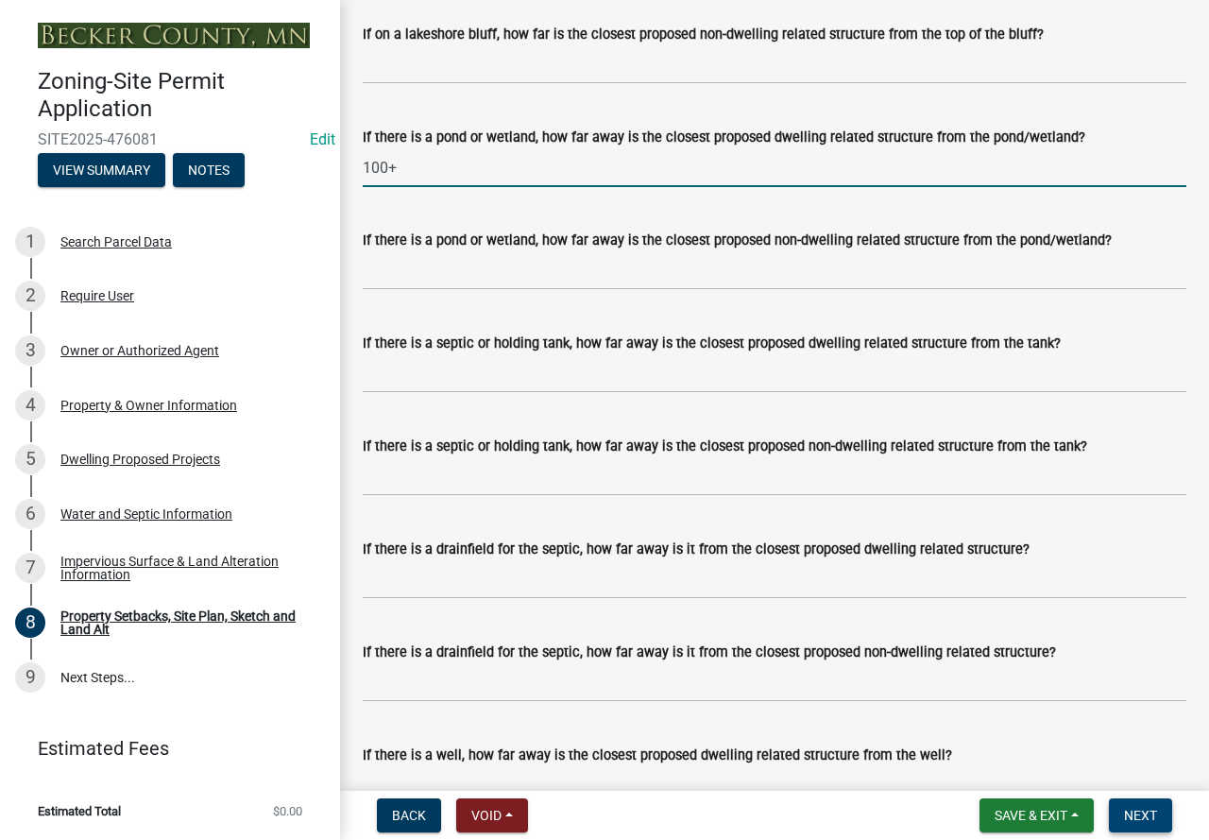
scroll to position [4961, 0]
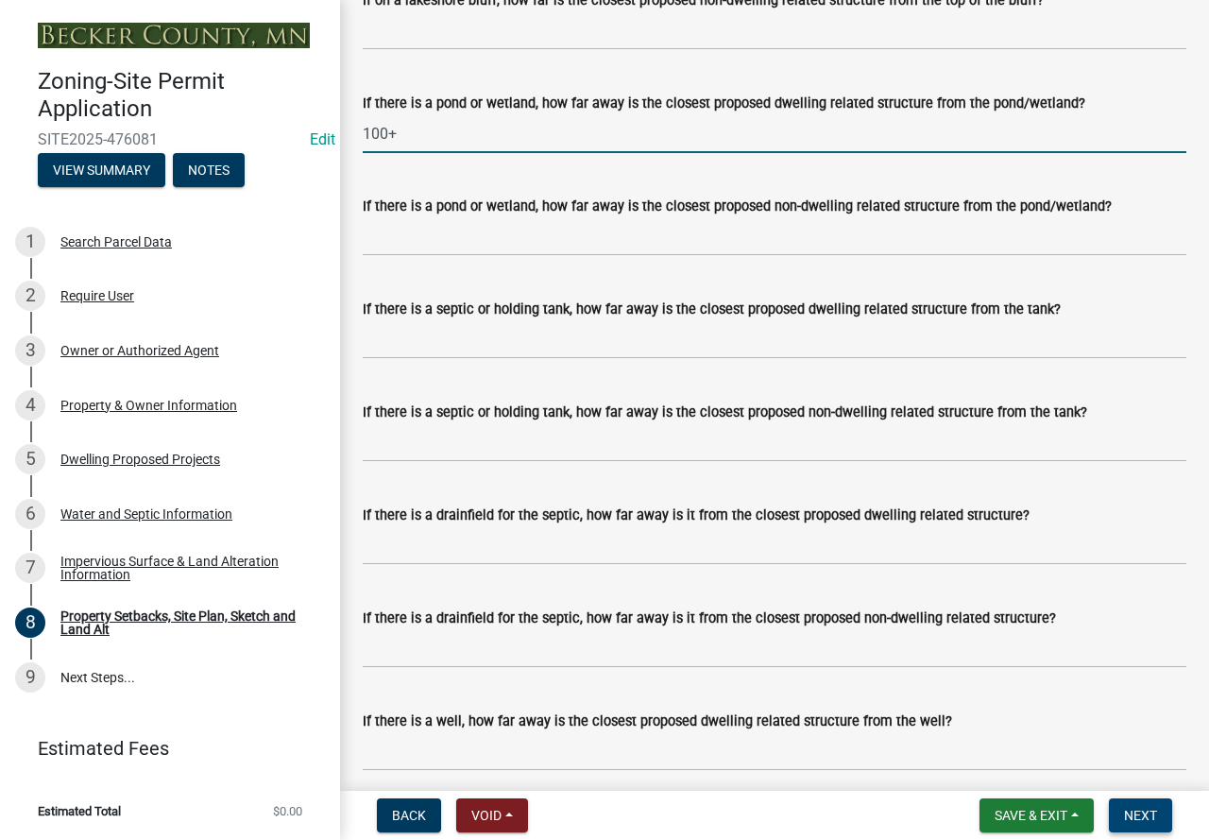
type input "100+"
click at [472, 359] on input "If there is a septic or holding tank, how far away is the closest proposed dwel…" at bounding box center [775, 339] width 824 height 39
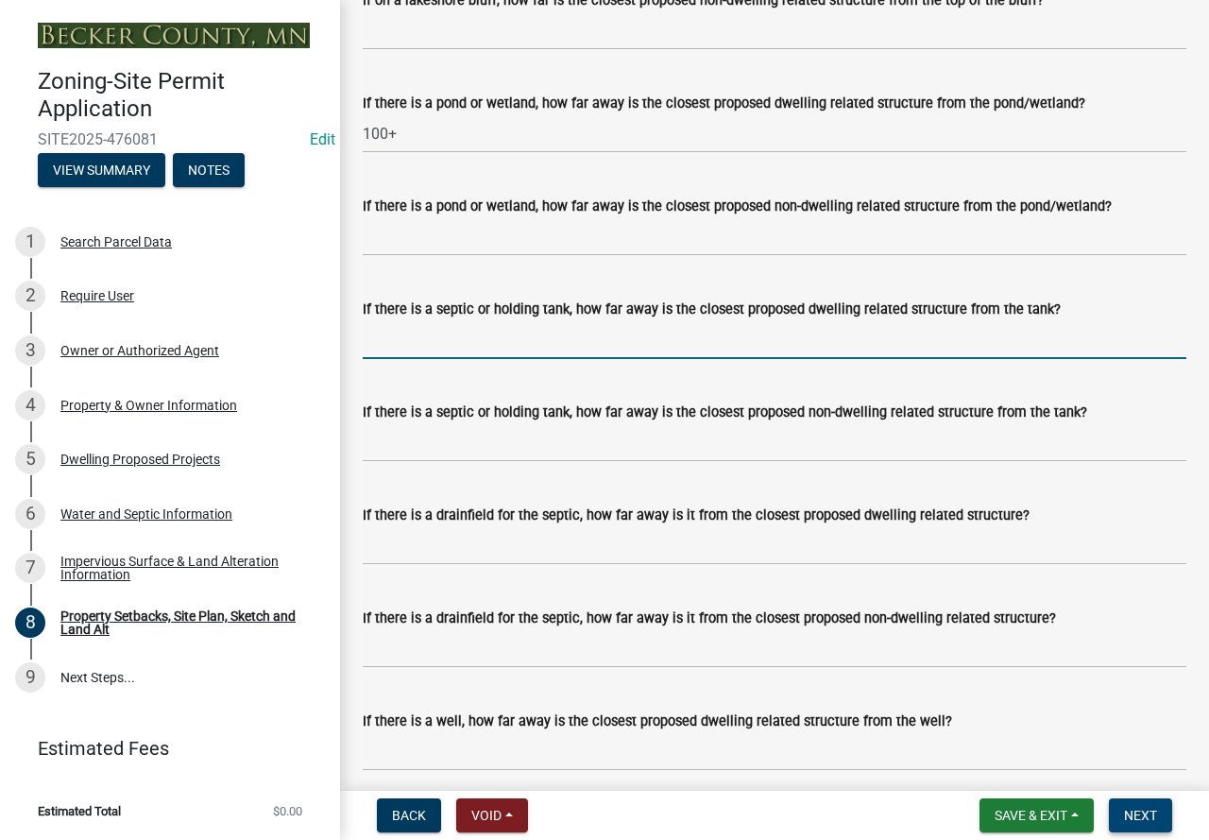
type input "TBD"
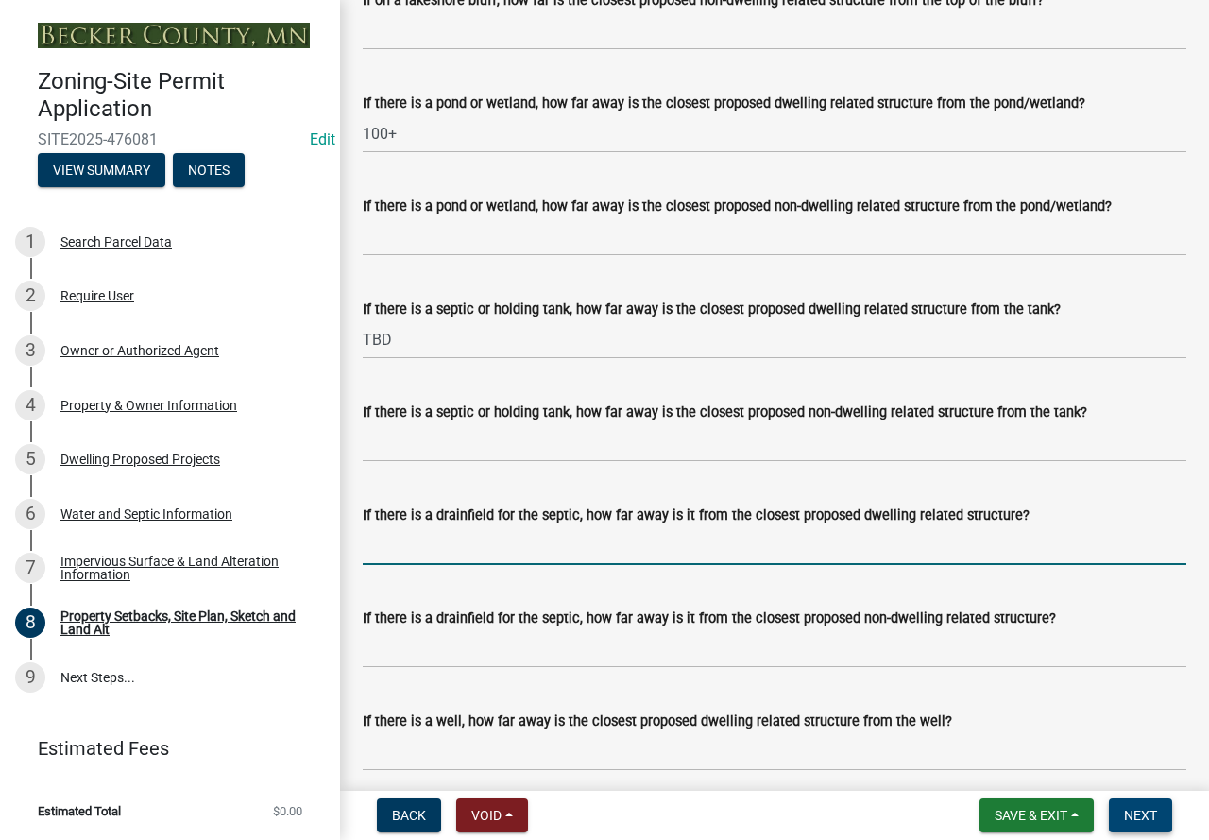
click at [484, 564] on input "If there is a drainfield for the septic, how far away is it from the closest pr…" at bounding box center [775, 545] width 824 height 39
type input "TBD"
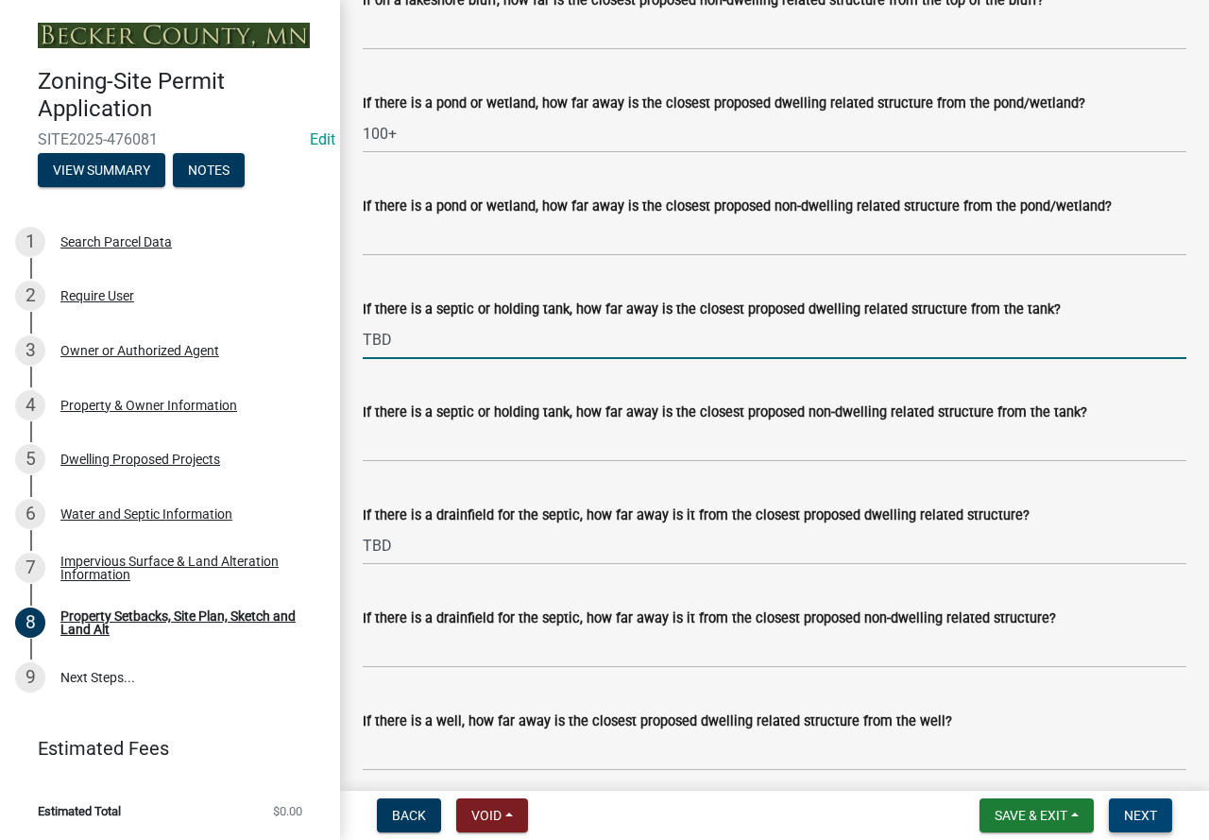
click at [441, 359] on input "TBD" at bounding box center [775, 339] width 824 height 39
type input "TBD 10+"
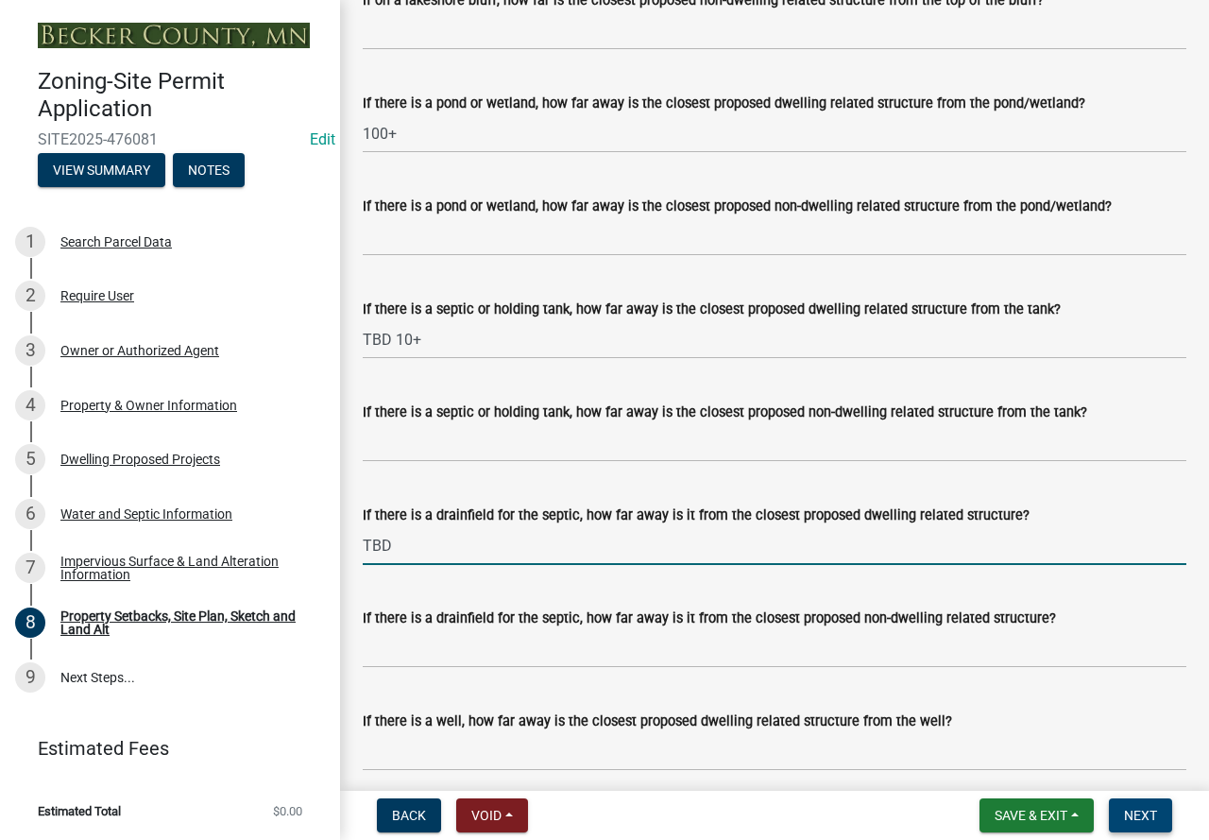
click at [456, 564] on input "TBD" at bounding box center [775, 545] width 824 height 39
type input "TBD 20+"
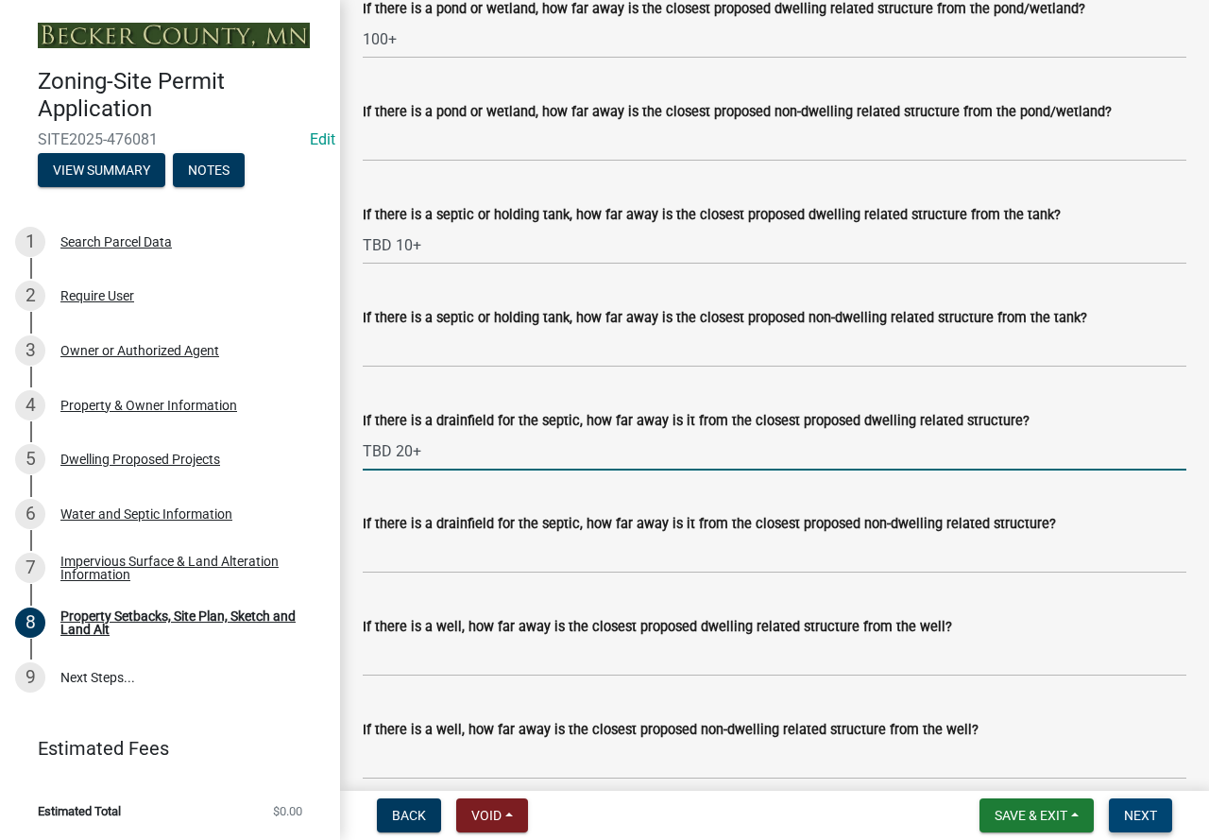
scroll to position [5150, 0]
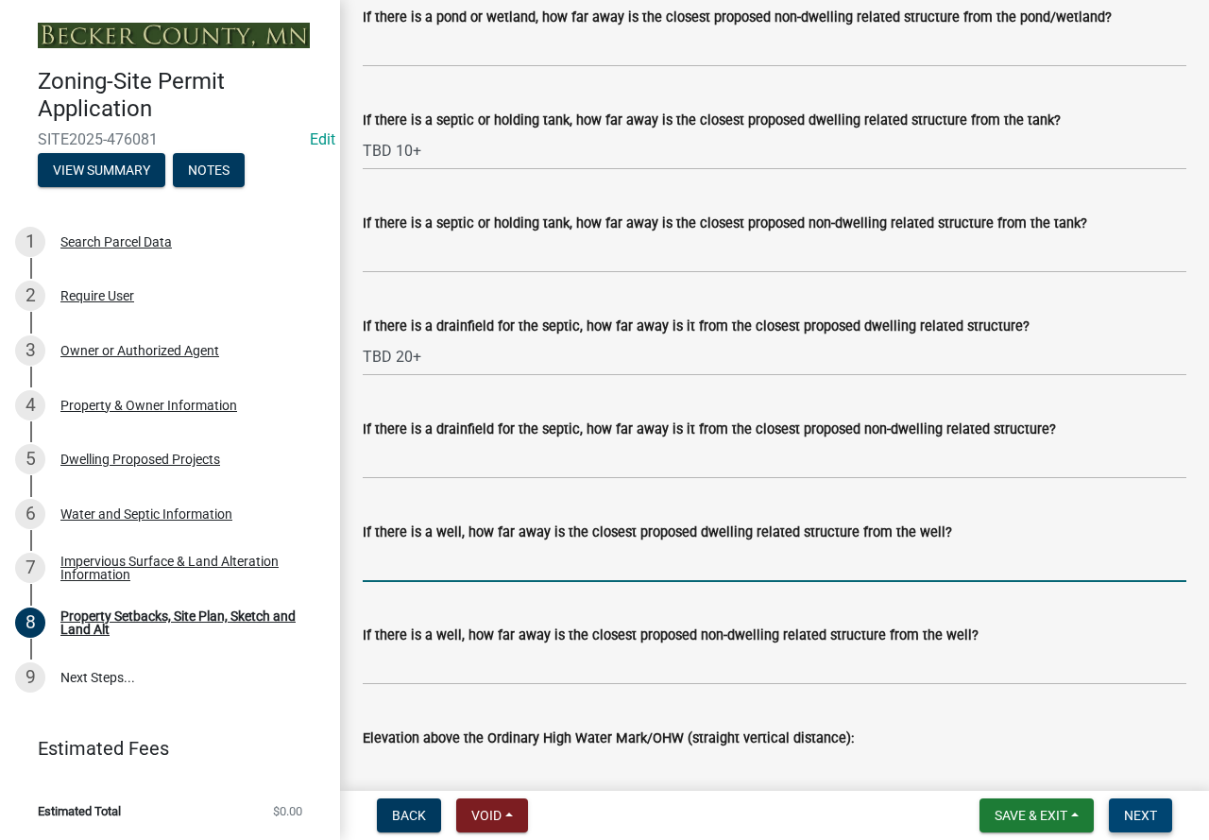
click at [470, 582] on input "If there is a well, how far away is the closest proposed dwelling related struc…" at bounding box center [775, 562] width 824 height 39
type input "3+"
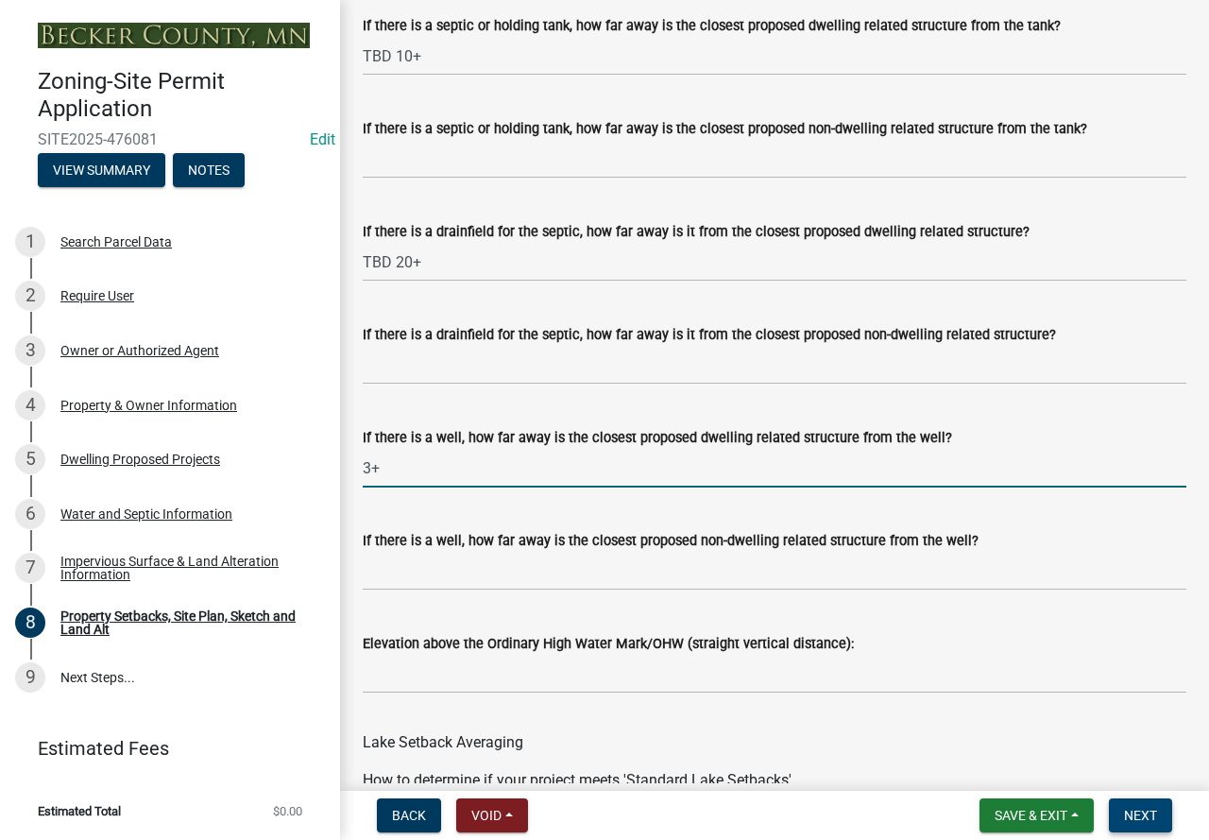
scroll to position [5339, 0]
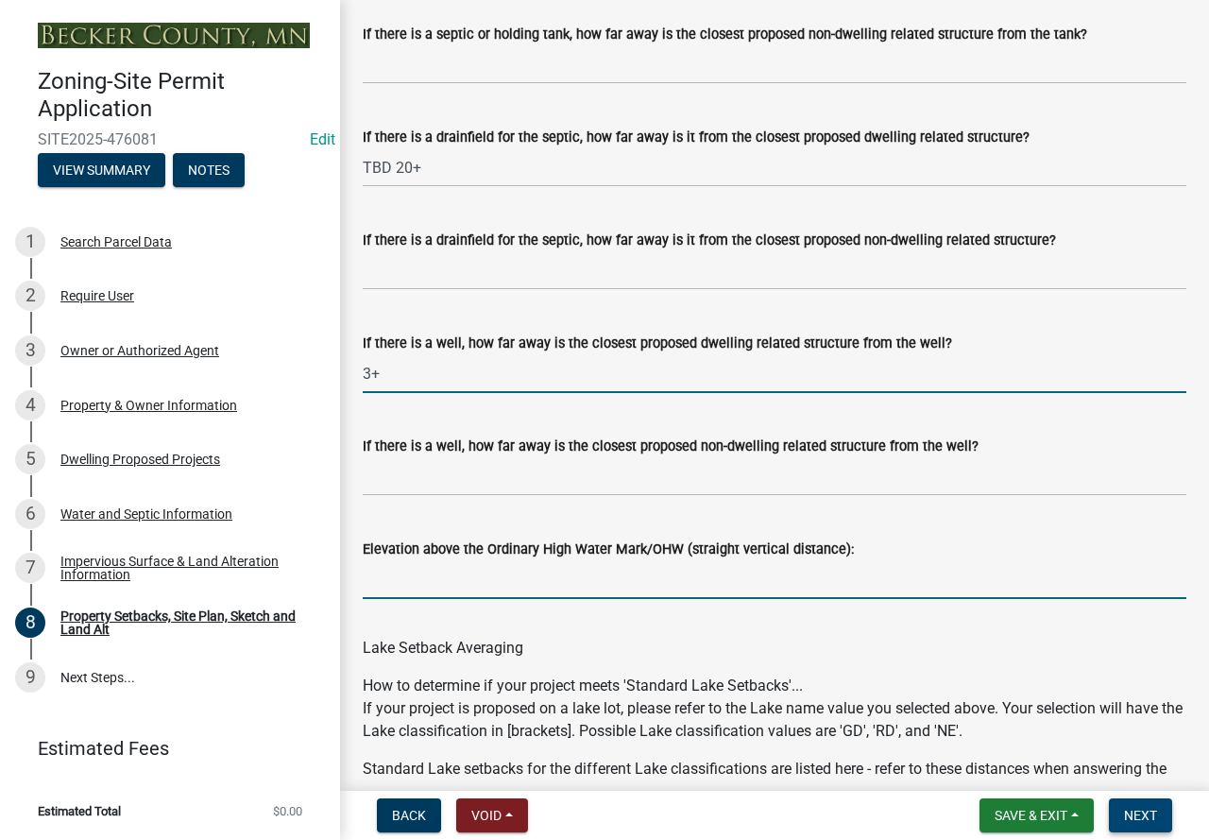
click at [487, 595] on input "Elevation above the Ordinary High Water Mark/OHW (straight vertical distance):" at bounding box center [775, 579] width 824 height 39
type input "3+"
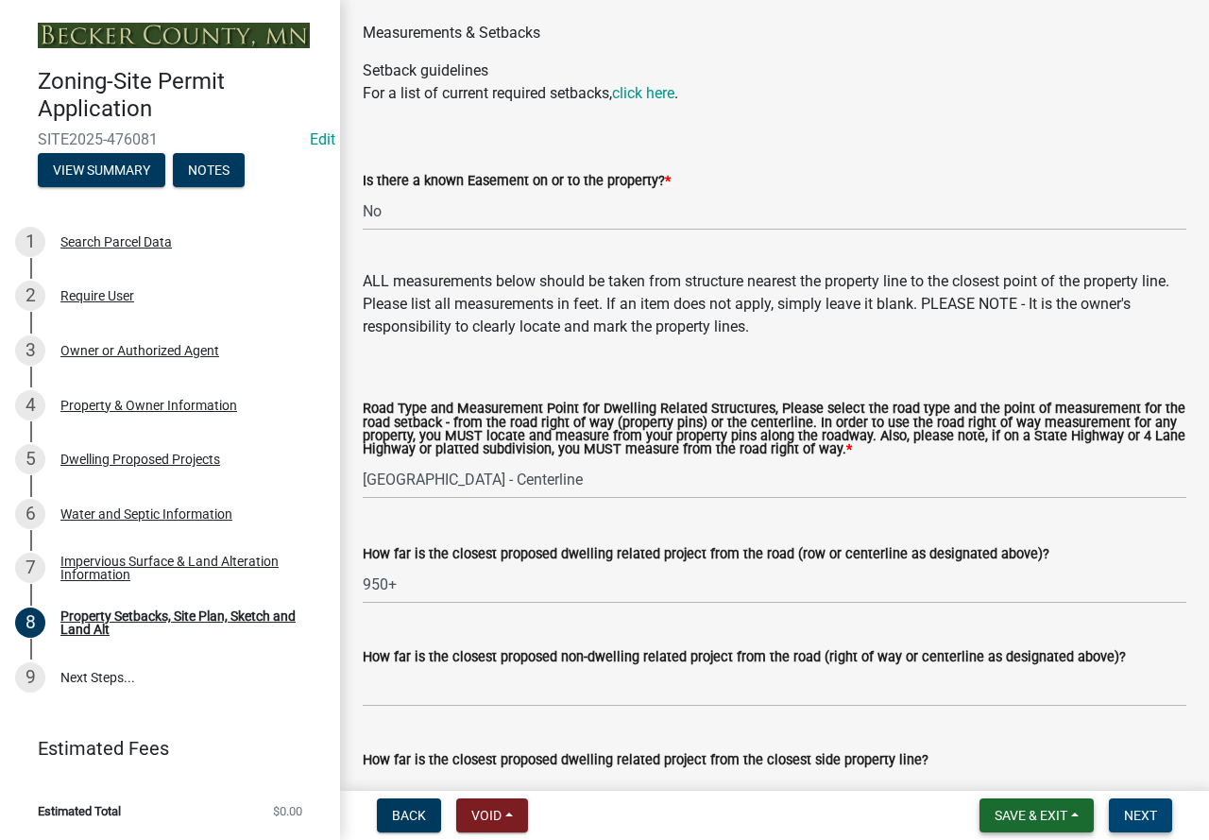
scroll to position [3450, 0]
click at [1132, 810] on span "Next" at bounding box center [1140, 815] width 33 height 15
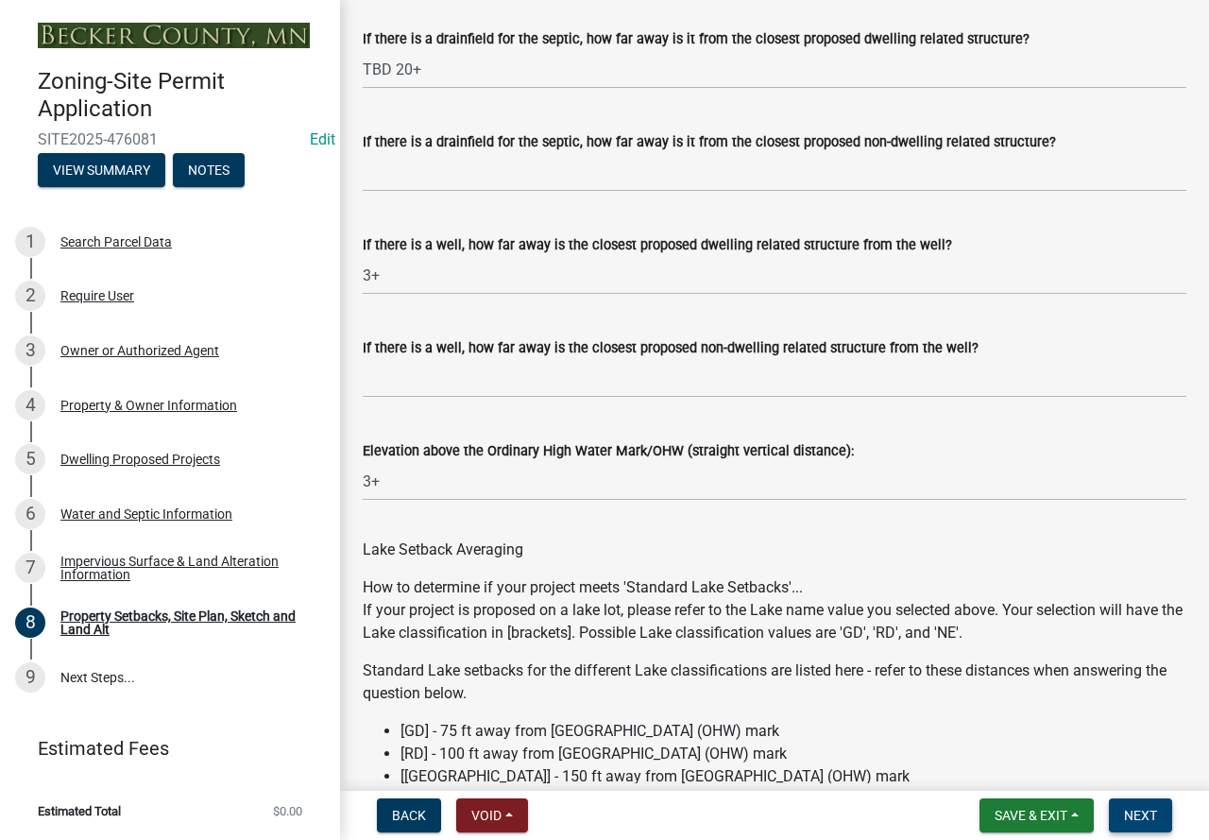
scroll to position [5729, 0]
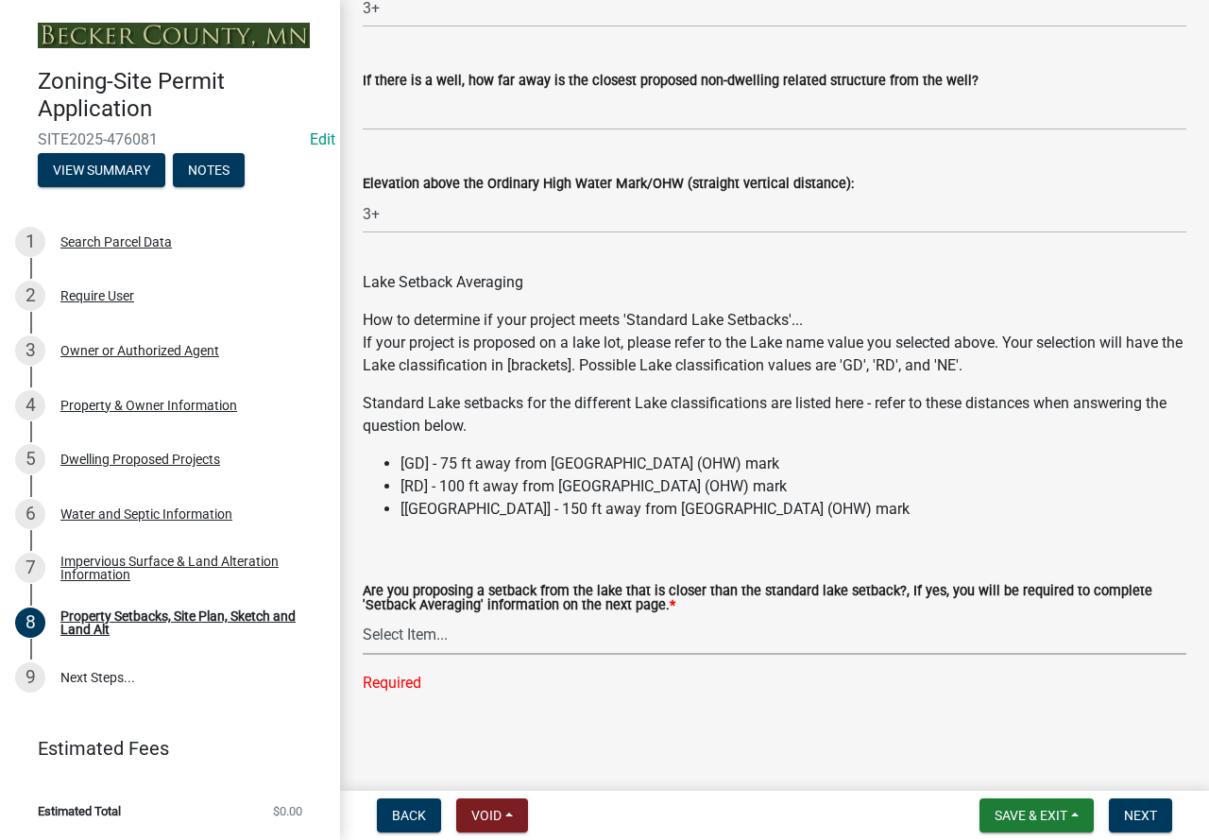
click at [576, 622] on select "Select Item... Yes No N/A" at bounding box center [775, 635] width 824 height 39
click at [363, 653] on select "Select Item... Yes No N/A" at bounding box center [775, 635] width 824 height 39
select select "4421853d-5e11-4b64-95ec-6c47066881cc"
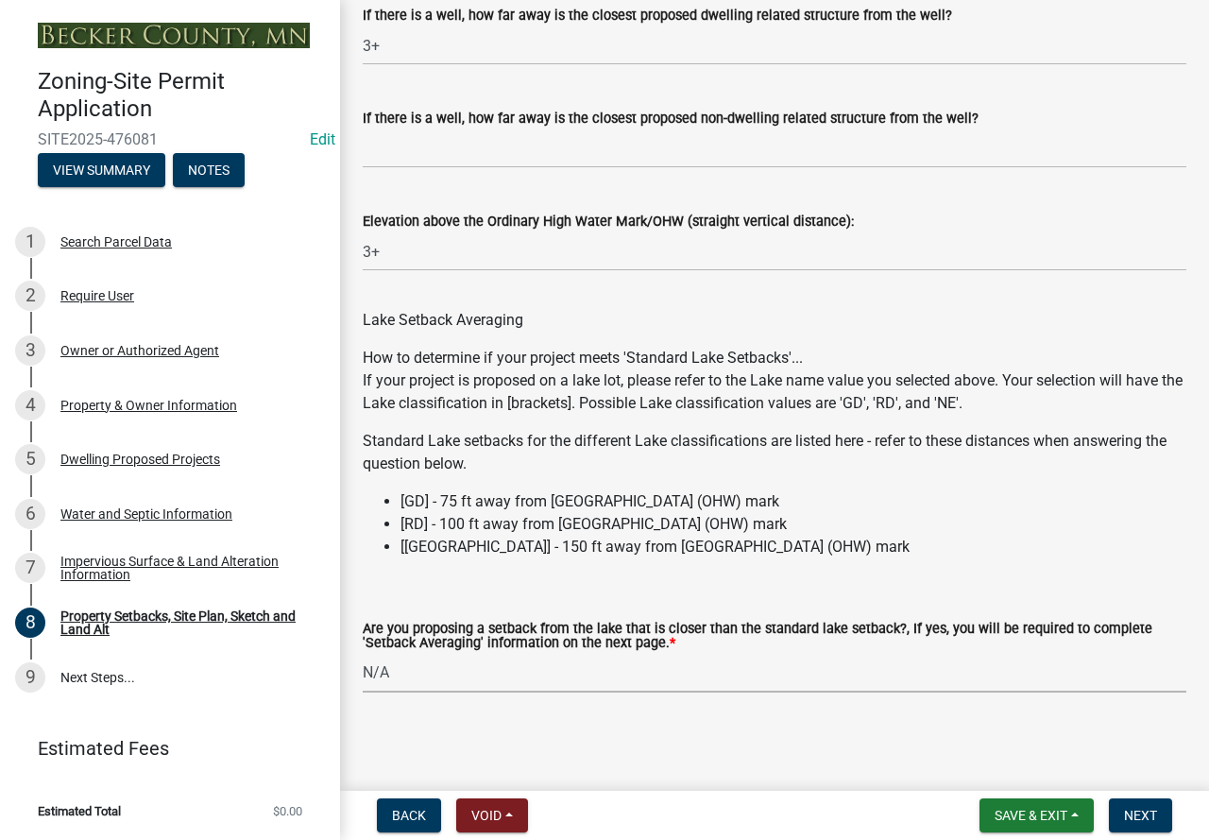
scroll to position [5691, 0]
click at [1120, 821] on button "Next" at bounding box center [1140, 815] width 63 height 34
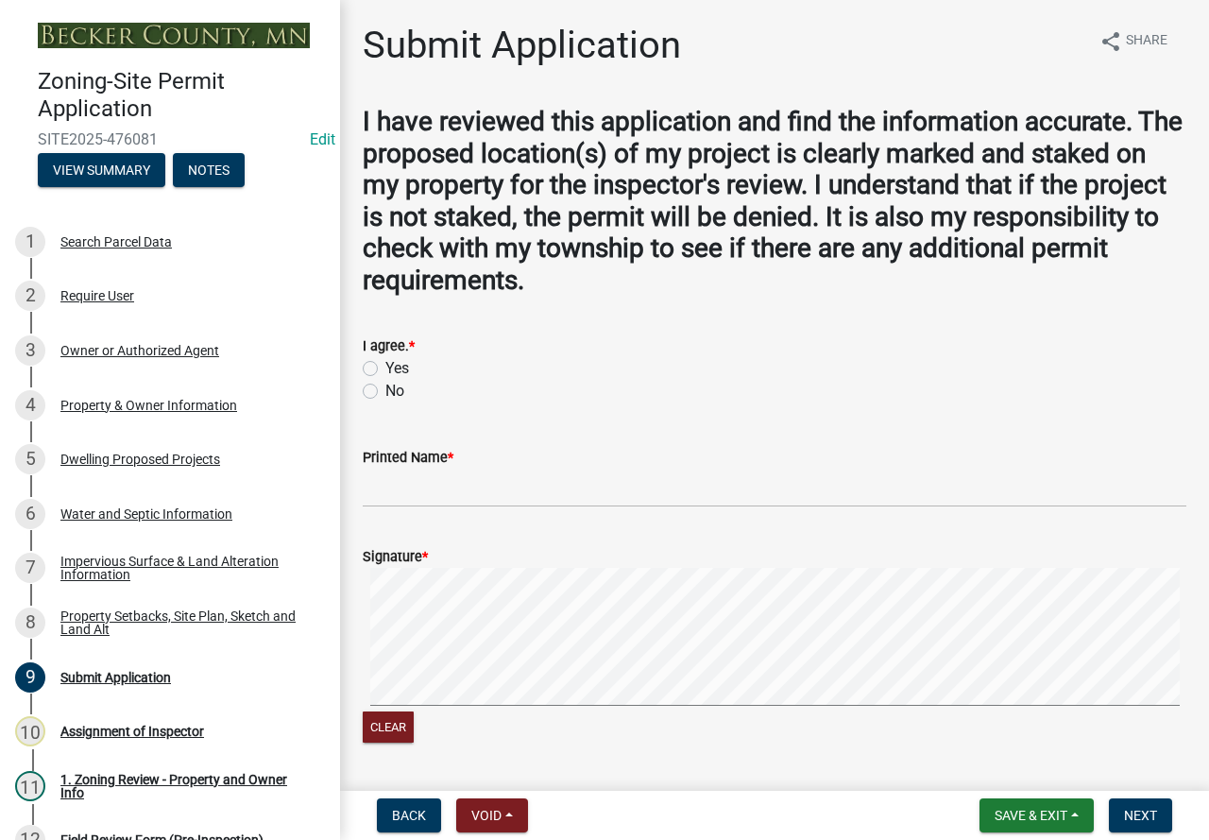
click at [385, 367] on label "Yes" at bounding box center [397, 368] width 24 height 23
click at [385, 367] on input "Yes" at bounding box center [391, 363] width 12 height 12
radio input "true"
click at [409, 506] on input "Printed Name *" at bounding box center [775, 488] width 824 height 39
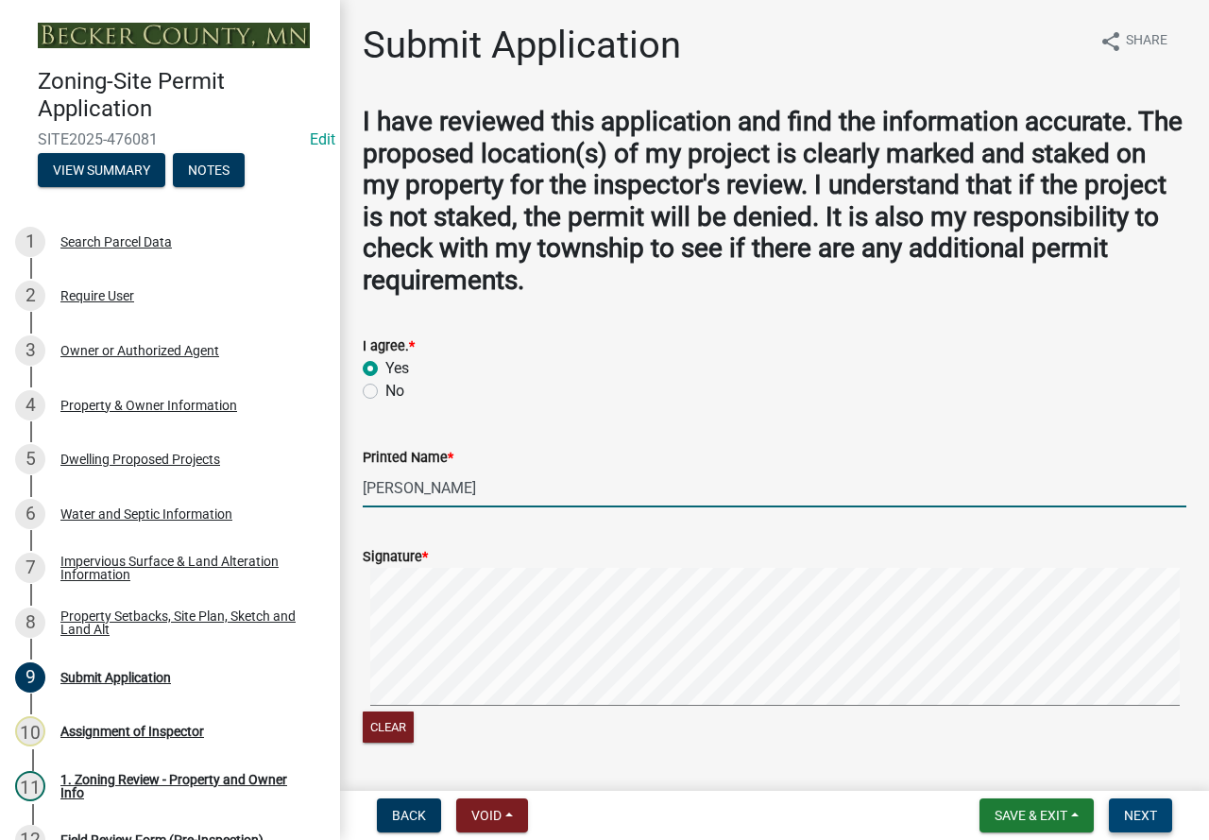
type input "[PERSON_NAME]"
click at [1133, 815] on span "Next" at bounding box center [1140, 815] width 33 height 15
